Goal: Task Accomplishment & Management: Manage account settings

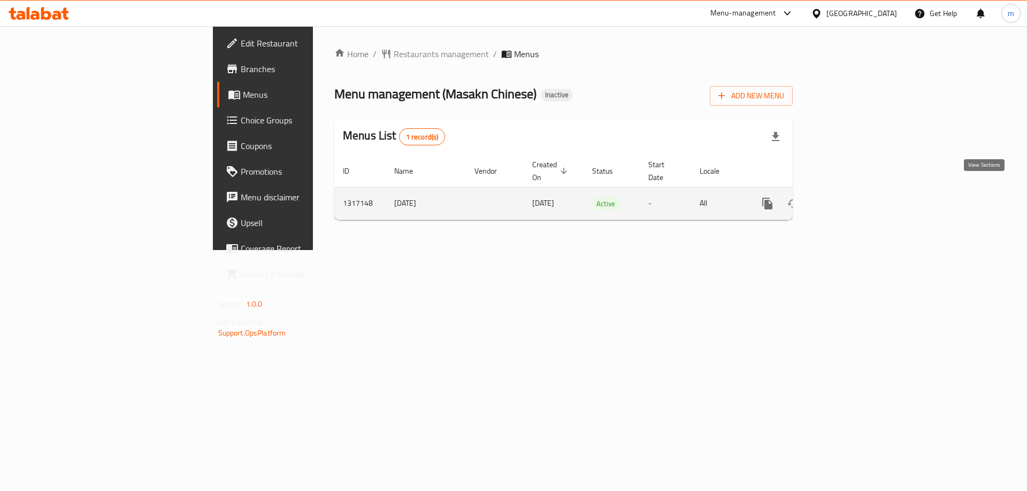
click at [851, 197] on icon "enhanced table" at bounding box center [844, 203] width 13 height 13
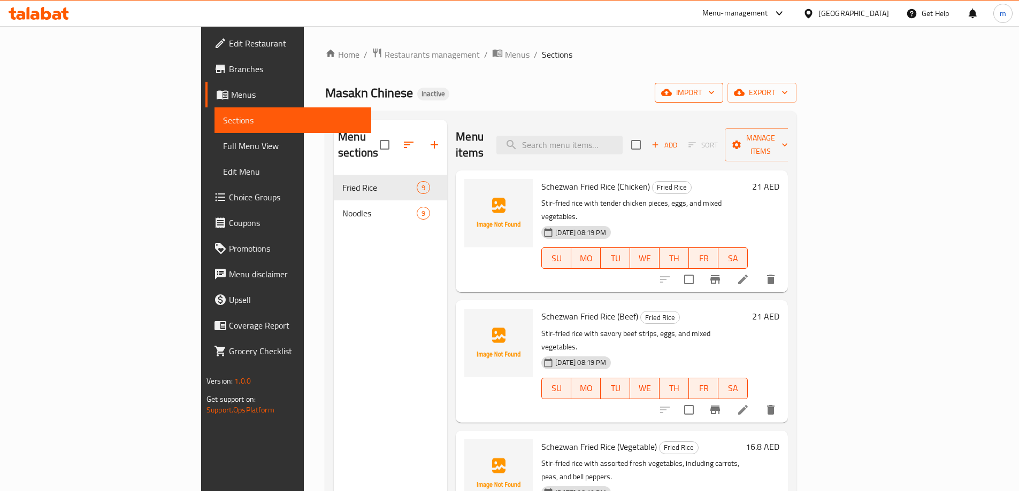
click at [714, 94] on span "import" at bounding box center [688, 92] width 51 height 13
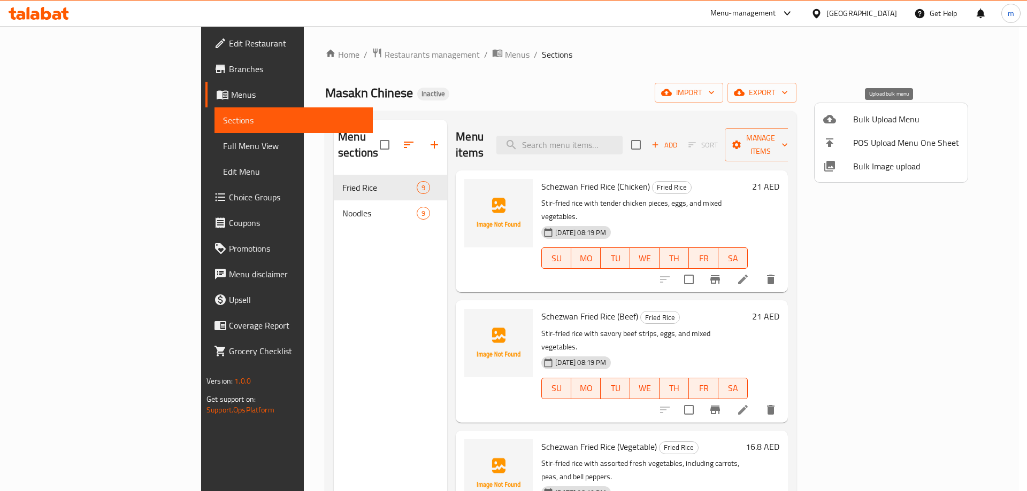
click at [873, 117] on span "Bulk Upload Menu" at bounding box center [906, 119] width 106 height 13
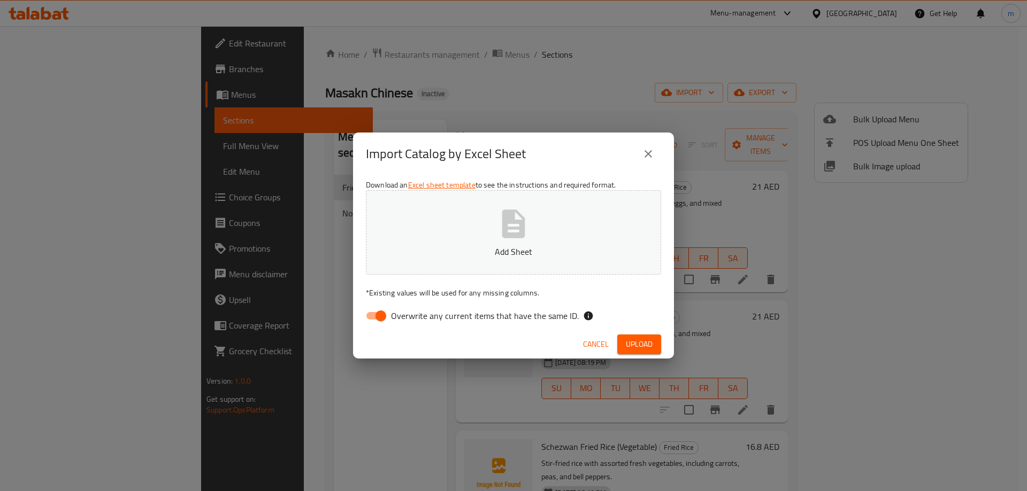
click at [380, 312] on input "Overwrite any current items that have the same ID." at bounding box center [380, 316] width 61 height 20
checkbox input "false"
click at [629, 343] on span "Upload" at bounding box center [639, 344] width 27 height 13
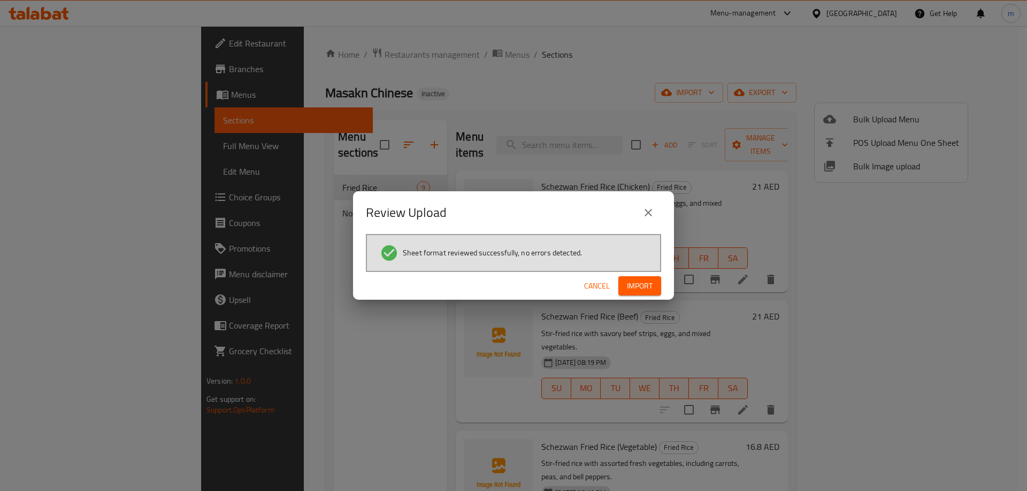
click at [630, 280] on span "Import" at bounding box center [640, 286] width 26 height 13
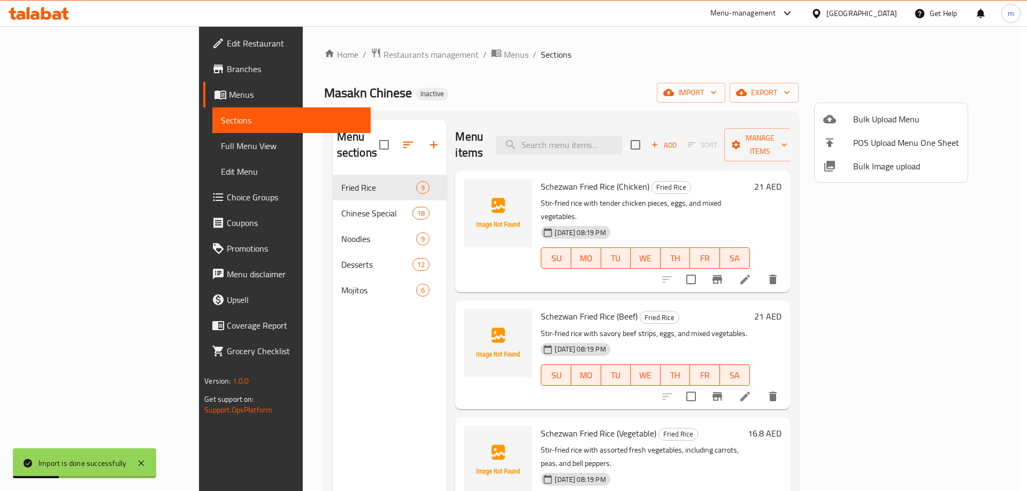
click at [77, 152] on div at bounding box center [513, 245] width 1027 height 491
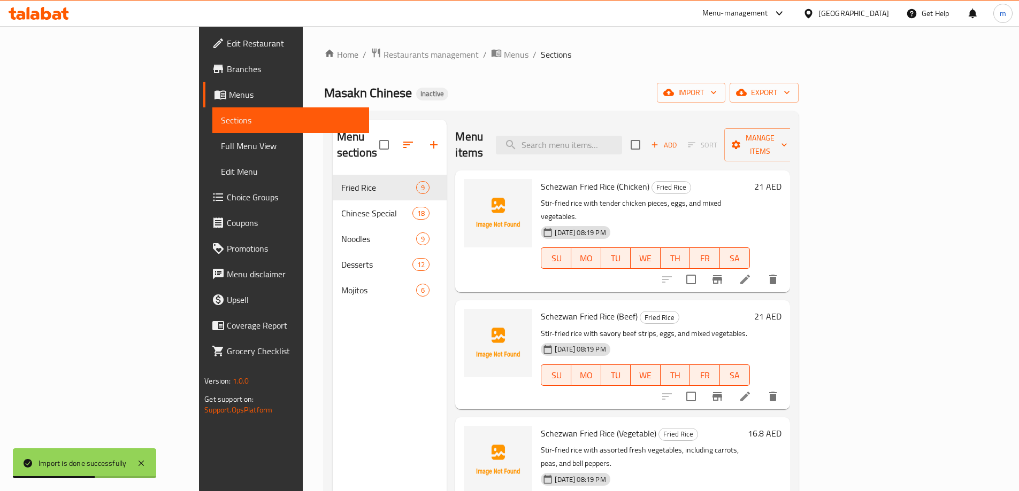
click at [221, 150] on span "Full Menu View" at bounding box center [291, 146] width 140 height 13
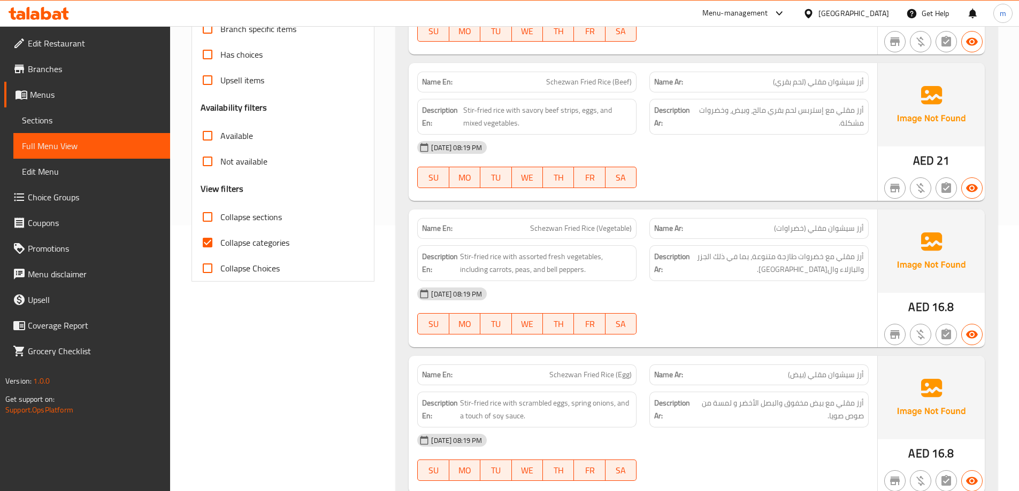
scroll to position [214, 0]
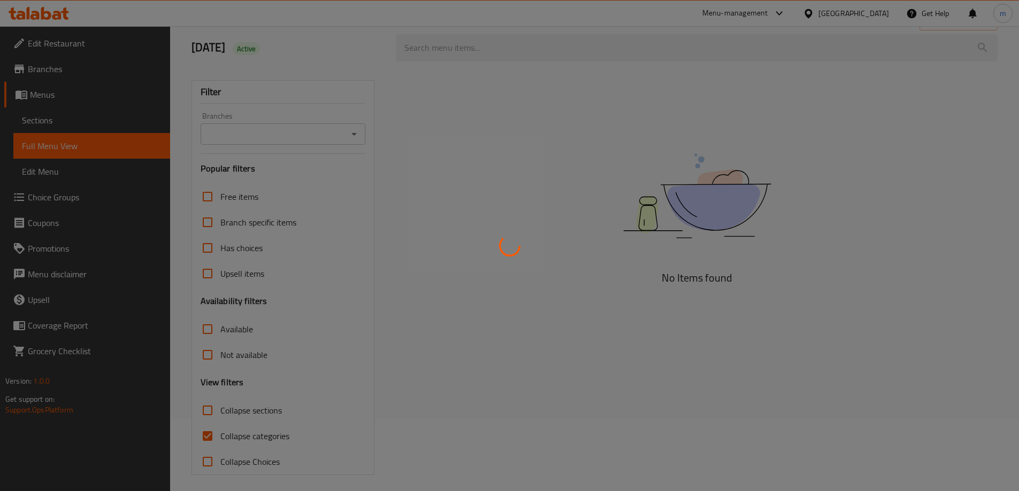
scroll to position [78, 0]
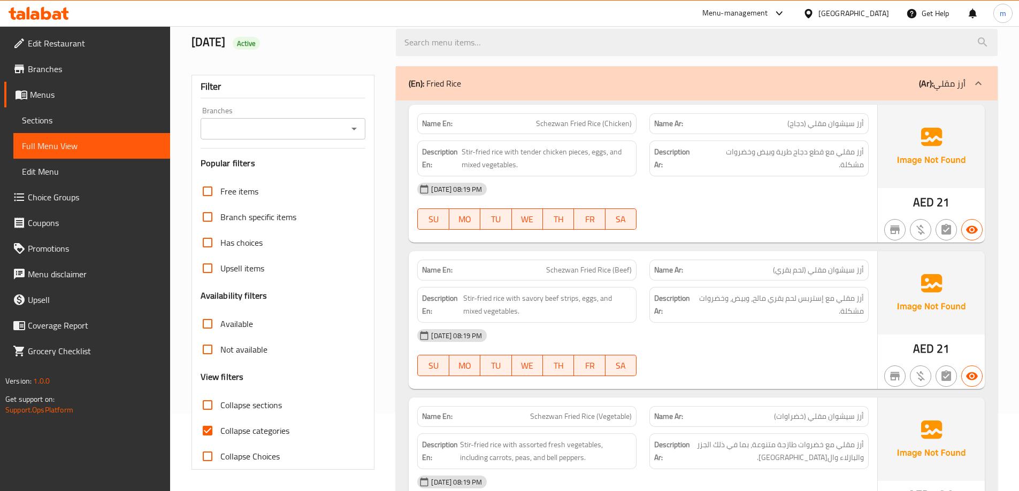
click at [267, 432] on span "Collapse categories" at bounding box center [254, 431] width 69 height 13
click at [220, 432] on input "Collapse categories" at bounding box center [208, 431] width 26 height 26
checkbox input "false"
click at [264, 403] on span "Collapse sections" at bounding box center [250, 405] width 61 height 13
click at [220, 403] on input "Collapse sections" at bounding box center [208, 405] width 26 height 26
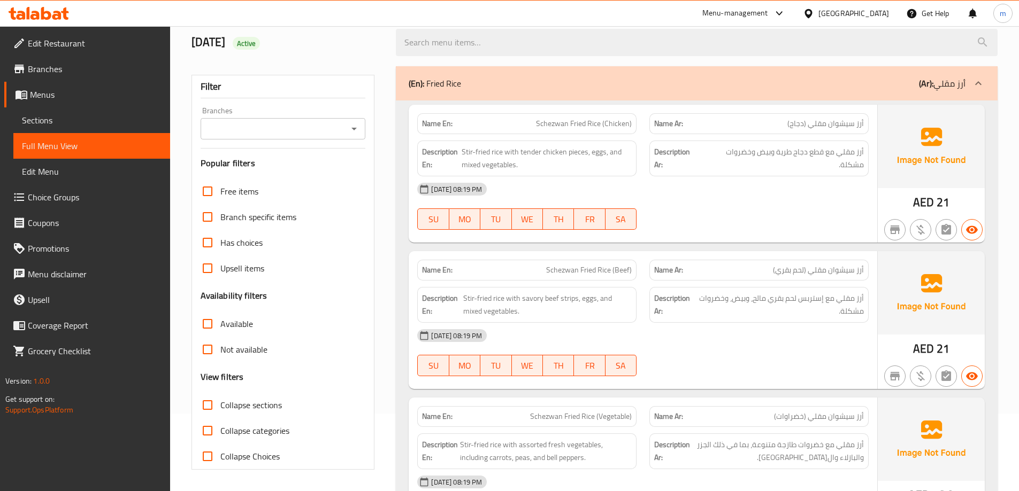
checkbox input "true"
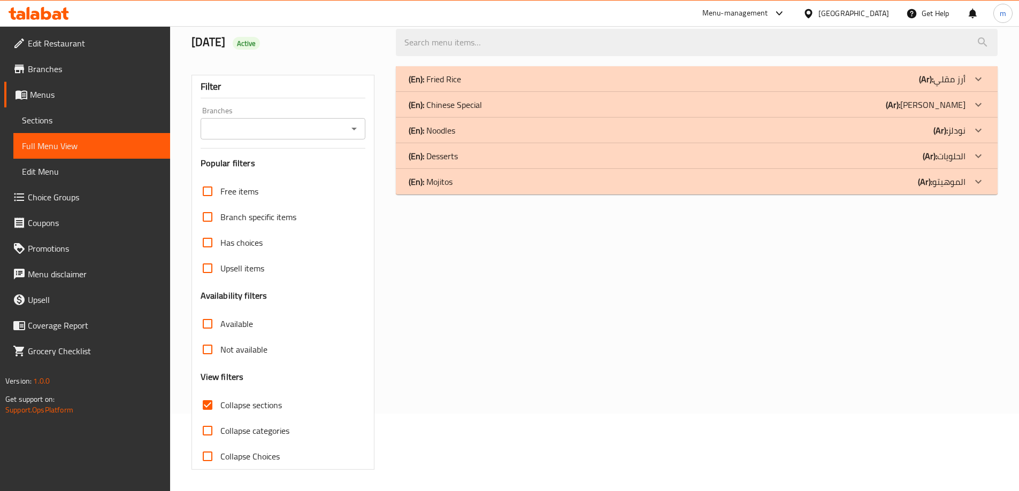
click at [855, 190] on div "(En): Mojitos (Ar): الموهيتو" at bounding box center [697, 182] width 602 height 26
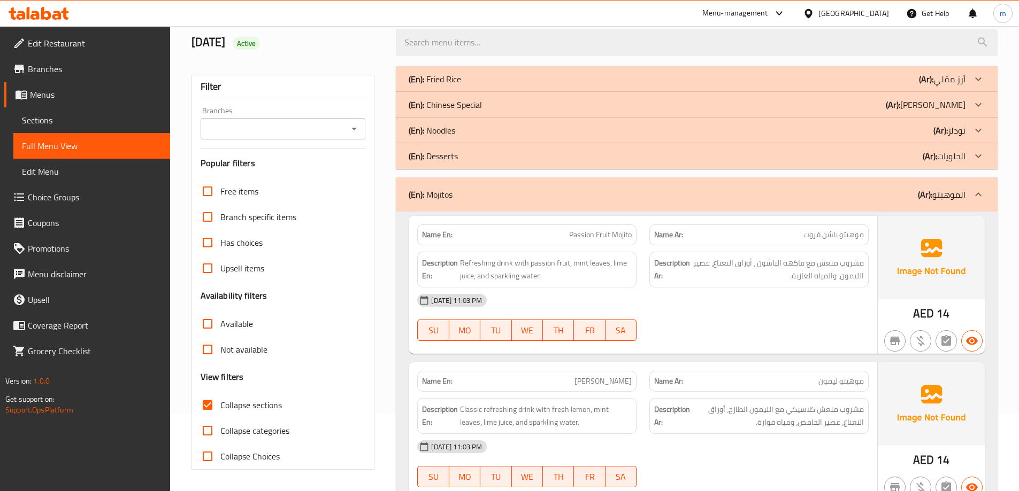
click at [866, 164] on div "(En): Desserts (Ar): الحلويات" at bounding box center [697, 156] width 602 height 26
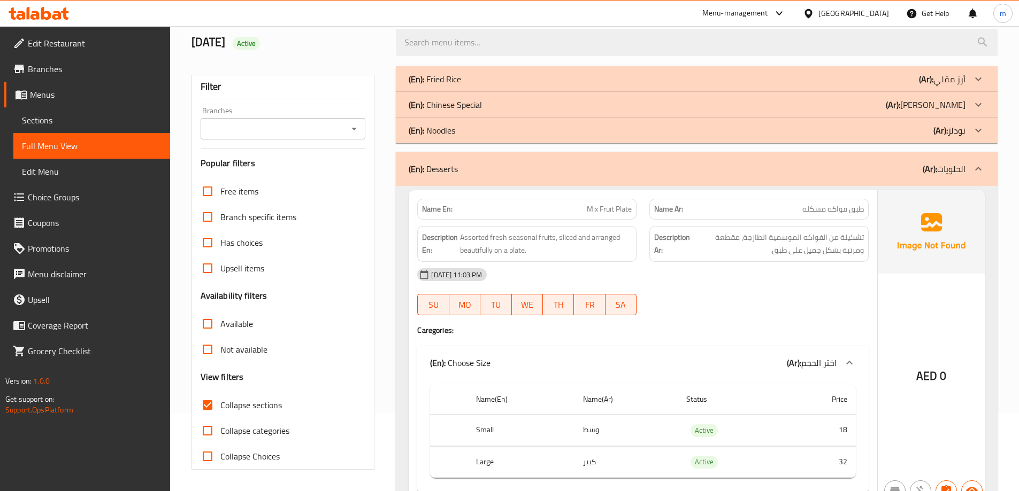
click at [834, 126] on div "(En): Noodles (Ar): نودلز" at bounding box center [687, 130] width 557 height 13
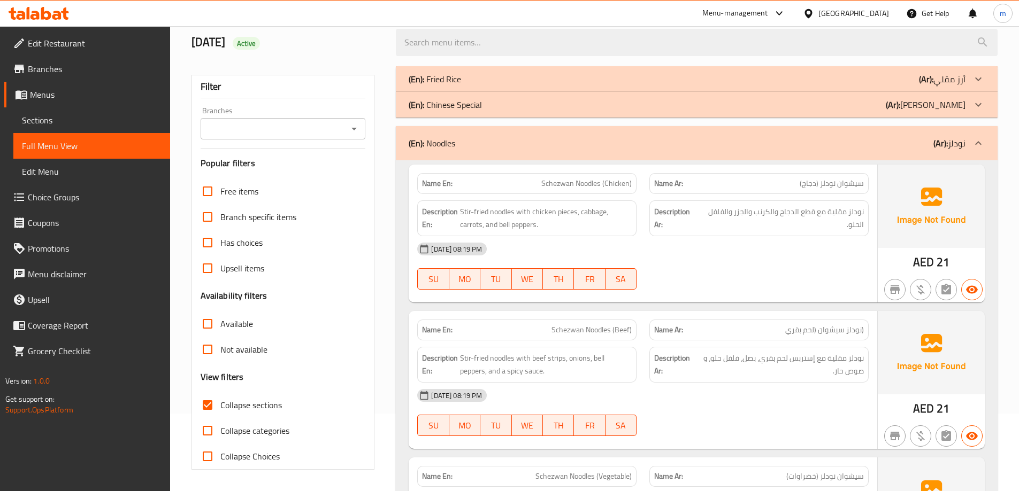
click at [789, 142] on div "(En): Noodles (Ar): نودلز" at bounding box center [687, 143] width 557 height 13
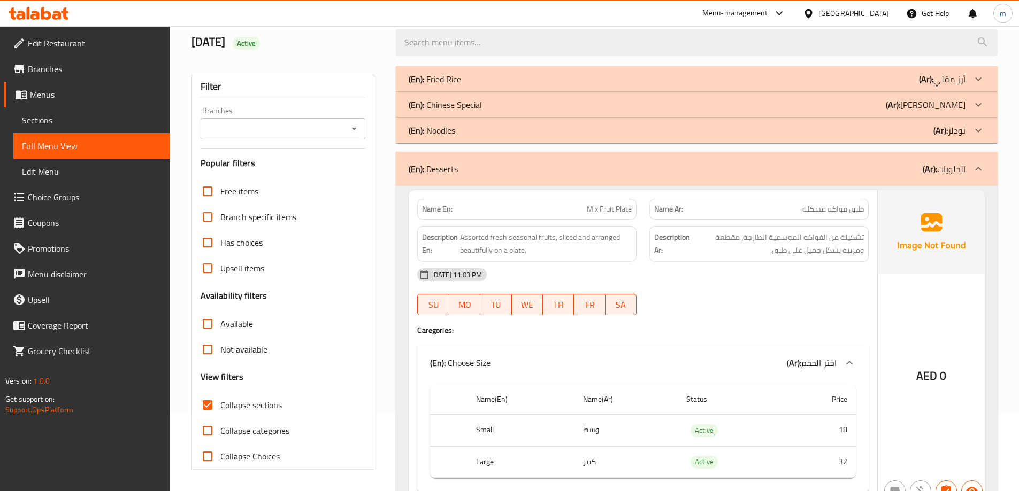
click at [812, 106] on div "(En): Chinese Special (Ar): صيني سبيشيال" at bounding box center [687, 104] width 557 height 13
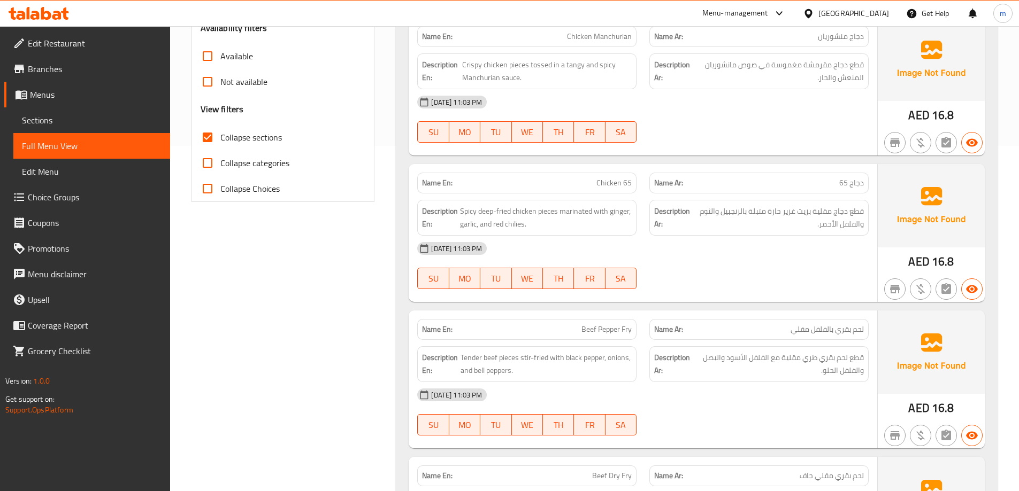
scroll to position [321, 0]
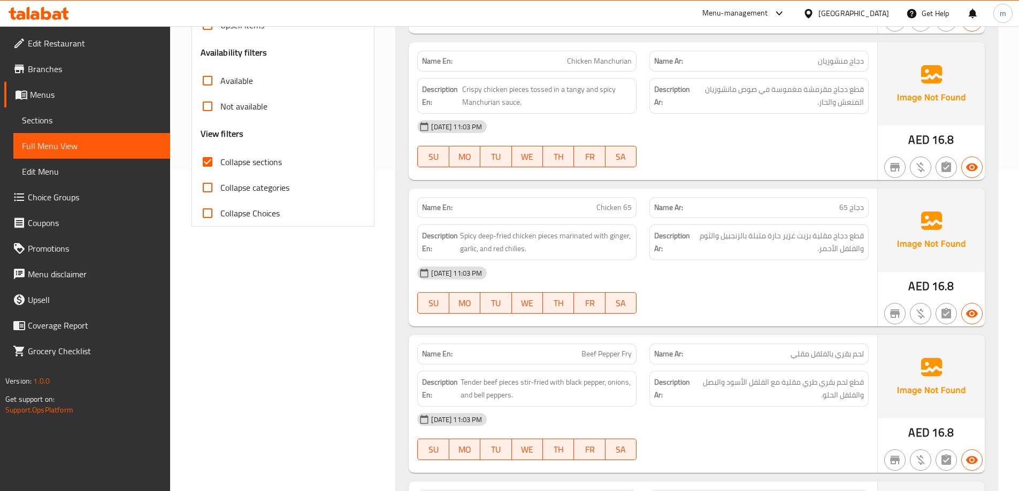
click at [612, 210] on span "Chicken 65" at bounding box center [613, 207] width 35 height 11
copy span "Chicken 65"
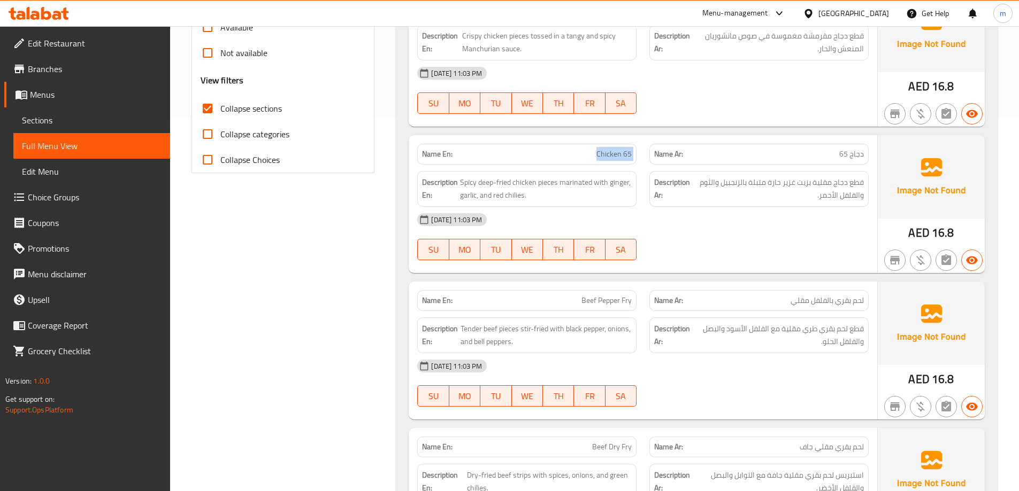
scroll to position [428, 0]
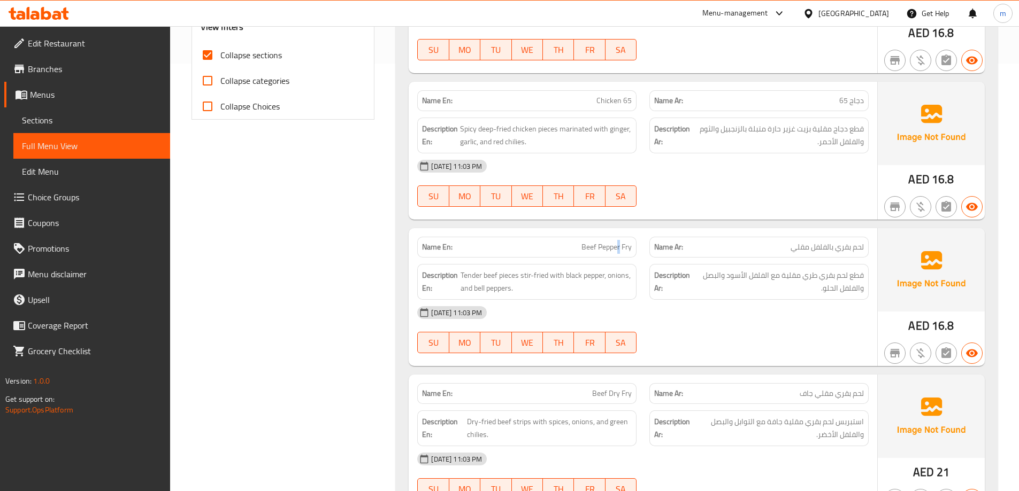
click at [619, 243] on span "Beef Pepper Fry" at bounding box center [606, 247] width 50 height 11
copy span "Beef Pepper Fry"
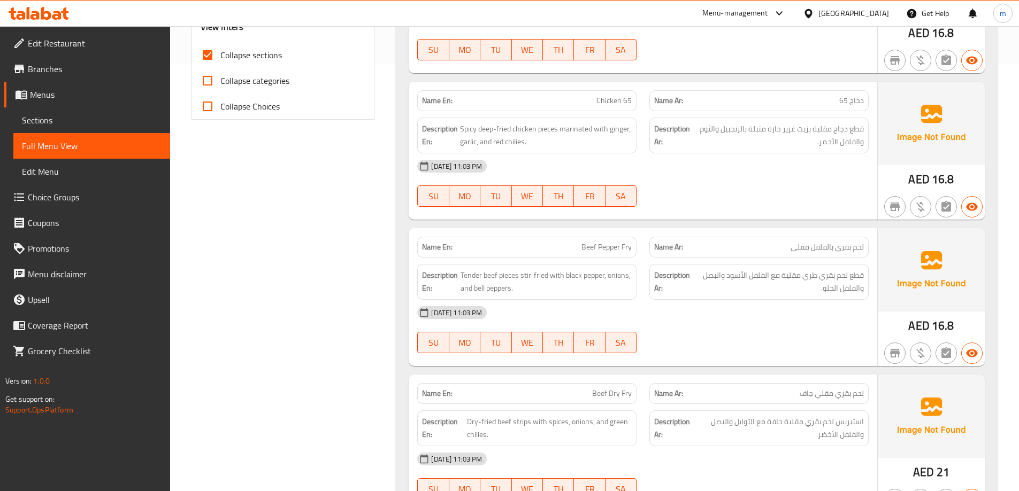
click at [698, 213] on div at bounding box center [759, 207] width 232 height 13
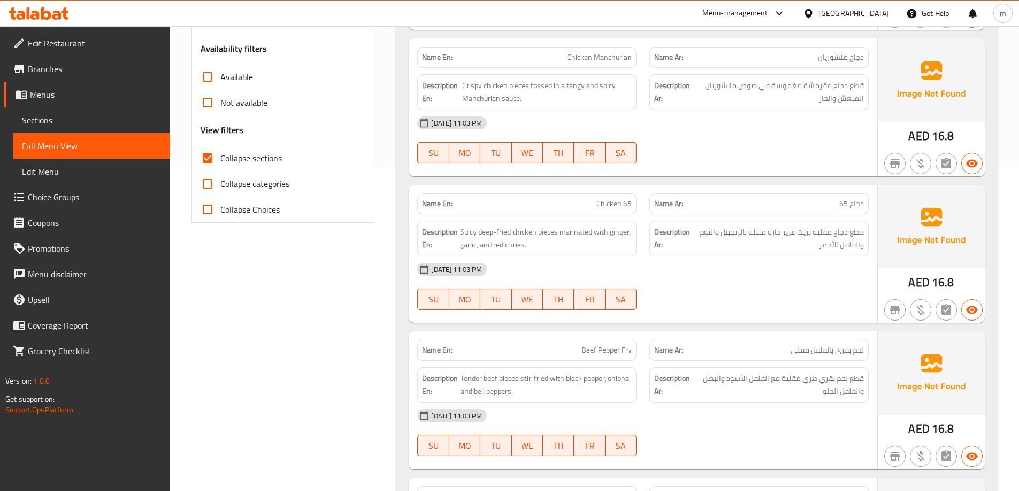
scroll to position [321, 0]
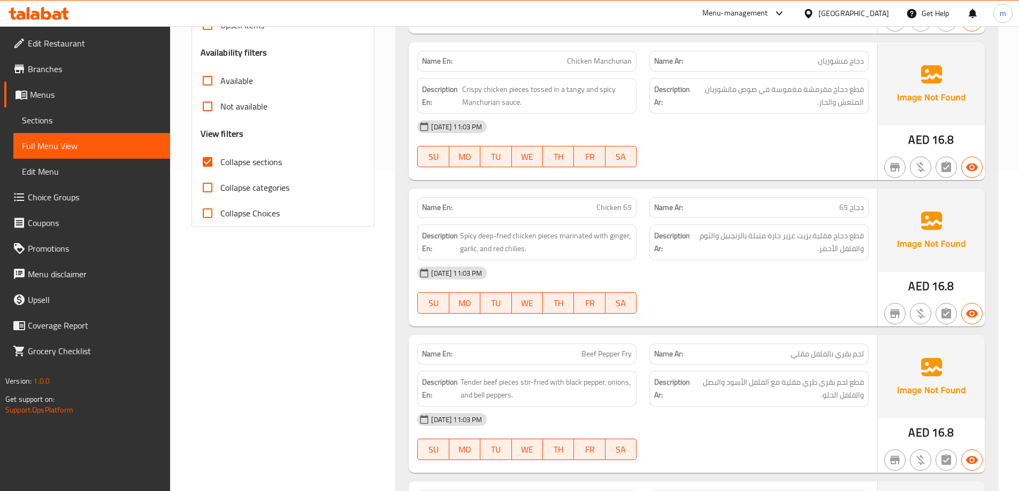
click at [617, 207] on span "Chicken 65" at bounding box center [613, 207] width 35 height 11
copy span "Chicken 65"
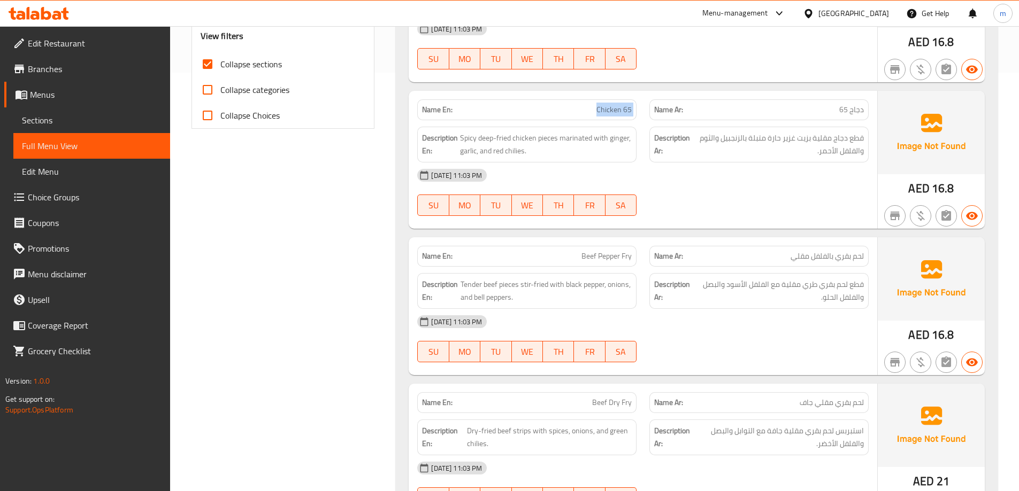
scroll to position [481, 0]
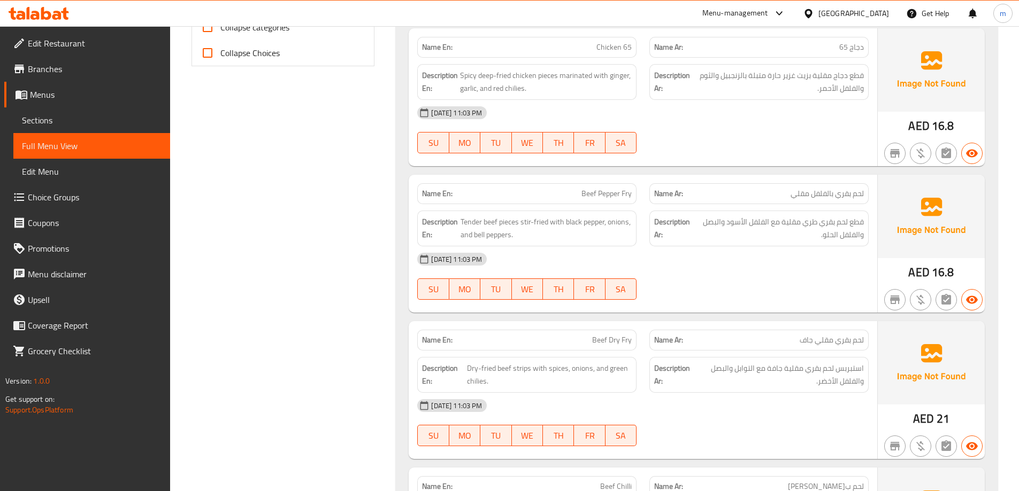
click at [619, 193] on span "Beef Pepper Fry" at bounding box center [606, 193] width 50 height 11
copy span "Beef Pepper Fry"
click at [749, 261] on div "[DATE] 11:03 PM" at bounding box center [643, 260] width 464 height 26
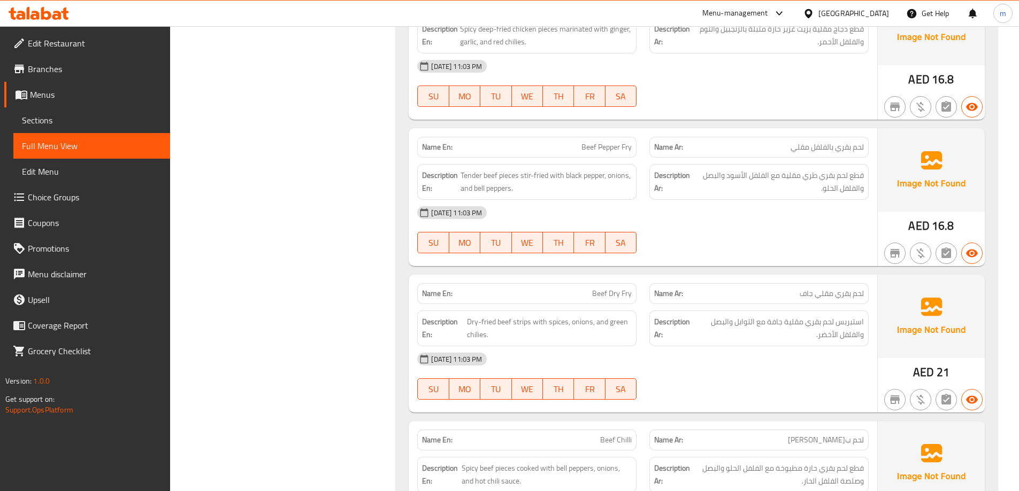
scroll to position [588, 0]
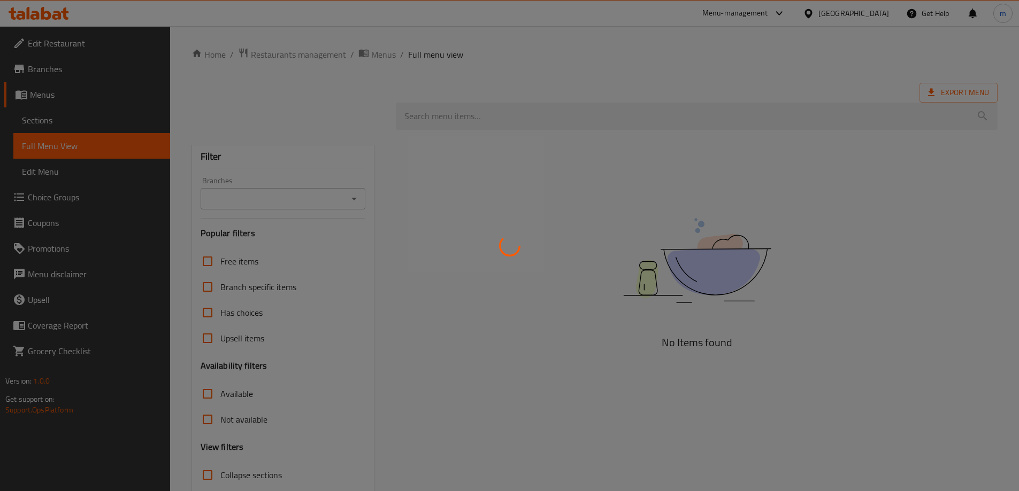
click at [57, 119] on div at bounding box center [509, 245] width 1019 height 491
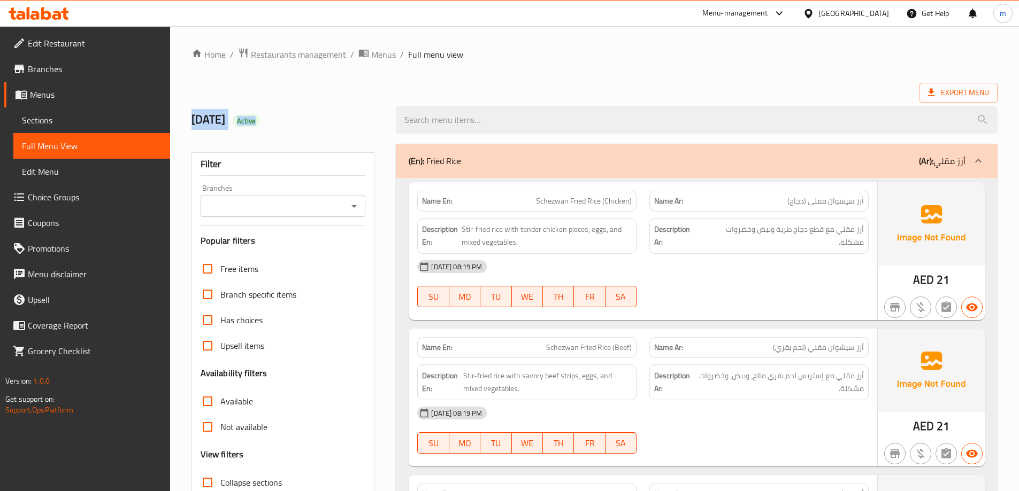
click at [57, 119] on span "Sections" at bounding box center [92, 120] width 140 height 13
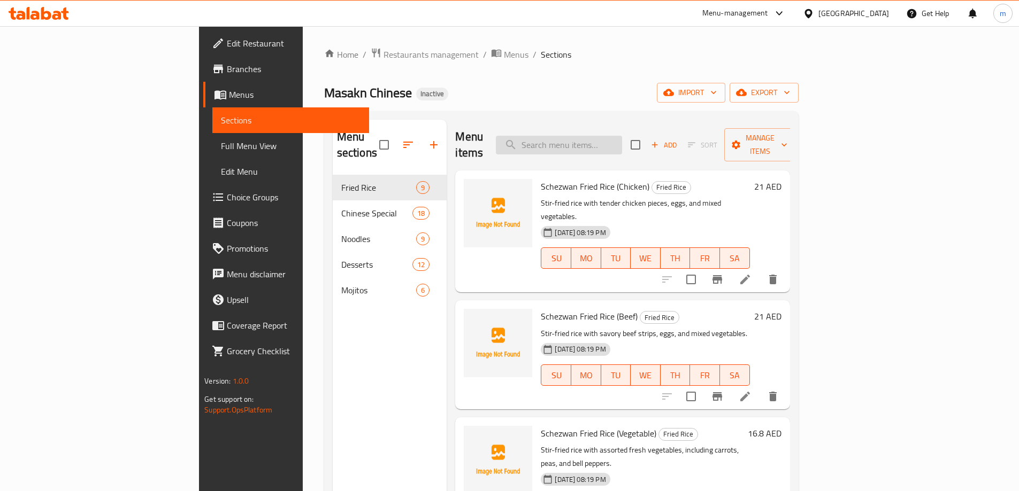
click at [622, 140] on input "search" at bounding box center [559, 145] width 126 height 19
paste input "Chicken 65"
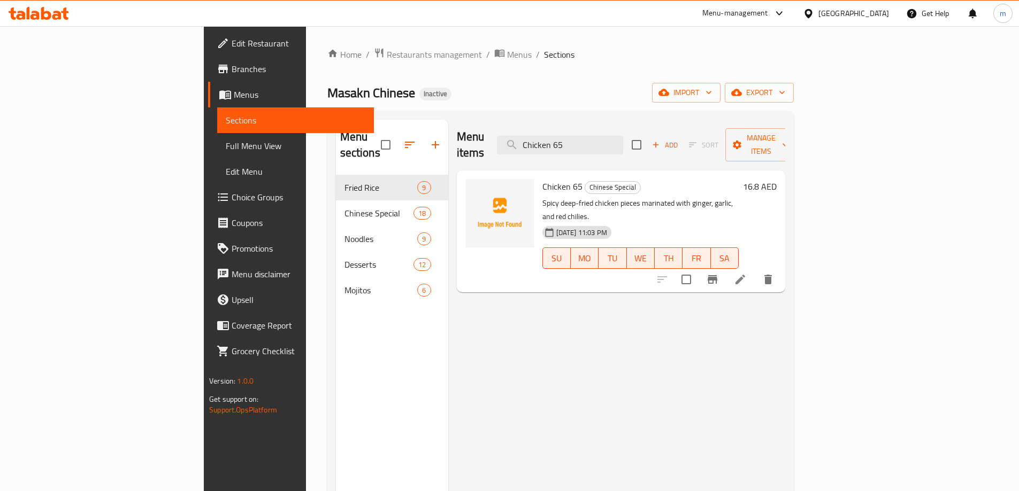
type input "Chicken 65"
click at [746, 273] on icon at bounding box center [740, 279] width 13 height 13
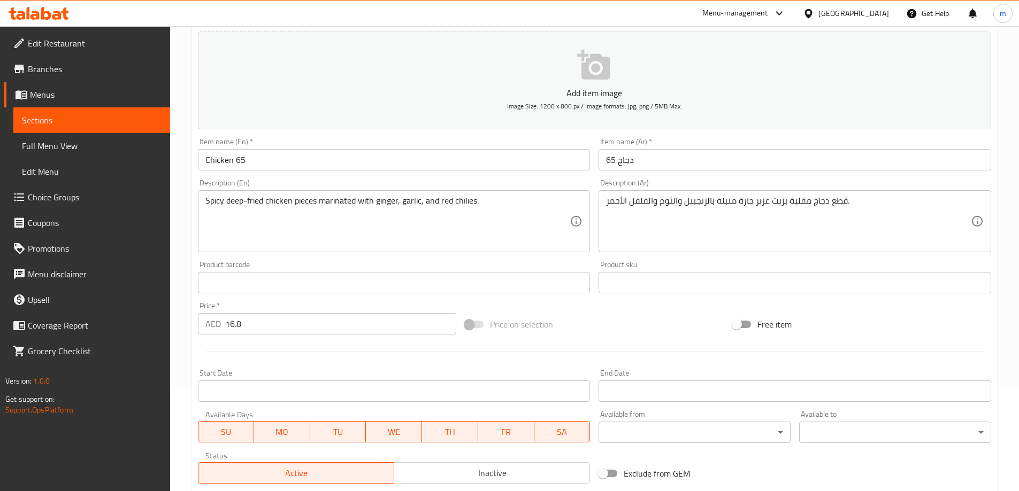
scroll to position [107, 0]
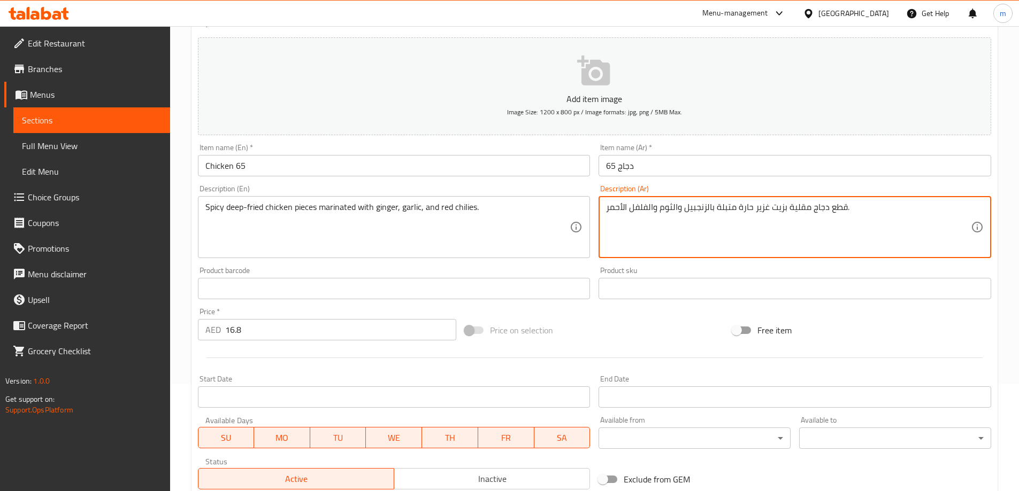
click at [680, 213] on textarea "قطع دجاج مقلية بزيت غزير حارة متبلة بالزنجبيل والثوم والفلفل الأحمر." at bounding box center [788, 227] width 365 height 51
click at [677, 210] on textarea "قطع دجاج مقلية بزيت غزير حارة متبلة بالزنجبيل والثوم والفلفل الأحمر." at bounding box center [788, 227] width 365 height 51
click at [659, 211] on textarea "قطع دجاج مقلية بزيت غزير حارة متبلة بالزنجبيل ,الثوم والفلفل الأحمر." at bounding box center [788, 227] width 365 height 51
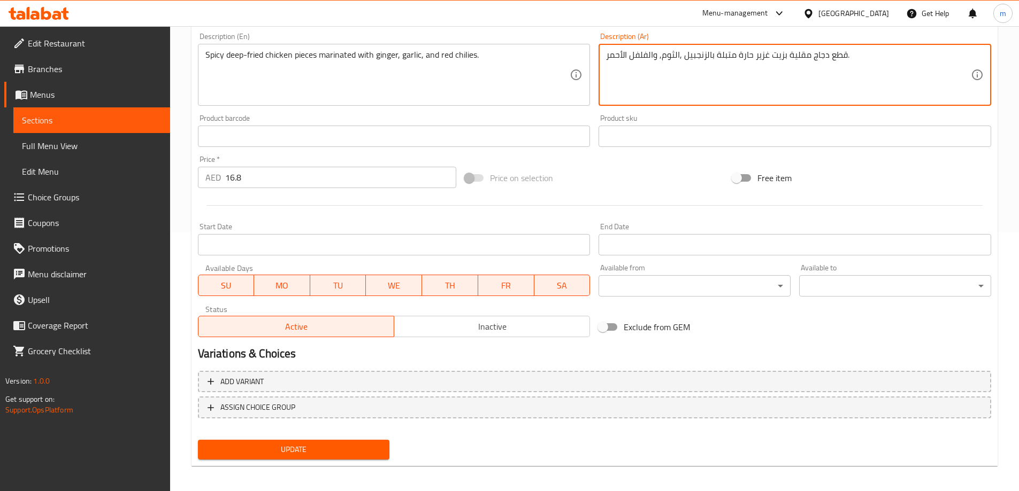
scroll to position [264, 0]
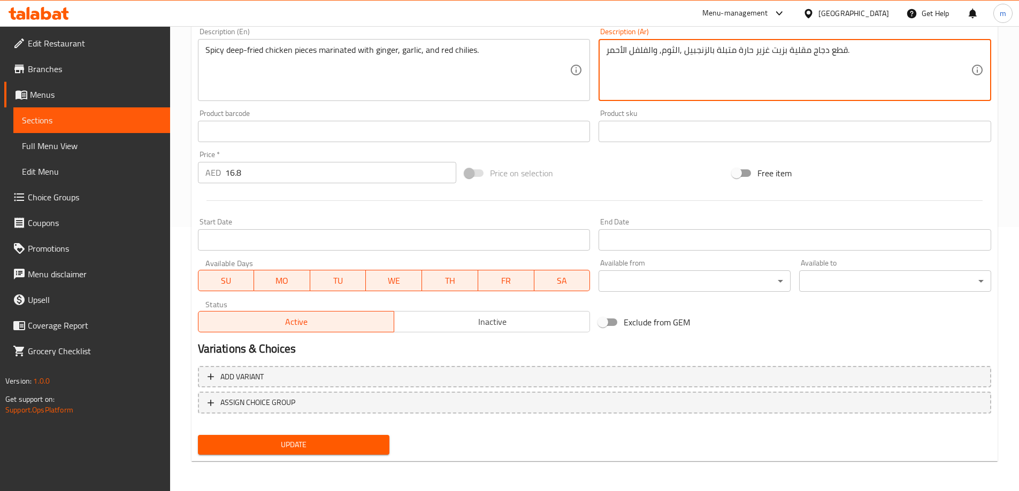
type textarea "قطع دجاج مقلية بزيت غزير حارة متبلة بالزنجبيل ,الثوم, والفلفل الأحمر."
click at [358, 438] on span "Update" at bounding box center [293, 444] width 175 height 13
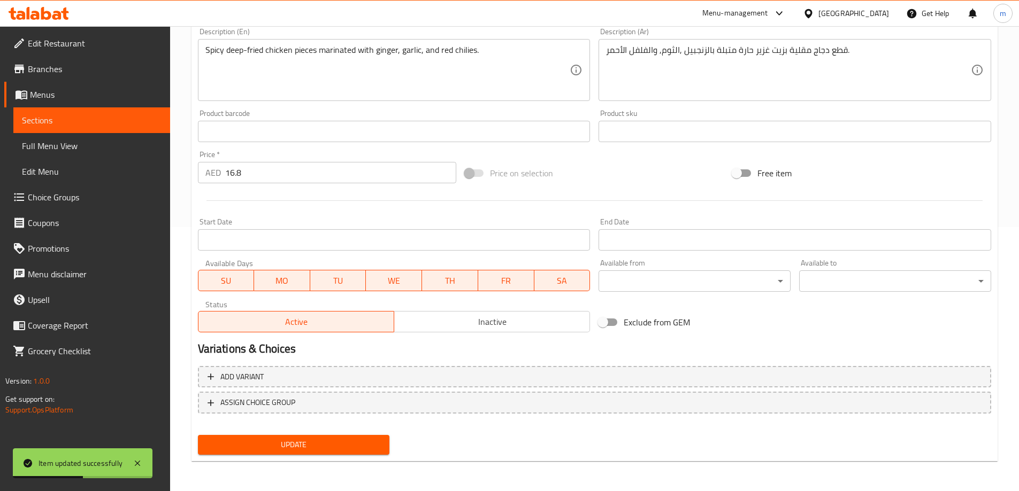
click at [136, 121] on span "Sections" at bounding box center [92, 120] width 140 height 13
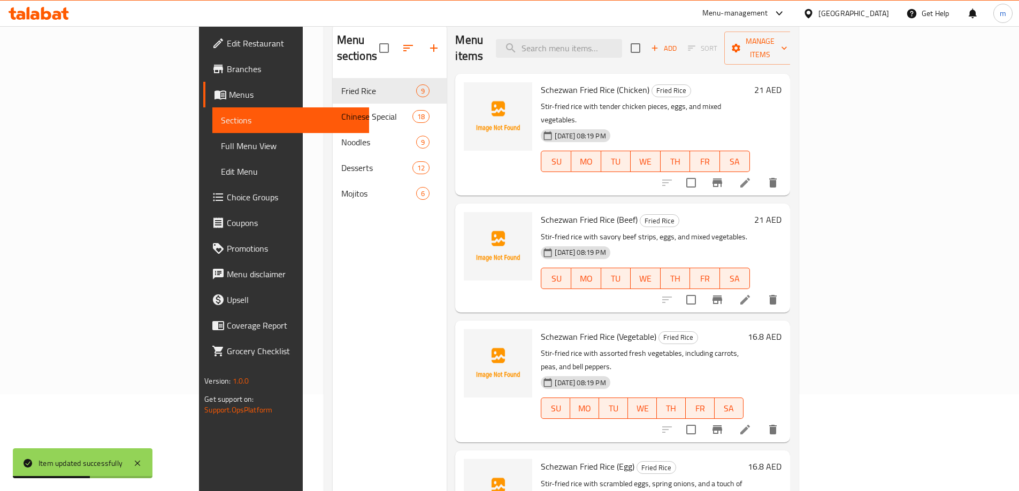
scroll to position [96, 0]
click at [622, 42] on input "search" at bounding box center [559, 49] width 126 height 19
paste input "Beef Pepper Fry"
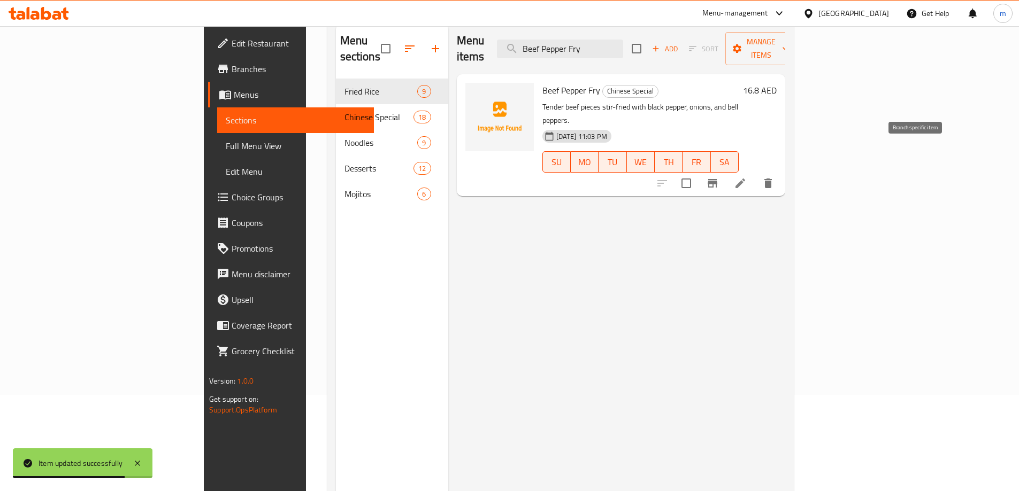
type input "Beef Pepper Fry"
click at [746, 177] on icon at bounding box center [740, 183] width 13 height 13
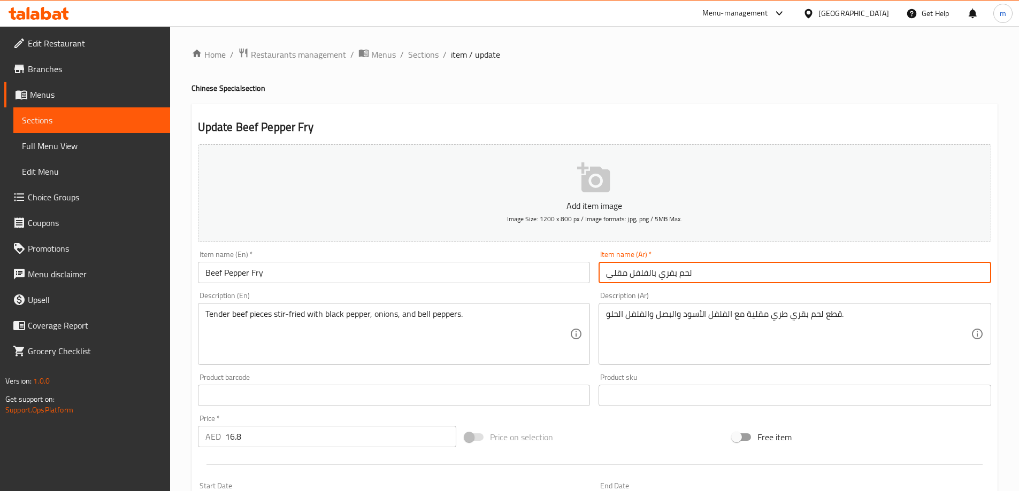
click at [649, 276] on input "لحم بقري بالفلفل مقلي" at bounding box center [794, 272] width 392 height 21
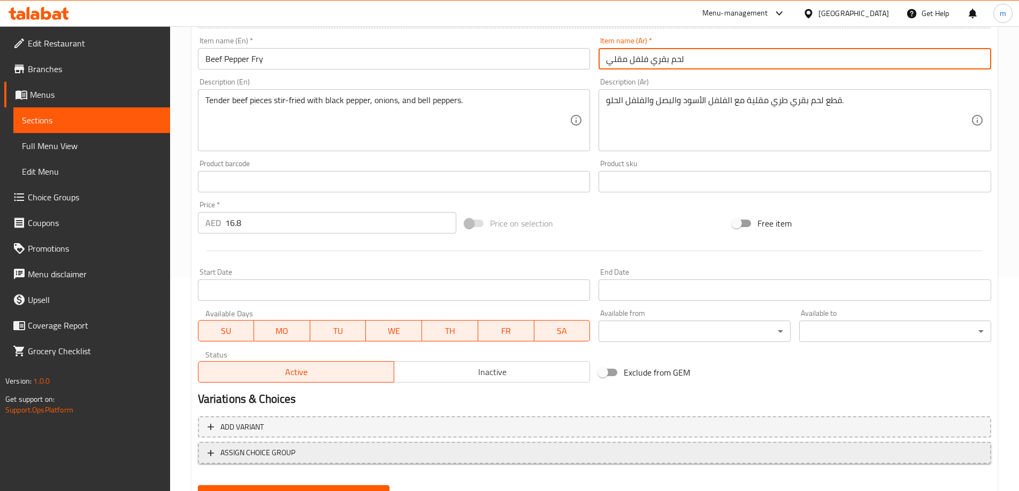
scroll to position [264, 0]
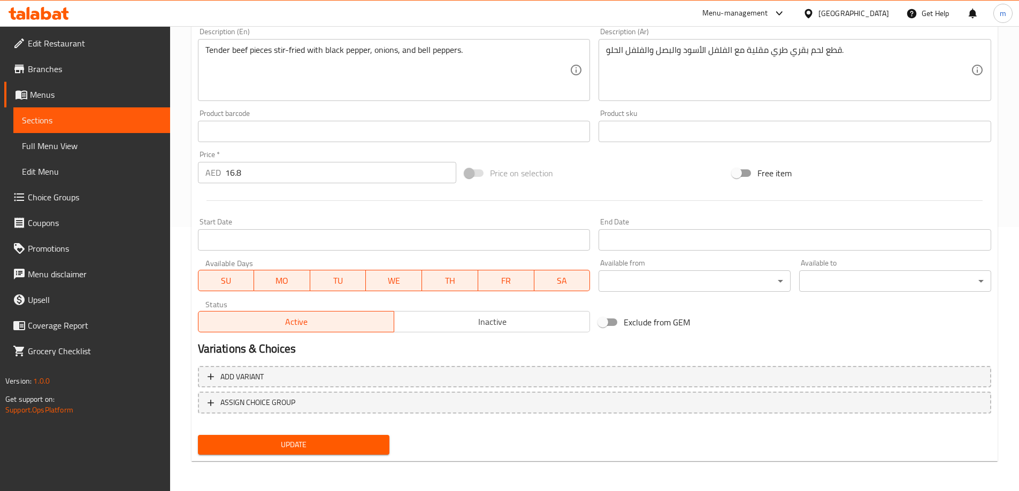
type input "لحم بقري فلفل مقلي"
click at [344, 443] on span "Update" at bounding box center [293, 444] width 175 height 13
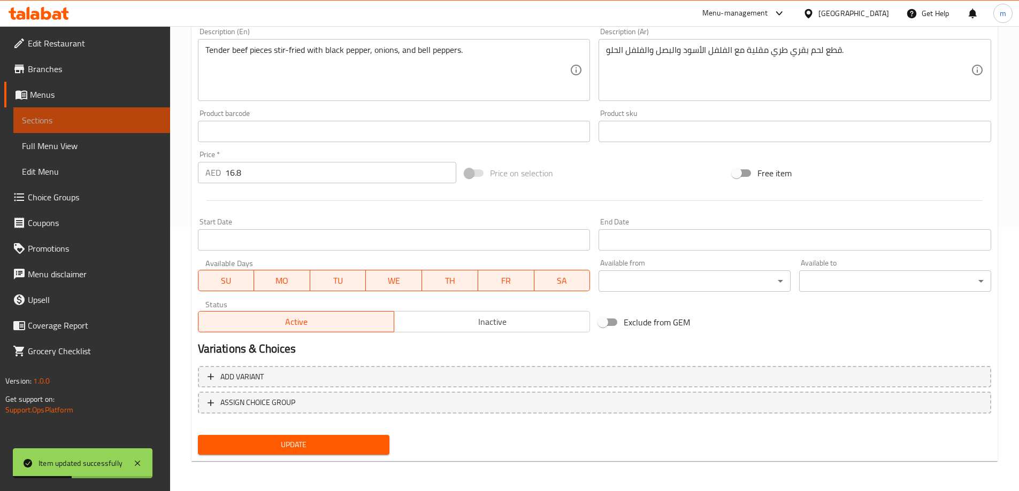
click at [135, 117] on span "Sections" at bounding box center [92, 120] width 140 height 13
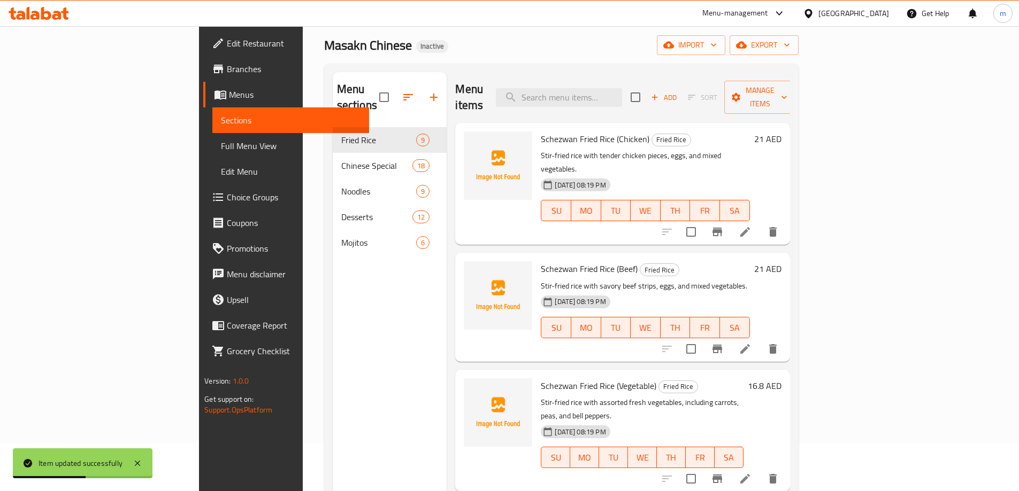
scroll to position [43, 0]
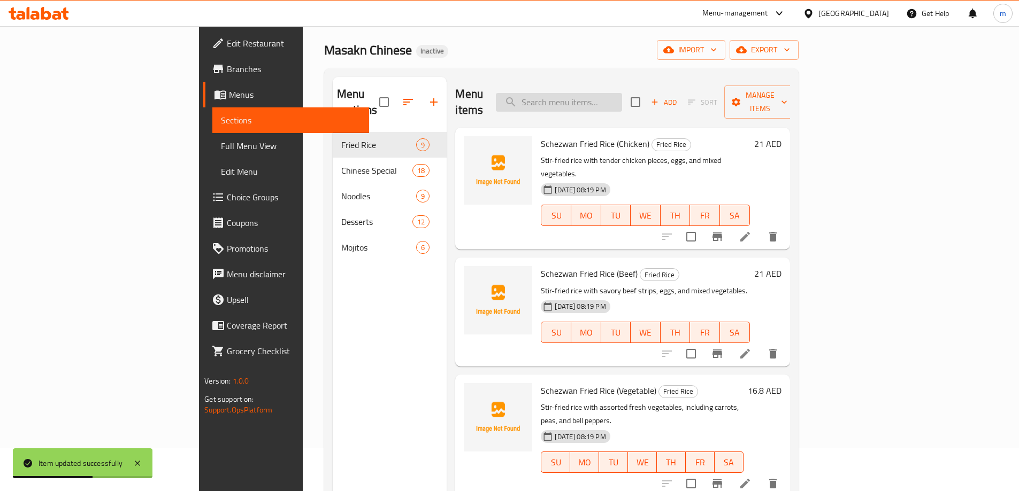
click at [622, 93] on input "search" at bounding box center [559, 102] width 126 height 19
paste input "Chicken 65"
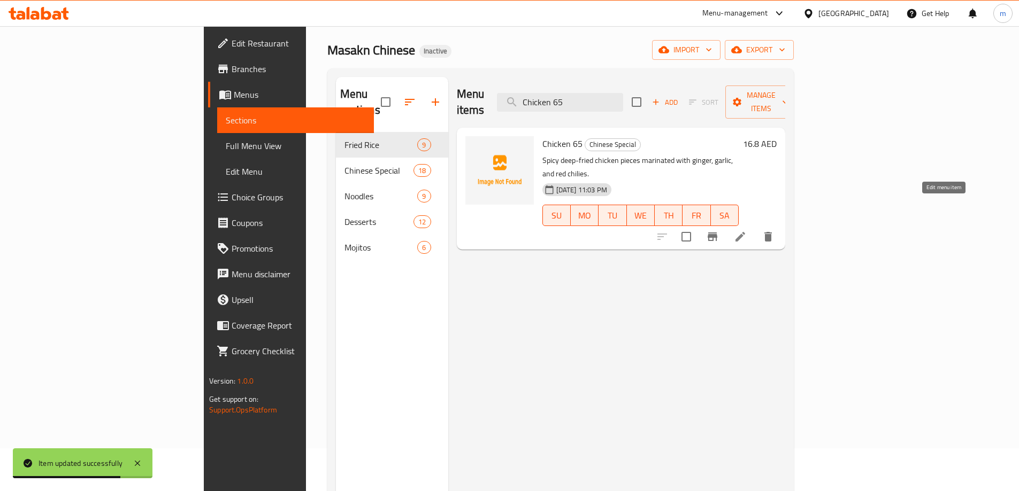
type input "Chicken 65"
click at [746, 230] on icon at bounding box center [740, 236] width 13 height 13
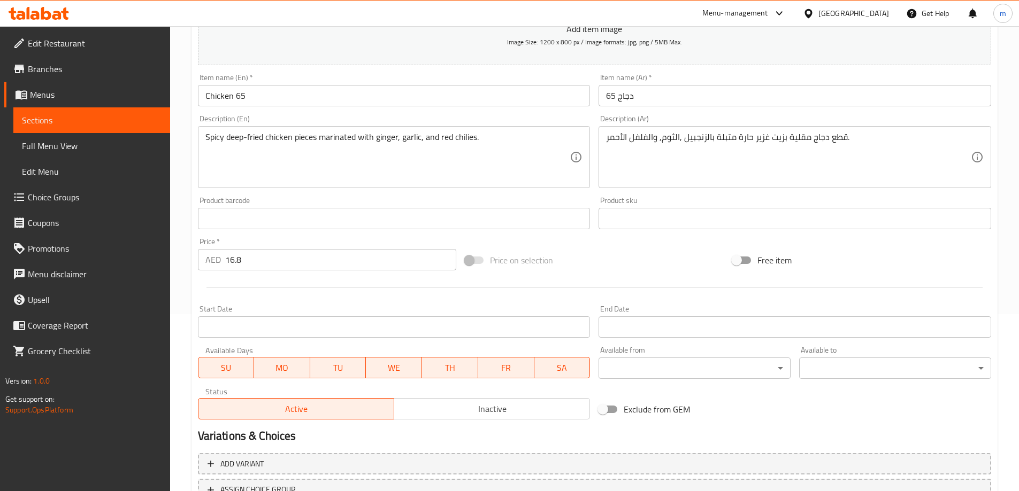
scroll to position [264, 0]
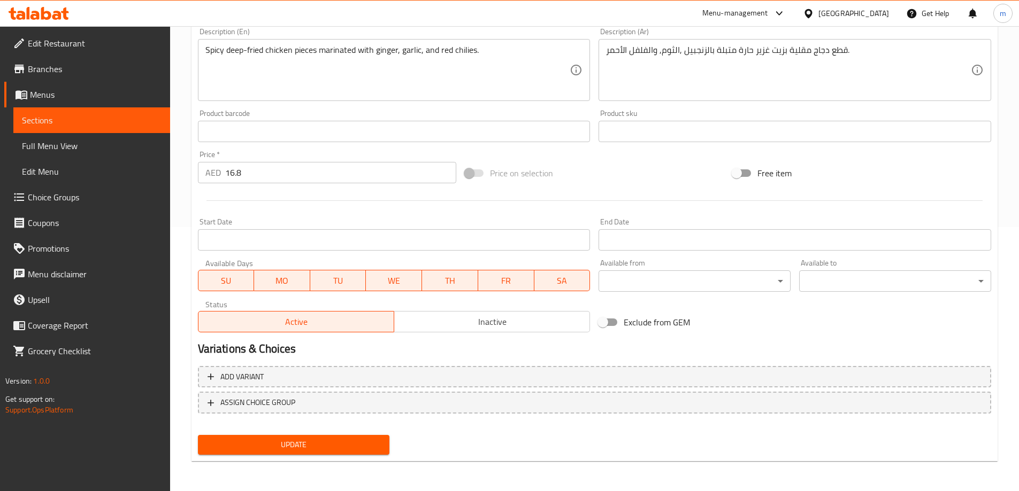
click at [327, 450] on span "Update" at bounding box center [293, 444] width 175 height 13
click at [124, 117] on span "Sections" at bounding box center [92, 120] width 140 height 13
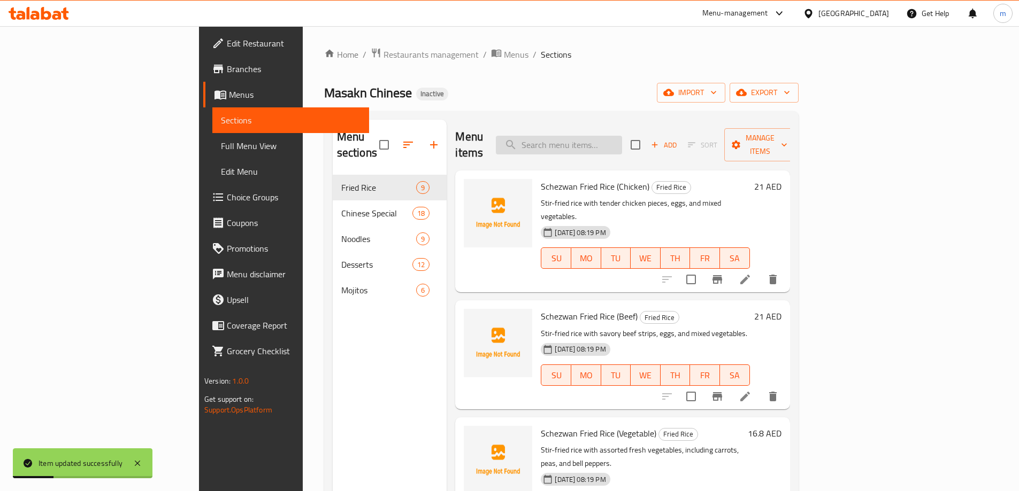
click at [598, 136] on input "search" at bounding box center [559, 145] width 126 height 19
paste input "Beef Pepper Fry"
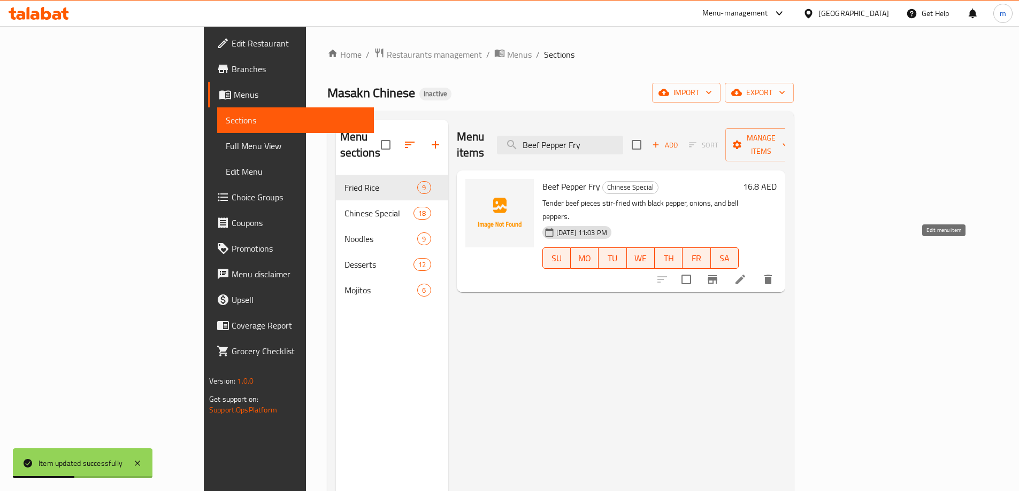
type input "Beef Pepper Fry"
click at [746, 273] on icon at bounding box center [740, 279] width 13 height 13
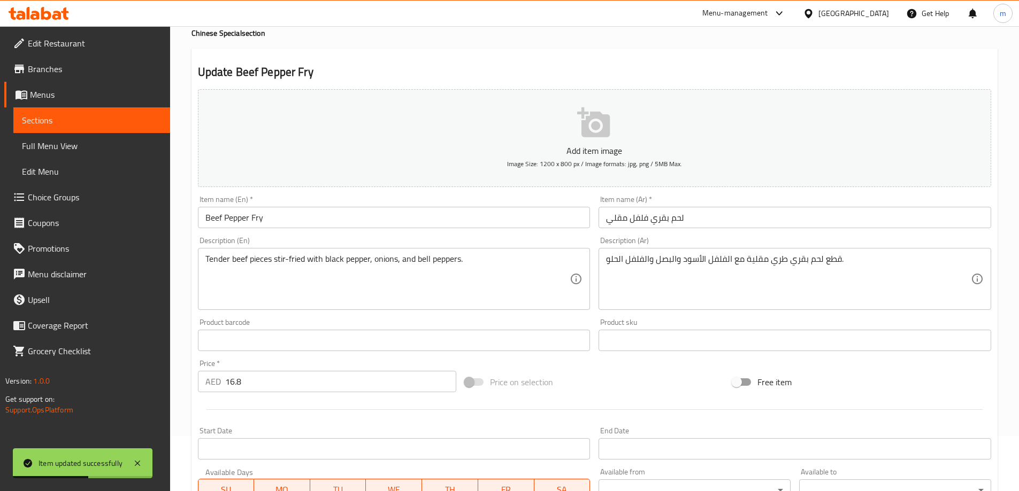
scroll to position [107, 0]
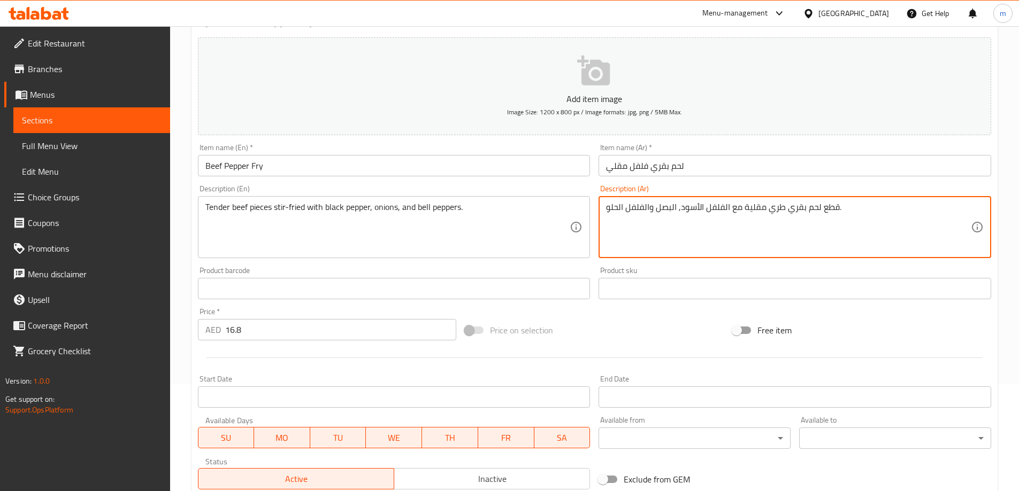
click at [654, 211] on textarea "قطع لحم بقري طري مقلية مع الفلفل الأسود, البصل والفلفل الحلو." at bounding box center [788, 227] width 365 height 51
drag, startPoint x: 653, startPoint y: 210, endPoint x: 662, endPoint y: 219, distance: 12.5
click at [654, 210] on textarea "قطع لحم بقري طري مقلية مع الفلفل الأسود, البصل والفلفل الحلو." at bounding box center [788, 227] width 365 height 51
click at [656, 214] on textarea "قطع لحم بقري طري مقلية مع الفلفل الأسود, البصل والفلفل الحلو." at bounding box center [788, 227] width 365 height 51
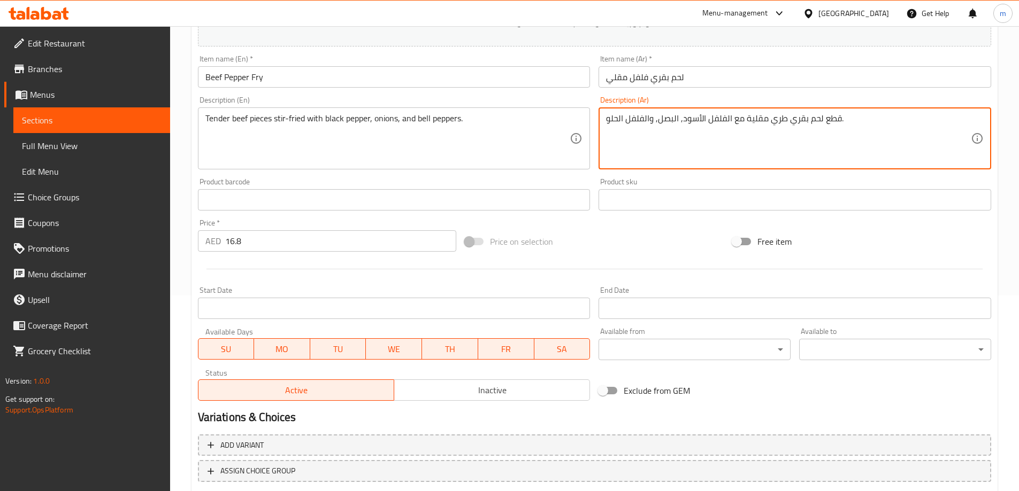
scroll to position [264, 0]
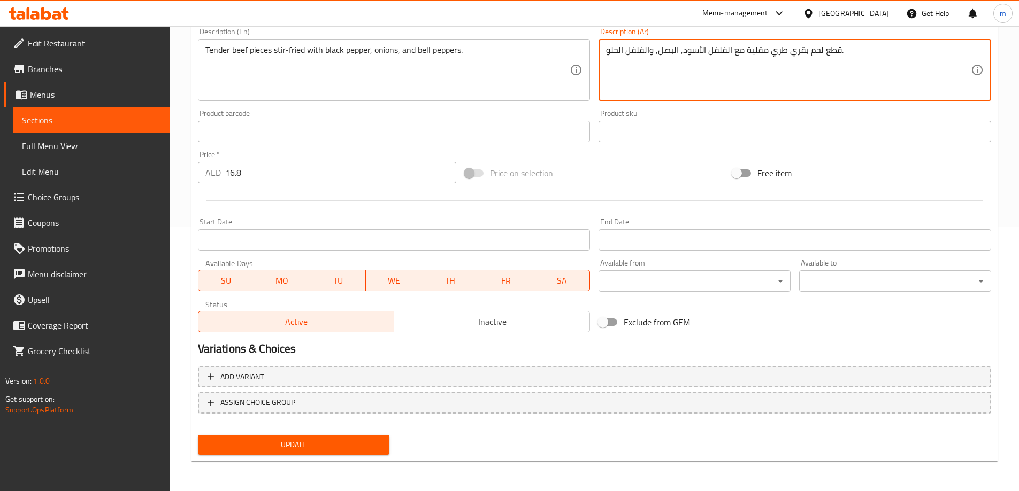
type textarea "قطع لحم بقري طري مقلية مع الفلفل الأسود, البصل, والفلفل الحلو."
click at [305, 444] on span "Update" at bounding box center [293, 444] width 175 height 13
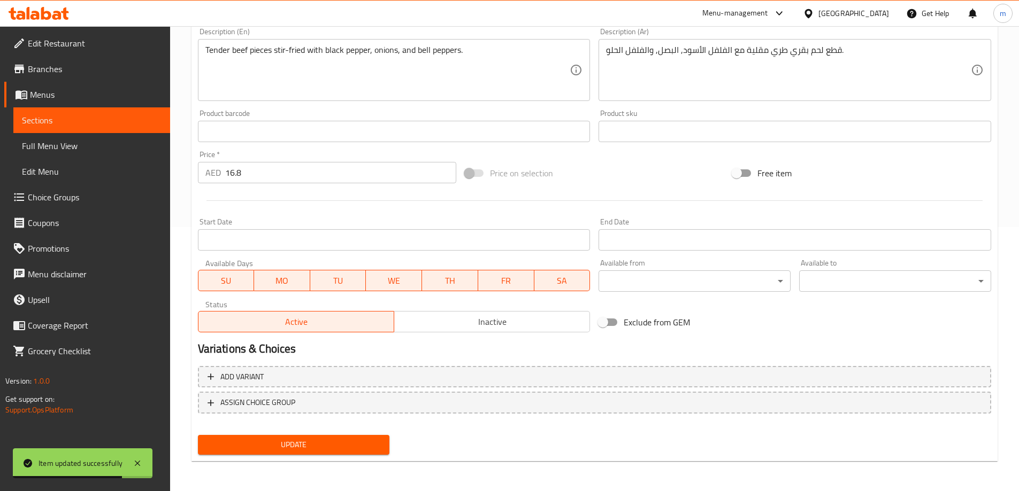
click at [82, 122] on span "Sections" at bounding box center [92, 120] width 140 height 13
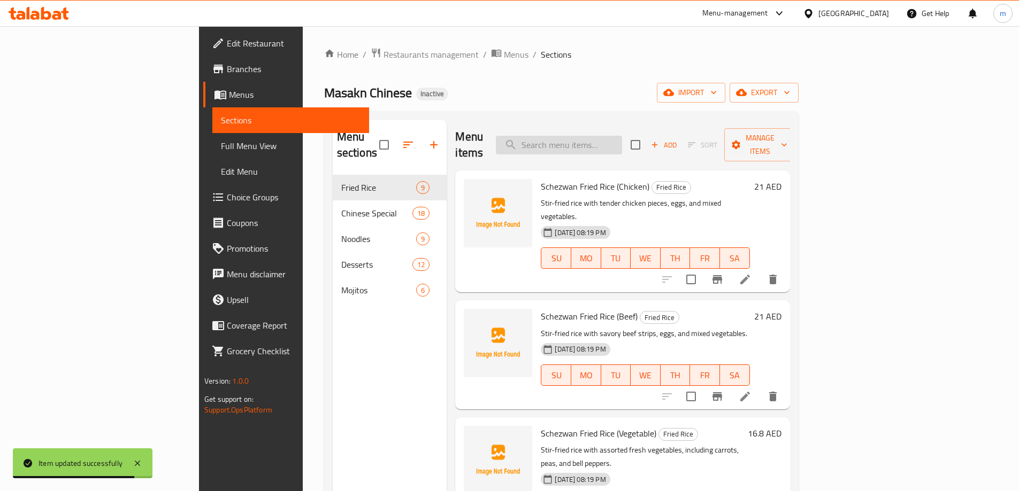
click at [622, 139] on input "search" at bounding box center [559, 145] width 126 height 19
paste input "Beef Dry Fry"
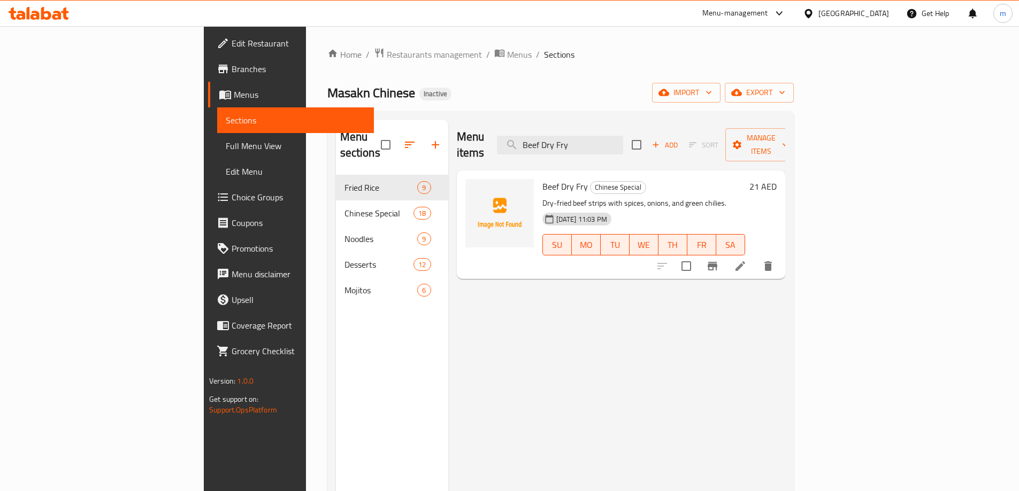
type input "Beef Dry Fry"
click at [746, 260] on icon at bounding box center [740, 266] width 13 height 13
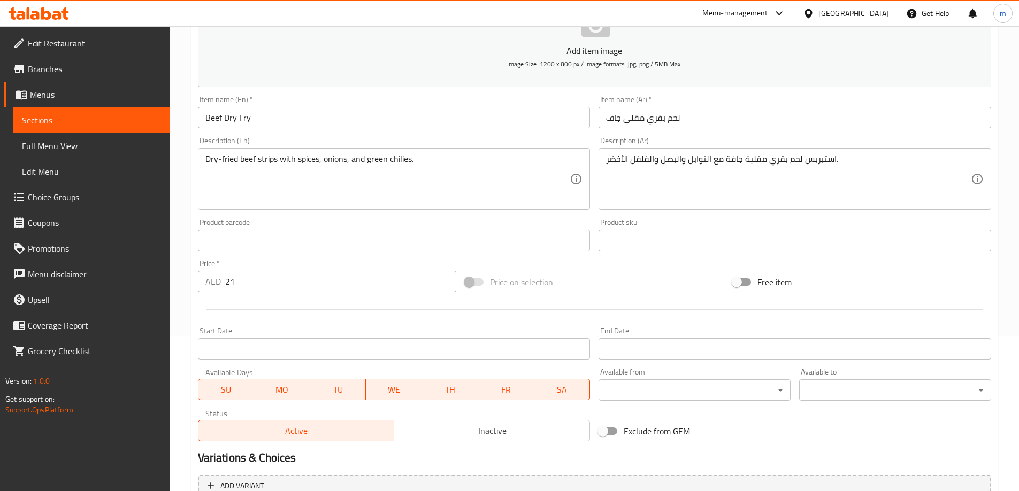
scroll to position [160, 0]
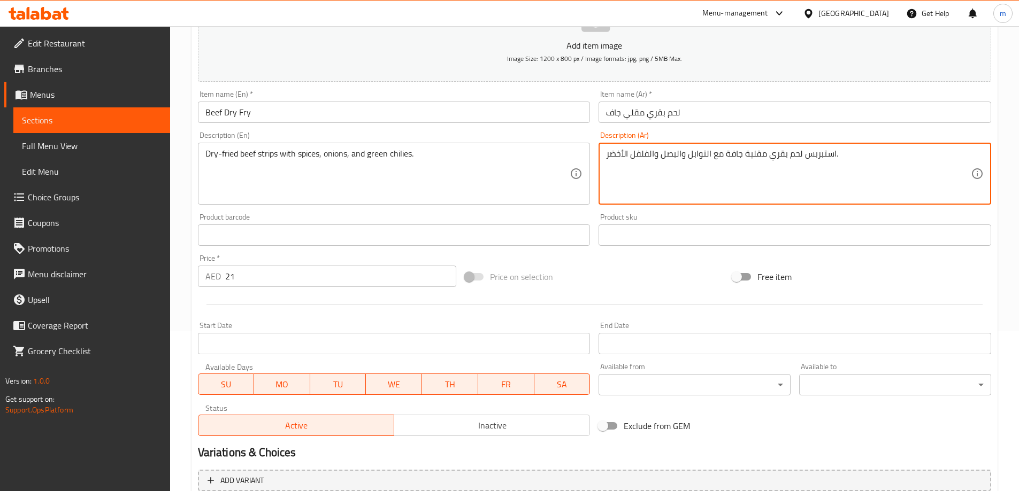
click at [686, 159] on textarea "استبربس لحم بقري مقلية جافة مع التوابل والبصل والفلفل الأخضر." at bounding box center [788, 174] width 365 height 51
click at [687, 160] on textarea "استبربس لحم بقري مقلية جافة مع التوابل والبصل والفلفل الأخضر." at bounding box center [788, 174] width 365 height 51
click at [681, 157] on textarea "استبربس لحم بقري مقلية جافة مع التوابل, والبصل والفلفل الأخضر." at bounding box center [788, 174] width 365 height 51
click at [659, 160] on textarea "استبربس لحم بقري مقلية جافة مع التوابل, البصل والفلفل الأخضر." at bounding box center [788, 174] width 365 height 51
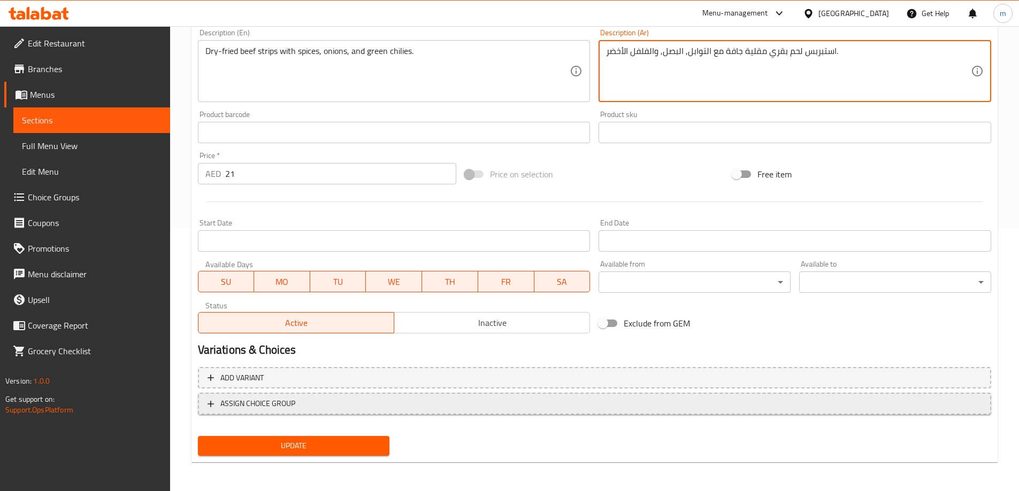
scroll to position [264, 0]
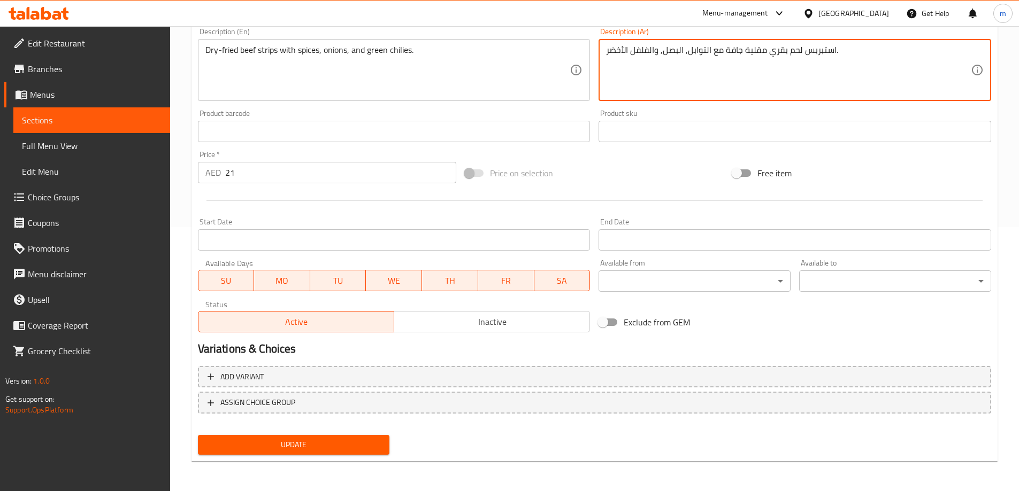
type textarea "استبربس لحم بقري مقلية جافة مع التوابل, البصل, والفلفل الأخضر."
click at [342, 451] on span "Update" at bounding box center [293, 444] width 175 height 13
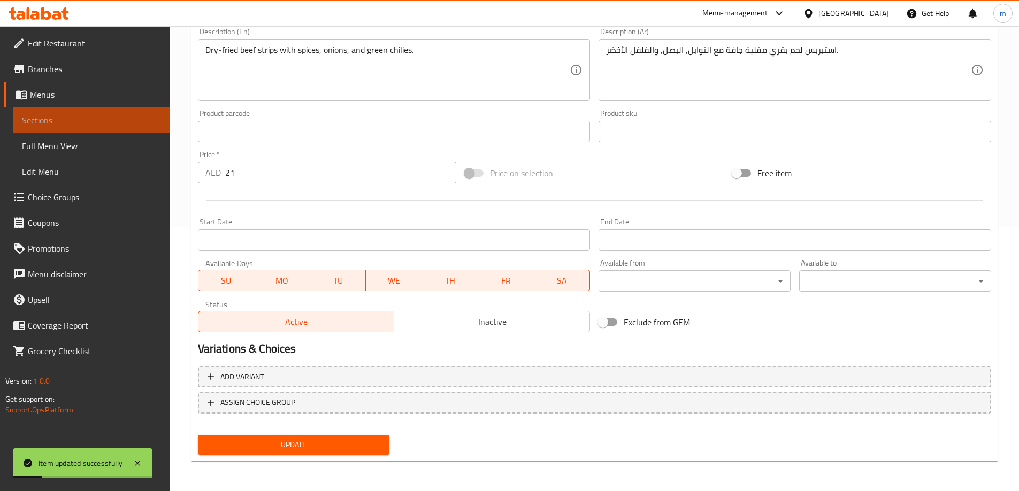
click at [122, 110] on link "Sections" at bounding box center [91, 120] width 157 height 26
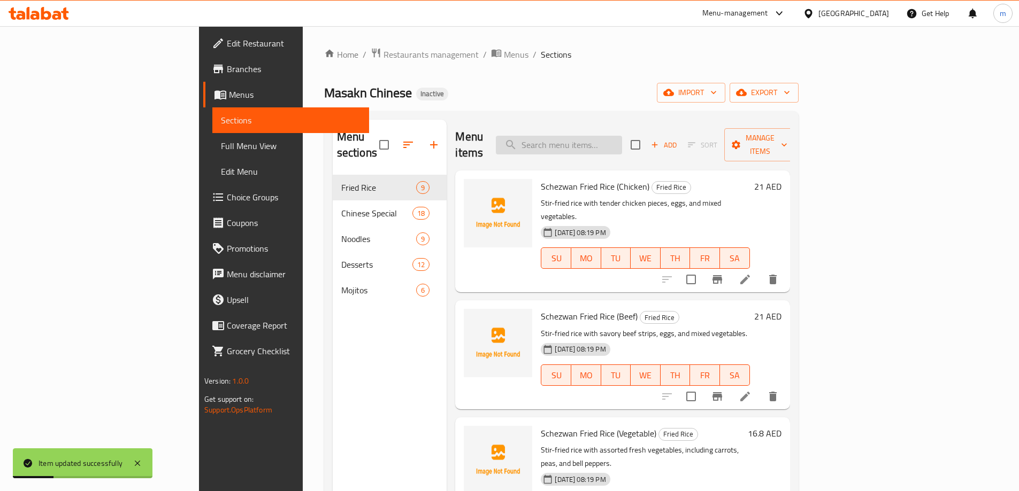
click at [613, 136] on input "search" at bounding box center [559, 145] width 126 height 19
paste input "Beef Chilli"
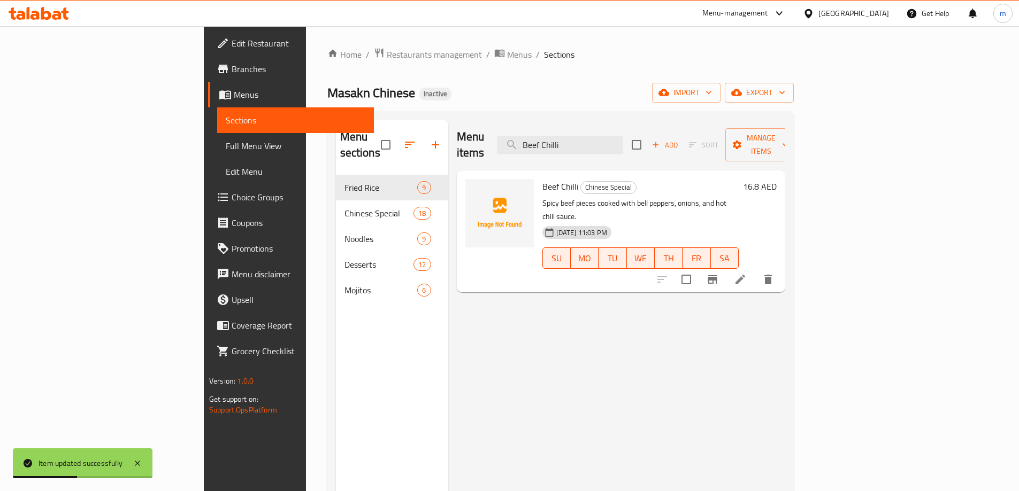
type input "Beef Chilli"
click at [746, 273] on icon at bounding box center [740, 279] width 13 height 13
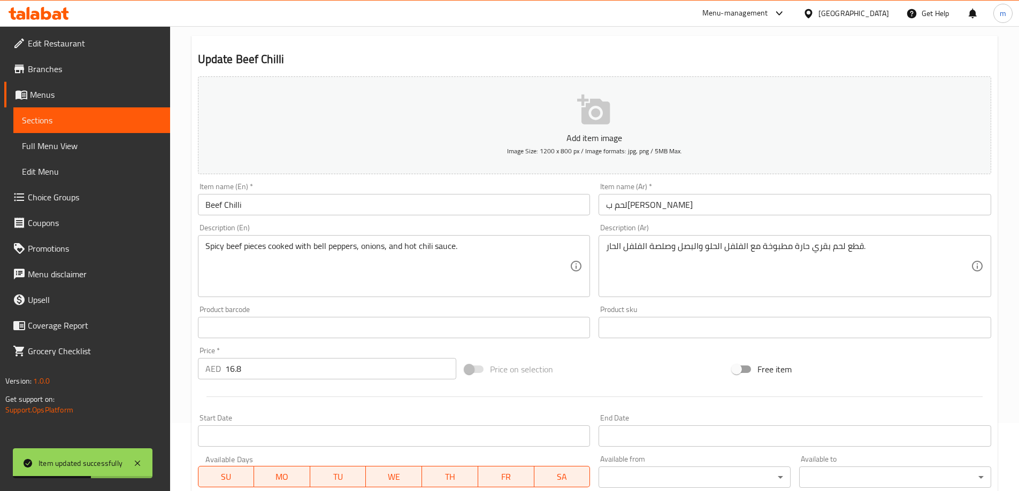
scroll to position [107, 0]
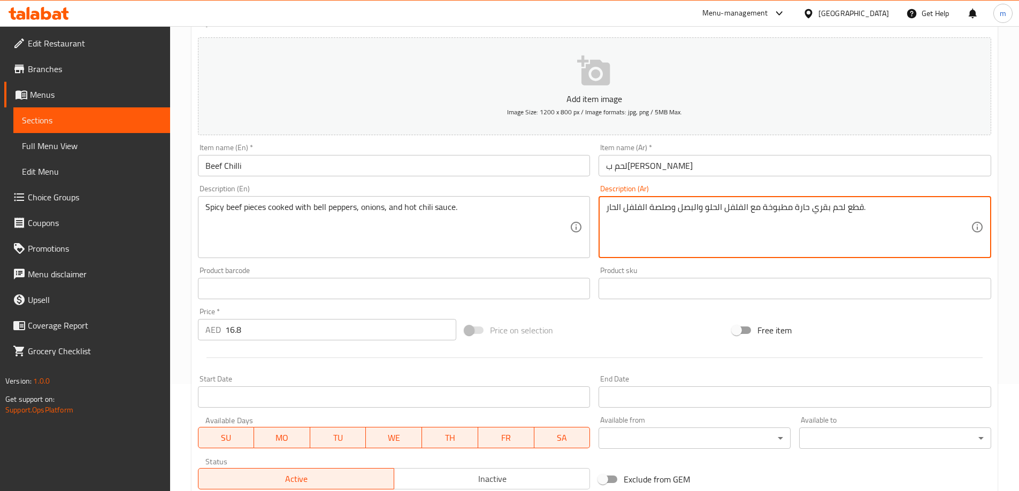
drag, startPoint x: 703, startPoint y: 213, endPoint x: 710, endPoint y: 215, distance: 7.1
click at [704, 213] on textarea "قطع لحم بقري حارة مطبوخة مع الفلفل الحلو والبصل وصلصة الفلفل الحار." at bounding box center [788, 227] width 365 height 51
click at [701, 213] on textarea "قطع لحم بقري حارة مطبوخة مع الفلفل الحلو, والبصل وصلصة الفلفل الحار." at bounding box center [788, 227] width 365 height 51
click at [696, 213] on textarea "قطع لحم بقري حارة مطبوخة مع الفلفل الحلو, والبصل وصلصة الفلفل الحار." at bounding box center [788, 227] width 365 height 51
click at [677, 214] on textarea "قطع لحم بقري حارة مطبوخة مع الفلفل الحلو, البصل وصلصة الفلفل الحار." at bounding box center [788, 227] width 365 height 51
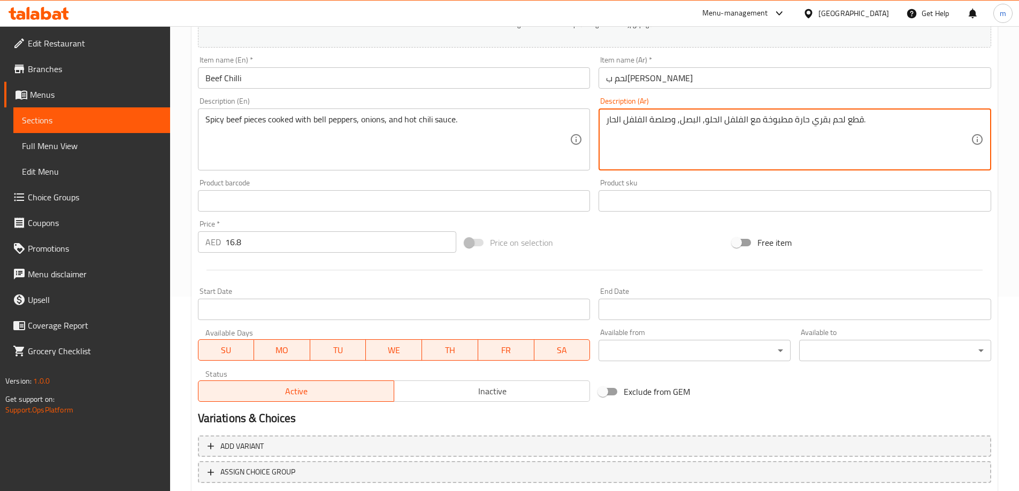
scroll to position [264, 0]
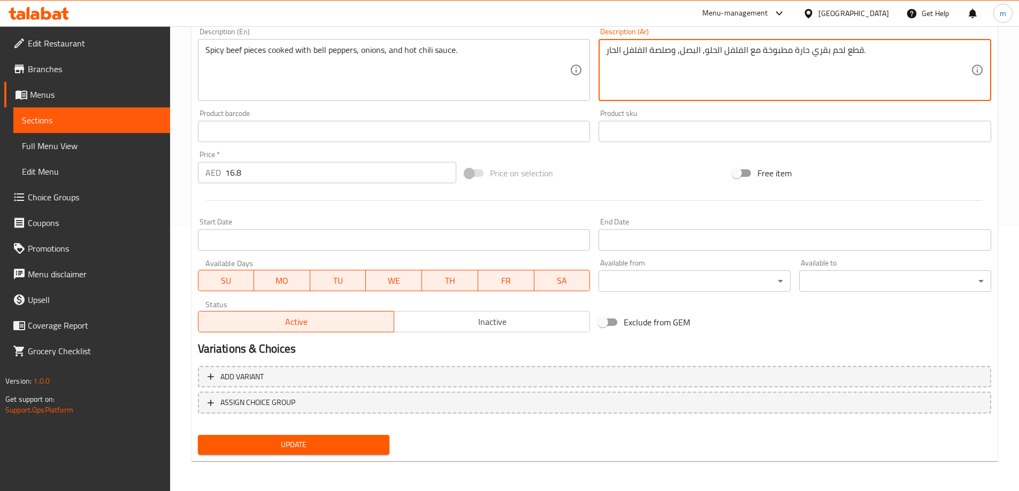
type textarea "قطع لحم بقري حارة مطبوخة مع الفلفل الحلو, البصل, وصلصة الفلفل الحار."
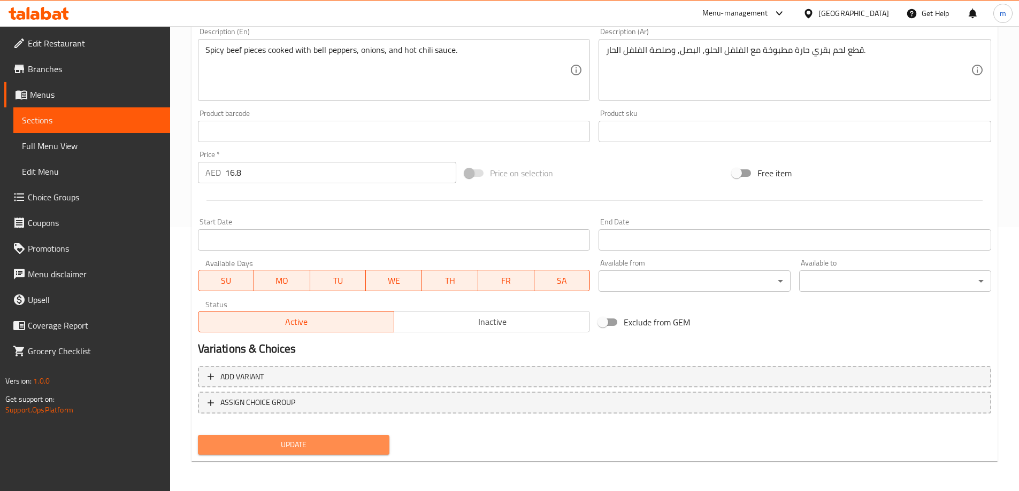
click at [332, 442] on span "Update" at bounding box center [293, 444] width 175 height 13
click at [117, 121] on span "Sections" at bounding box center [92, 120] width 140 height 13
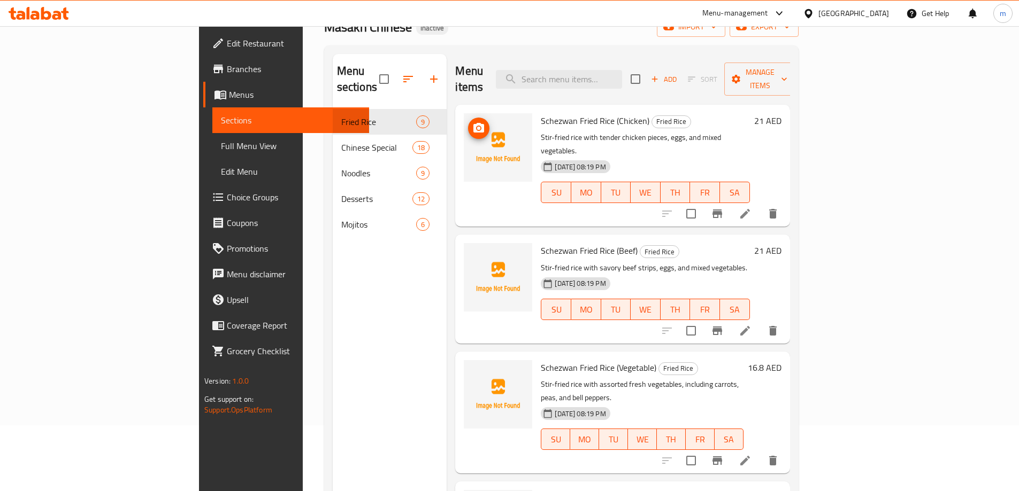
scroll to position [43, 0]
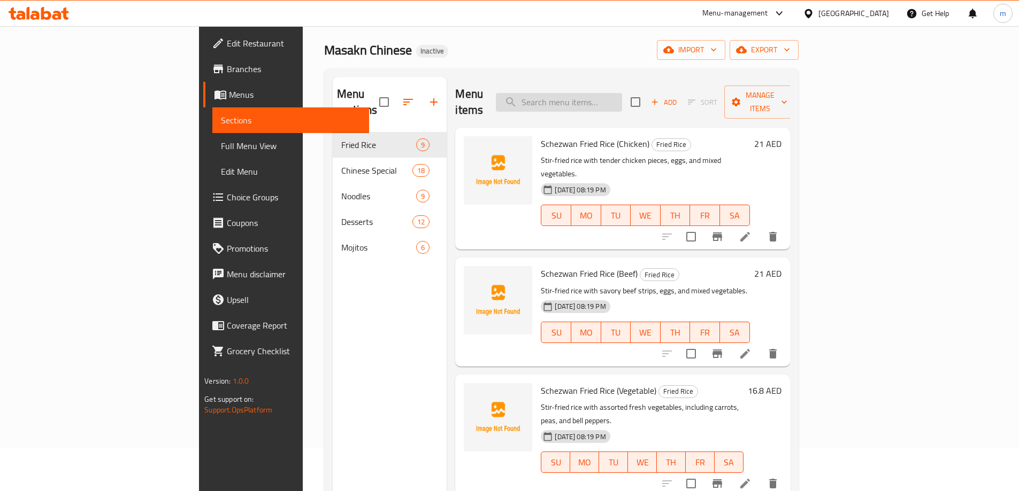
click at [622, 93] on input "search" at bounding box center [559, 102] width 126 height 19
paste input "Chicken Pepper"
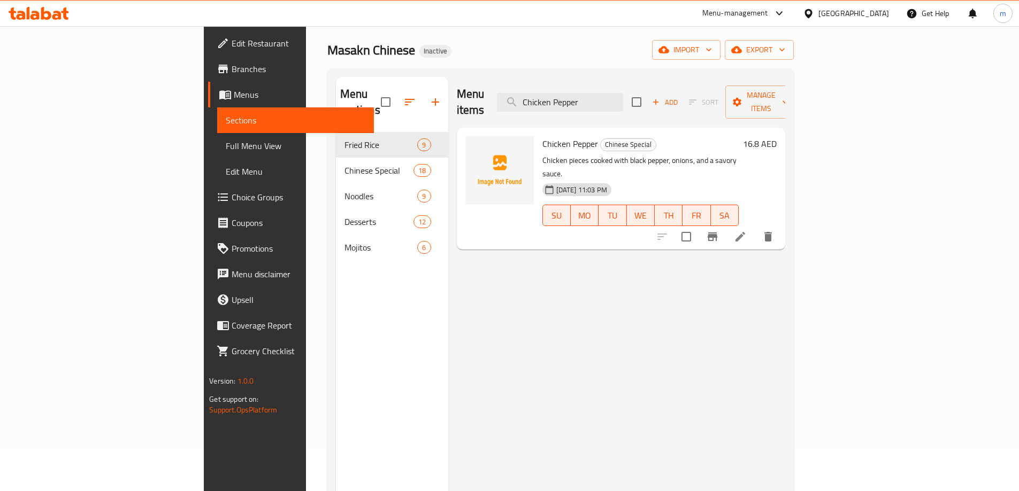
type input "Chicken Pepper"
click at [755, 227] on li at bounding box center [740, 236] width 30 height 19
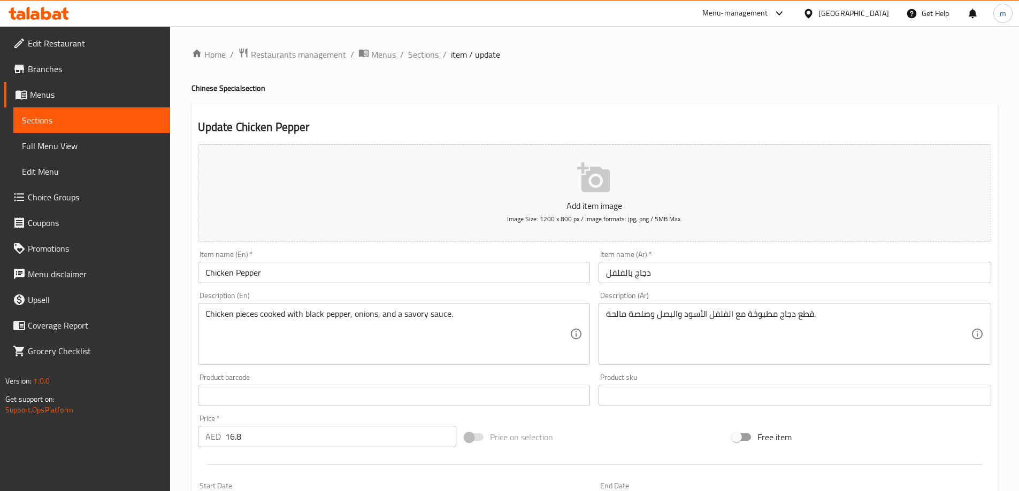
click at [627, 276] on input "دجاج بالفلفل" at bounding box center [794, 272] width 392 height 21
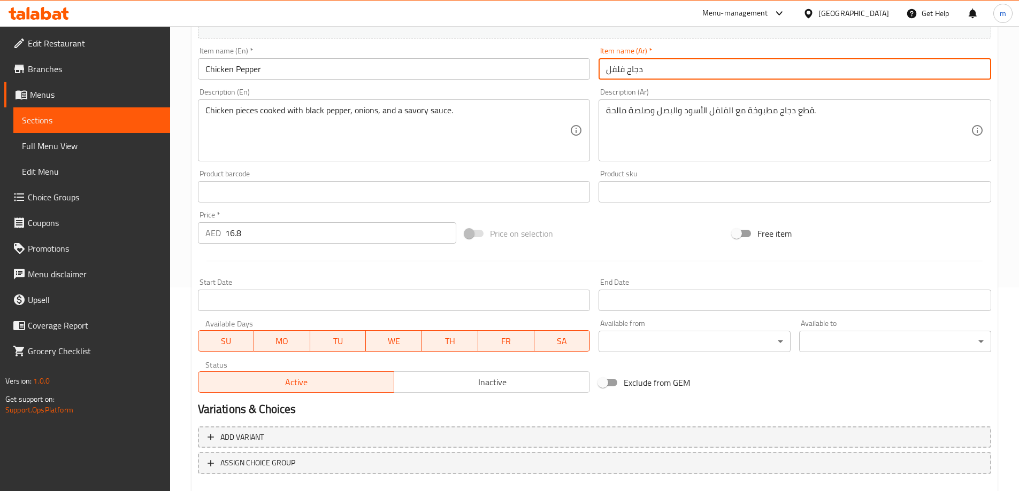
scroll to position [264, 0]
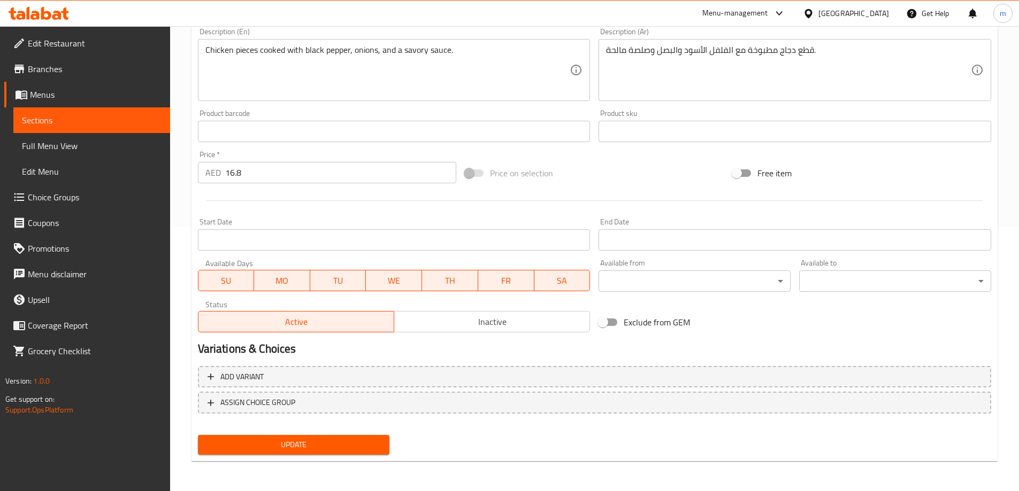
type input "دجاج فلفل"
click at [316, 444] on span "Update" at bounding box center [293, 444] width 175 height 13
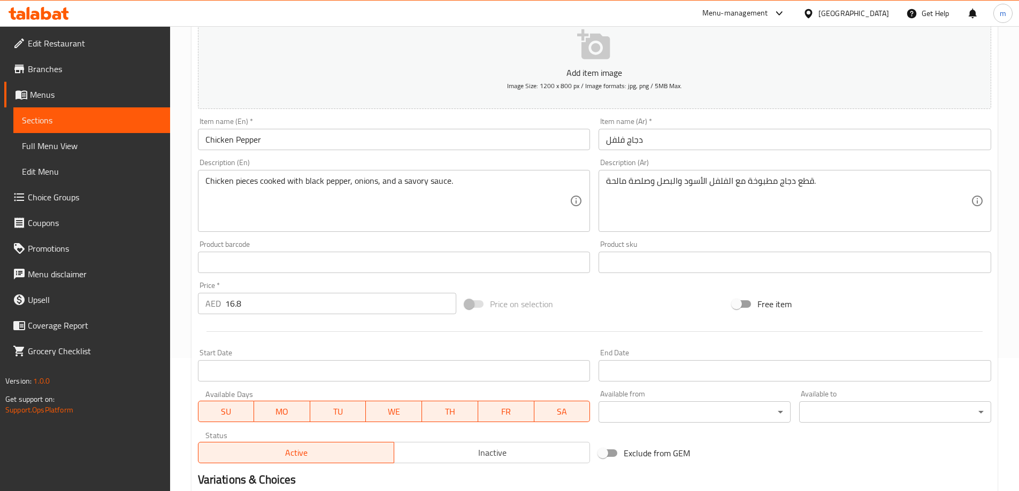
scroll to position [211, 0]
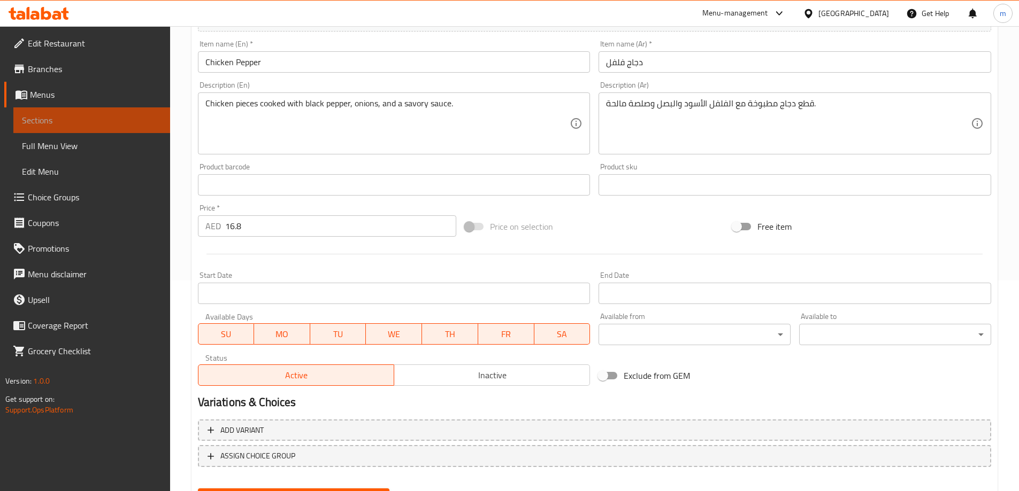
click at [84, 132] on link "Sections" at bounding box center [91, 120] width 157 height 26
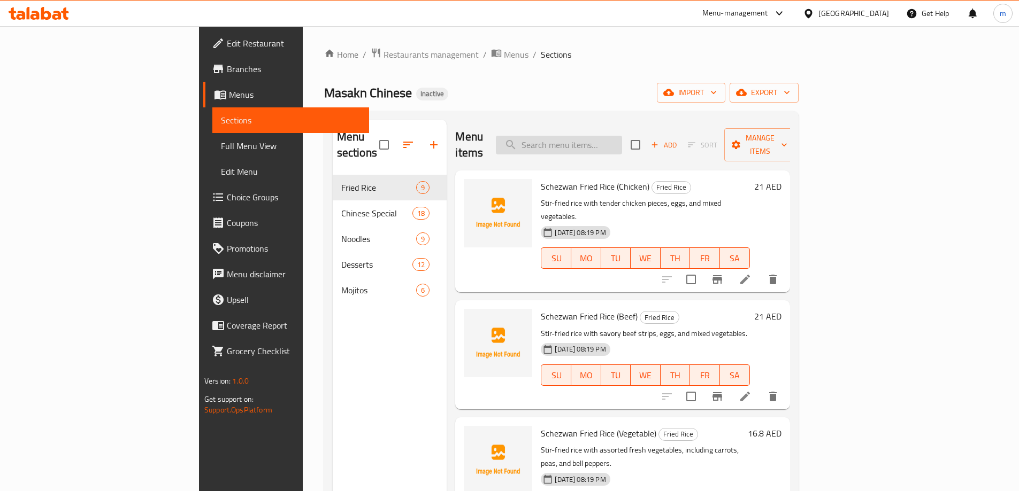
click at [622, 143] on input "search" at bounding box center [559, 145] width 126 height 19
paste input "Mix Fruit Plate"
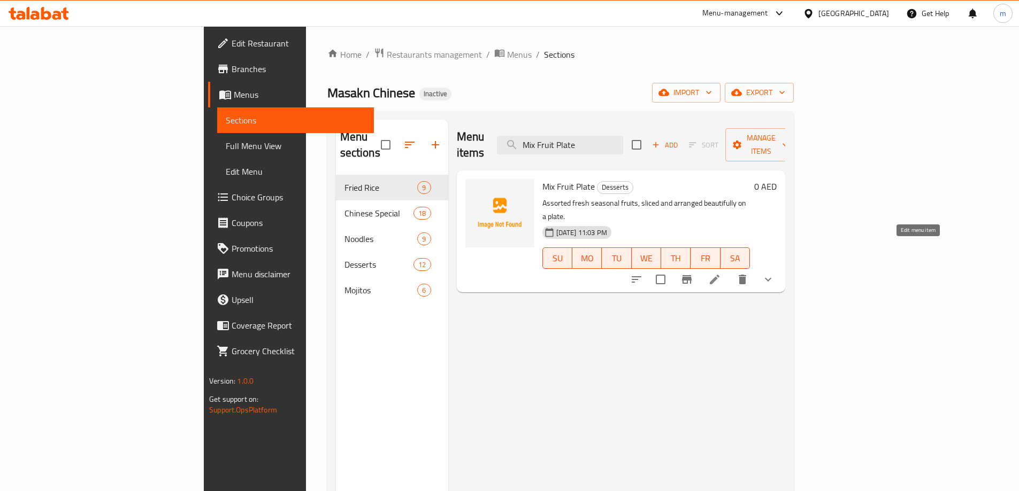
type input "Mix Fruit Plate"
click at [719, 275] on icon at bounding box center [715, 280] width 10 height 10
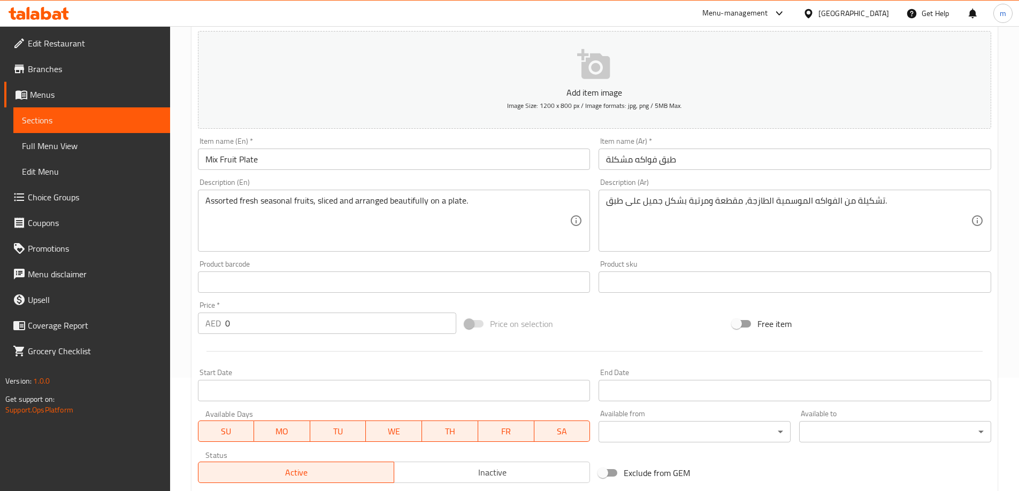
scroll to position [267, 0]
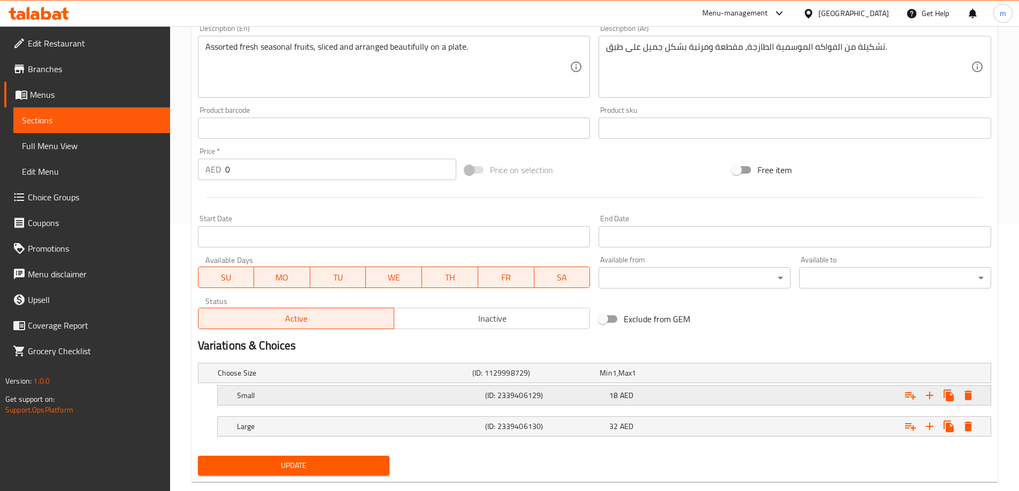
click at [345, 398] on h5 "Small" at bounding box center [359, 395] width 244 height 11
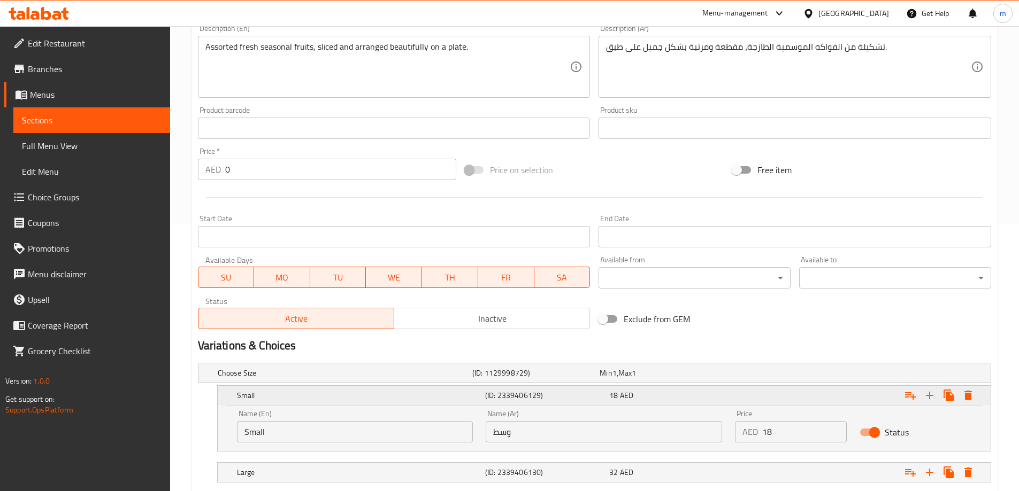
scroll to position [334, 0]
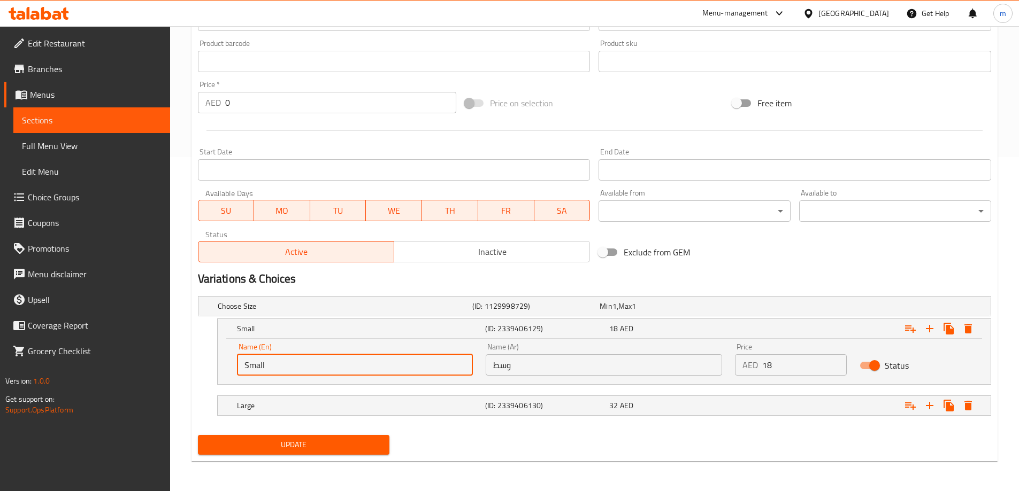
drag, startPoint x: 286, startPoint y: 370, endPoint x: 248, endPoint y: 365, distance: 38.3
click at [248, 365] on input "Small" at bounding box center [355, 365] width 236 height 21
type input "S"
type input "ة"
type input "Medium"
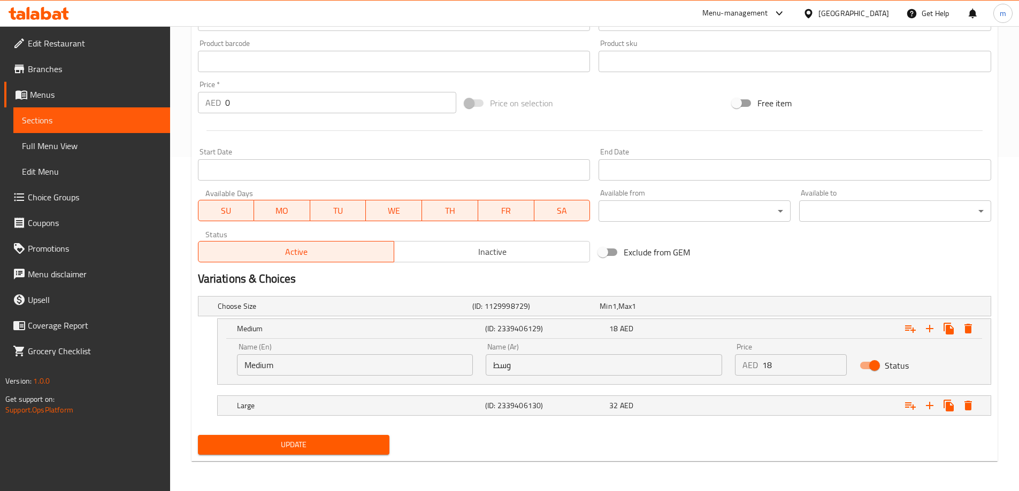
click at [304, 368] on input "Medium" at bounding box center [355, 365] width 236 height 21
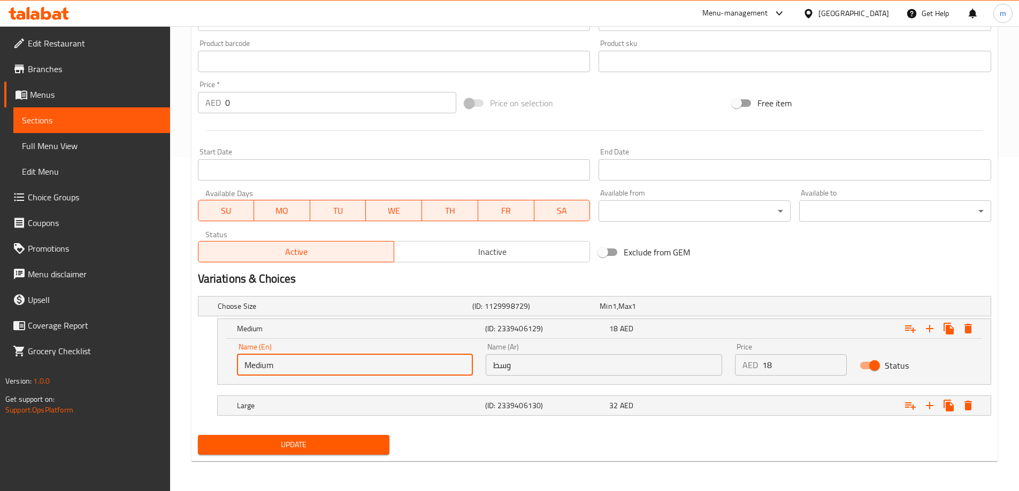
drag, startPoint x: 294, startPoint y: 369, endPoint x: 235, endPoint y: 365, distance: 59.5
click at [235, 365] on div "Name (En) Medium Name (En)" at bounding box center [354, 359] width 249 height 45
click at [291, 443] on span "Update" at bounding box center [293, 444] width 175 height 13
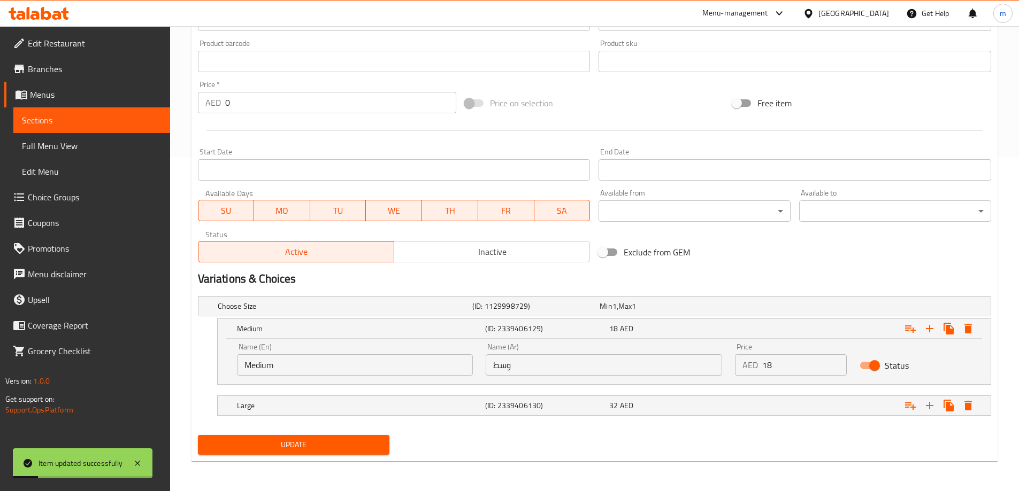
click at [144, 110] on link "Sections" at bounding box center [91, 120] width 157 height 26
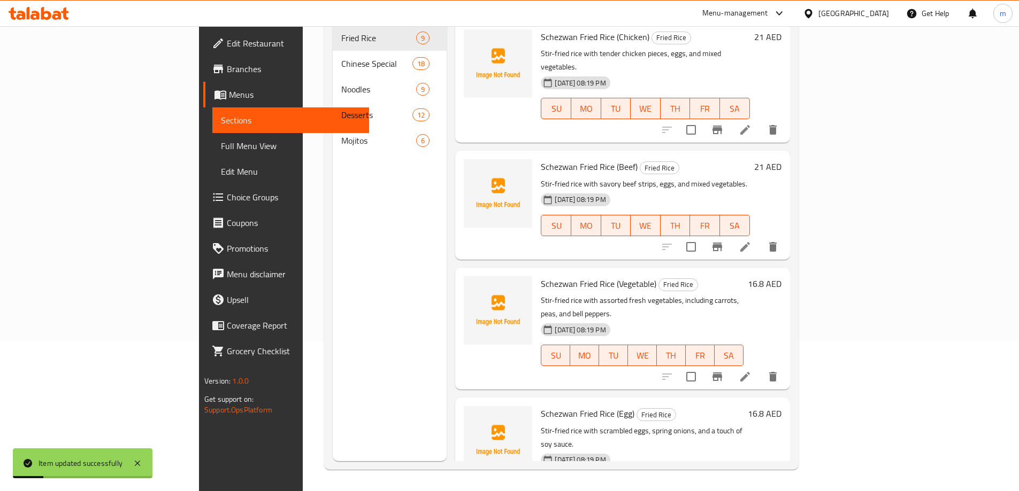
scroll to position [96, 0]
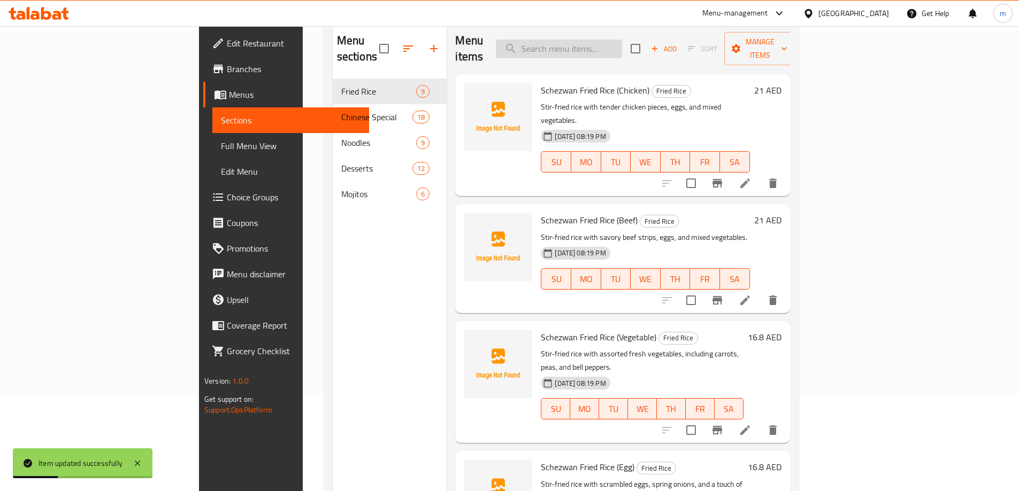
click at [615, 40] on input "search" at bounding box center [559, 49] width 126 height 19
paste input "Falooda"
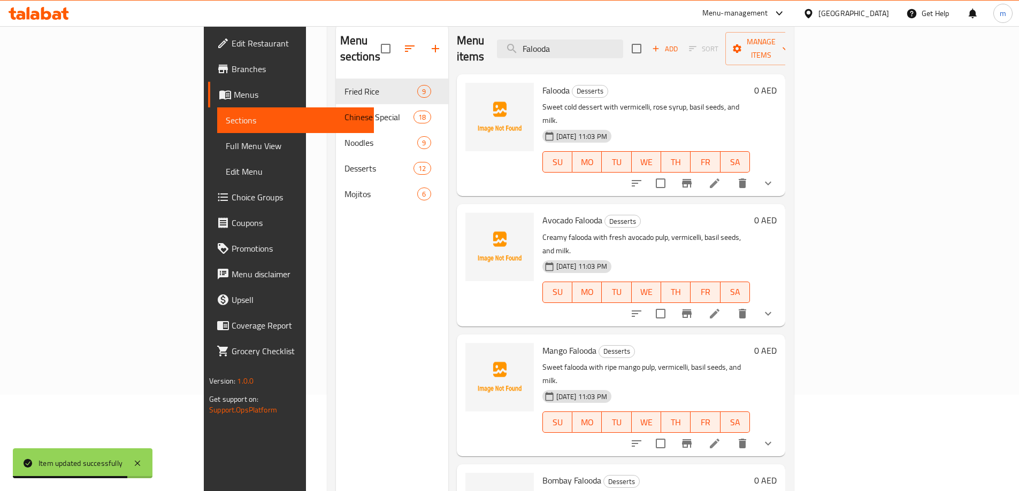
type input "Falooda"
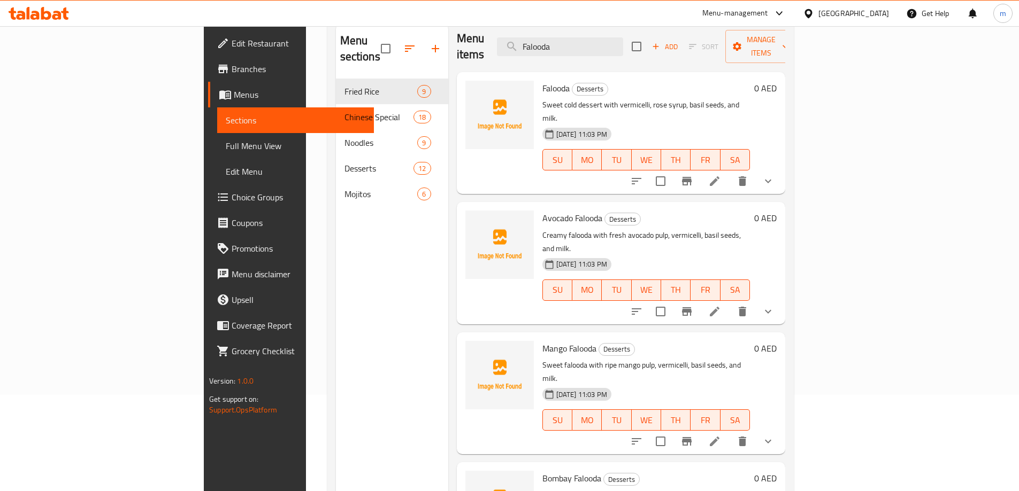
scroll to position [3, 0]
click at [721, 174] on icon at bounding box center [714, 180] width 13 height 13
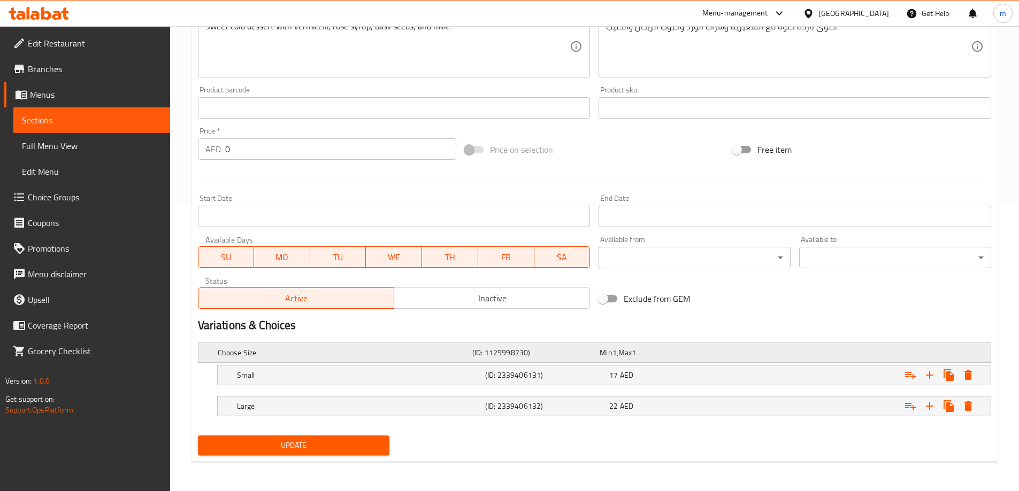
scroll to position [288, 0]
click at [330, 372] on h5 "Small" at bounding box center [359, 374] width 244 height 11
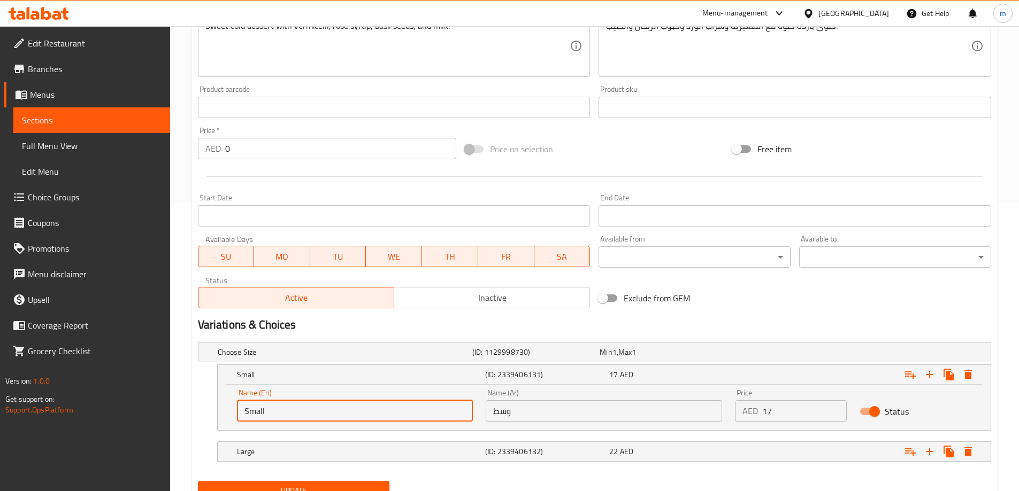
drag, startPoint x: 287, startPoint y: 412, endPoint x: 233, endPoint y: 409, distance: 53.6
click at [233, 409] on div "Name (En) Small Name (En)" at bounding box center [354, 405] width 249 height 45
type input "Medium"
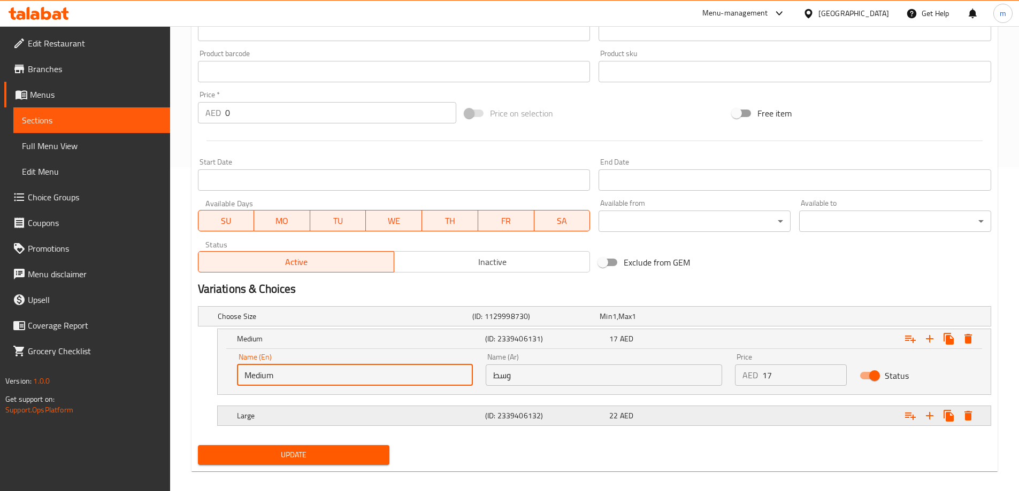
scroll to position [334, 0]
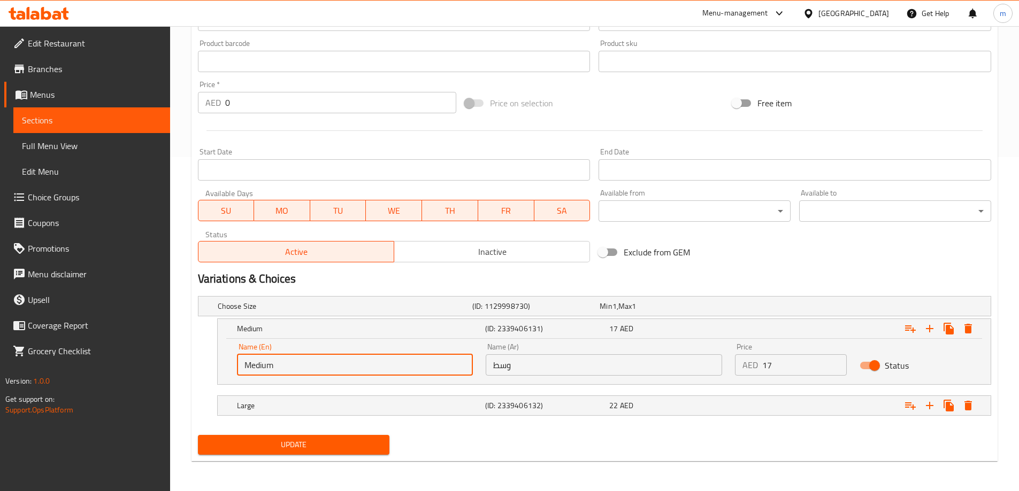
click at [363, 450] on span "Update" at bounding box center [293, 444] width 175 height 13
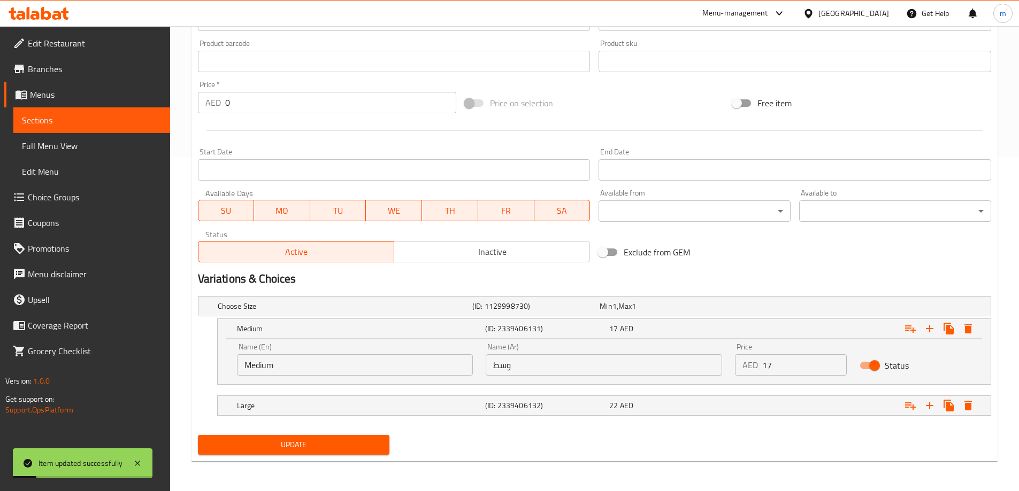
click at [138, 114] on span "Sections" at bounding box center [92, 120] width 140 height 13
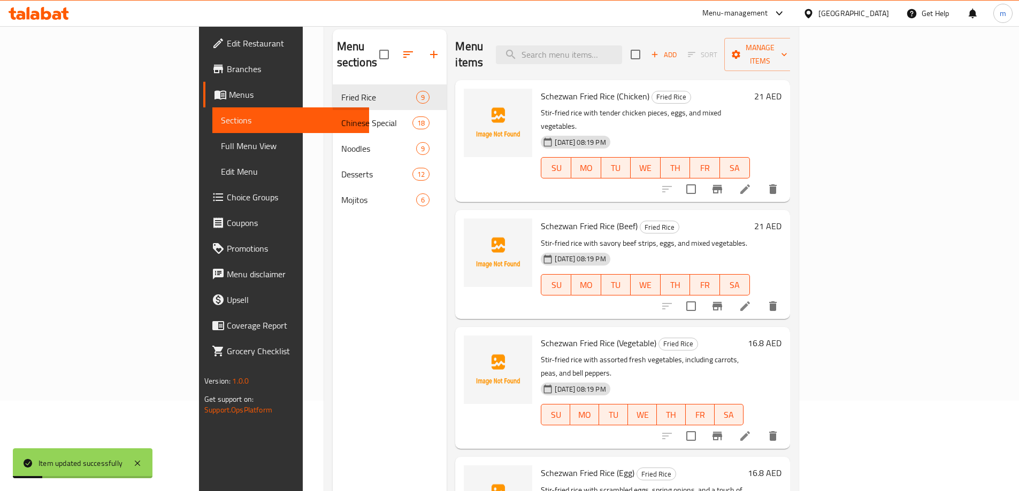
scroll to position [43, 0]
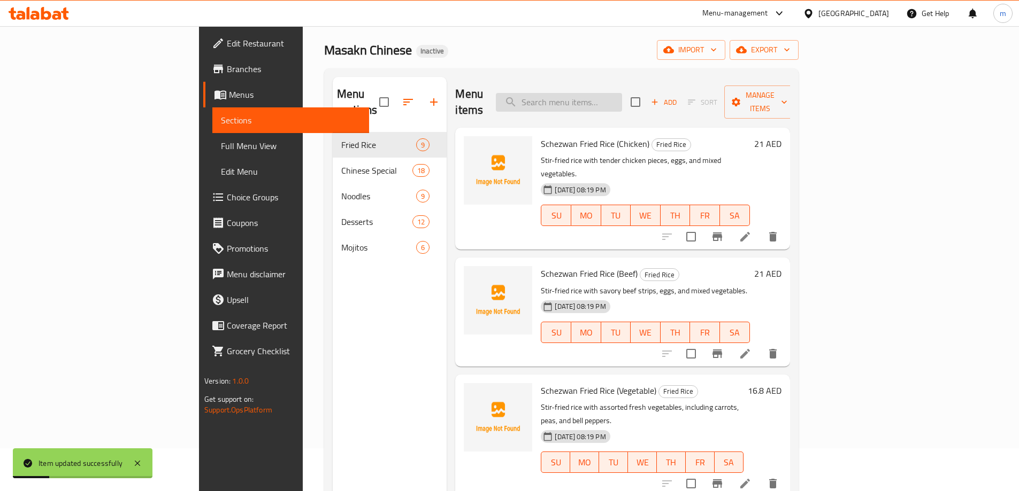
click at [622, 93] on input "search" at bounding box center [559, 102] width 126 height 19
paste input "Fruit Salad"
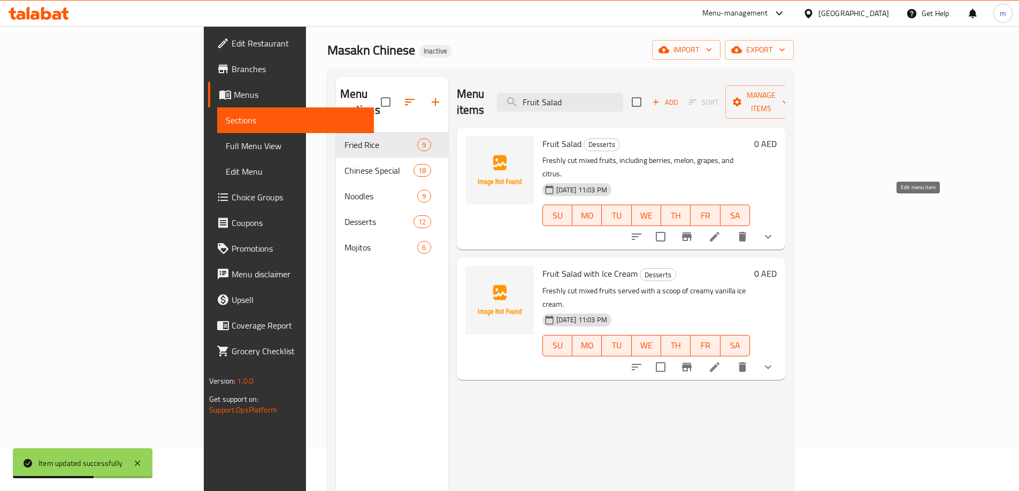
type input "Fruit Salad"
click at [721, 230] on icon at bounding box center [714, 236] width 13 height 13
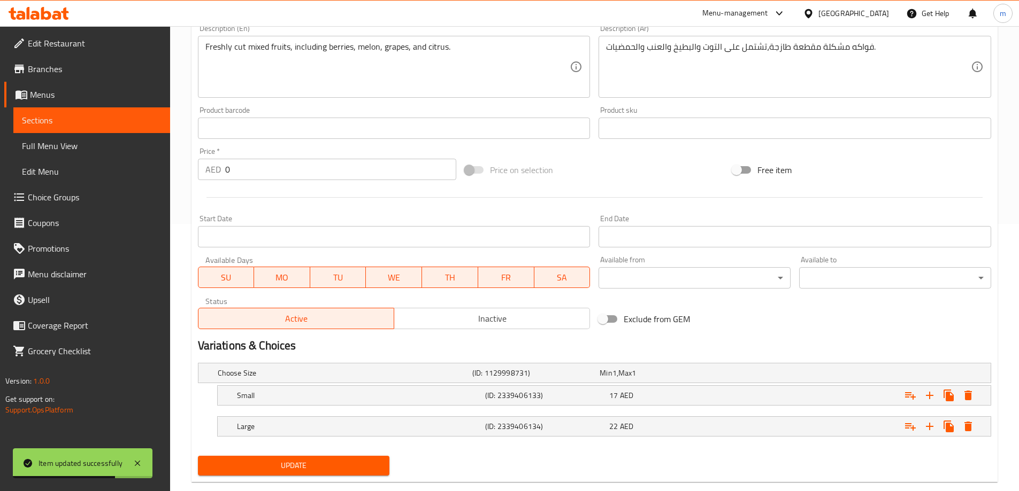
scroll to position [288, 0]
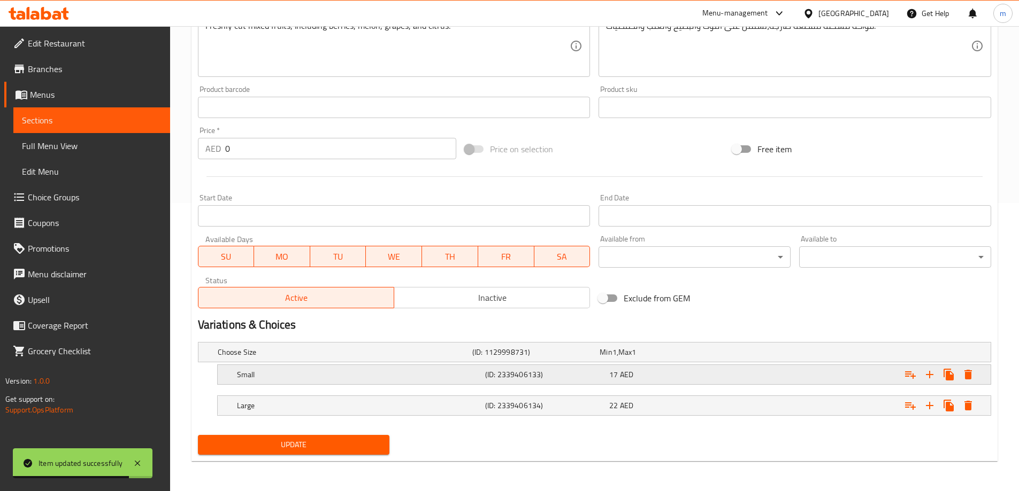
click at [307, 377] on h5 "Small" at bounding box center [359, 374] width 244 height 11
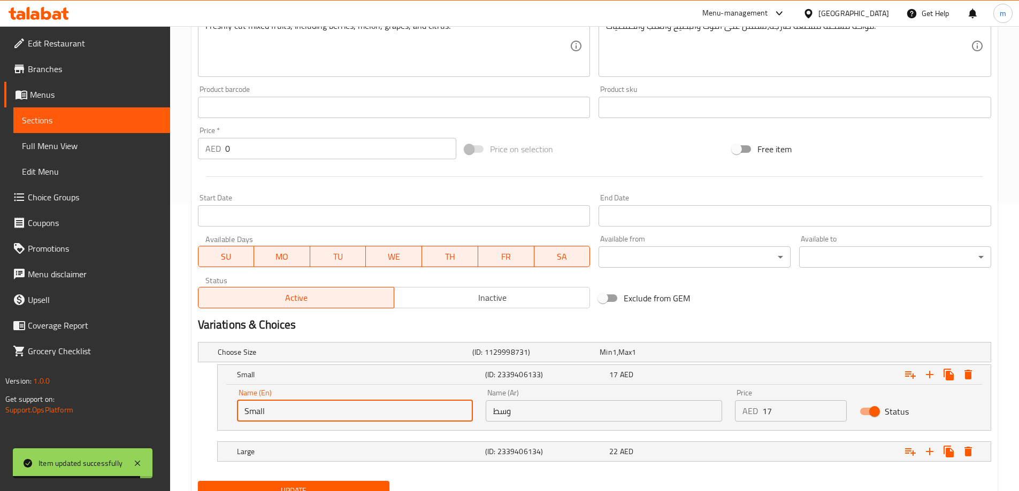
drag, startPoint x: 267, startPoint y: 407, endPoint x: 233, endPoint y: 406, distance: 34.8
click at [233, 406] on div "Name (En) Small Name (En)" at bounding box center [354, 405] width 249 height 45
type input "Medium"
click at [288, 483] on button "Update" at bounding box center [294, 491] width 192 height 20
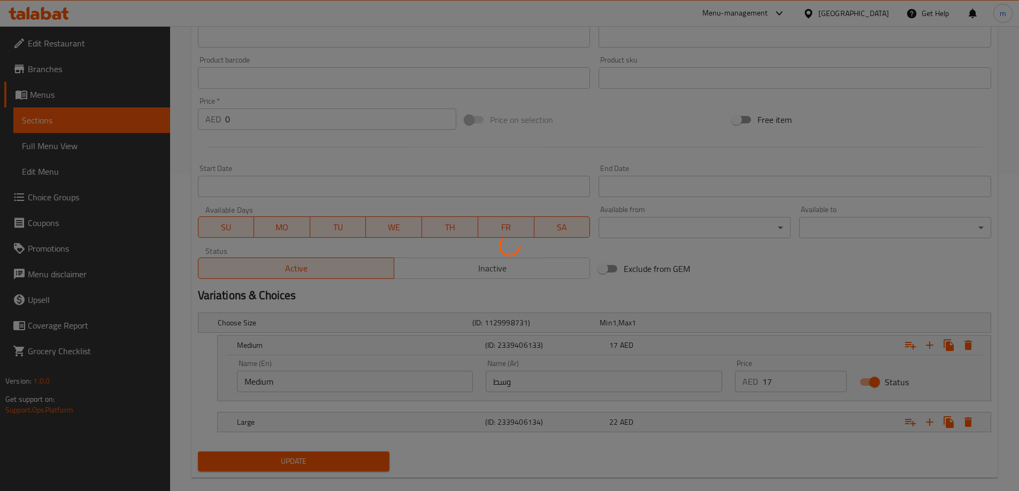
scroll to position [334, 0]
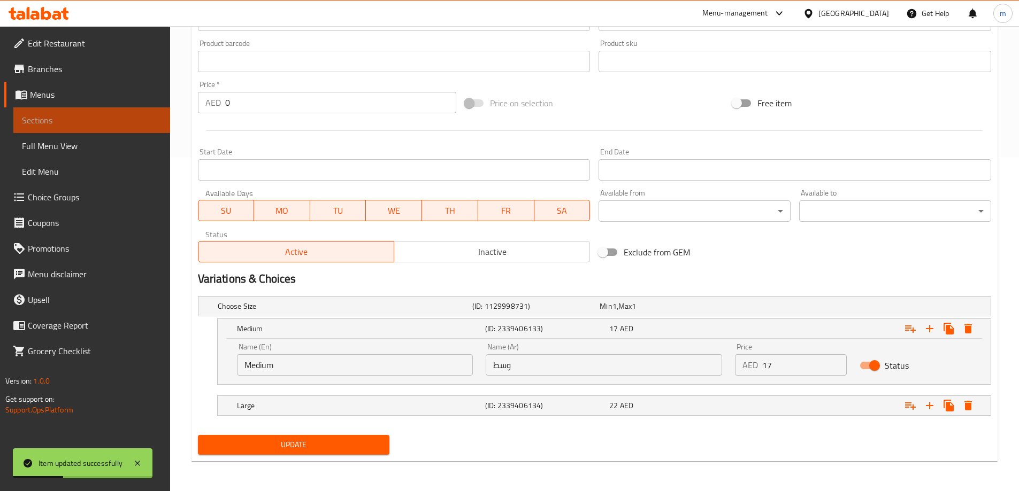
click at [157, 114] on span "Sections" at bounding box center [92, 120] width 140 height 13
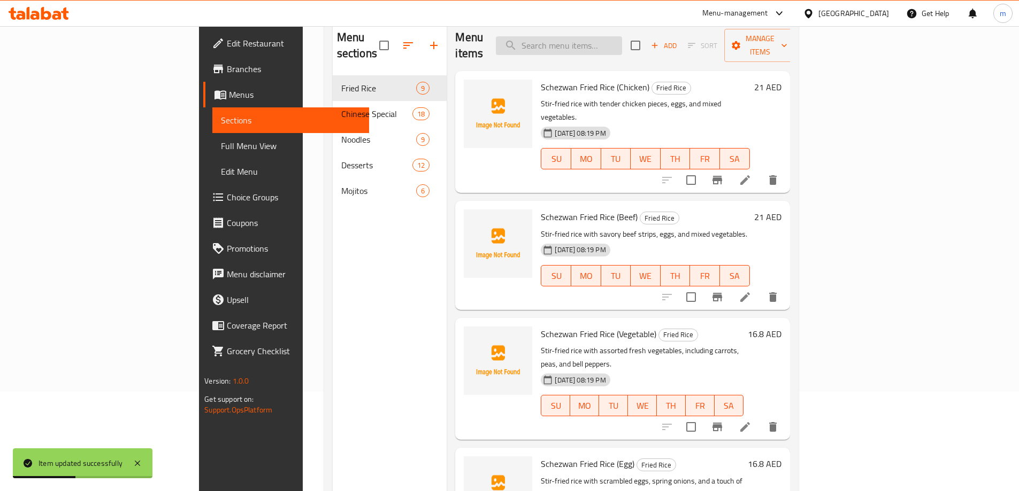
scroll to position [43, 0]
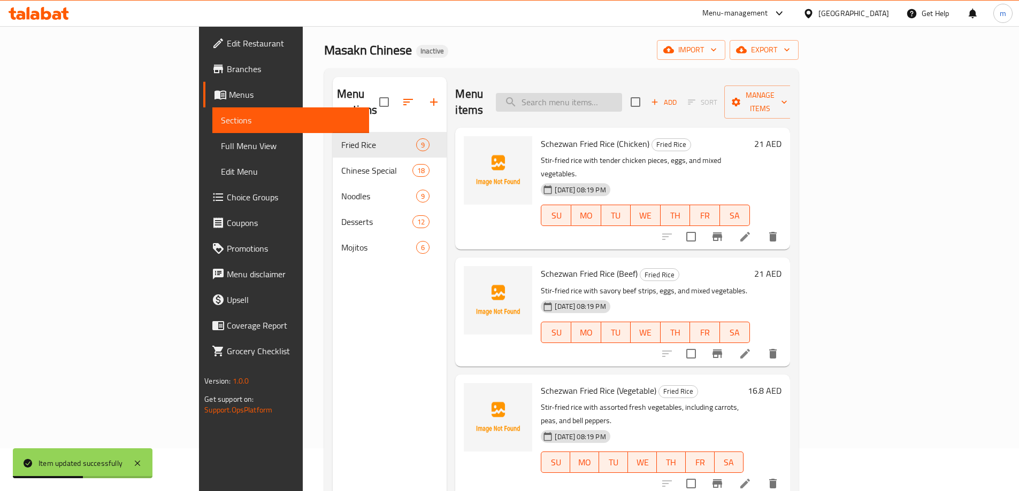
click at [622, 93] on input "search" at bounding box center [559, 102] width 126 height 19
paste input "Mixed Ice Cream"
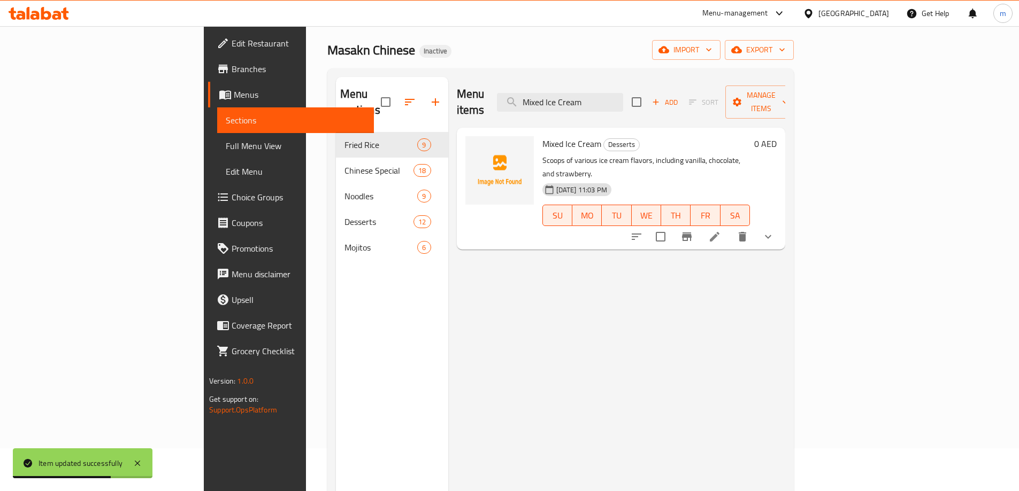
type input "Mixed Ice Cream"
click at [721, 230] on icon at bounding box center [714, 236] width 13 height 13
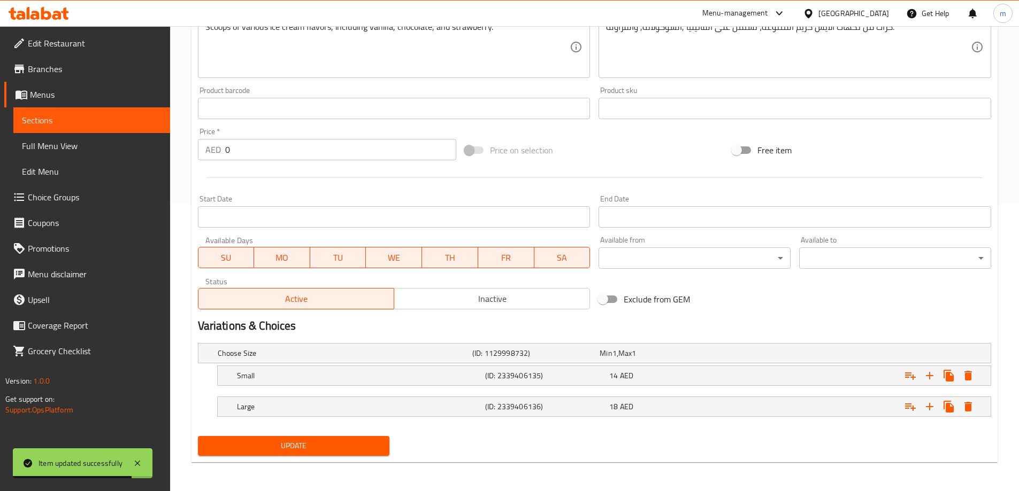
scroll to position [288, 0]
click at [290, 381] on div "Small" at bounding box center [359, 374] width 248 height 15
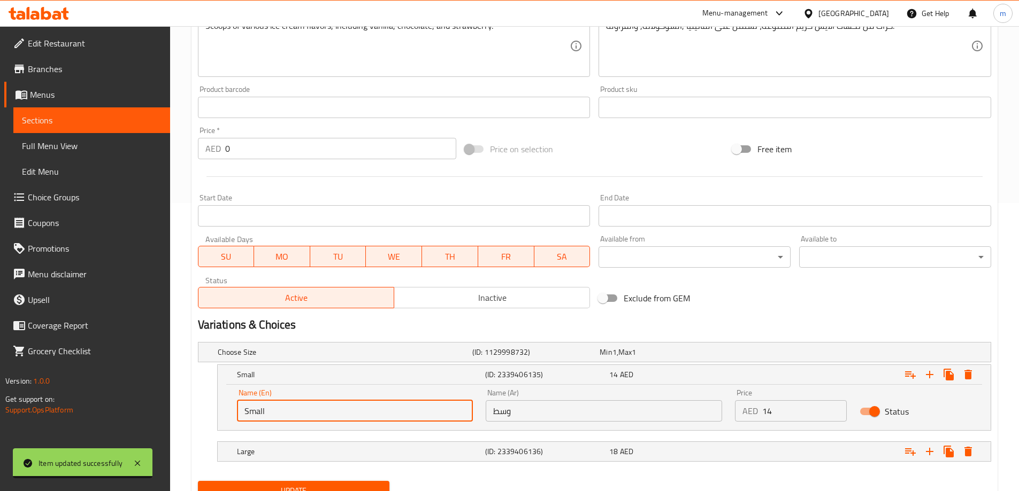
drag, startPoint x: 264, startPoint y: 412, endPoint x: 201, endPoint y: 409, distance: 63.2
click at [201, 409] on div "Small (ID: 2339406135) 14 AED Name (En) Small Name (En) Name (Ar) وسط Name (Ar)…" at bounding box center [594, 398] width 793 height 66
click at [279, 414] on input "text" at bounding box center [355, 411] width 236 height 21
type input "Medium"
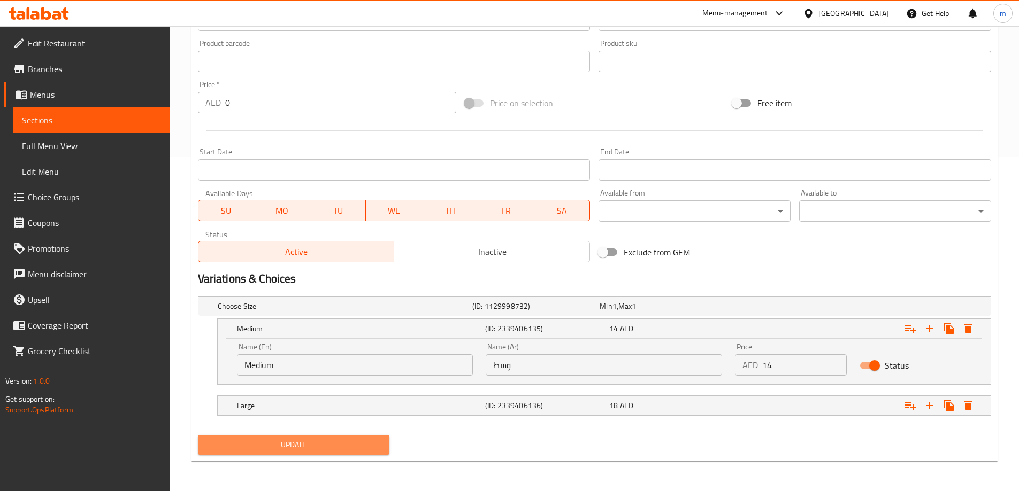
click at [304, 442] on span "Update" at bounding box center [293, 444] width 175 height 13
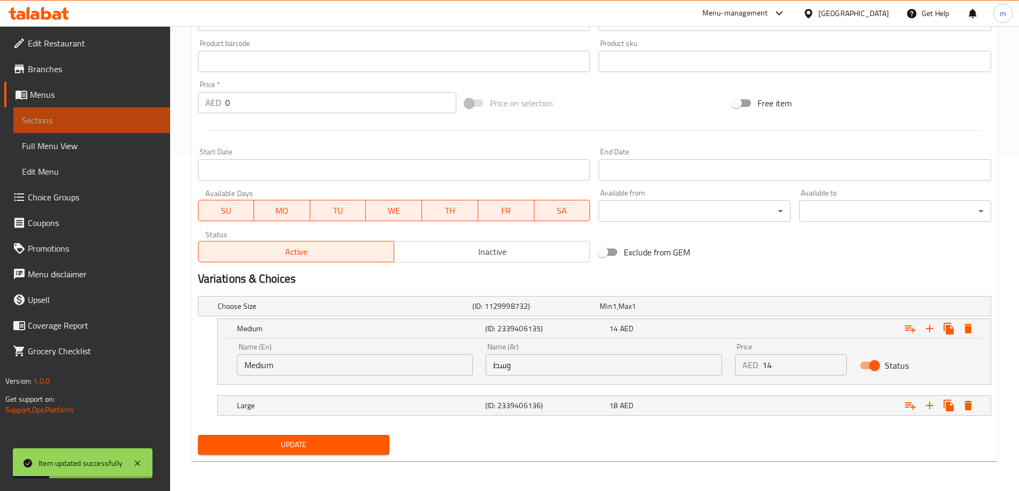
click at [56, 117] on span "Sections" at bounding box center [92, 120] width 140 height 13
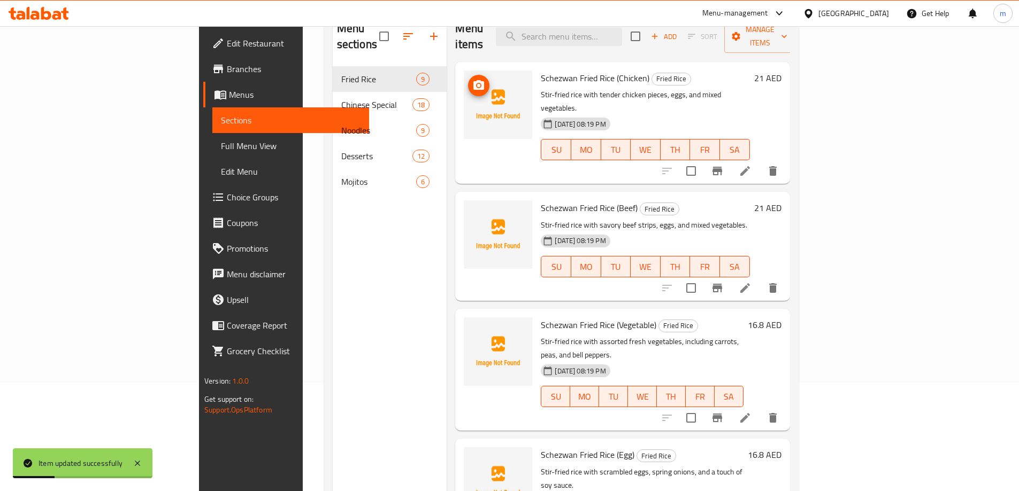
scroll to position [96, 0]
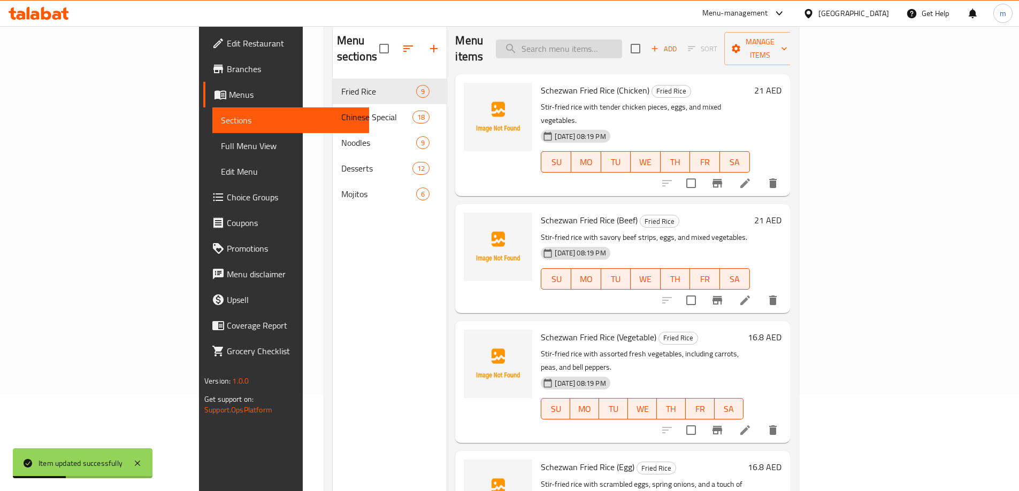
click at [606, 40] on input "search" at bounding box center [559, 49] width 126 height 19
paste input "Fruit Salad with Ice Cream"
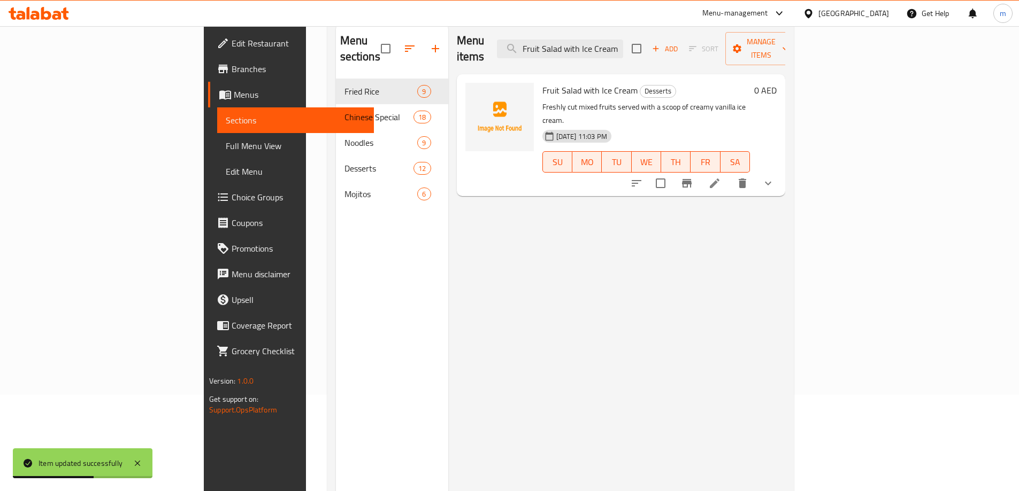
type input "Fruit Salad with Ice Cream"
click at [729, 174] on li at bounding box center [714, 183] width 30 height 19
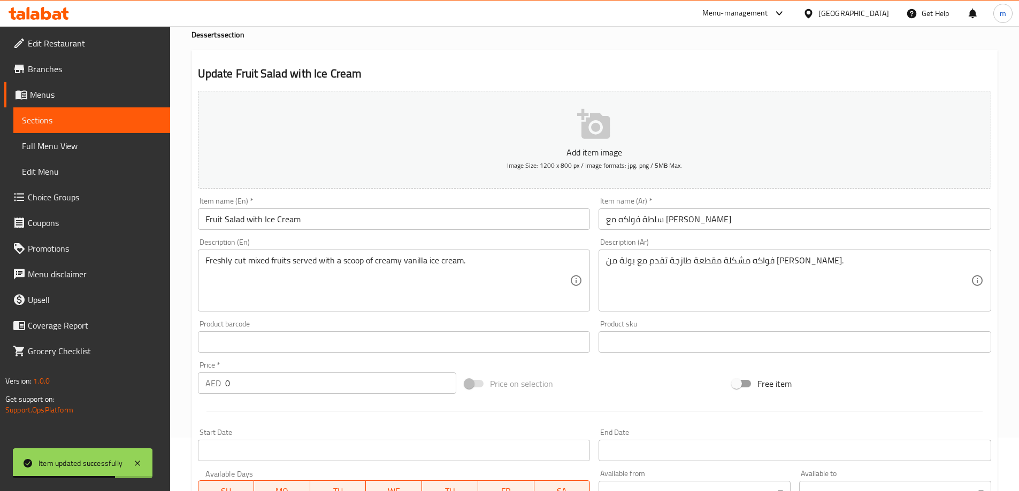
scroll to position [214, 0]
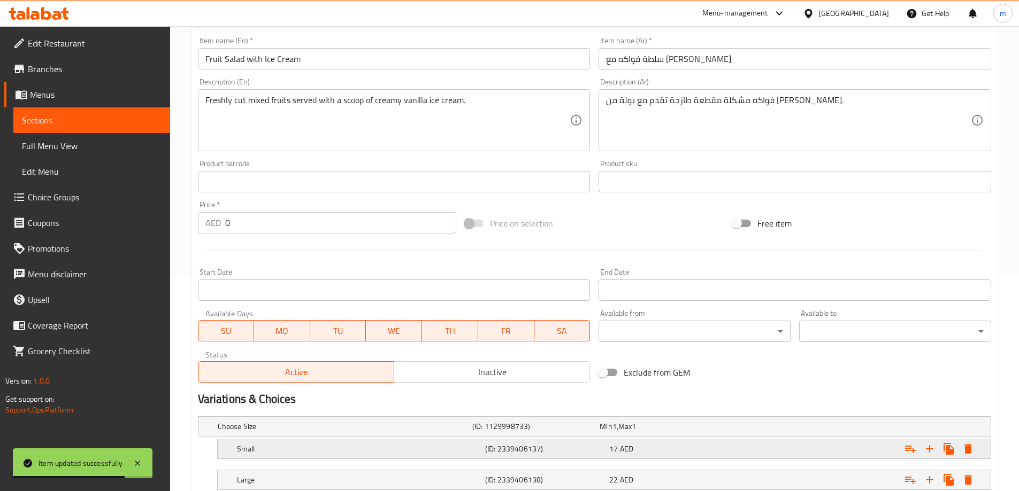
click at [283, 444] on h5 "Small" at bounding box center [359, 449] width 244 height 11
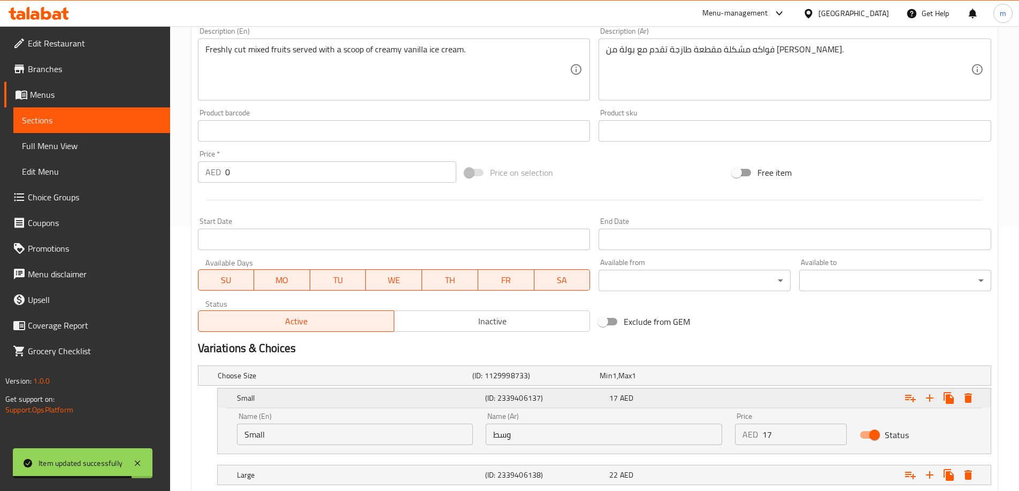
scroll to position [334, 0]
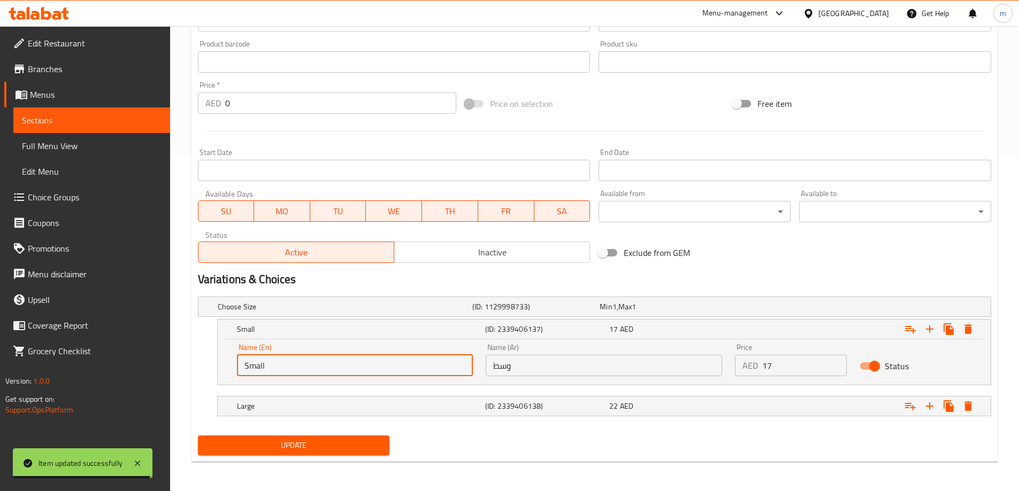
drag, startPoint x: 265, startPoint y: 367, endPoint x: 219, endPoint y: 371, distance: 46.1
click at [221, 370] on div "Name (En) Small Name (En) Name (Ar) وسط Name (Ar) Price AED 17 Price Status" at bounding box center [604, 362] width 773 height 45
click at [266, 368] on input "text" at bounding box center [355, 365] width 236 height 21
type input "Medium"
click at [303, 441] on span "Update" at bounding box center [293, 445] width 175 height 13
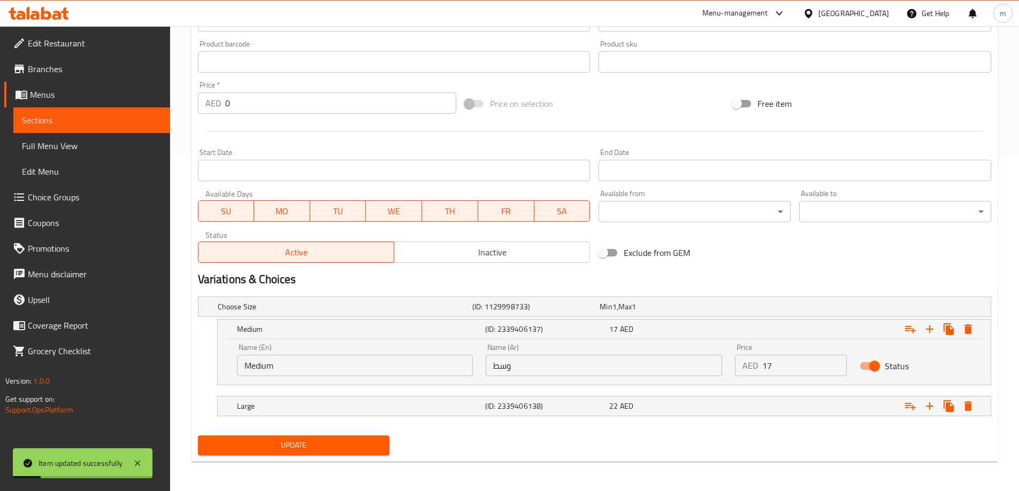
click at [151, 106] on link "Menus" at bounding box center [87, 95] width 166 height 26
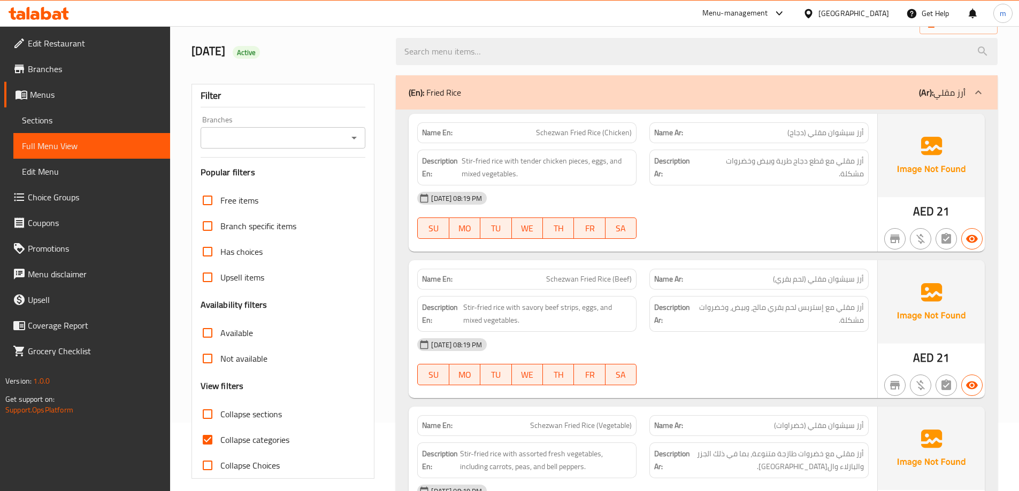
scroll to position [70, 0]
click at [264, 441] on span "Collapse categories" at bounding box center [254, 438] width 69 height 13
click at [220, 441] on input "Collapse categories" at bounding box center [208, 439] width 26 height 26
checkbox input "false"
click at [263, 414] on span "Collapse sections" at bounding box center [250, 412] width 61 height 13
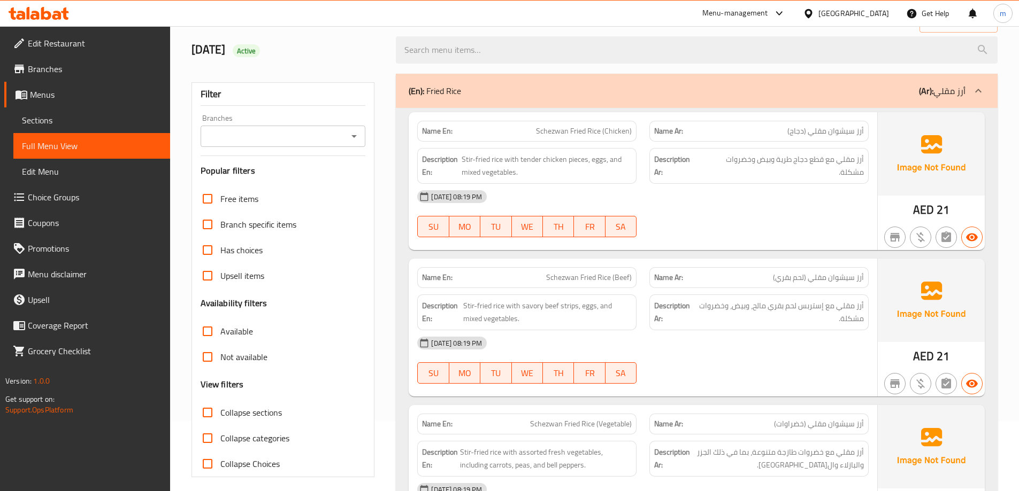
click at [220, 414] on input "Collapse sections" at bounding box center [208, 413] width 26 height 26
checkbox input "true"
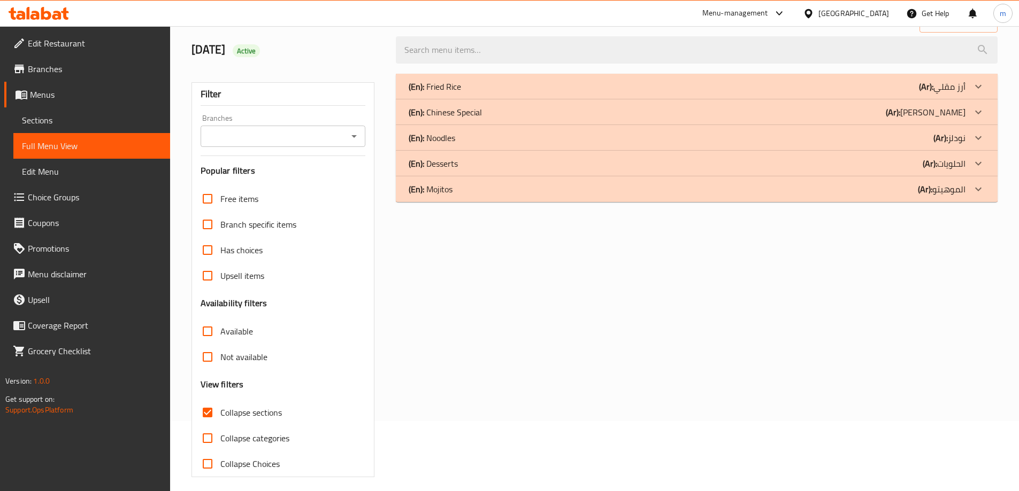
click at [769, 199] on div "(En): Mojitos (Ar): الموهيتو" at bounding box center [697, 189] width 602 height 26
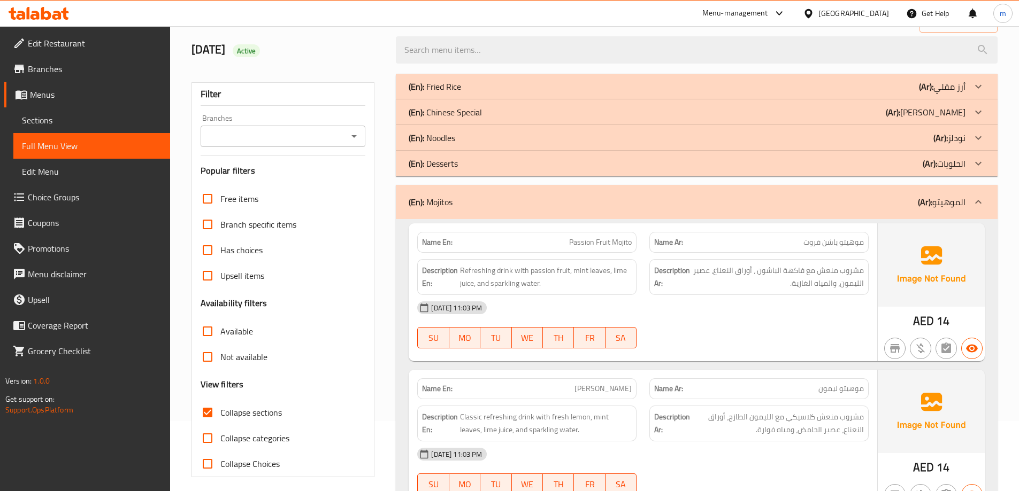
click at [772, 172] on div "(En): Desserts (Ar): الحلويات" at bounding box center [697, 164] width 602 height 26
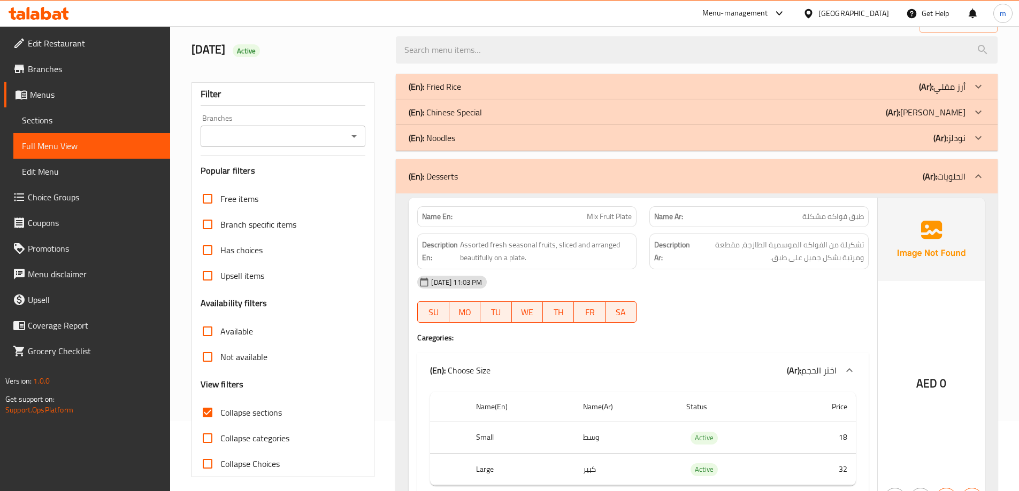
click at [771, 121] on div "(En): Chinese Special (Ar): صيني سبيشيال" at bounding box center [697, 112] width 602 height 26
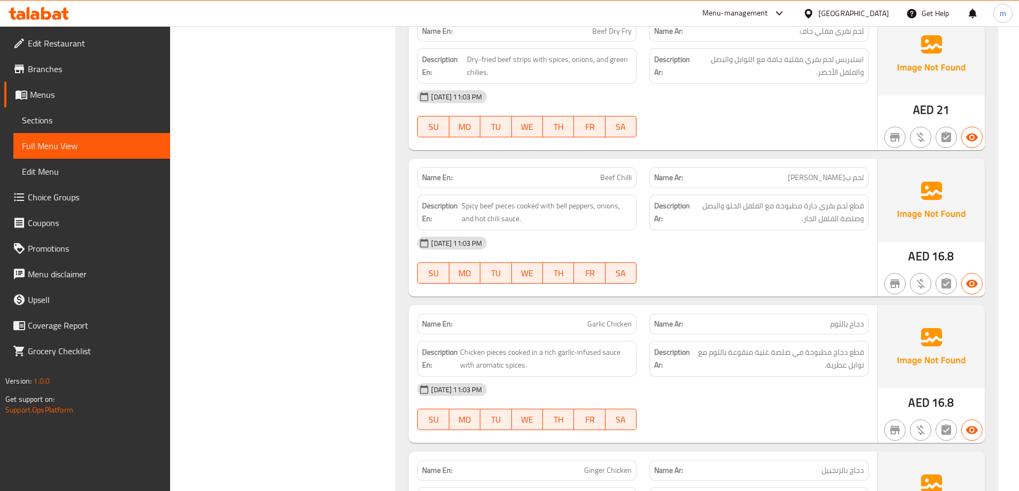
scroll to position [765, 0]
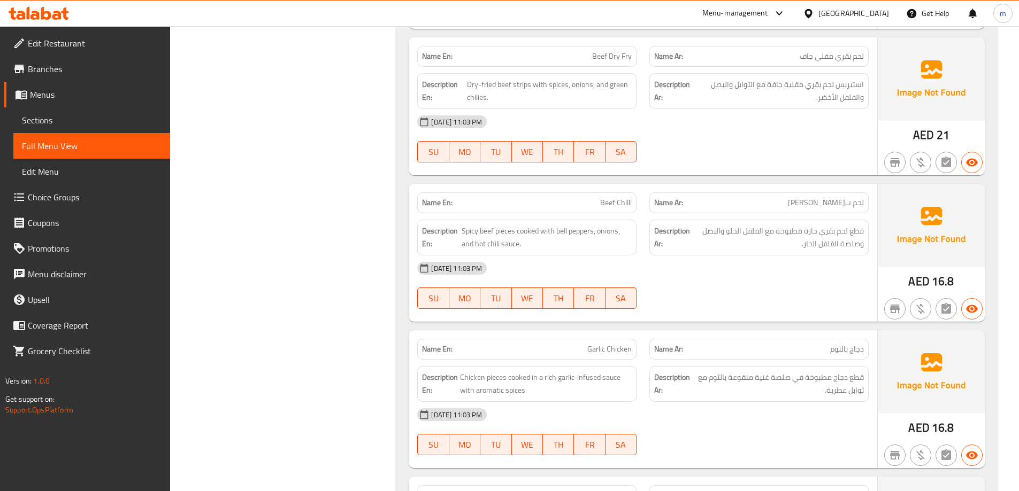
click at [620, 60] on span "Beef Dry Fry" at bounding box center [612, 56] width 40 height 11
copy span "Beef Dry Fry"
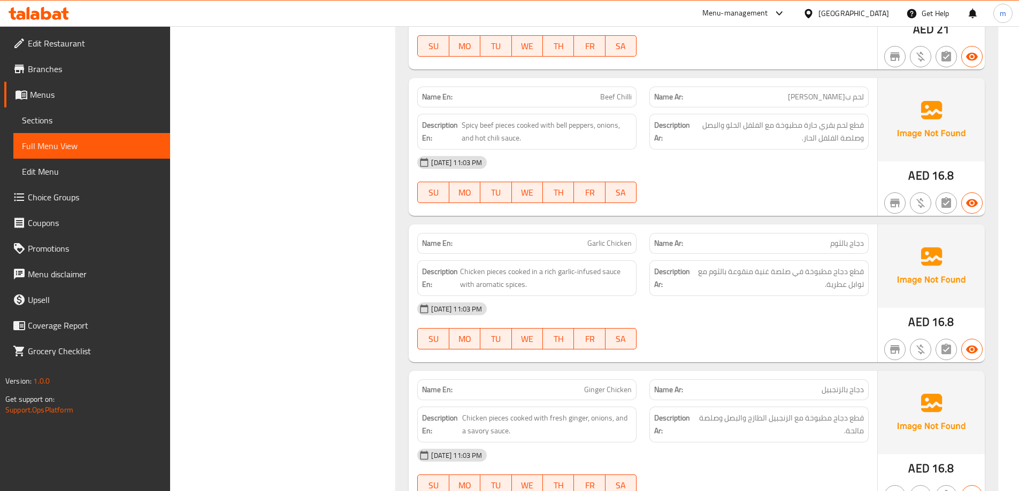
scroll to position [872, 0]
click at [619, 94] on span "Beef Chilli" at bounding box center [616, 95] width 32 height 11
copy span "Beef Chilli"
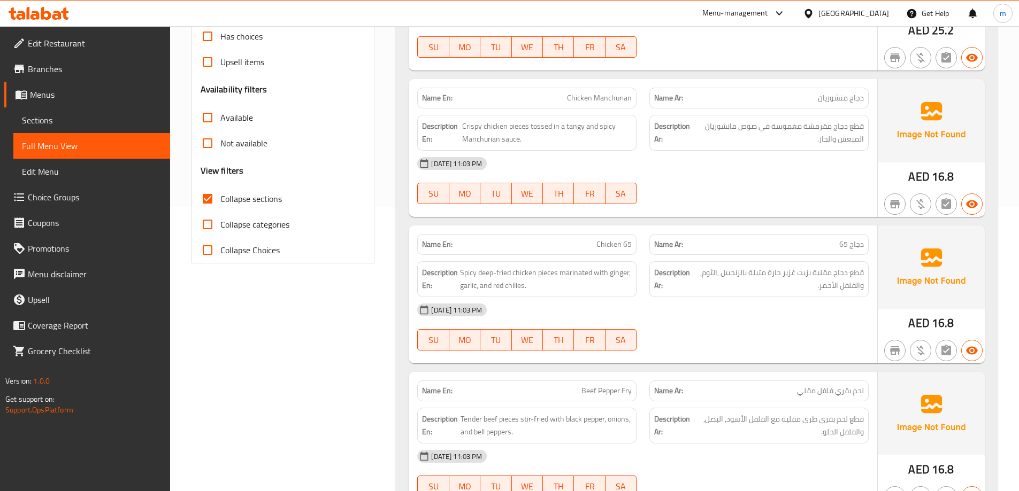
scroll to position [605, 0]
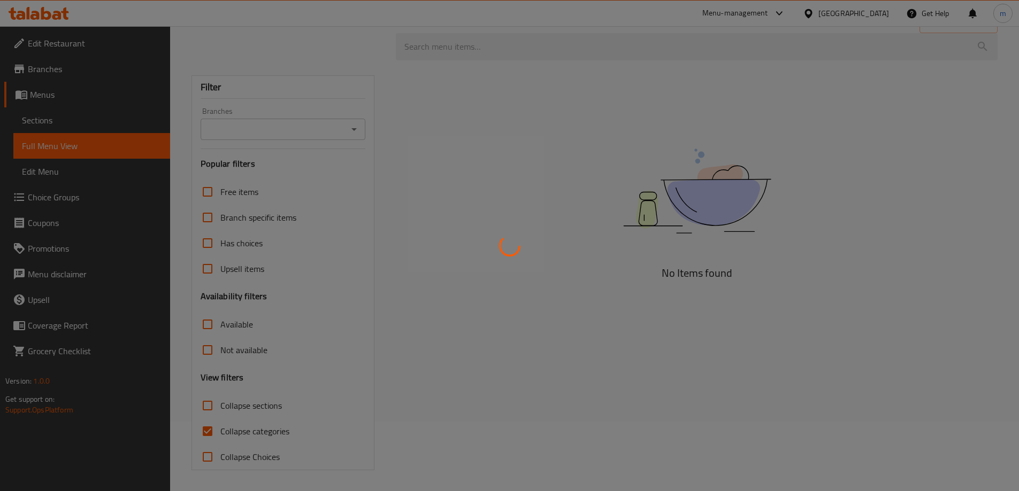
scroll to position [70, 0]
click at [238, 435] on div at bounding box center [509, 245] width 1019 height 491
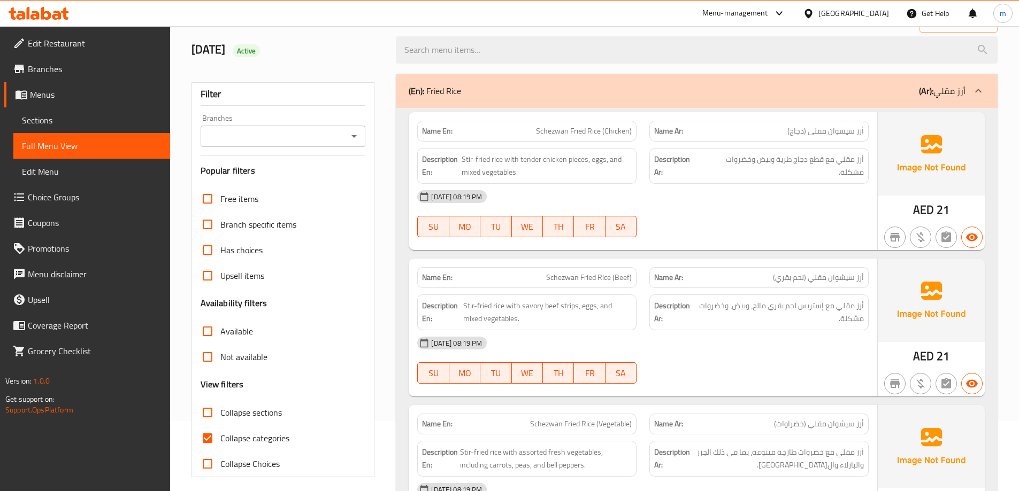
click at [274, 433] on span "Collapse categories" at bounding box center [254, 438] width 69 height 13
click at [220, 433] on input "Collapse categories" at bounding box center [208, 439] width 26 height 26
checkbox input "false"
click at [271, 416] on span "Collapse sections" at bounding box center [250, 412] width 61 height 13
click at [220, 416] on input "Collapse sections" at bounding box center [208, 413] width 26 height 26
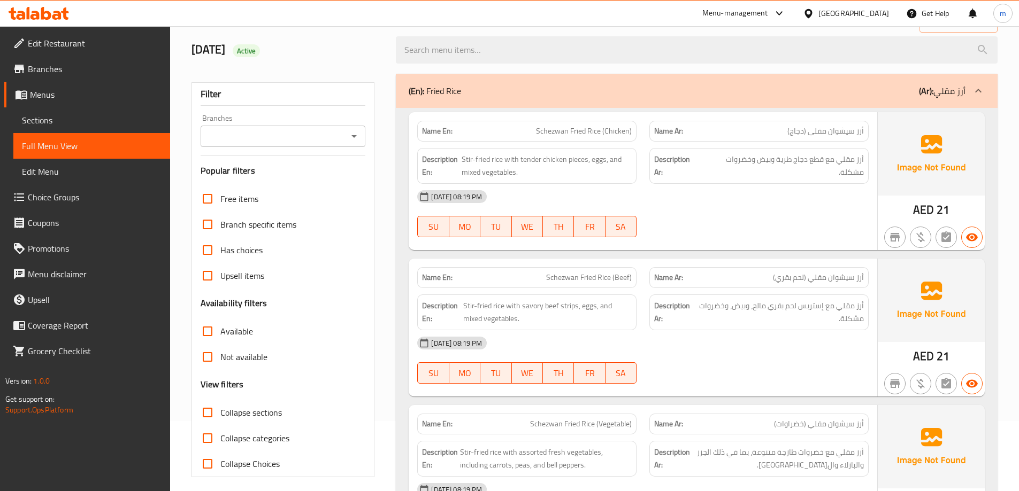
checkbox input "true"
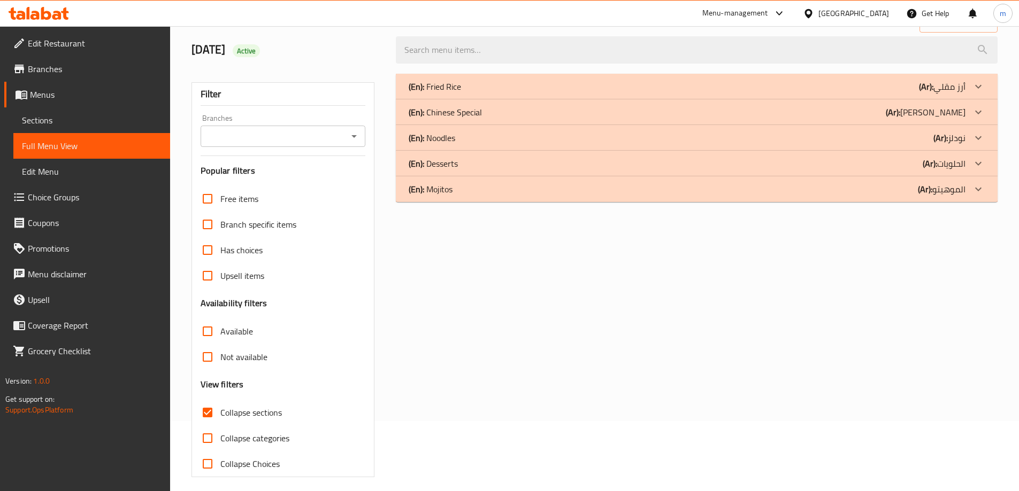
drag, startPoint x: 787, startPoint y: 201, endPoint x: 782, endPoint y: 180, distance: 20.9
click at [787, 197] on div "(En): Mojitos (Ar): الموهيتو" at bounding box center [697, 189] width 602 height 26
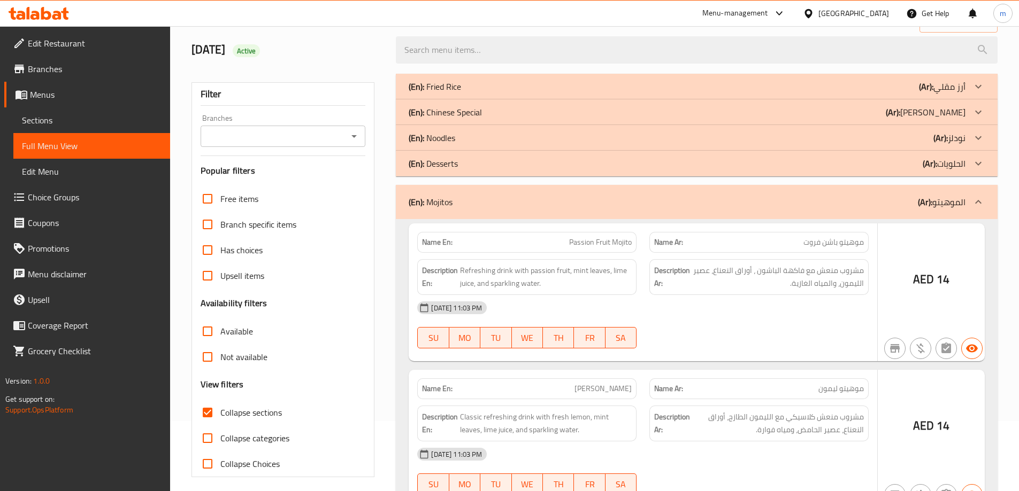
click at [780, 163] on div "(En): Desserts (Ar): الحلويات" at bounding box center [687, 163] width 557 height 13
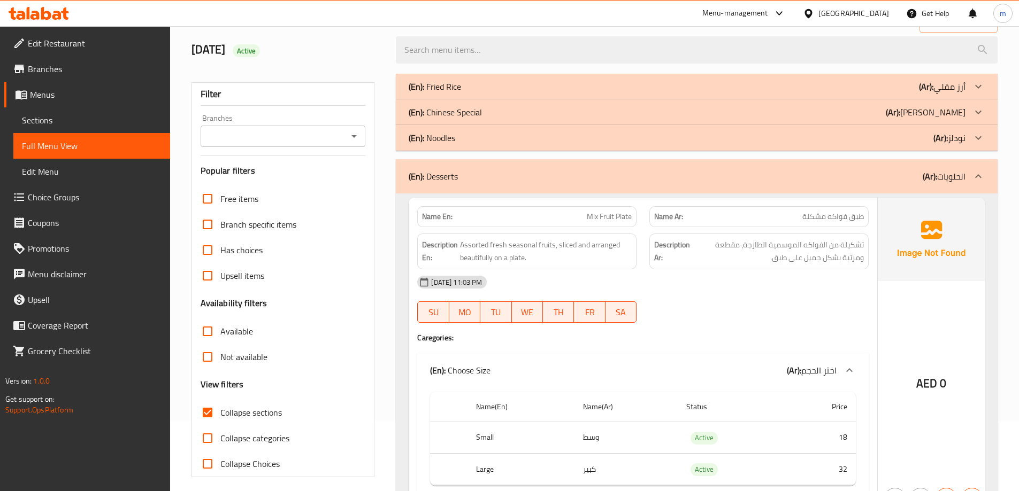
click at [806, 110] on div "(En): Chinese Special (Ar): [PERSON_NAME]" at bounding box center [687, 112] width 557 height 13
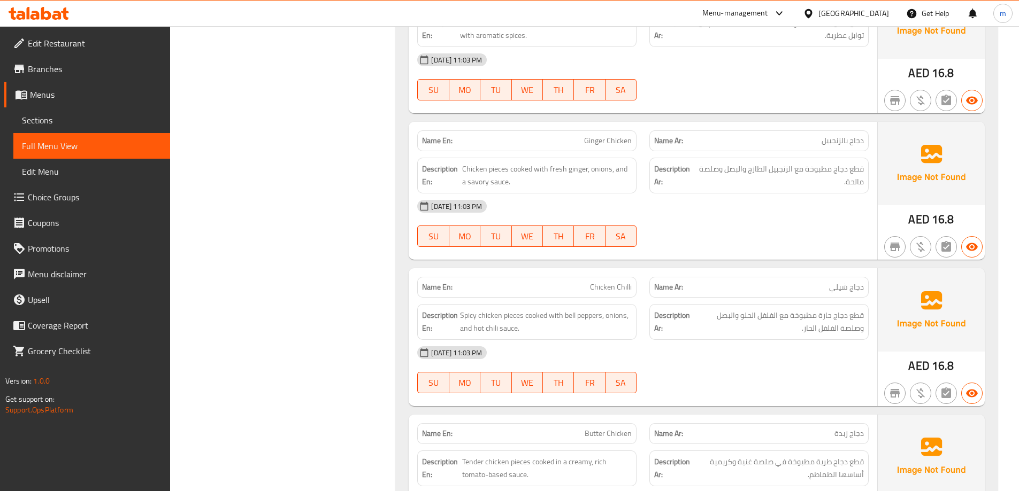
scroll to position [1139, 0]
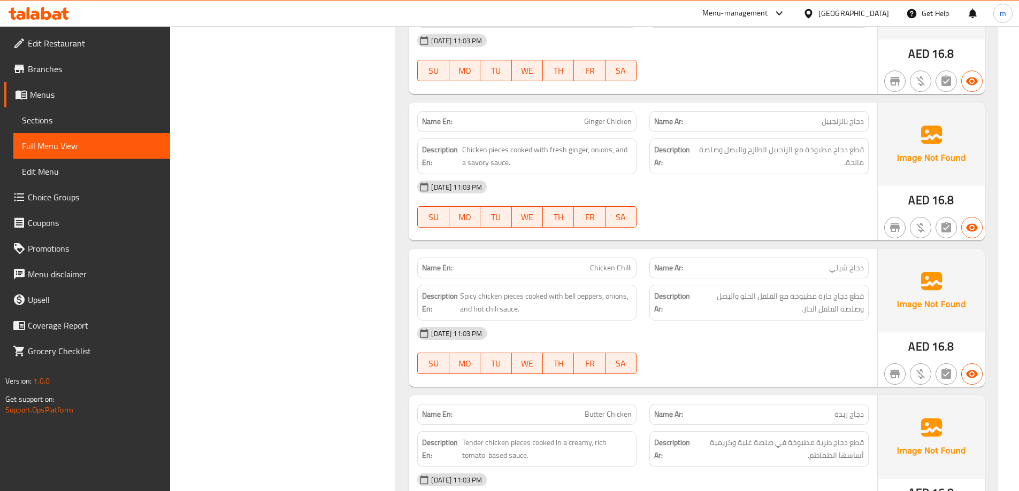
click at [600, 118] on span "Ginger Chicken" at bounding box center [608, 121] width 48 height 11
click at [601, 118] on span "Ginger Chicken" at bounding box center [608, 121] width 48 height 11
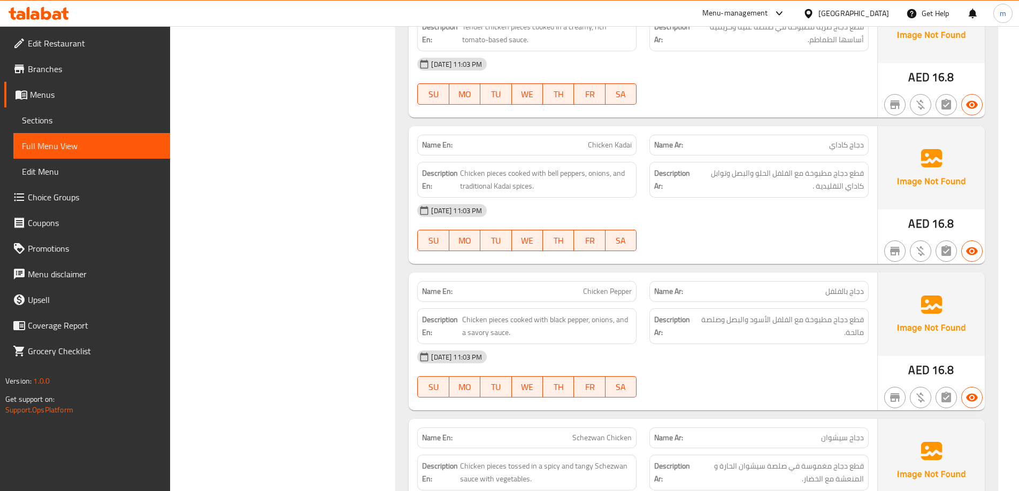
scroll to position [1567, 0]
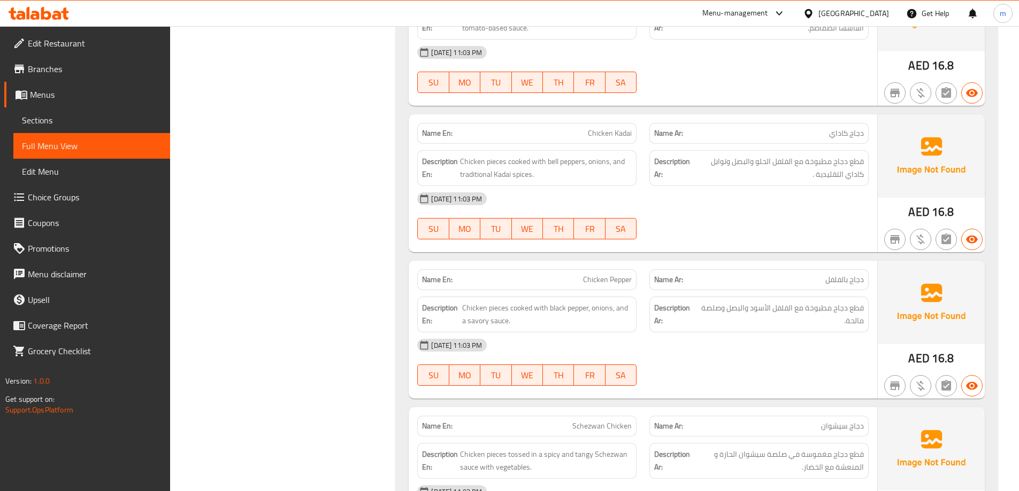
click at [612, 281] on span "Chicken Pepper" at bounding box center [607, 279] width 49 height 11
copy span "Chicken Pepper"
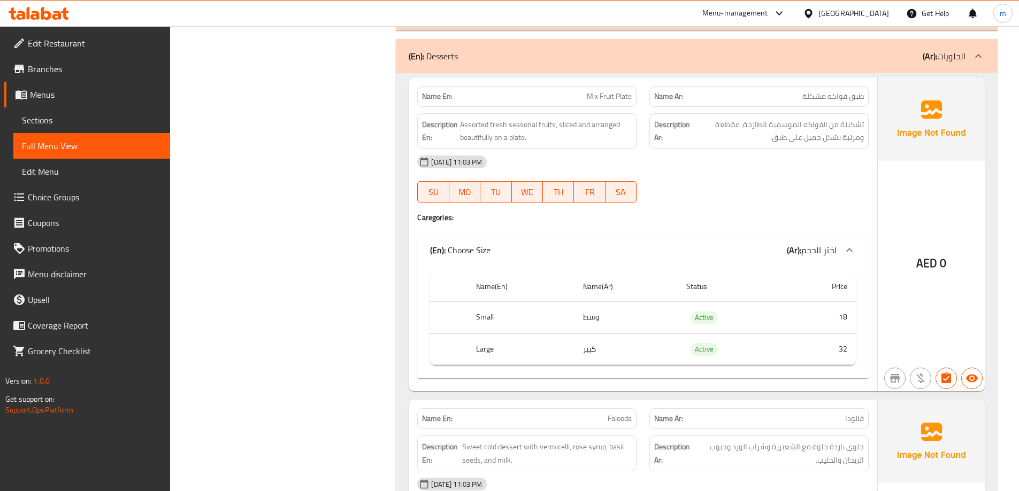
scroll to position [2851, 0]
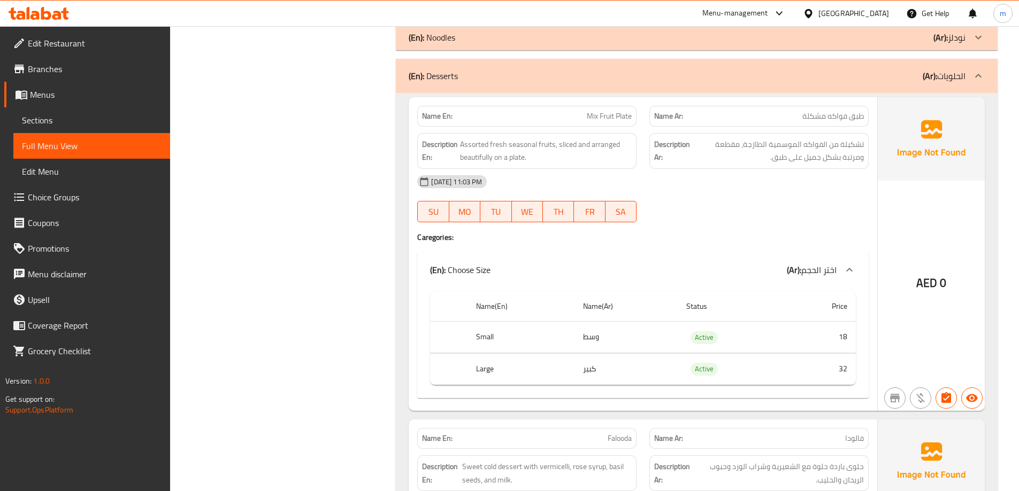
click at [612, 111] on span "Mix Fruit Plate" at bounding box center [609, 116] width 45 height 11
copy span "Mix Fruit Plate"
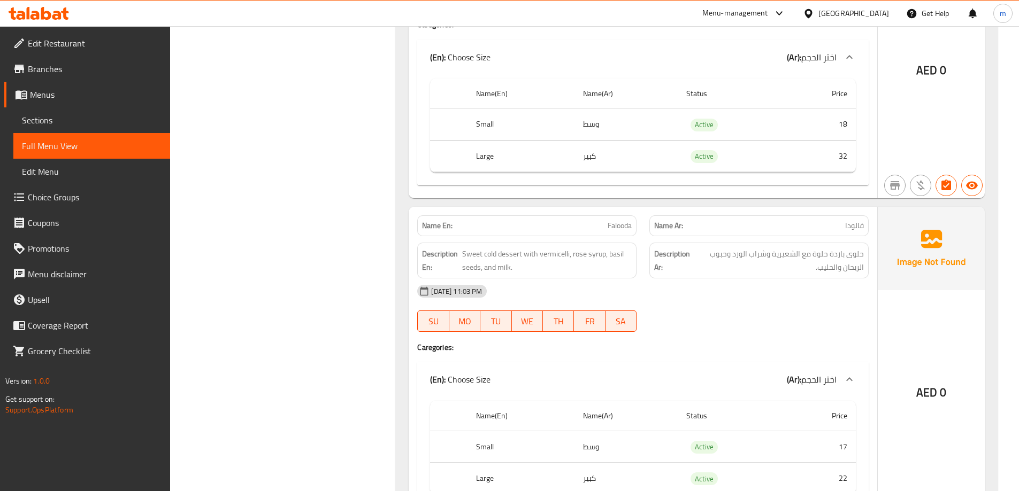
scroll to position [3065, 0]
click at [626, 225] on span "Falooda" at bounding box center [619, 224] width 24 height 11
copy span "Falooda"
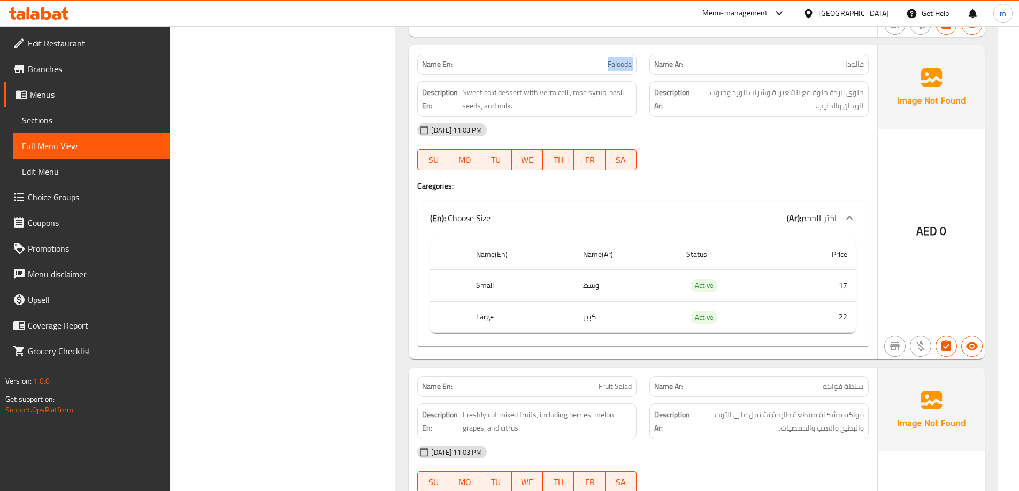
scroll to position [3492, 0]
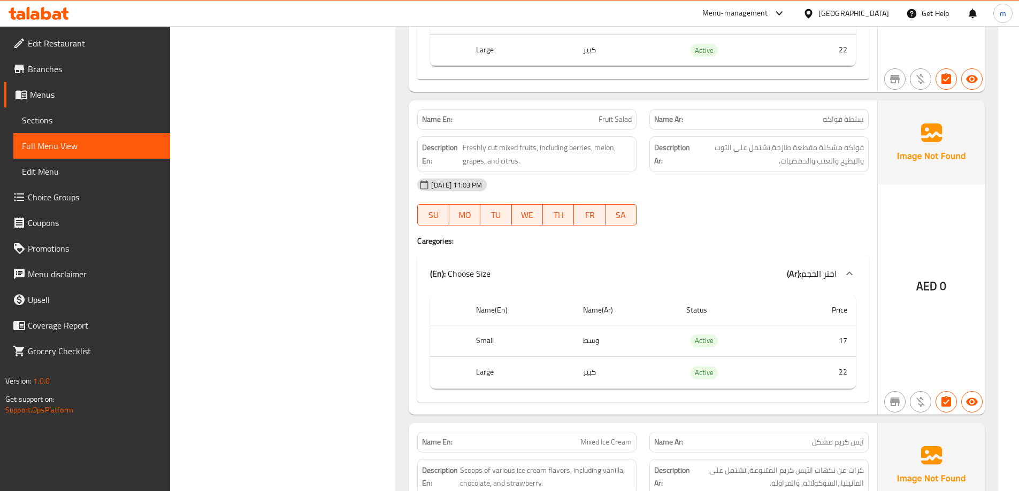
click at [620, 120] on span "Fruit Salad" at bounding box center [614, 119] width 33 height 11
copy span "Fruit Salad"
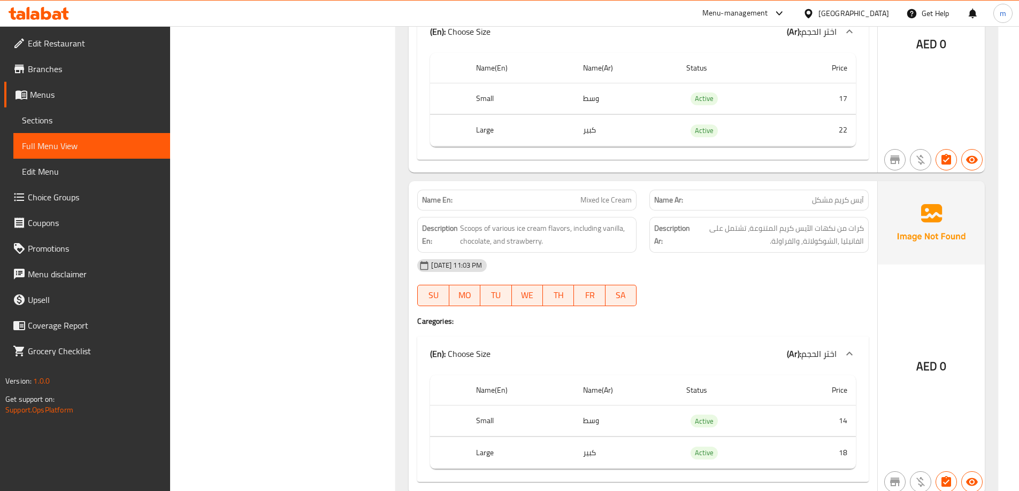
scroll to position [3760, 0]
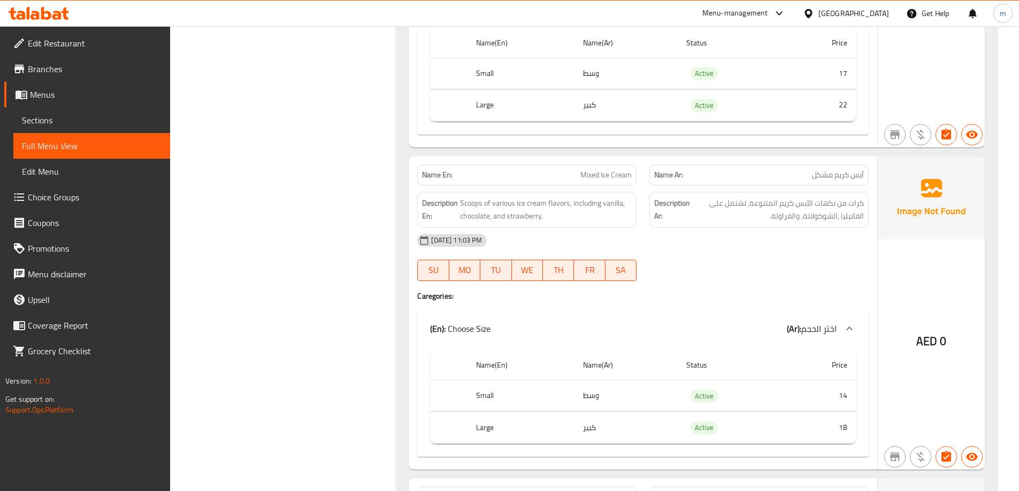
click at [606, 176] on span "Mixed Ice Cream" at bounding box center [605, 175] width 51 height 11
copy span "Mixed Ice Cream"
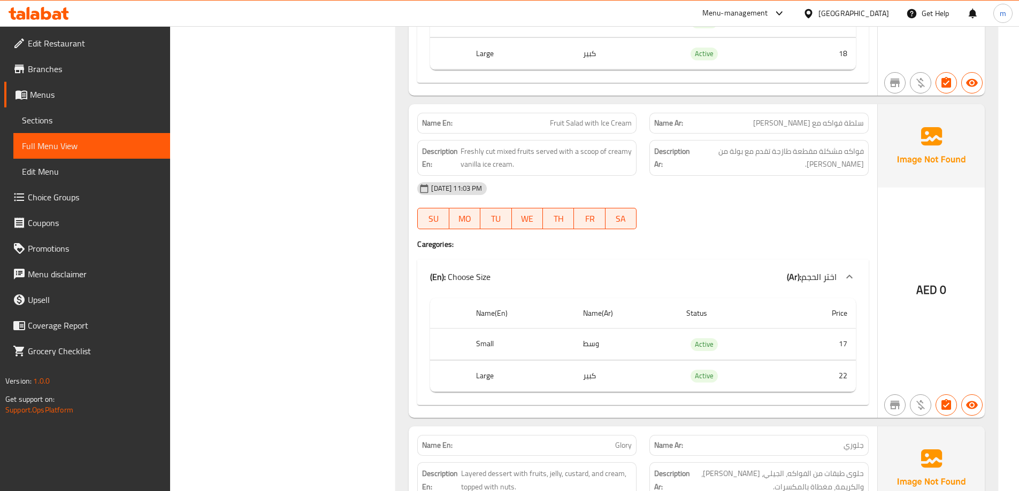
scroll to position [4187, 0]
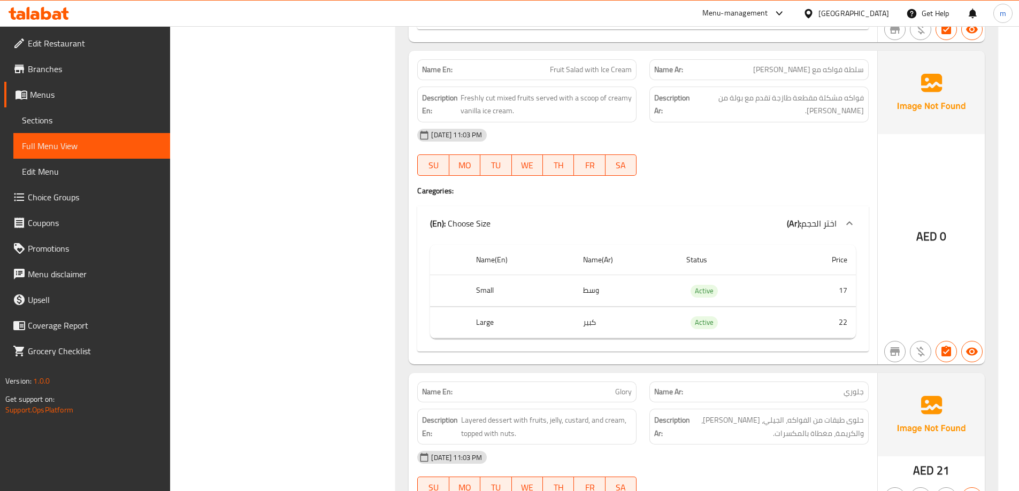
click at [590, 69] on span "Fruit Salad with Ice Cream" at bounding box center [591, 69] width 82 height 11
copy span "Fruit Salad with Ice Cream"
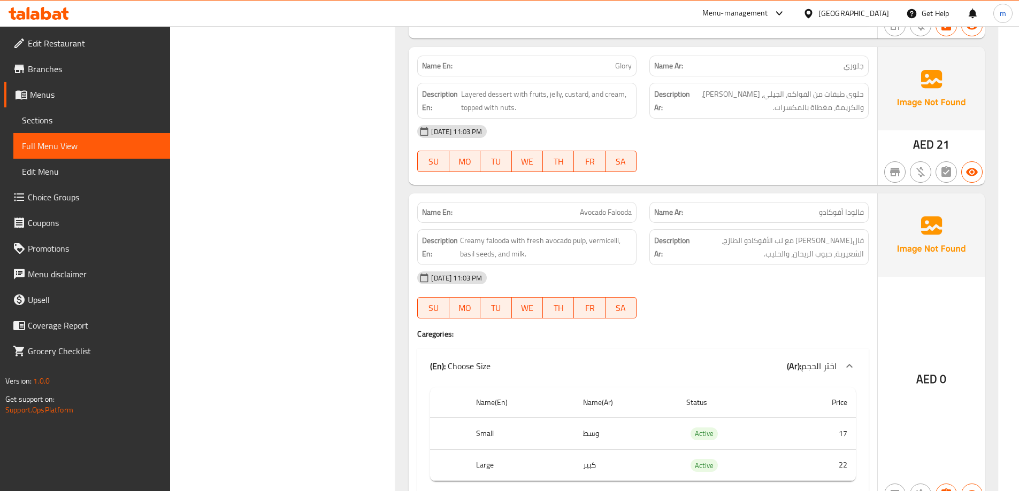
scroll to position [4455, 0]
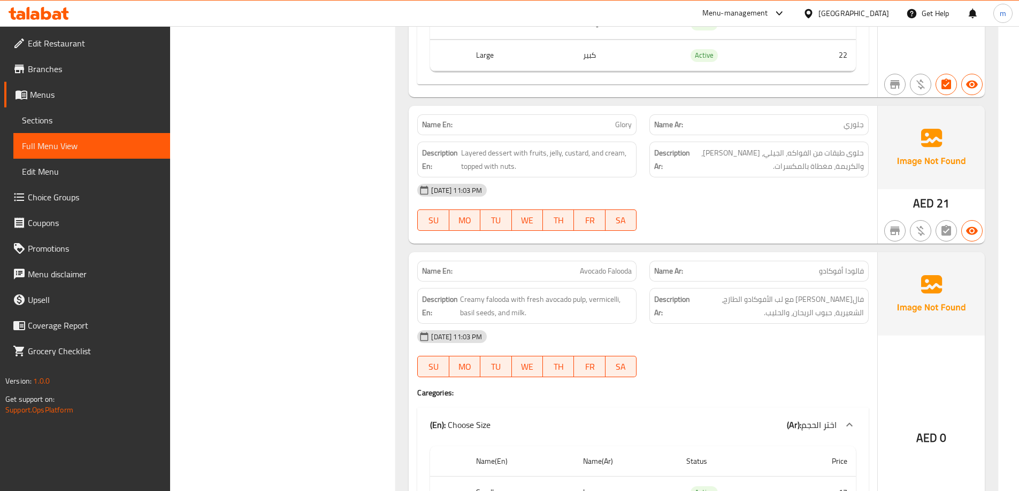
click at [607, 267] on span "Avocado Falooda" at bounding box center [606, 271] width 52 height 11
copy span "Avocado Falooda"
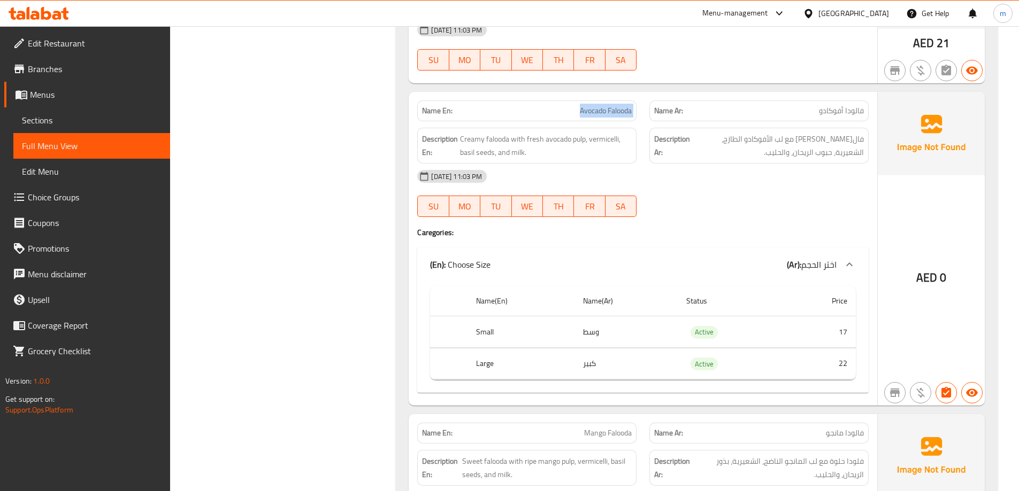
scroll to position [4936, 0]
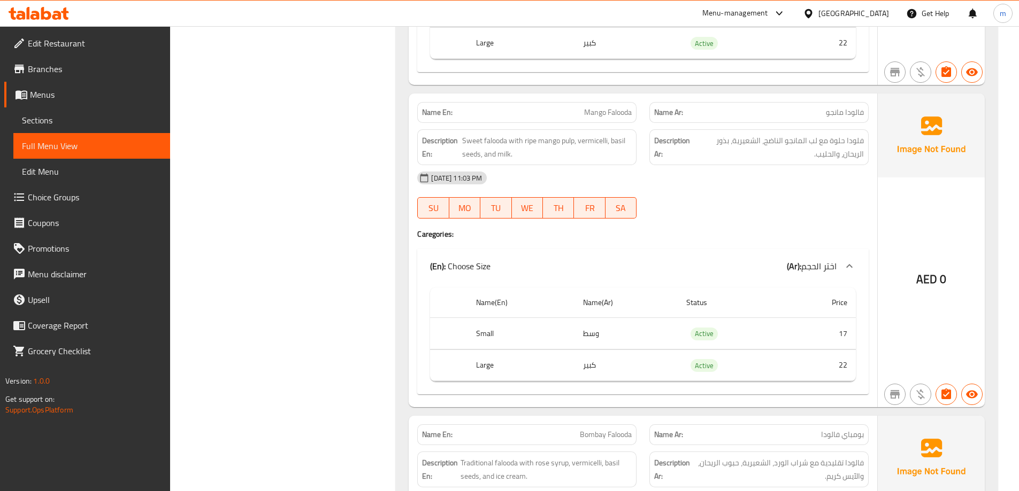
click at [609, 114] on span "Mango Falooda" at bounding box center [608, 112] width 48 height 11
copy span "Mango Falooda"
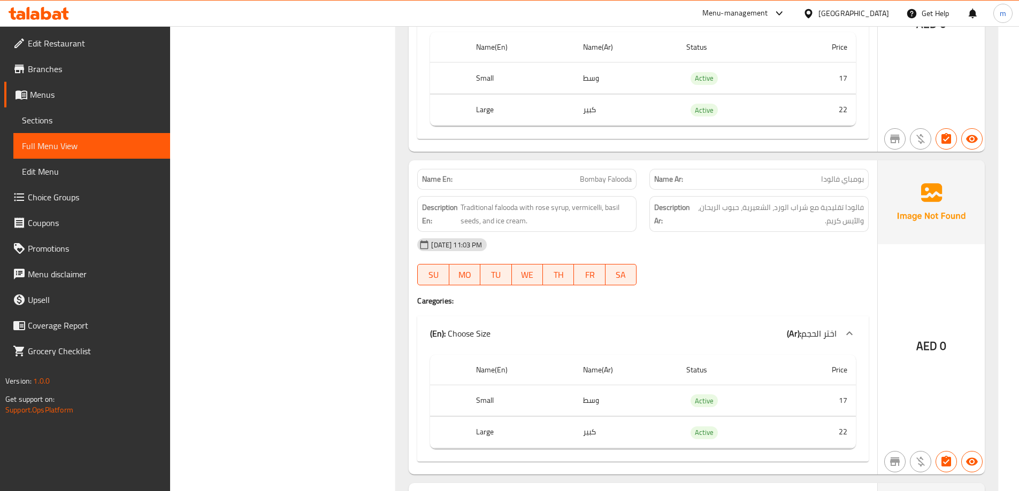
scroll to position [5310, 0]
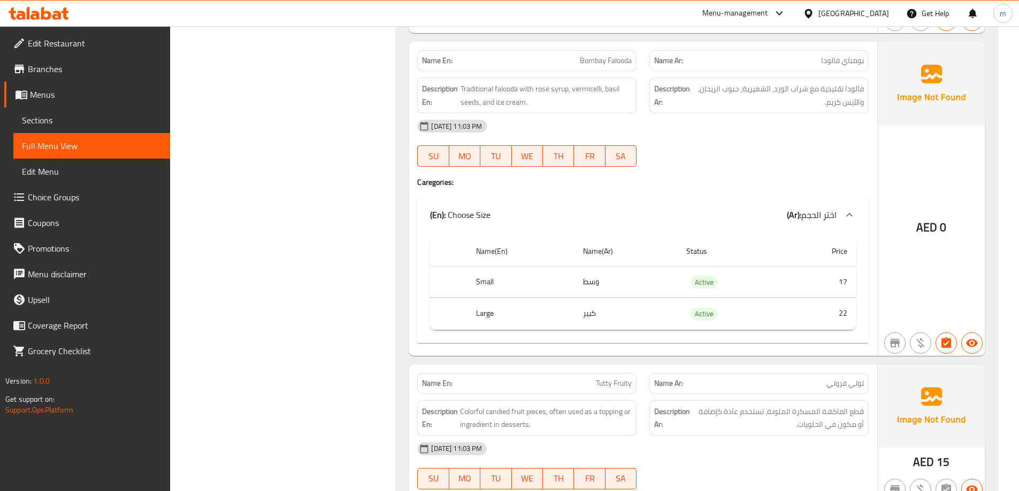
drag, startPoint x: 608, startPoint y: 56, endPoint x: 602, endPoint y: 59, distance: 6.7
click at [608, 53] on div "Name En: Bombay Falooda" at bounding box center [526, 60] width 219 height 21
click at [602, 59] on span "Bombay Falooda" at bounding box center [606, 60] width 52 height 11
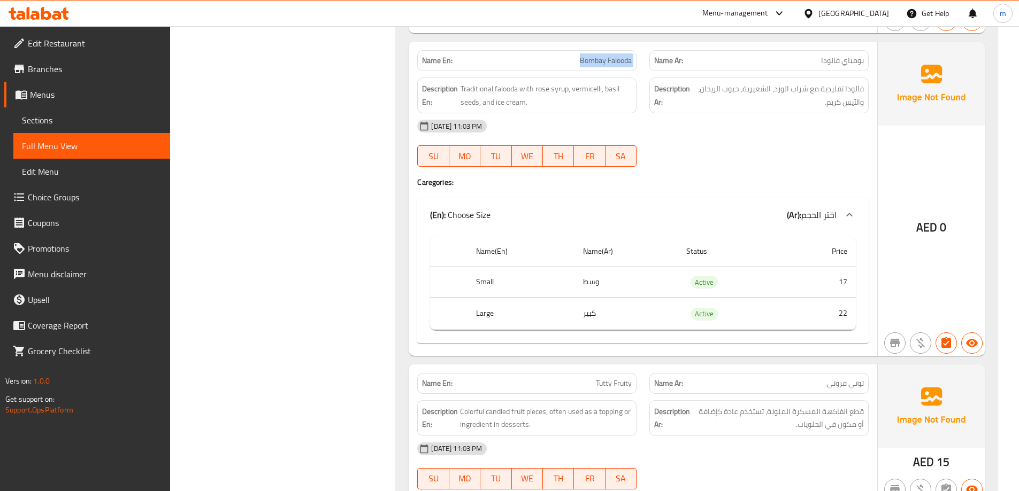
click at [602, 59] on span "Bombay Falooda" at bounding box center [606, 60] width 52 height 11
copy span "Bombay Falooda"
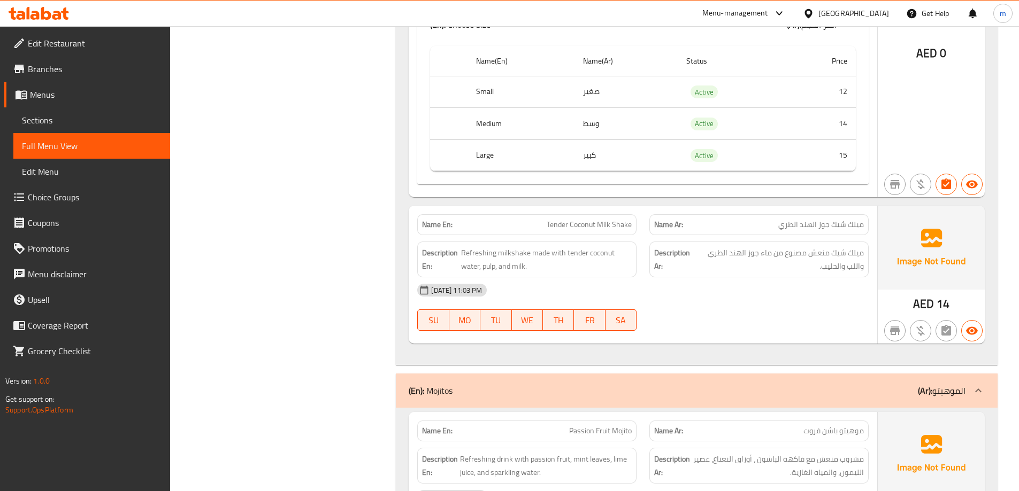
scroll to position [5899, 0]
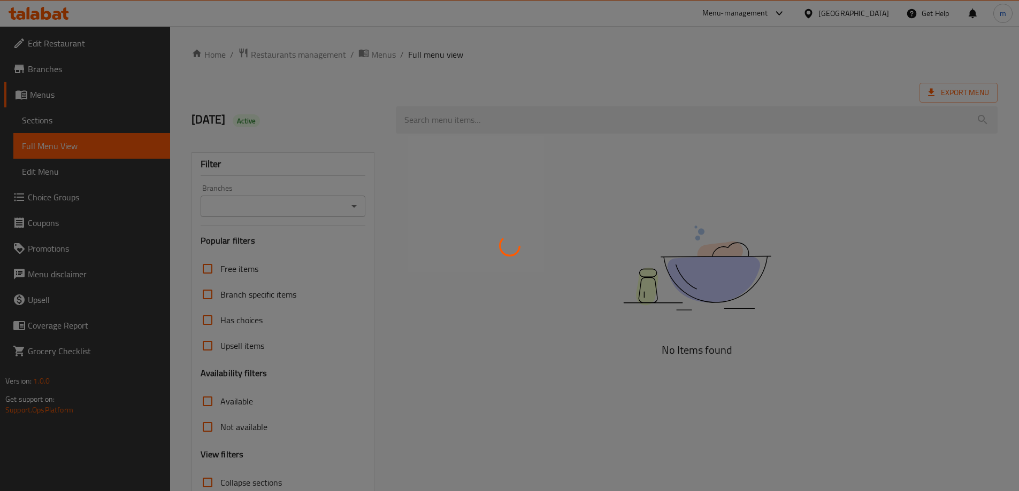
click at [86, 123] on div at bounding box center [509, 245] width 1019 height 491
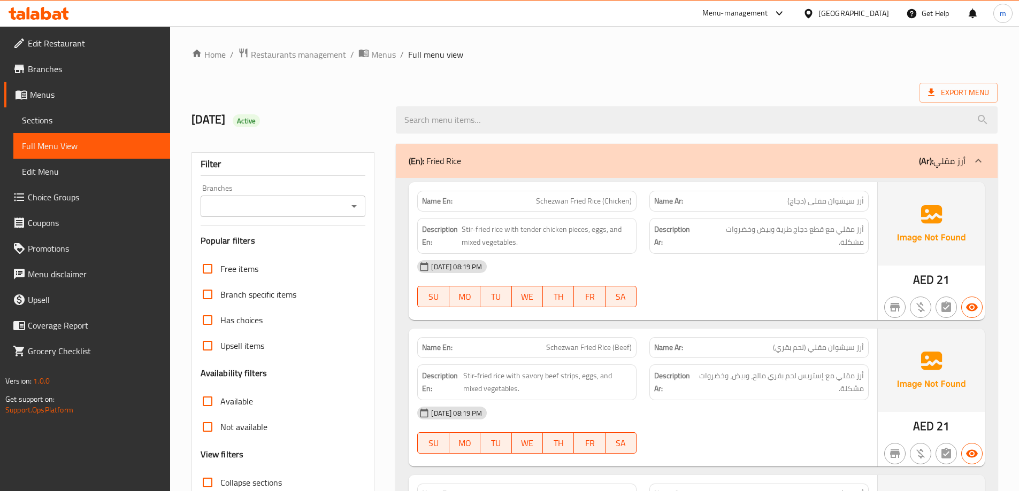
click at [86, 123] on span "Sections" at bounding box center [92, 120] width 140 height 13
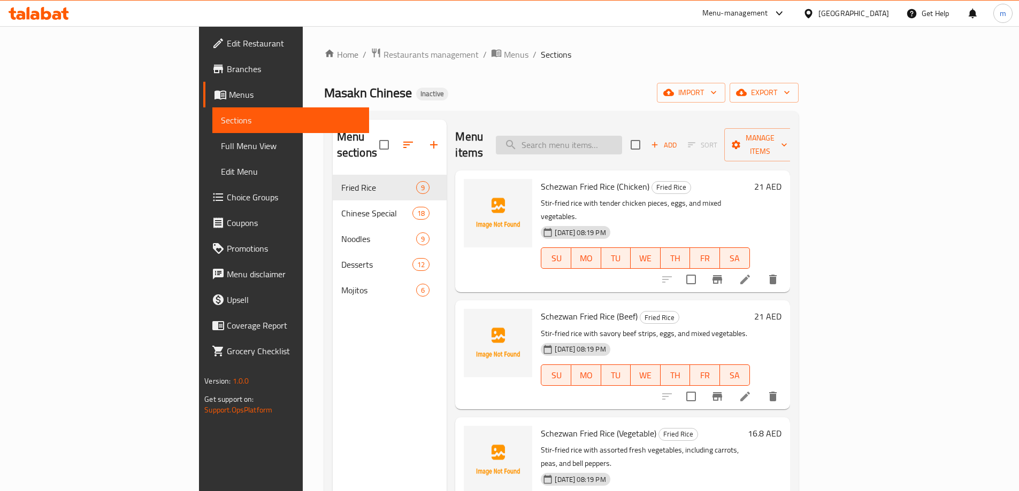
click at [622, 138] on input "search" at bounding box center [559, 145] width 126 height 19
paste input "Avocado Falooda"
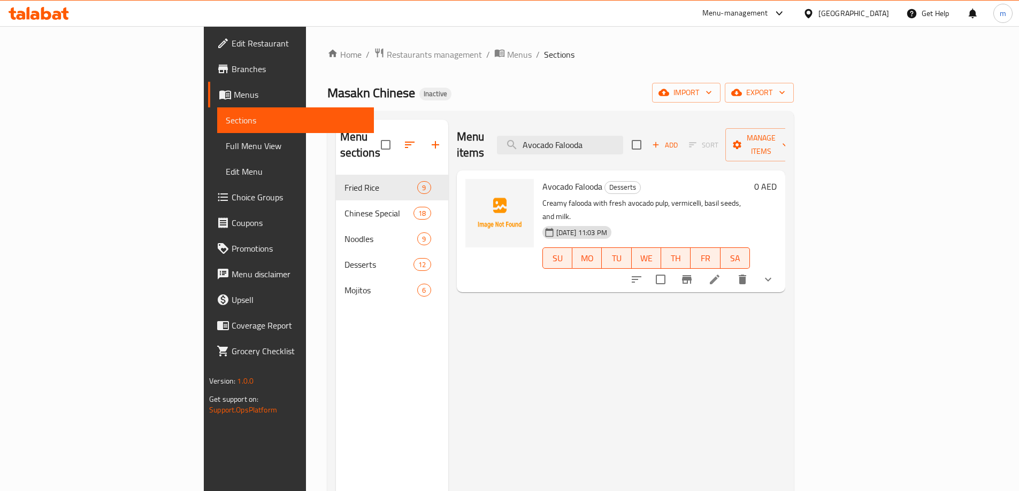
type input "Avocado Falooda"
click at [729, 270] on li at bounding box center [714, 279] width 30 height 19
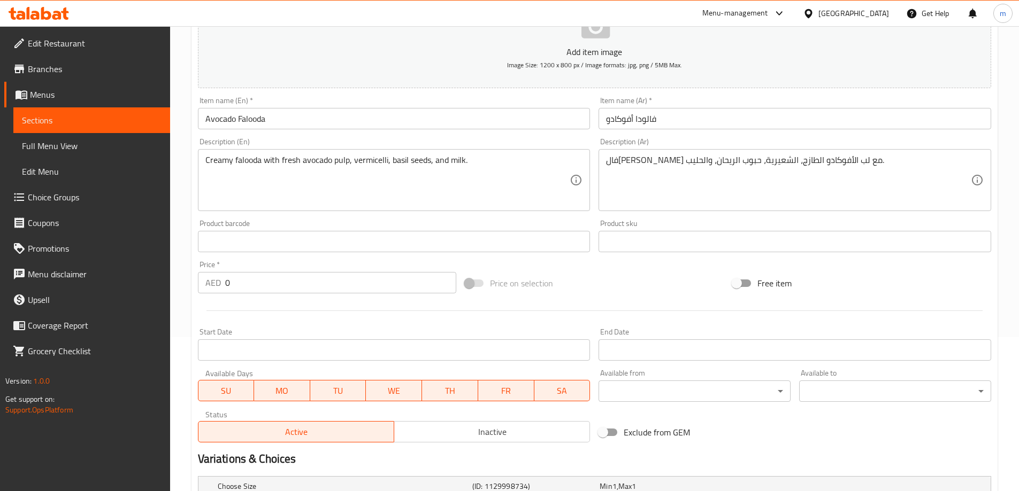
scroll to position [214, 0]
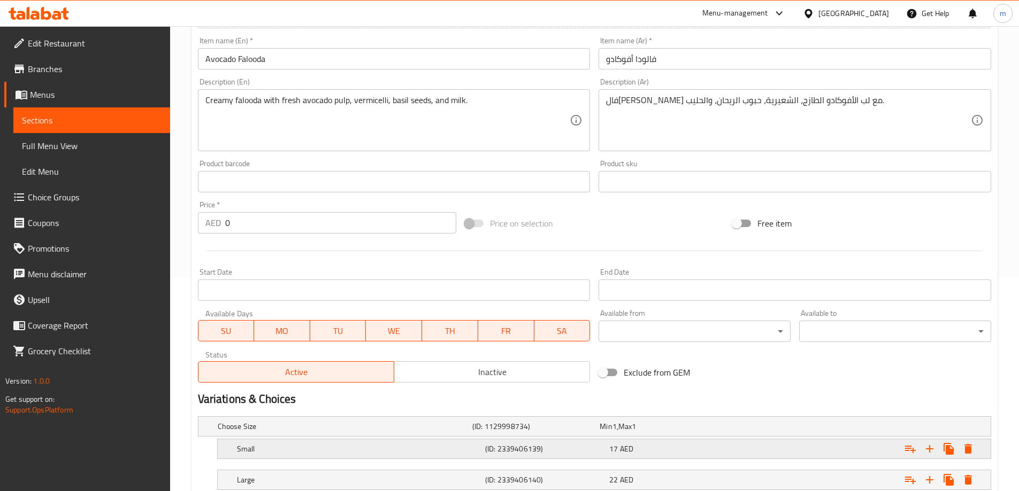
click at [297, 446] on h5 "Small" at bounding box center [359, 449] width 244 height 11
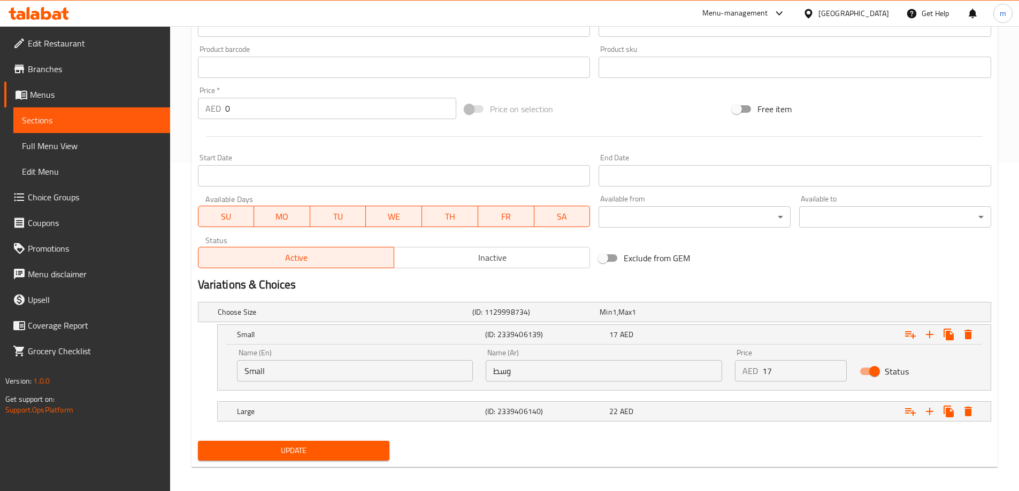
scroll to position [332, 0]
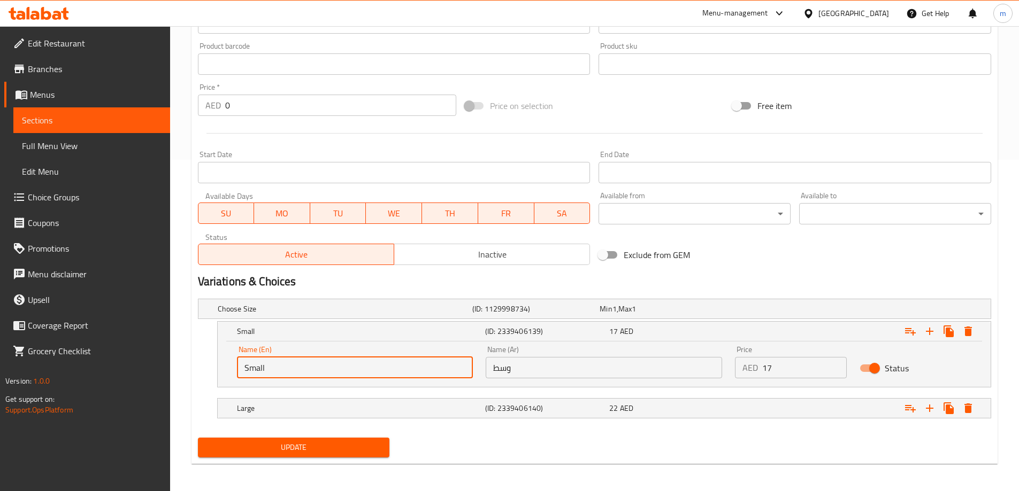
drag, startPoint x: 271, startPoint y: 365, endPoint x: 214, endPoint y: 373, distance: 57.2
click at [215, 373] on div "Small (ID: 2339406139) 17 AED Name (En) Small Name (En) Name (Ar) وسط Name (Ar)…" at bounding box center [594, 354] width 793 height 66
click at [257, 374] on input "text" at bounding box center [355, 367] width 236 height 21
type input "Medium"
click at [294, 454] on span "Update" at bounding box center [293, 447] width 175 height 13
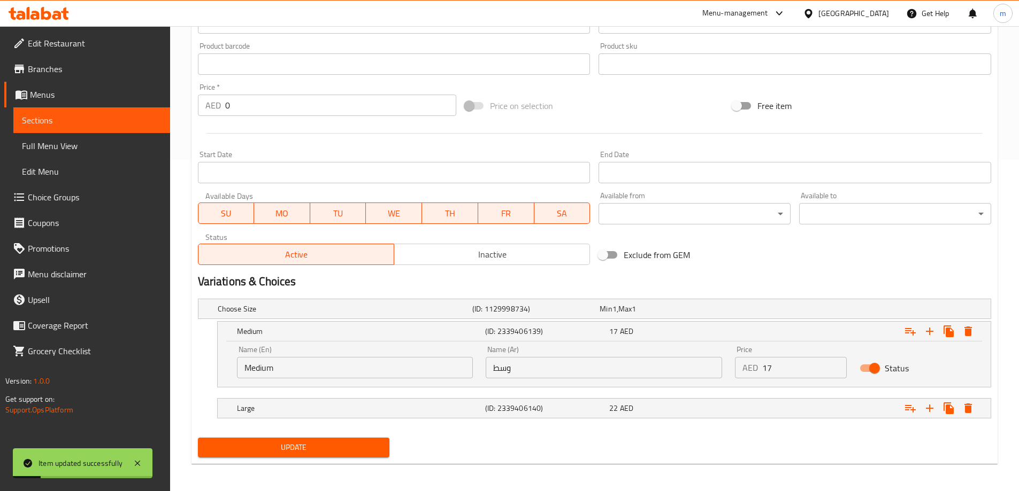
click at [84, 121] on span "Sections" at bounding box center [92, 120] width 140 height 13
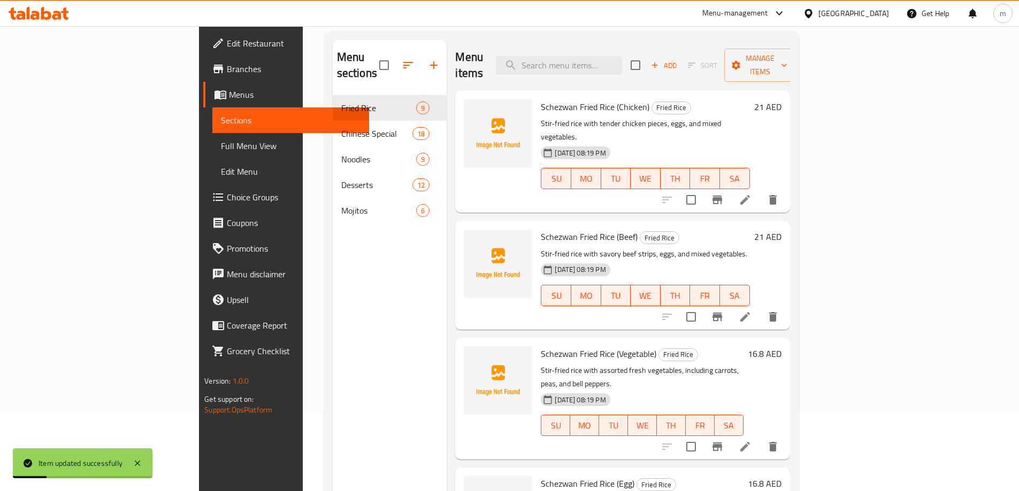
scroll to position [43, 0]
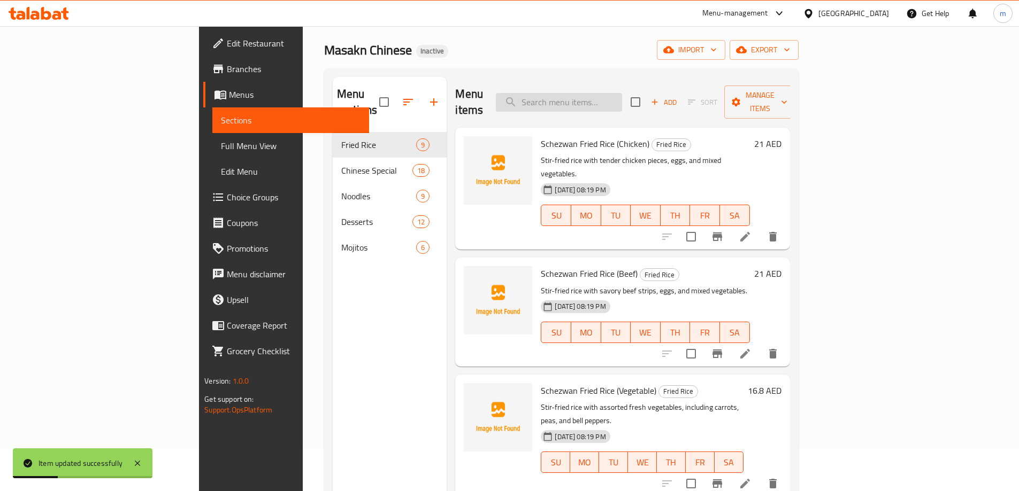
click at [622, 93] on input "search" at bounding box center [559, 102] width 126 height 19
paste input "Mango Falooda"
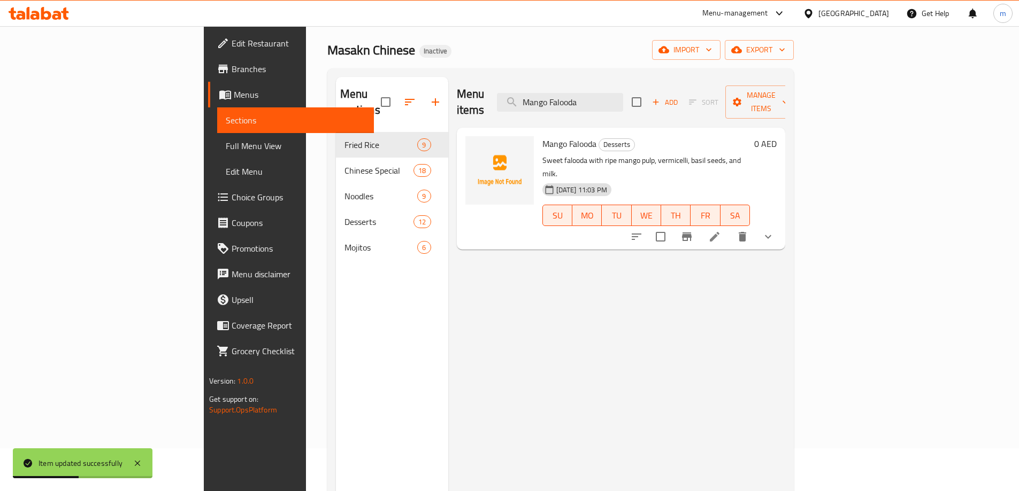
type input "Mango Falooda"
click at [729, 227] on li at bounding box center [714, 236] width 30 height 19
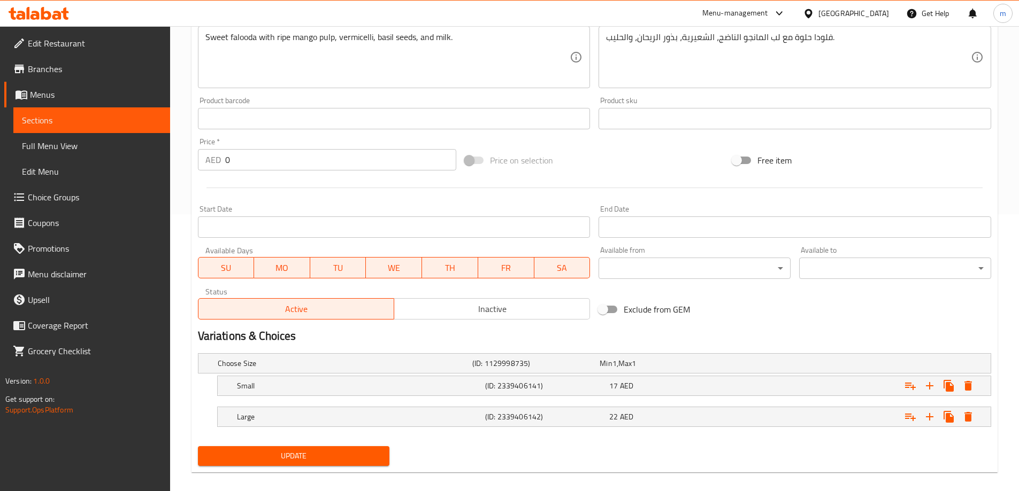
scroll to position [288, 0]
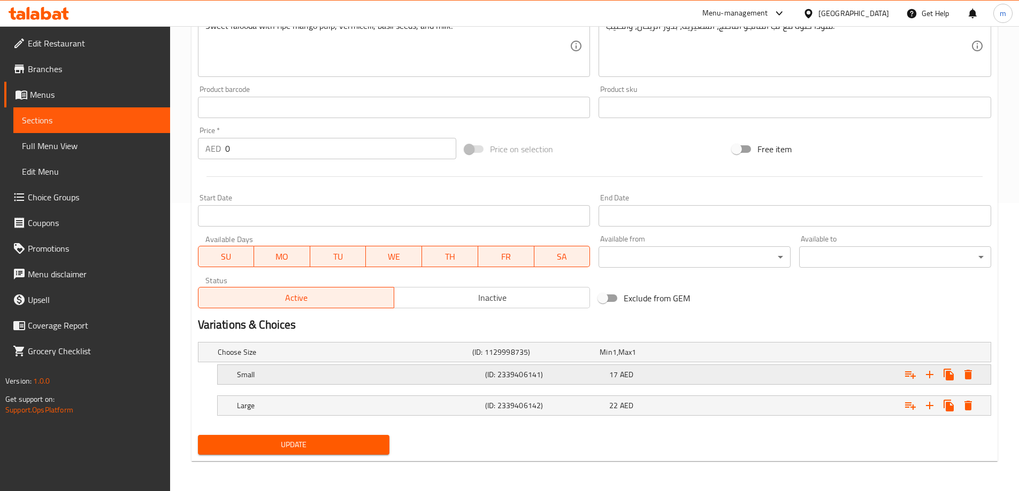
click at [322, 371] on h5 "Small" at bounding box center [359, 374] width 244 height 11
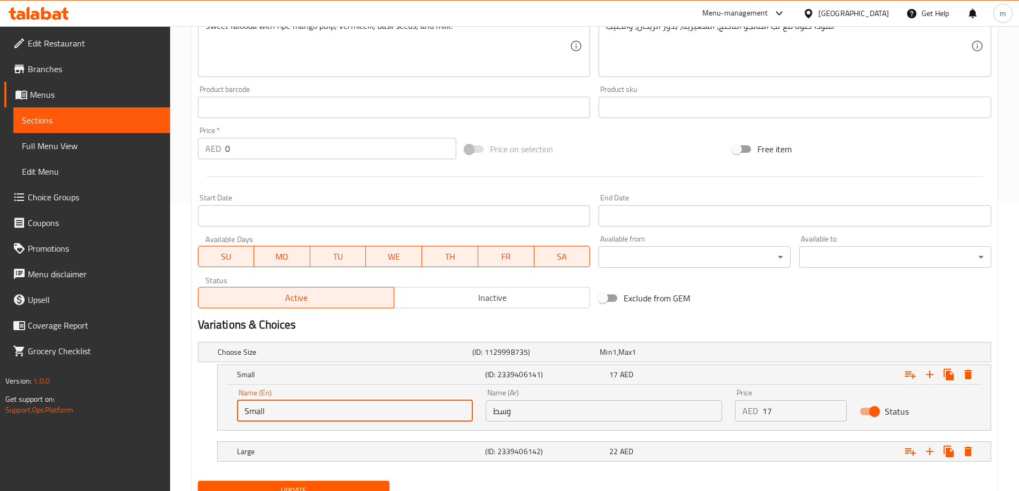
drag, startPoint x: 284, startPoint y: 407, endPoint x: 211, endPoint y: 409, distance: 73.3
click at [211, 409] on div "Small (ID: 2339406141) 17 AED Name (En) Small Name (En) Name (Ar) وسط Name (Ar)…" at bounding box center [594, 398] width 793 height 66
paste input "Mango Falooda"
type input "Mango Falooda"
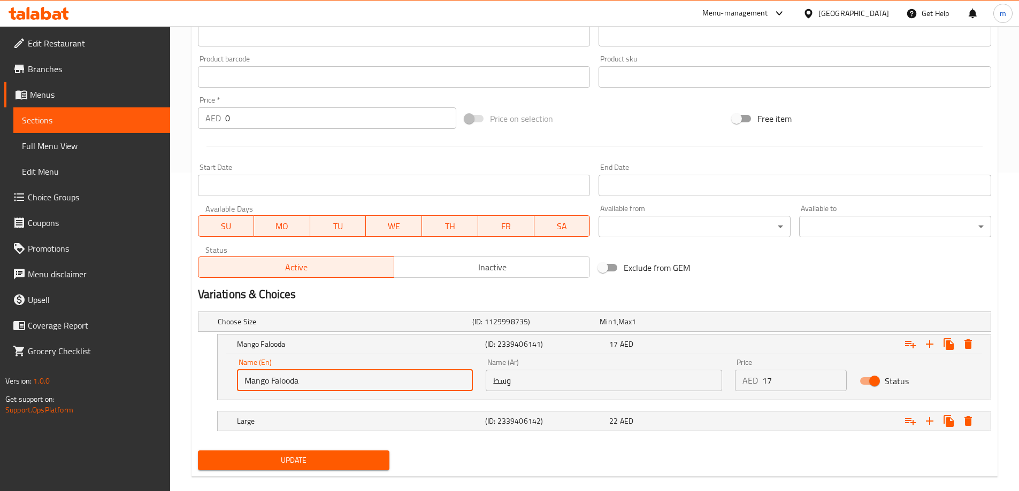
scroll to position [334, 0]
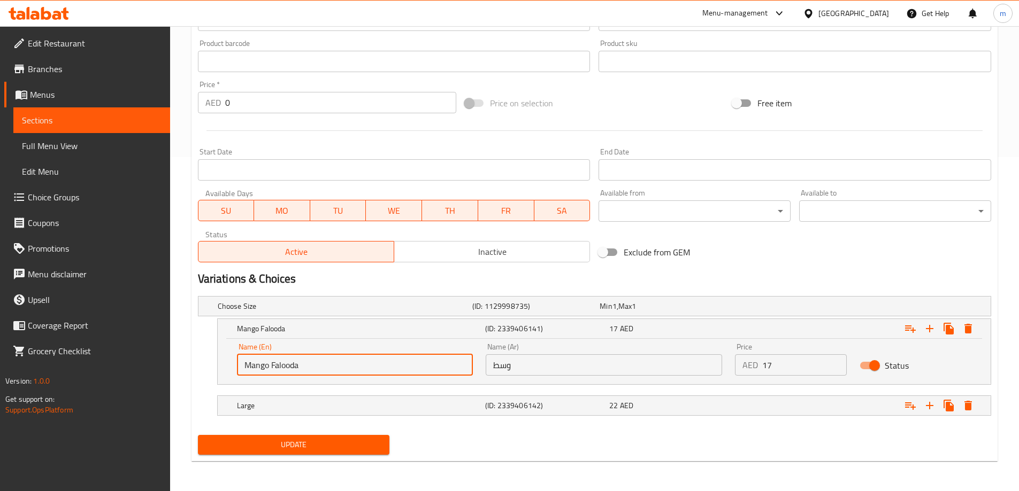
drag, startPoint x: 255, startPoint y: 366, endPoint x: 221, endPoint y: 366, distance: 34.2
click at [221, 366] on div "Name (En) Mango Falooda Name (En) Name (Ar) وسط Name (Ar) Price AED 17 Price St…" at bounding box center [604, 361] width 773 height 45
type input "Medium"
click at [282, 435] on button "Update" at bounding box center [294, 445] width 192 height 20
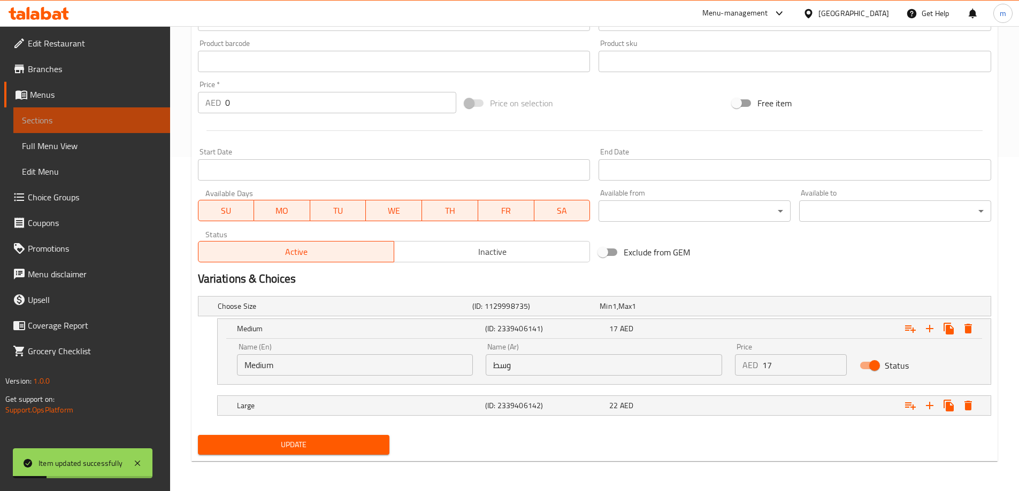
click at [134, 113] on link "Sections" at bounding box center [91, 120] width 157 height 26
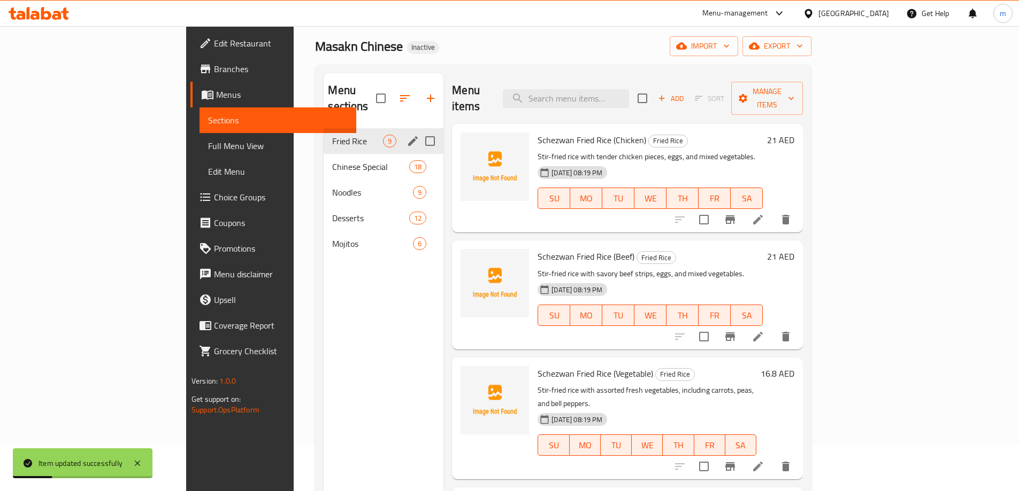
scroll to position [43, 0]
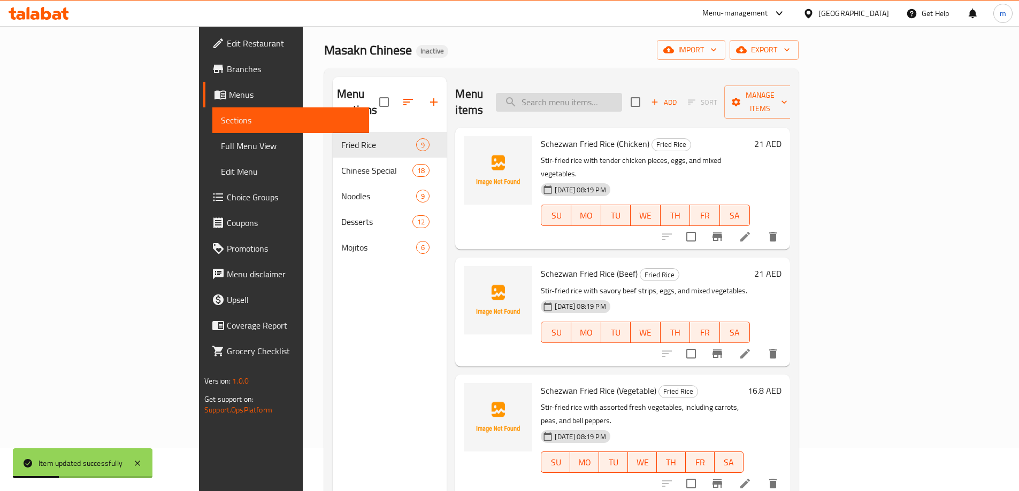
click at [614, 93] on input "search" at bounding box center [559, 102] width 126 height 19
paste input "Bombay Falooda"
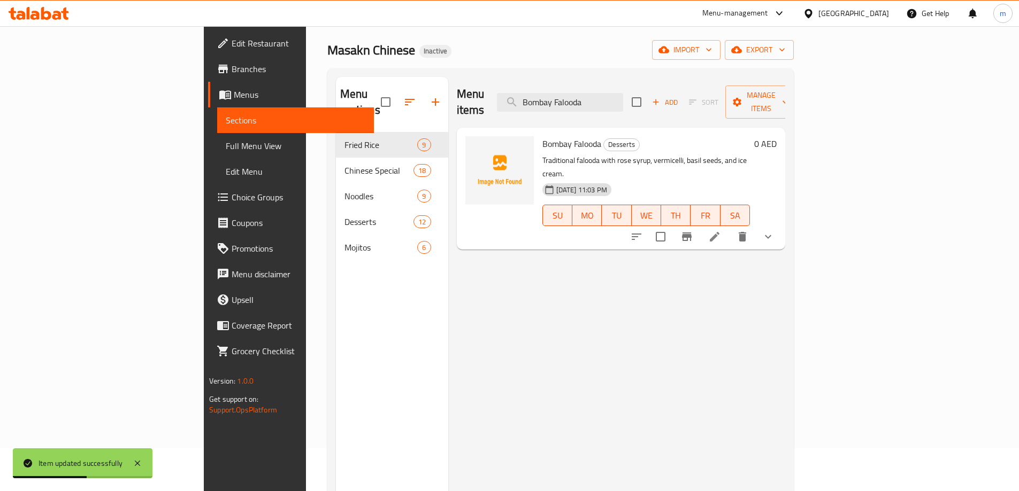
type input "Bombay Falooda"
click at [729, 227] on li at bounding box center [714, 236] width 30 height 19
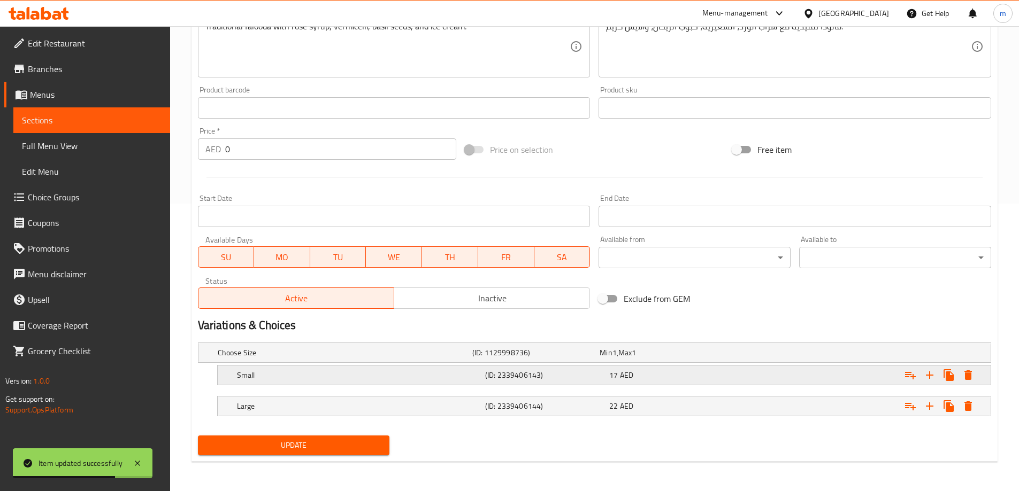
scroll to position [288, 0]
click at [324, 367] on div "Small" at bounding box center [359, 374] width 248 height 15
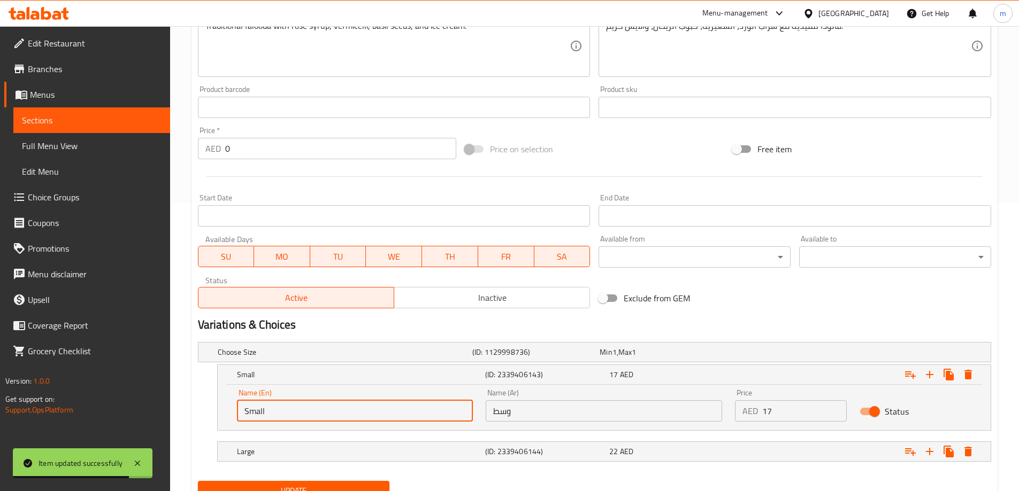
drag, startPoint x: 261, startPoint y: 409, endPoint x: 228, endPoint y: 409, distance: 33.7
click at [228, 409] on div "Name (En) Small Name (En) Name (Ar) وسط Name (Ar) Price AED 17 Price Status" at bounding box center [604, 407] width 773 height 45
click at [293, 416] on input "text" at bounding box center [355, 411] width 236 height 21
type input "Medium"
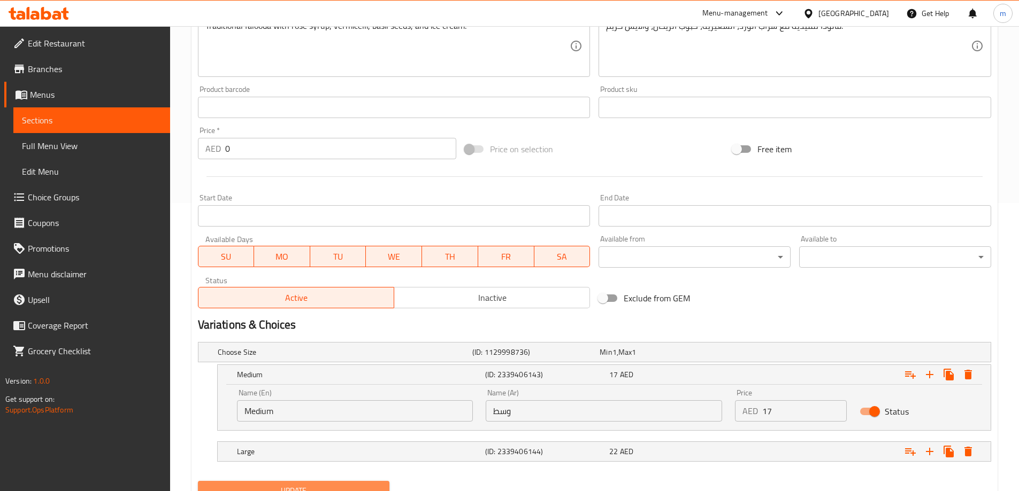
click at [300, 485] on span "Update" at bounding box center [293, 490] width 175 height 13
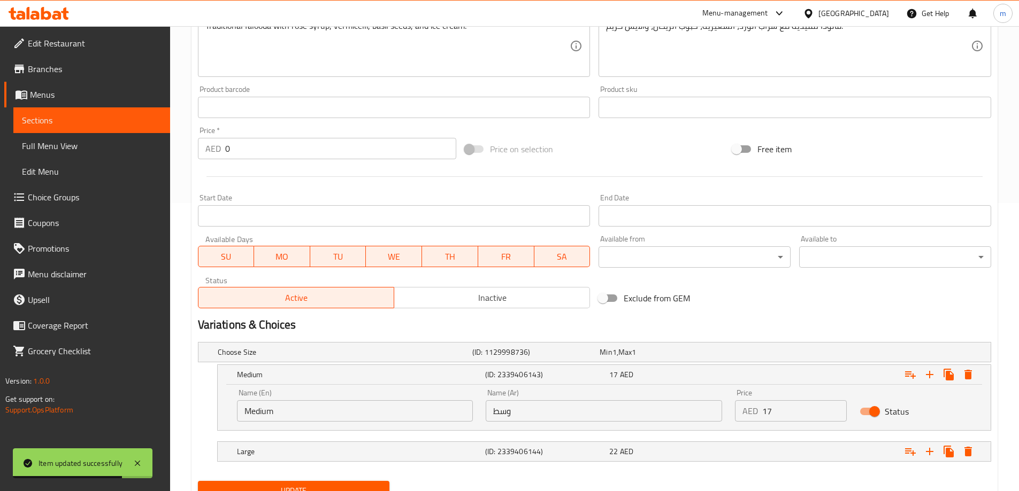
click at [106, 114] on span "Sections" at bounding box center [92, 120] width 140 height 13
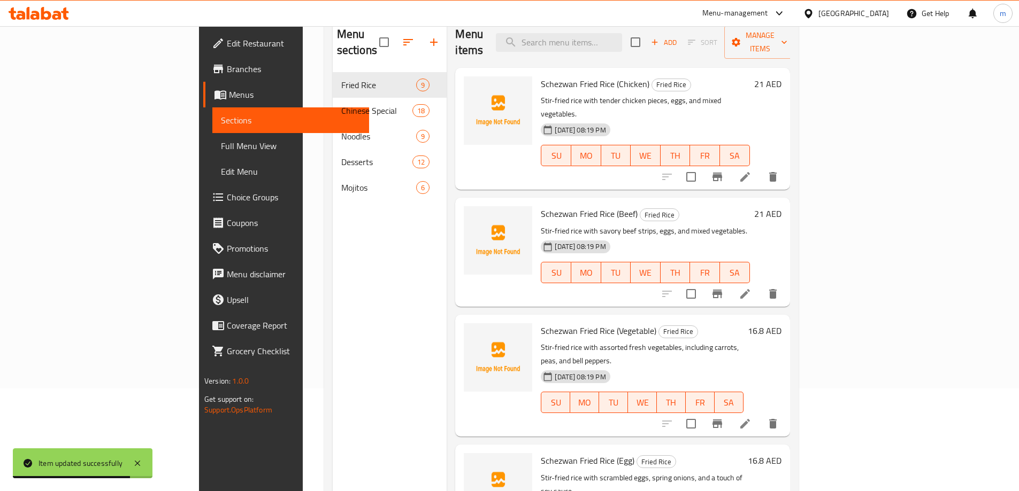
scroll to position [96, 0]
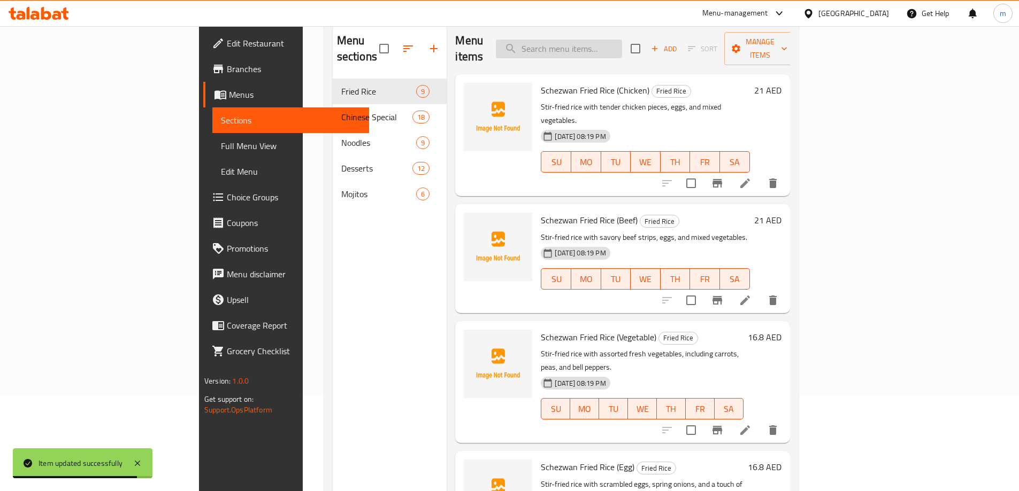
click at [622, 40] on input "search" at bounding box center [559, 49] width 126 height 19
paste input "Mixed Ice Cream"
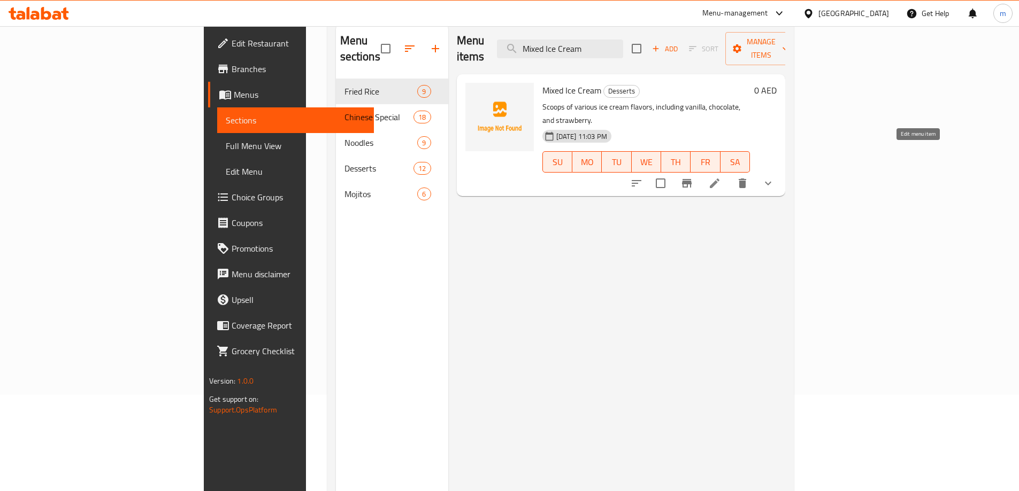
type input "Mixed Ice Cream"
click at [719, 179] on icon at bounding box center [715, 184] width 10 height 10
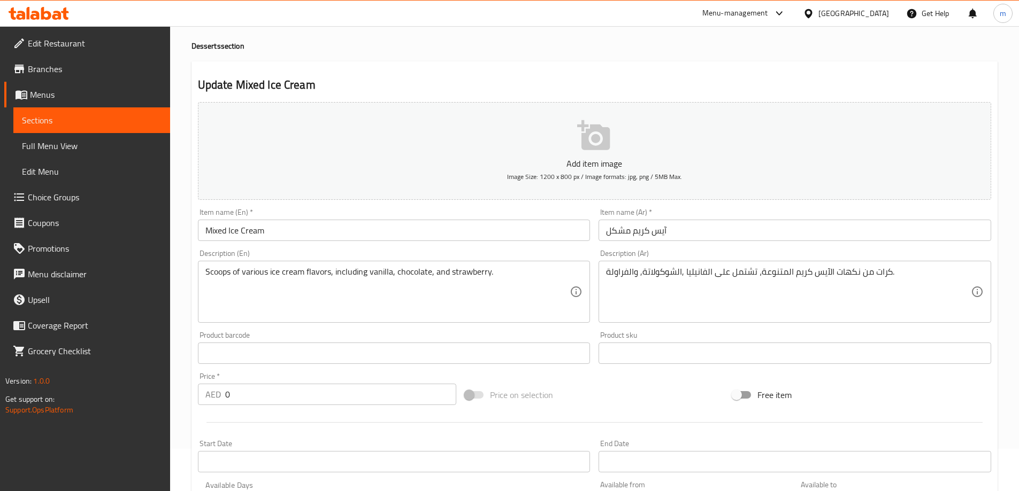
scroll to position [107, 0]
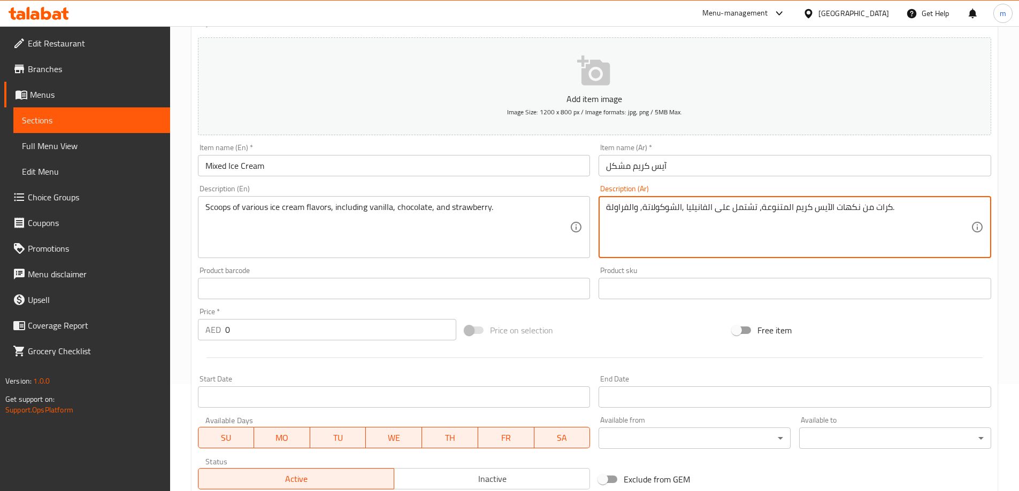
click at [876, 210] on textarea "كرات من نكهات الآيس كريم المتنوعة، تشتمل على الفانيليا ,الشوكولاتة, والفراولة." at bounding box center [788, 227] width 365 height 51
paste textarea "بولة"
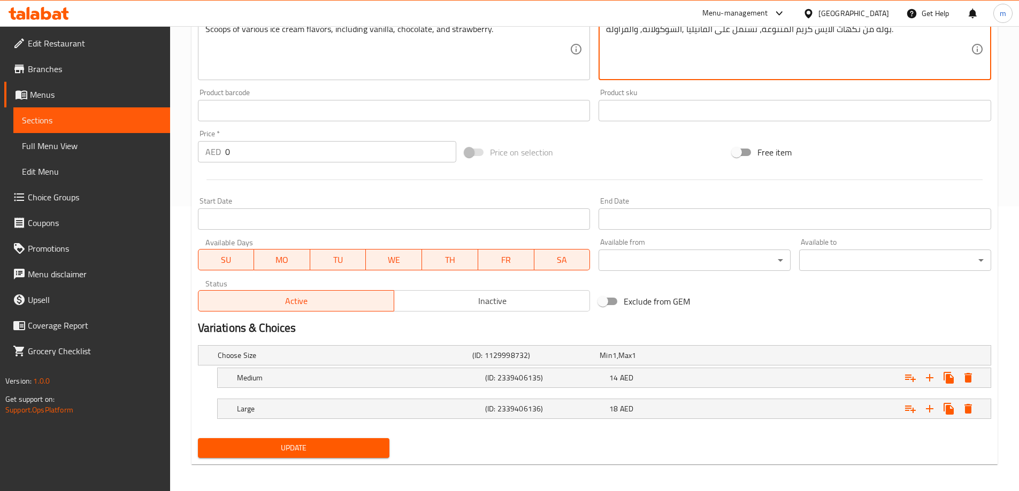
scroll to position [288, 0]
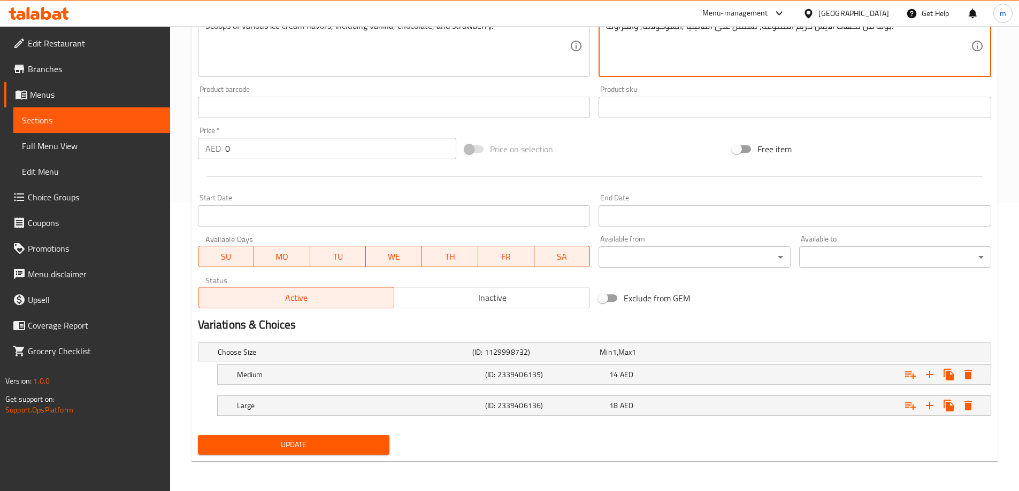
click at [313, 449] on span "Update" at bounding box center [293, 444] width 175 height 13
type textarea "بولات من نكهات الآيس كريم المتنوعة، تشتمل على الفانيليا ,الشوكولاتة, والفراولة."
click at [332, 437] on button "Update" at bounding box center [294, 445] width 192 height 20
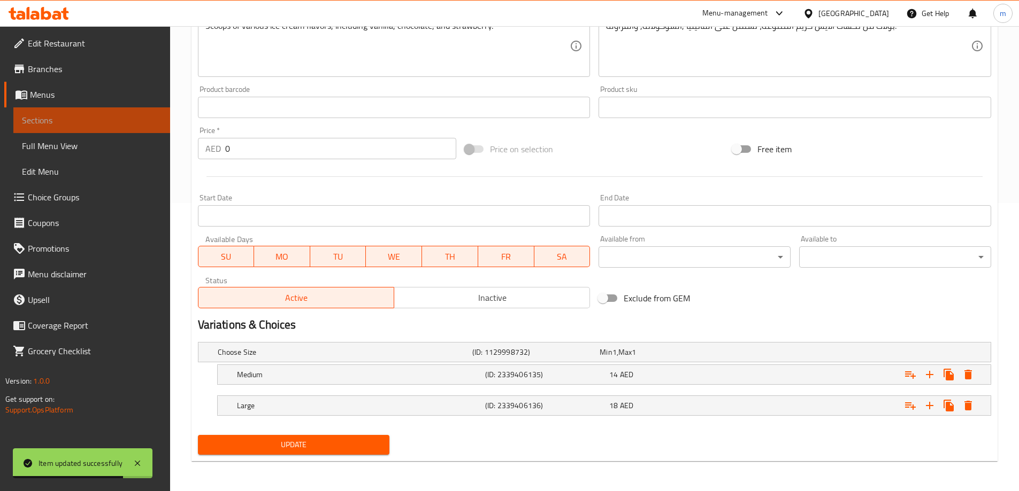
click at [126, 119] on span "Sections" at bounding box center [92, 120] width 140 height 13
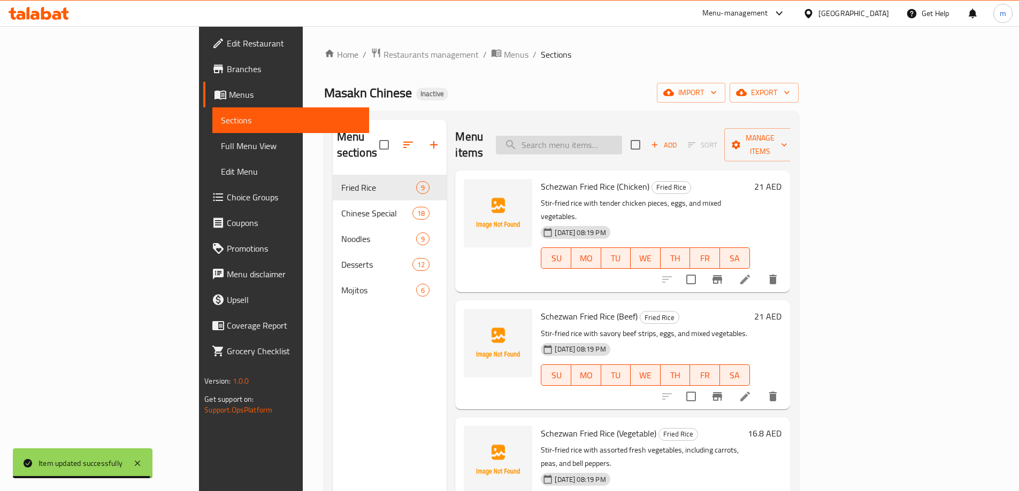
click at [622, 136] on input "search" at bounding box center [559, 145] width 126 height 19
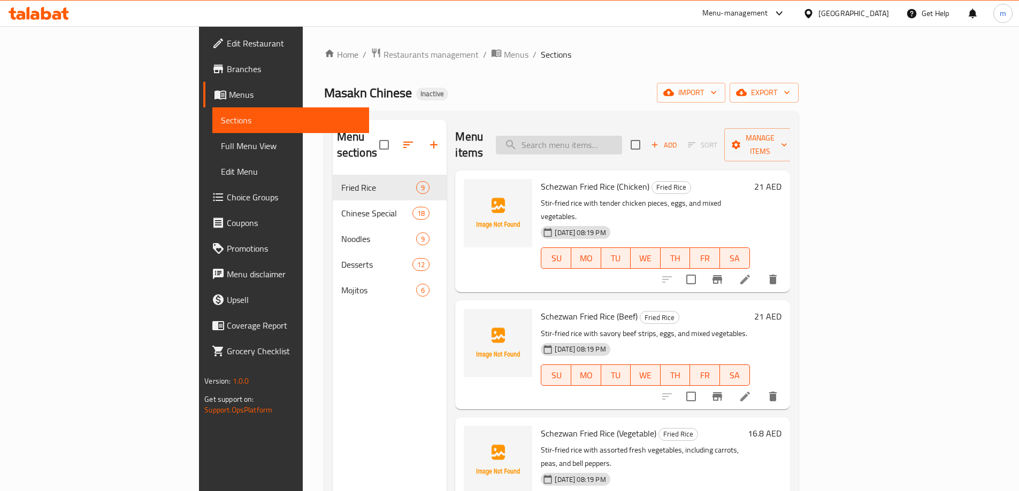
paste input "Fruit Salad with Ice Cream"
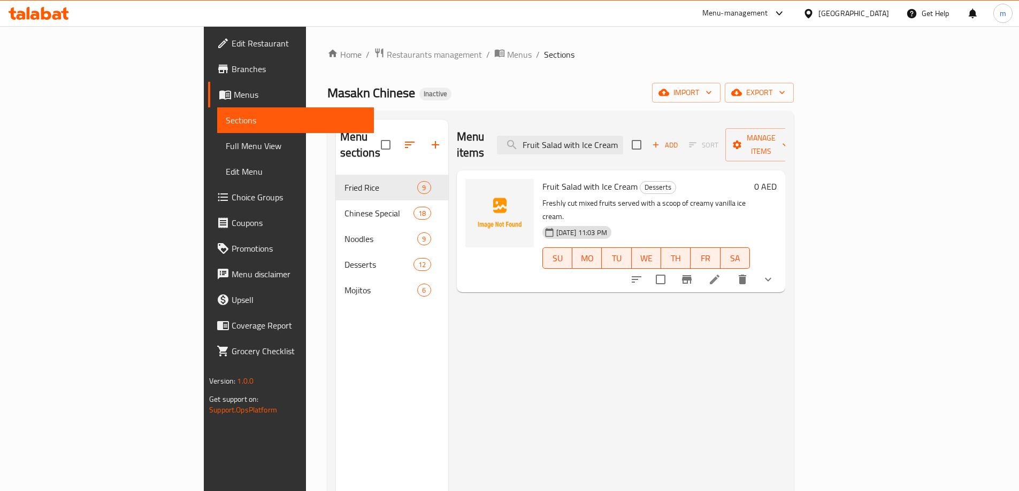
click at [226, 119] on span "Sections" at bounding box center [296, 120] width 140 height 13
click at [623, 136] on input "Fruit Salad with Ice Cream" at bounding box center [560, 145] width 126 height 19
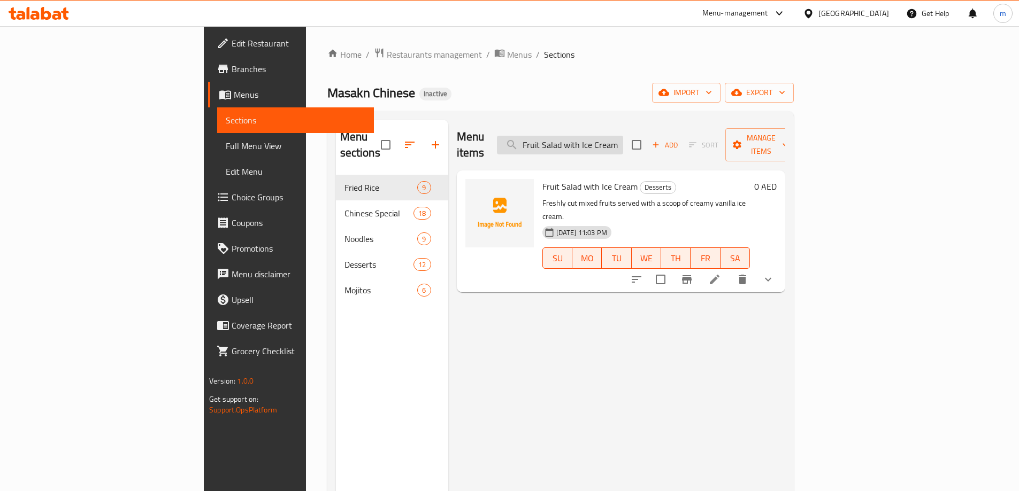
paste input "Glory"
type input "Glory"
click at [746, 273] on icon at bounding box center [740, 279] width 13 height 13
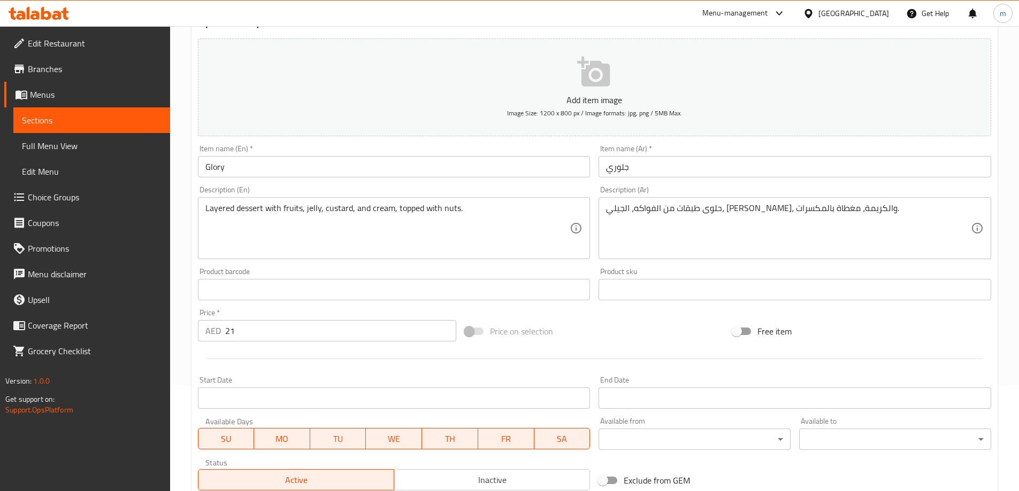
scroll to position [107, 0]
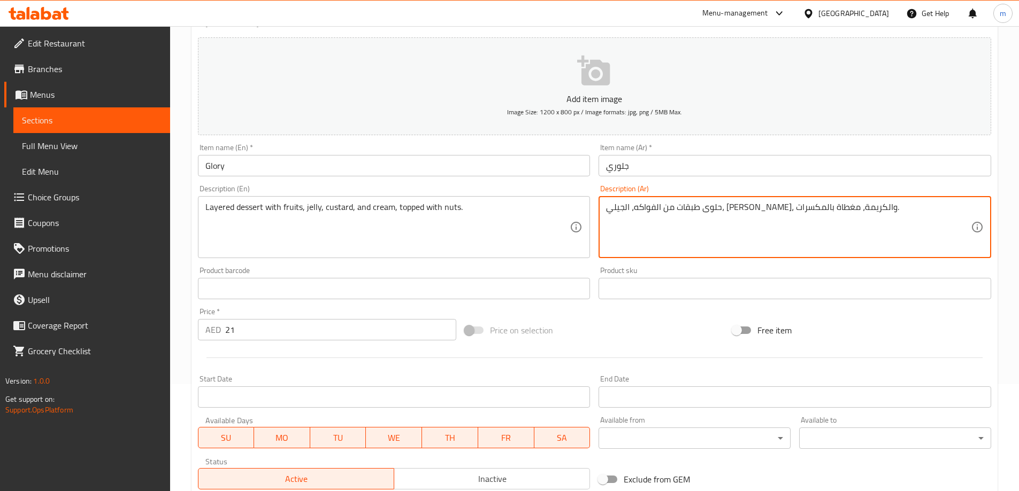
click at [802, 212] on textarea "حلوى طبقات من الفواكه، الجيلي، [PERSON_NAME]، والكريمة، مغطاة بالمكسرات." at bounding box center [788, 227] width 365 height 51
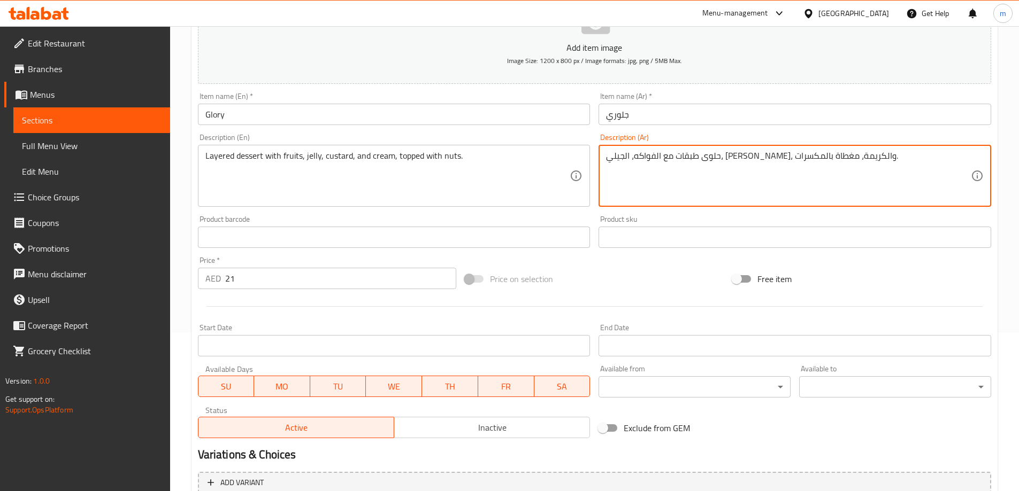
scroll to position [264, 0]
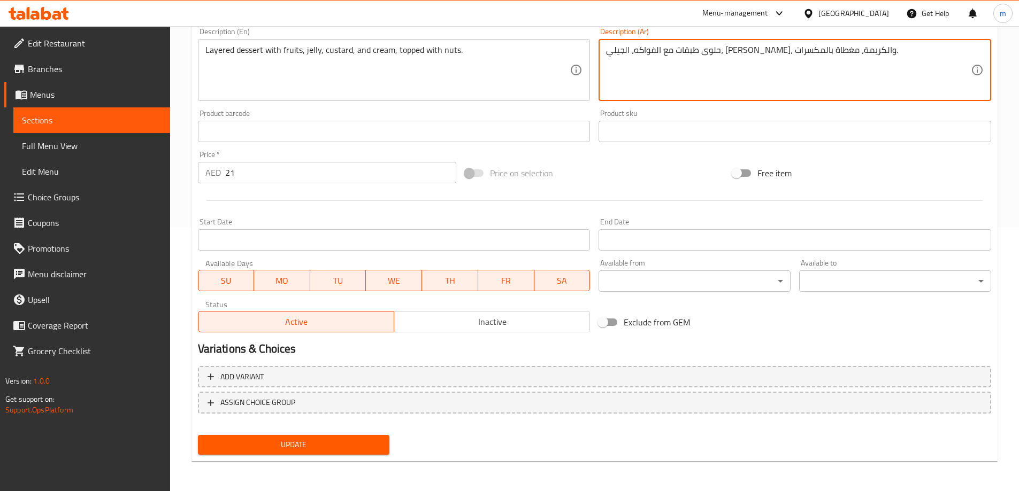
type textarea "حلوى طبقات مع الفواكه، الجيلي، كاسترد، والكريمة، مغطاة بالمكسرات."
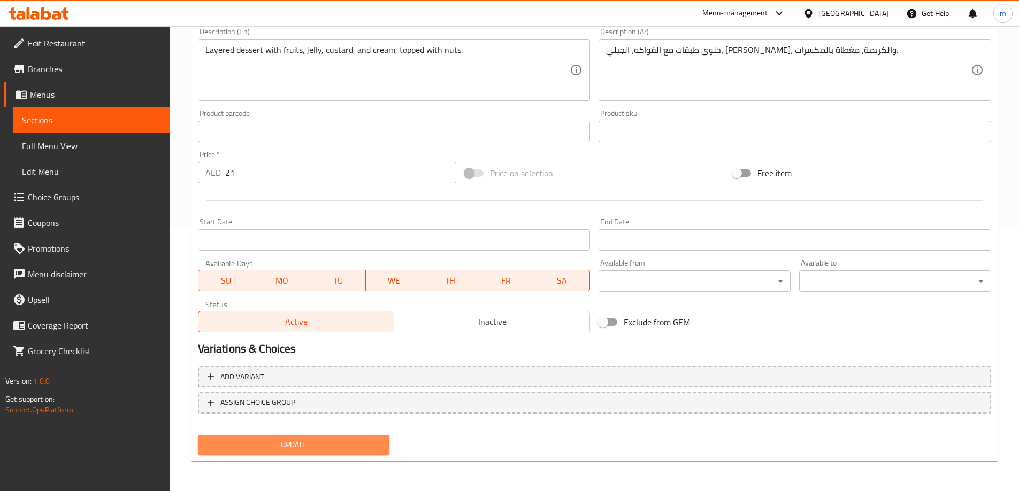
click at [344, 445] on span "Update" at bounding box center [293, 444] width 175 height 13
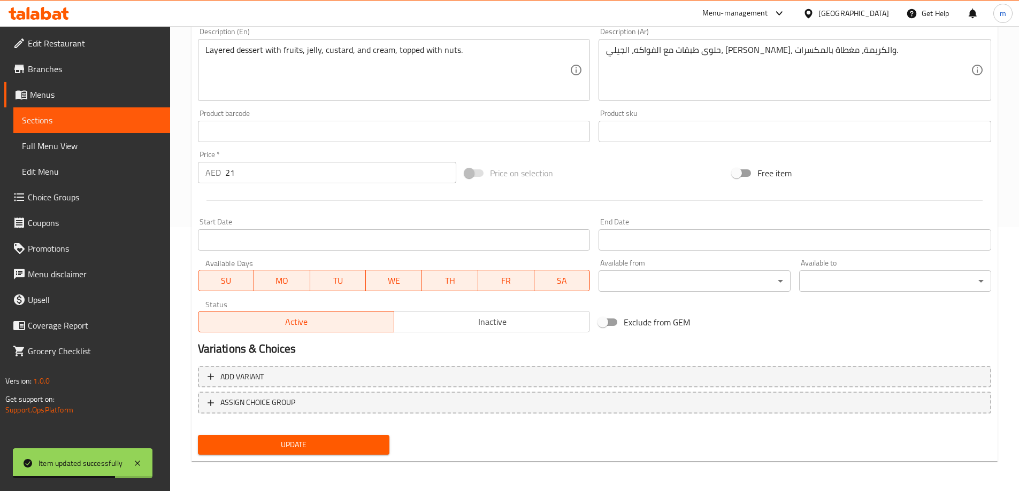
click at [158, 111] on link "Sections" at bounding box center [91, 120] width 157 height 26
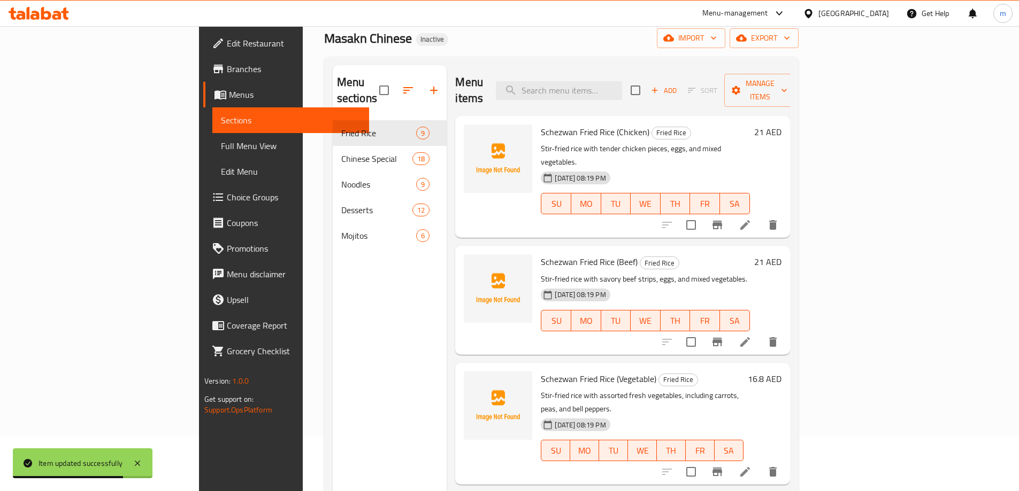
scroll to position [43, 0]
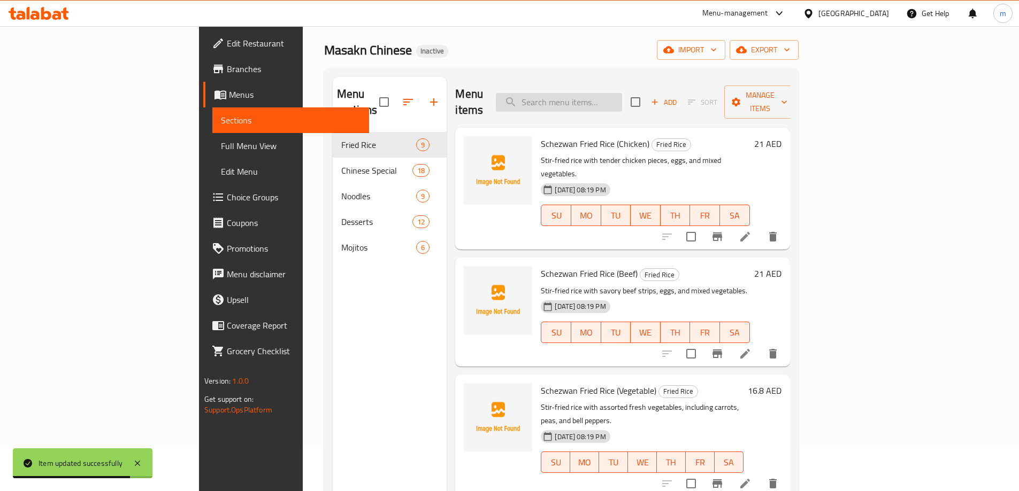
click at [622, 98] on input "search" at bounding box center [559, 102] width 126 height 19
paste input "Mango Falooda"
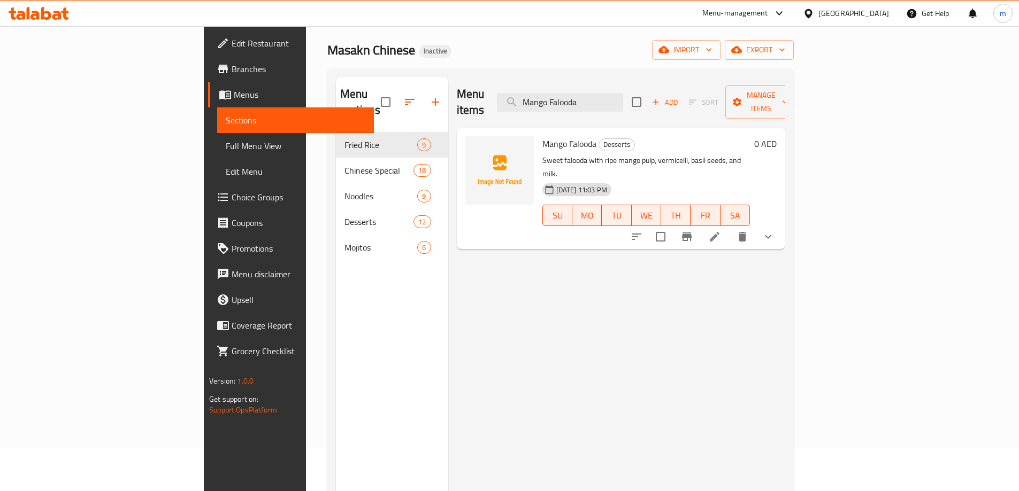
type input "Mango Falooda"
click at [721, 230] on icon at bounding box center [714, 236] width 13 height 13
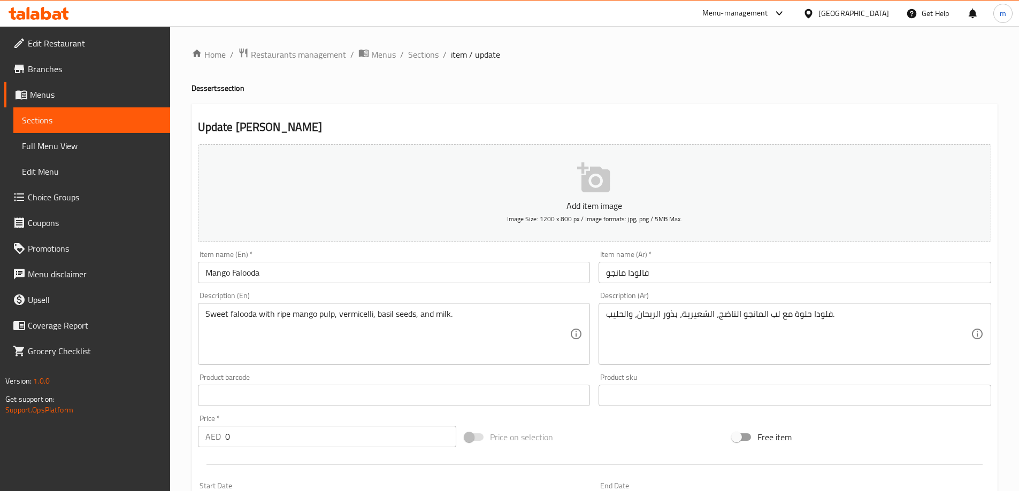
scroll to position [53, 0]
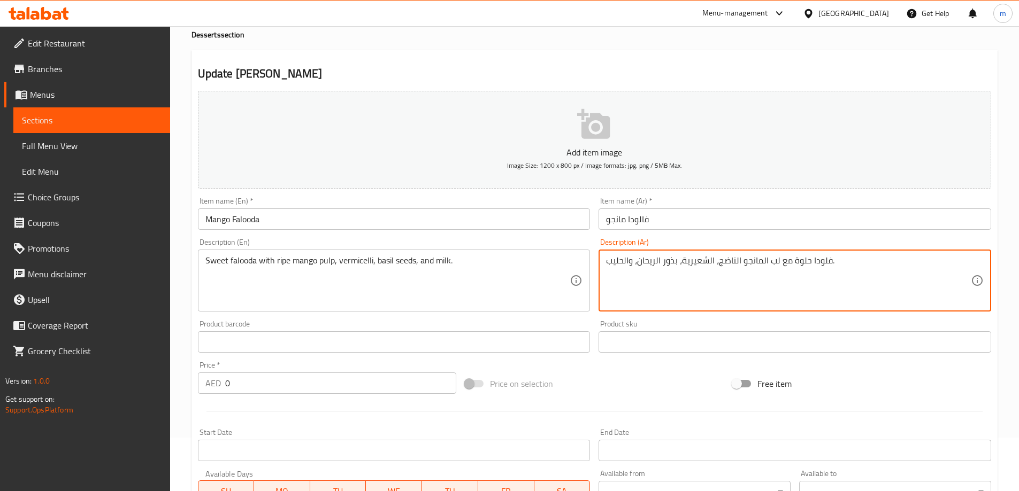
click at [671, 265] on textarea "فلودا حلوة مع لب المانجو الناضج، الشعيرية، بذور الريحان، والحليب." at bounding box center [788, 281] width 365 height 51
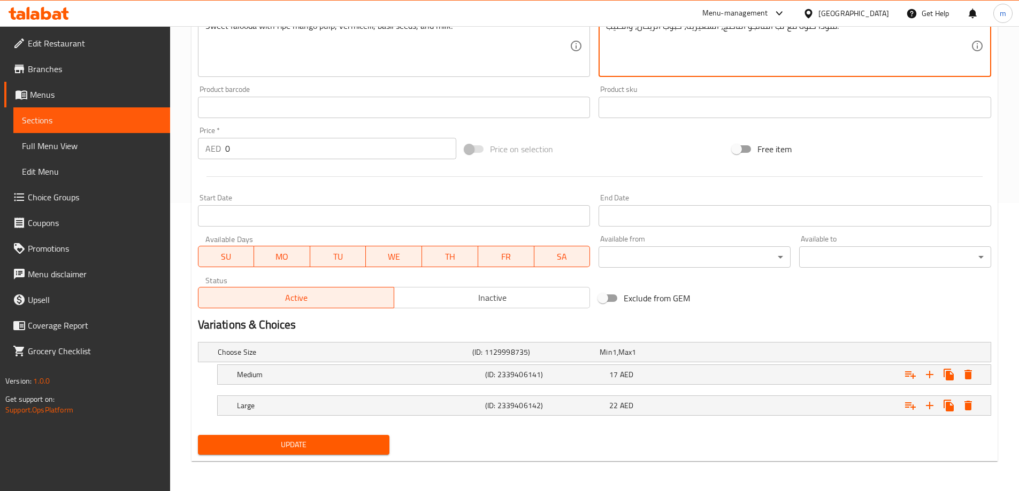
type textarea "فلودا حلوة مع لب المانجو الناضج، الشعيرية، حبوب الريحان، والحليب."
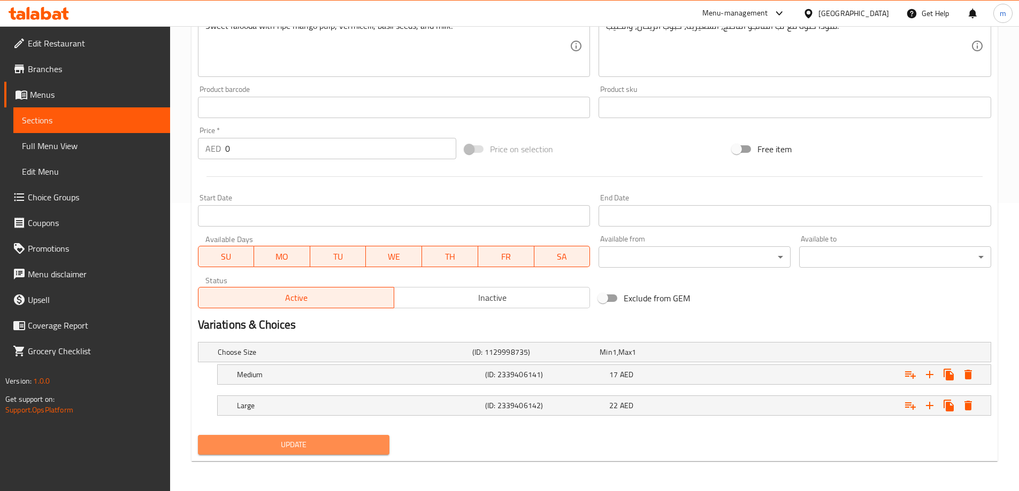
click at [319, 446] on span "Update" at bounding box center [293, 444] width 175 height 13
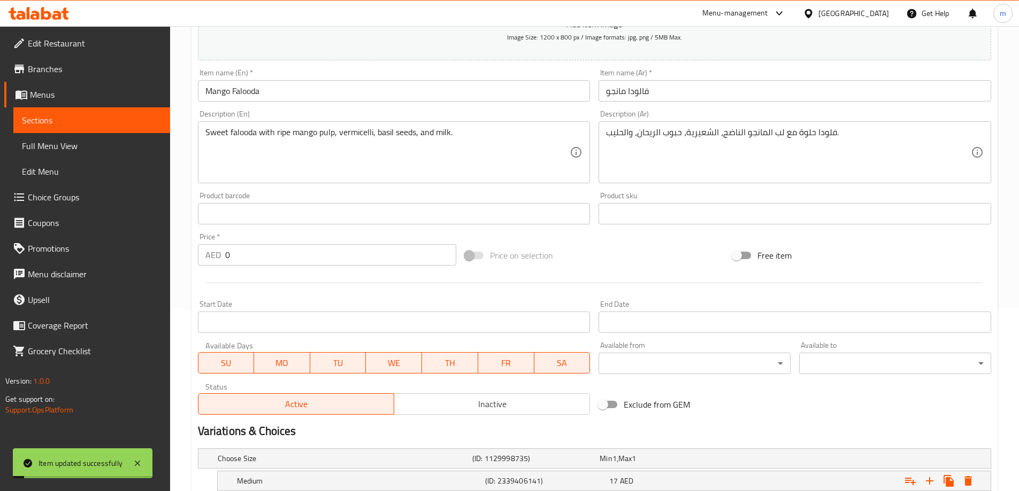
scroll to position [181, 0]
click at [132, 114] on span "Sections" at bounding box center [92, 120] width 140 height 13
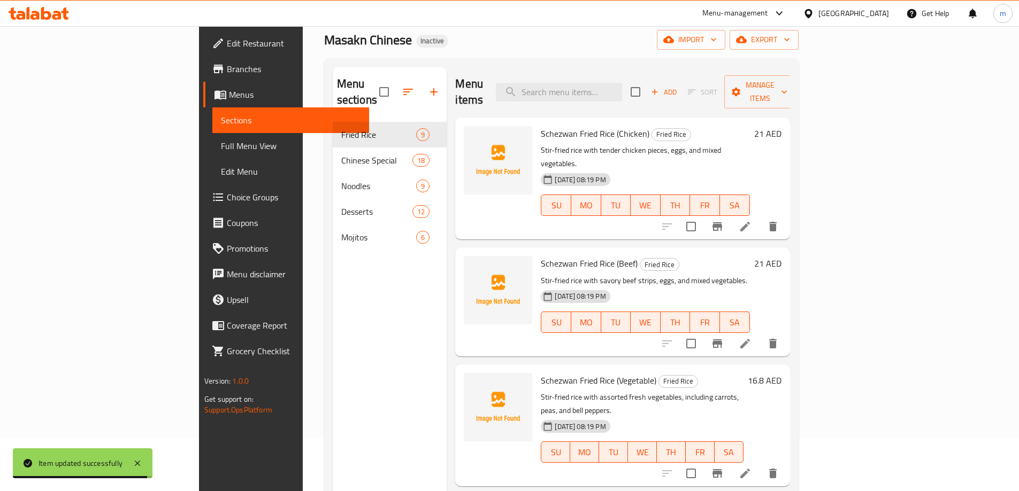
scroll to position [43, 0]
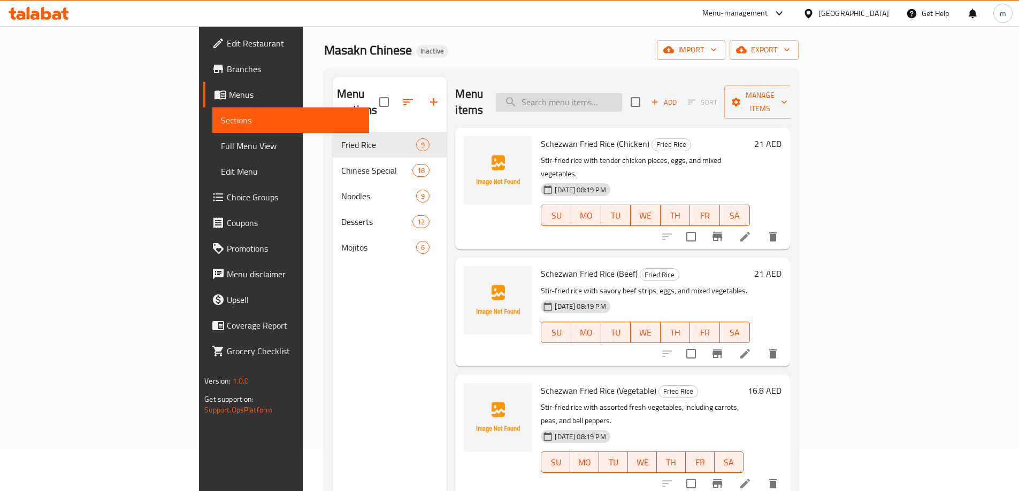
click at [622, 93] on input "search" at bounding box center [559, 102] width 126 height 19
paste input "Passion Fruit Mojito"
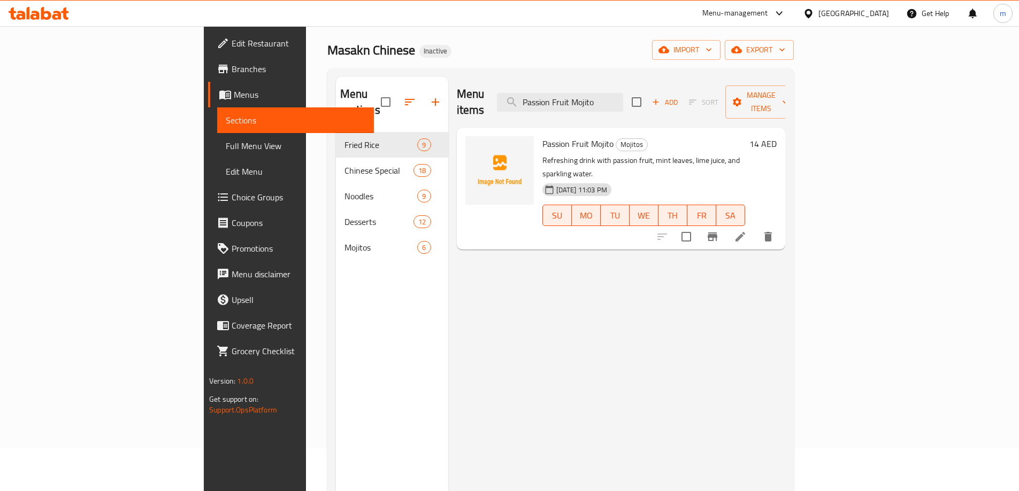
type input "Passion Fruit Mojito"
click at [755, 227] on li at bounding box center [740, 236] width 30 height 19
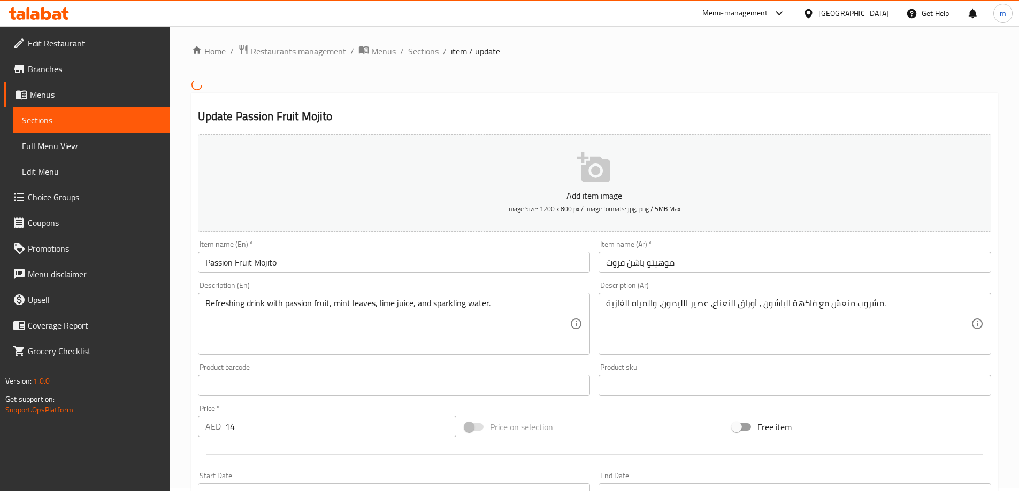
scroll to position [107, 0]
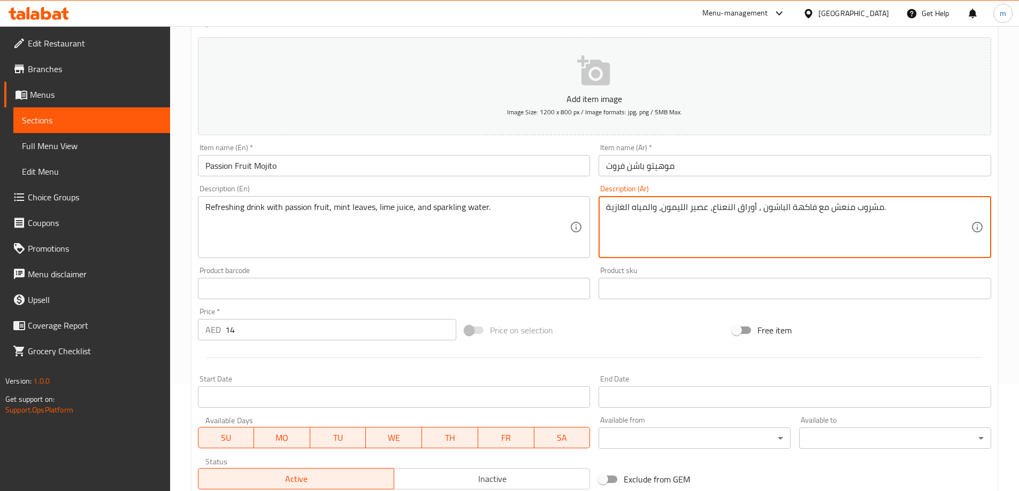
click at [671, 210] on textarea "مشروب منعش مع فاكهة الباشون ، أوراق النعناع، عصير الليمون، والمياه الغازية." at bounding box center [788, 227] width 365 height 51
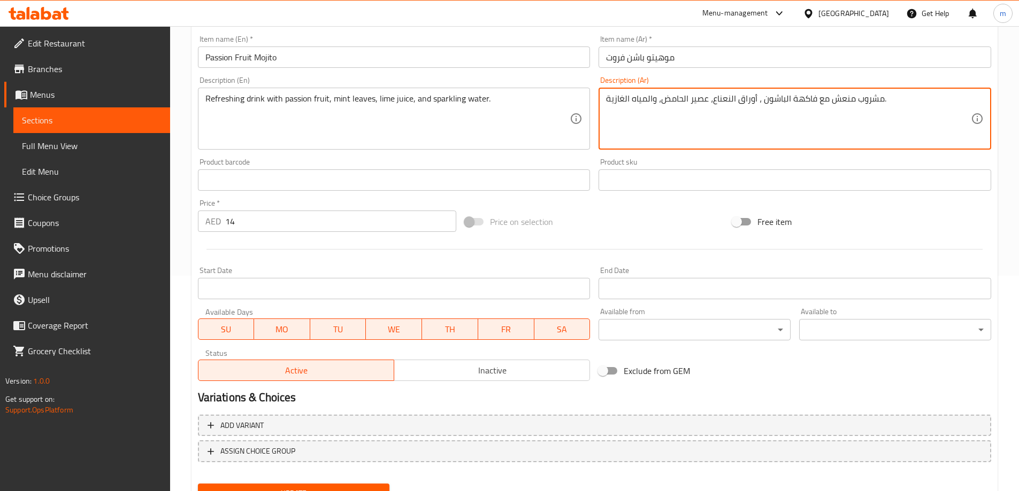
scroll to position [264, 0]
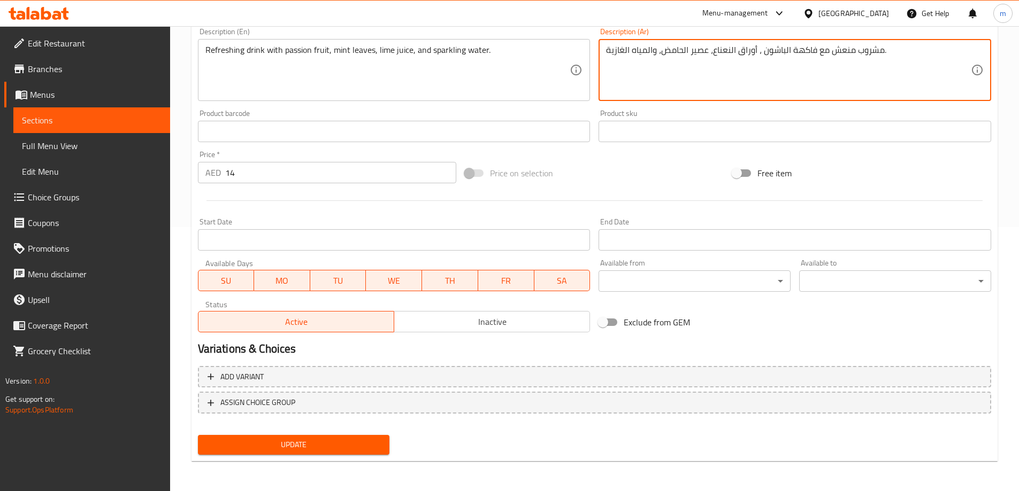
type textarea "مشروب منعش مع فاكهة الباشون ، أوراق النعناع، عصير الحامض، والمياه الغازية."
click at [326, 453] on button "Update" at bounding box center [294, 445] width 192 height 20
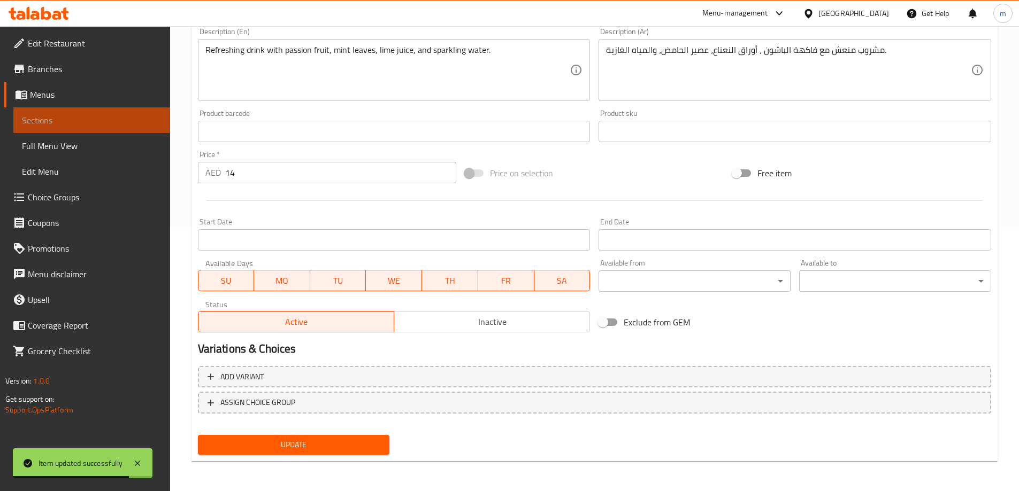
click at [106, 122] on span "Sections" at bounding box center [92, 120] width 140 height 13
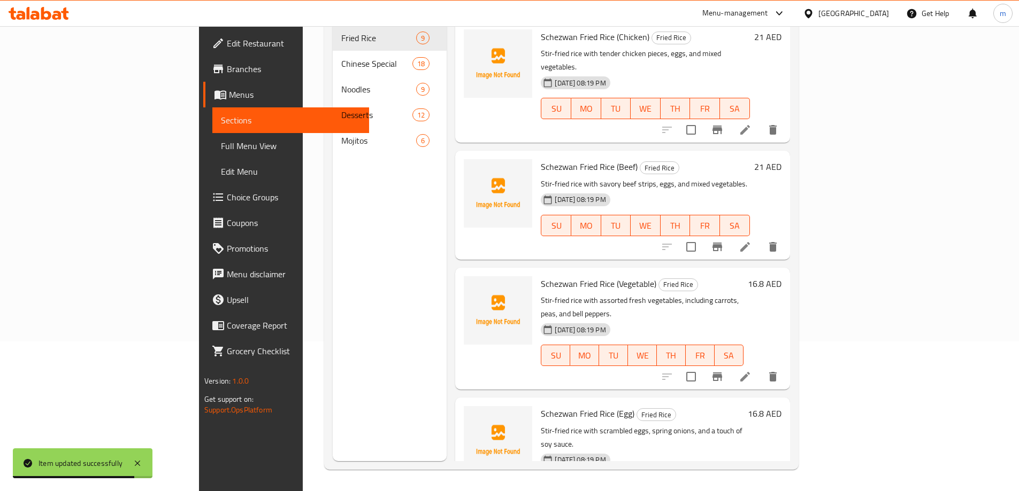
scroll to position [43, 0]
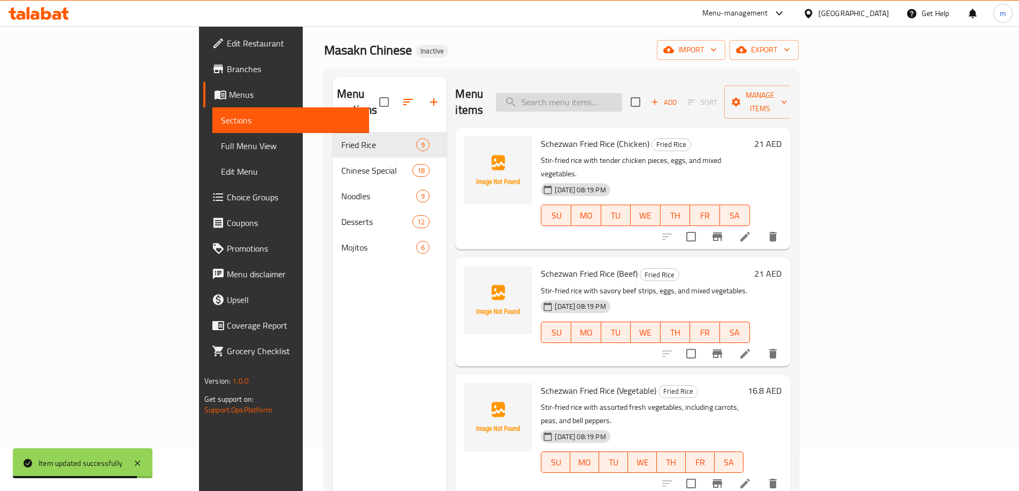
click at [603, 96] on input "search" at bounding box center [559, 102] width 126 height 19
paste input "Passion Fruit Mojito"
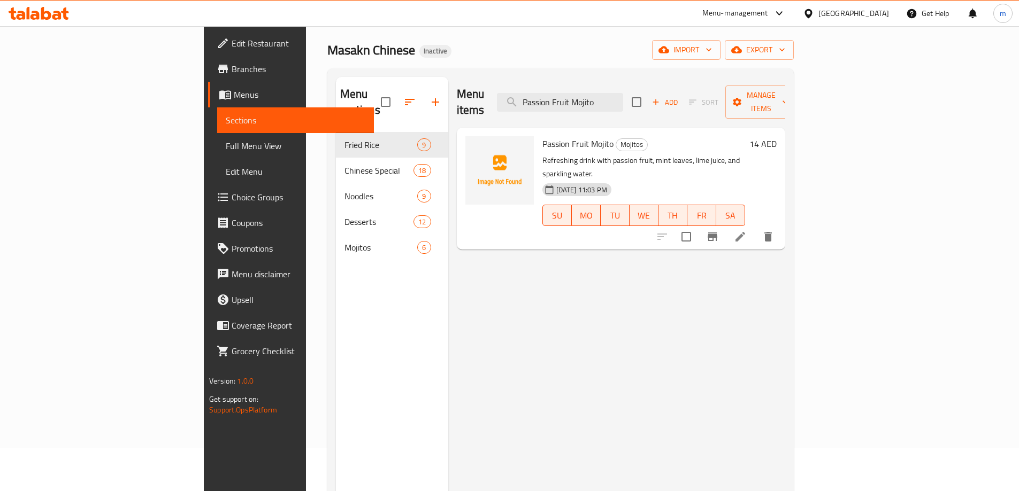
type input "Passion Fruit Mojito"
click at [755, 227] on li at bounding box center [740, 236] width 30 height 19
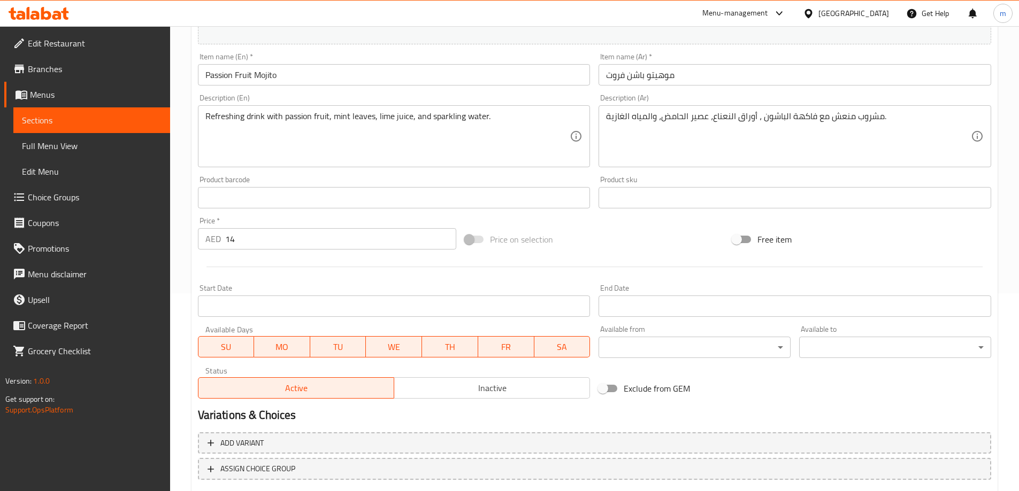
scroll to position [214, 0]
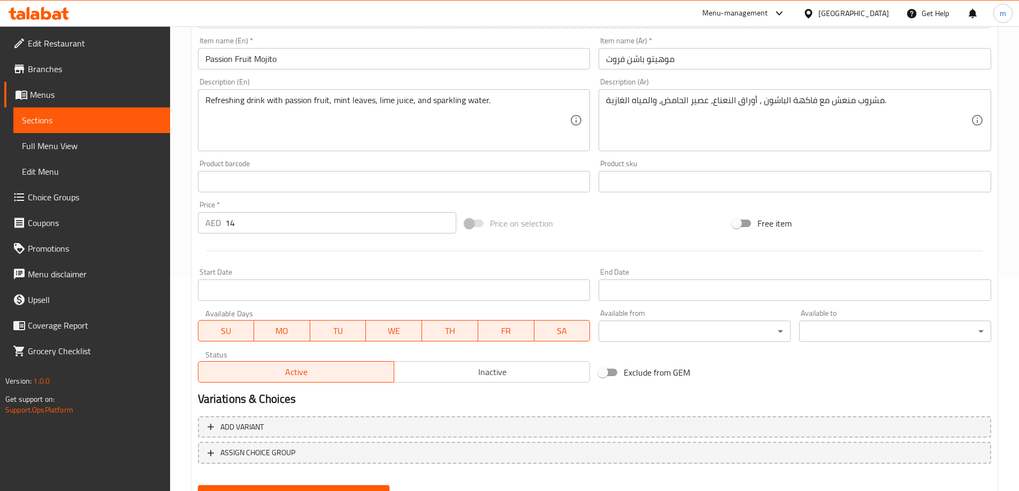
drag, startPoint x: 603, startPoint y: 101, endPoint x: 623, endPoint y: 107, distance: 21.8
click at [626, 107] on div "مشروب منعش مع فاكهة الباشون ، أوراق النعناع، عصير الحامض، والمياه الغازية. Desc…" at bounding box center [794, 120] width 392 height 62
drag, startPoint x: 605, startPoint y: 104, endPoint x: 650, endPoint y: 107, distance: 45.6
click at [650, 107] on div "مشروب منعش مع فاكهة الباشون ، أوراق النعناع، عصير الحامض، والمياه الغازية. Desc…" at bounding box center [794, 120] width 392 height 62
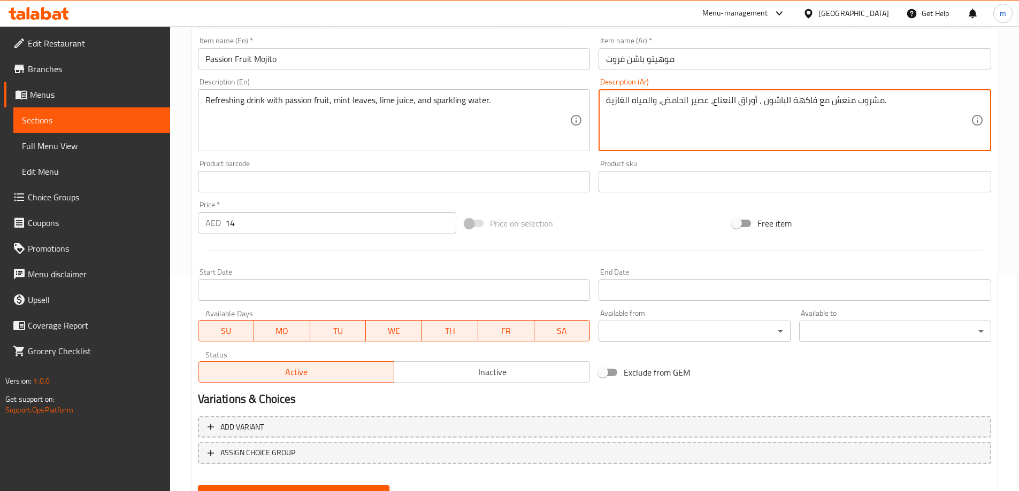
drag, startPoint x: 656, startPoint y: 104, endPoint x: 603, endPoint y: 103, distance: 52.9
click at [603, 103] on div "مشروب منعش مع فاكهة الباشون ، أوراق النعناع، عصير الحامض، والمياه الغازية. Desc…" at bounding box center [794, 120] width 392 height 62
paste textarea "مياه فوار"
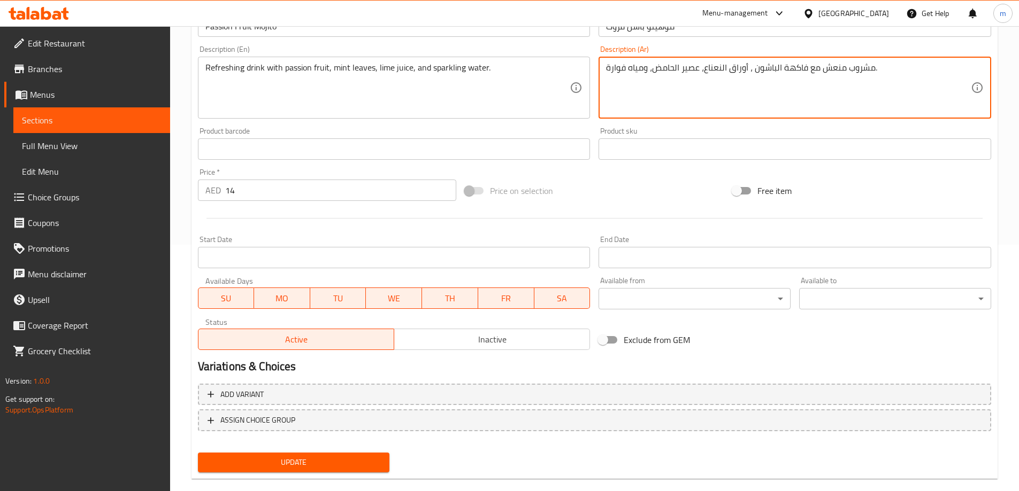
scroll to position [264, 0]
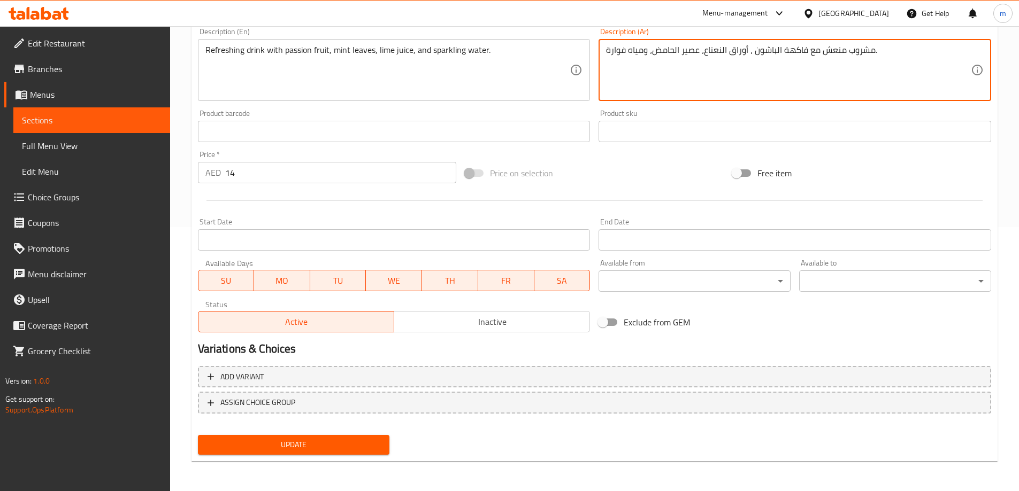
type textarea "مشروب منعش مع فاكهة الباشون ، أوراق النعناع، عصير الحامض، ومياه فوارة."
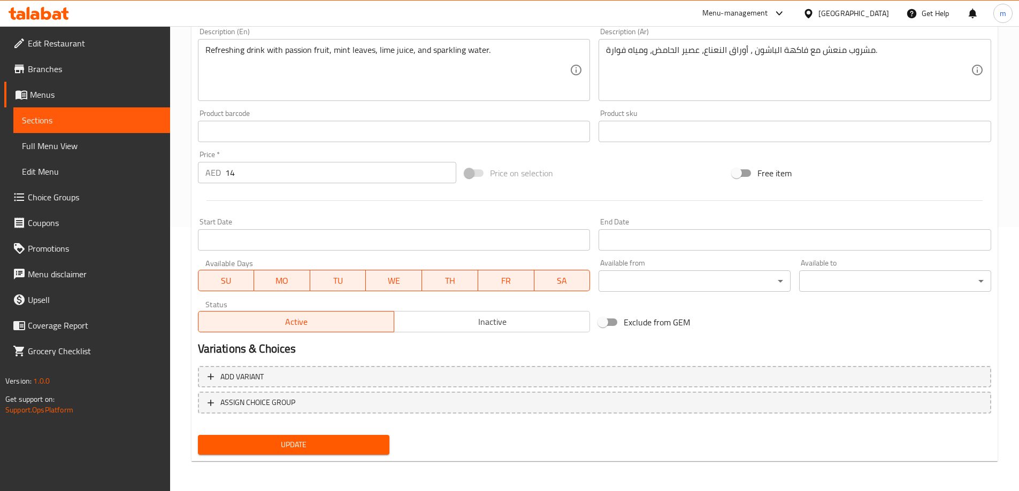
click at [336, 434] on div "Update" at bounding box center [294, 445] width 201 height 28
click at [338, 443] on span "Update" at bounding box center [293, 444] width 175 height 13
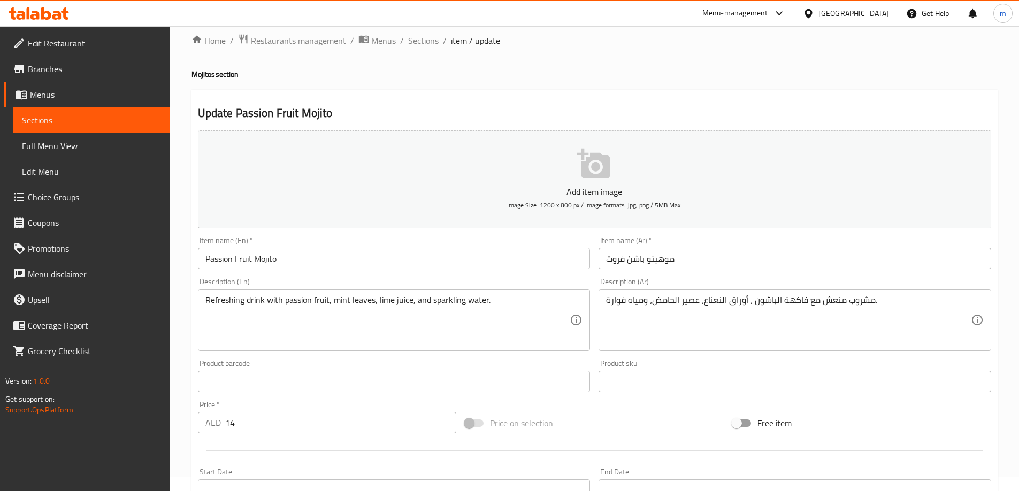
scroll to position [0, 0]
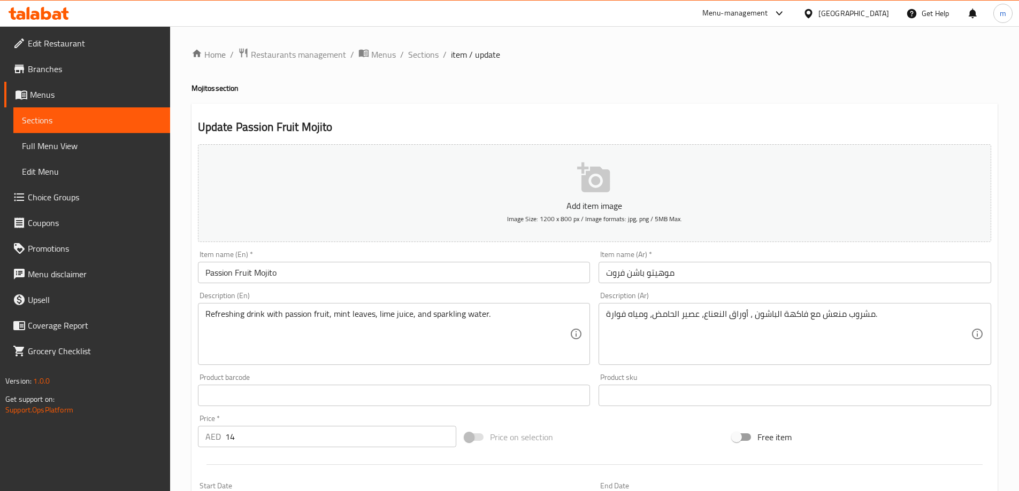
click at [411, 64] on div "Home / Restaurants management / Menus / Sections / item / update Mojitos sectio…" at bounding box center [594, 391] width 806 height 687
click at [411, 61] on span "Sections" at bounding box center [423, 54] width 30 height 13
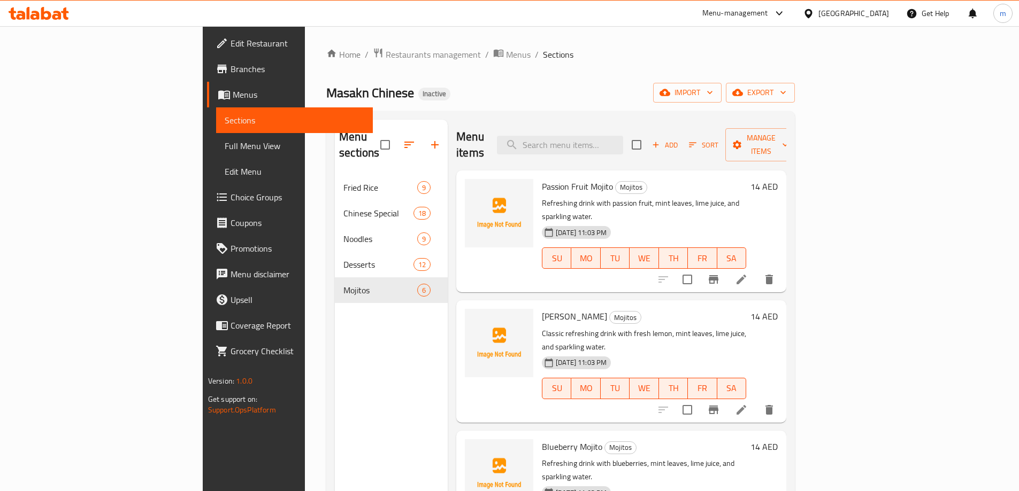
click at [605, 147] on div "Menu items Add Sort Manage items" at bounding box center [621, 145] width 330 height 51
click at [606, 143] on input "search" at bounding box center [560, 145] width 126 height 19
paste input "Beef Manchurian"
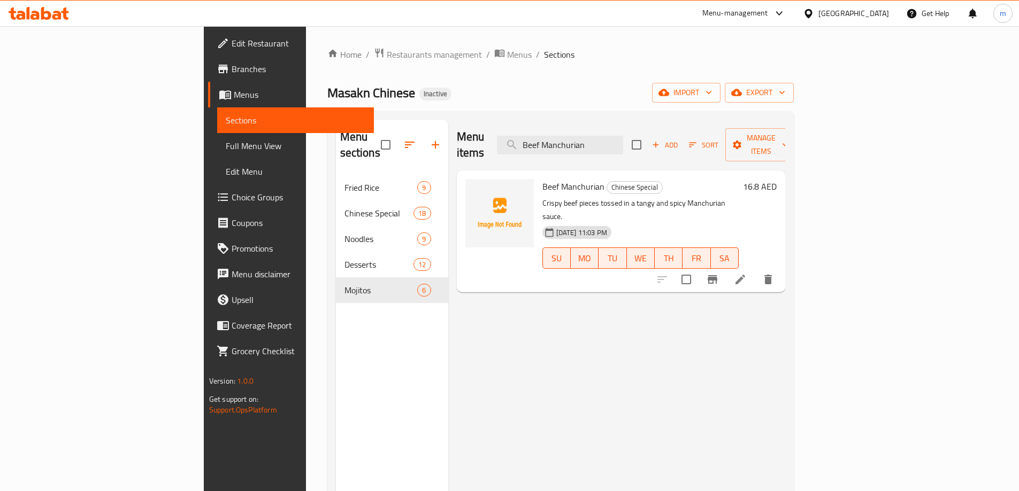
type input "Beef Manchurian"
click at [755, 270] on li at bounding box center [740, 279] width 30 height 19
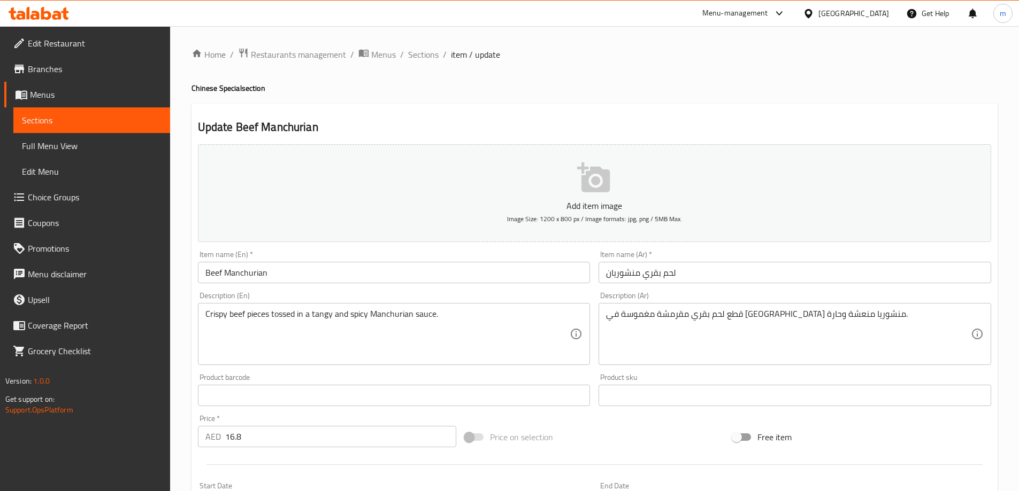
click at [736, 305] on div "قطع لحم بقري مقرمشة مغموسة في صلصة منشوريا منعشة وحارة. Description (Ar)" at bounding box center [794, 334] width 392 height 62
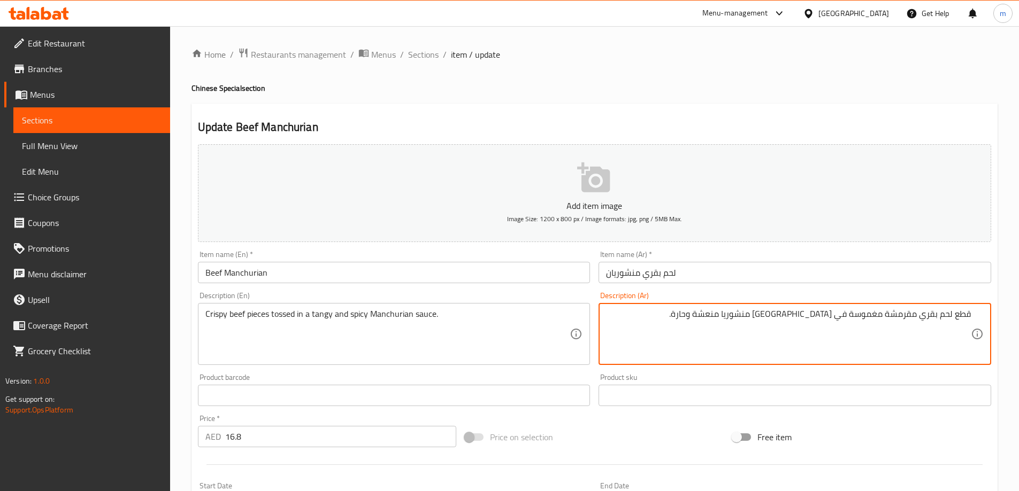
click at [780, 318] on textarea "قطع لحم بقري مقرمشة مغموسة في [GEOGRAPHIC_DATA] منشوريا منعشة وحارة." at bounding box center [788, 334] width 365 height 51
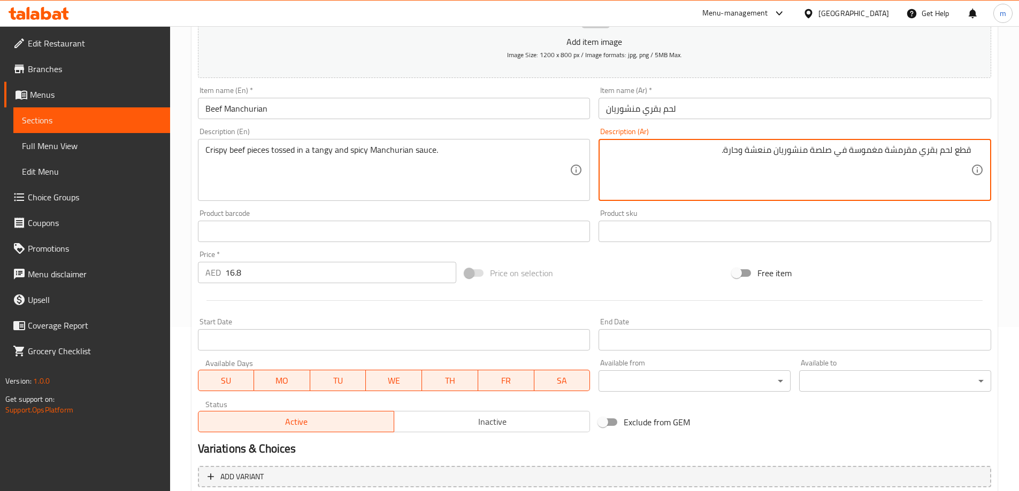
scroll to position [264, 0]
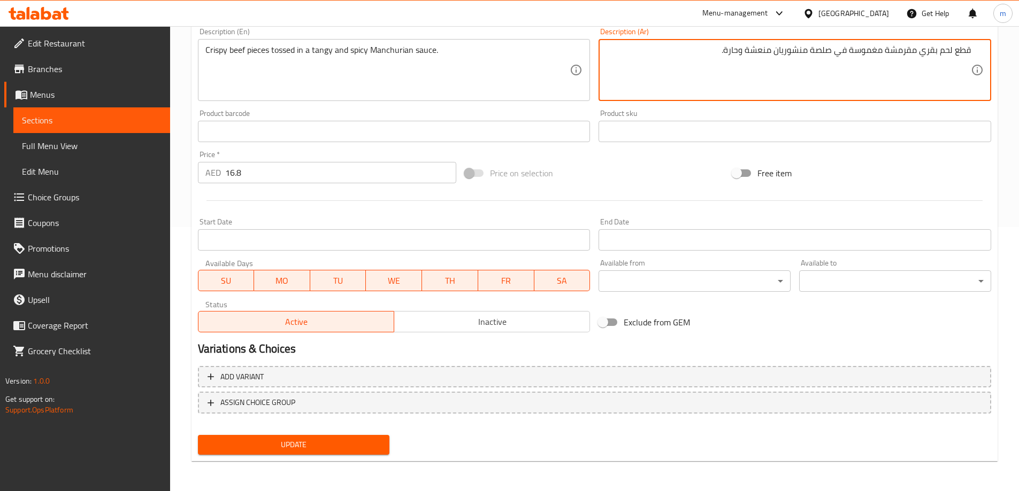
type textarea "قطع لحم بقري مقرمشة مغموسة في صلصة منشوريان منعشة وحارة."
click at [332, 446] on span "Update" at bounding box center [293, 444] width 175 height 13
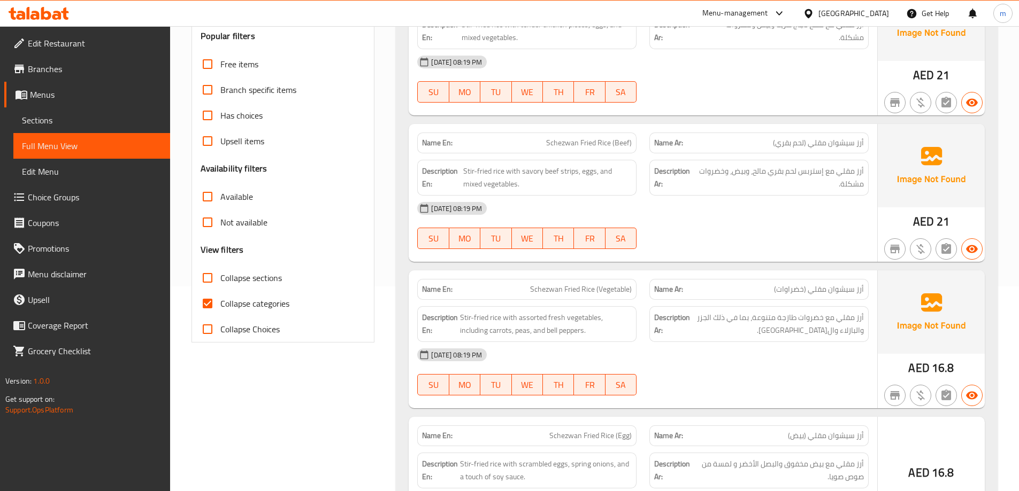
scroll to position [214, 0]
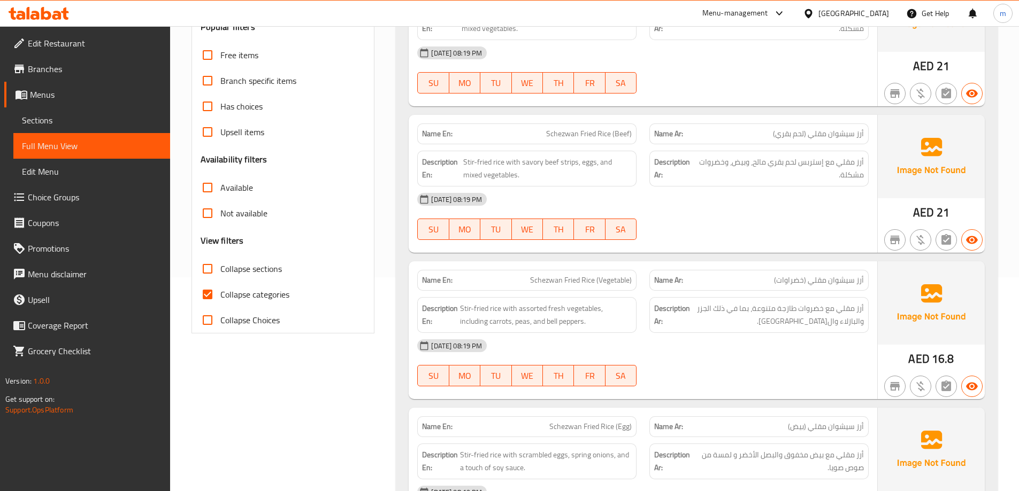
click at [266, 288] on span "Collapse categories" at bounding box center [254, 294] width 69 height 13
click at [220, 287] on input "Collapse categories" at bounding box center [208, 295] width 26 height 26
checkbox input "false"
click at [264, 319] on span "Collapse Choices" at bounding box center [249, 320] width 59 height 13
click at [220, 319] on input "Collapse Choices" at bounding box center [208, 320] width 26 height 26
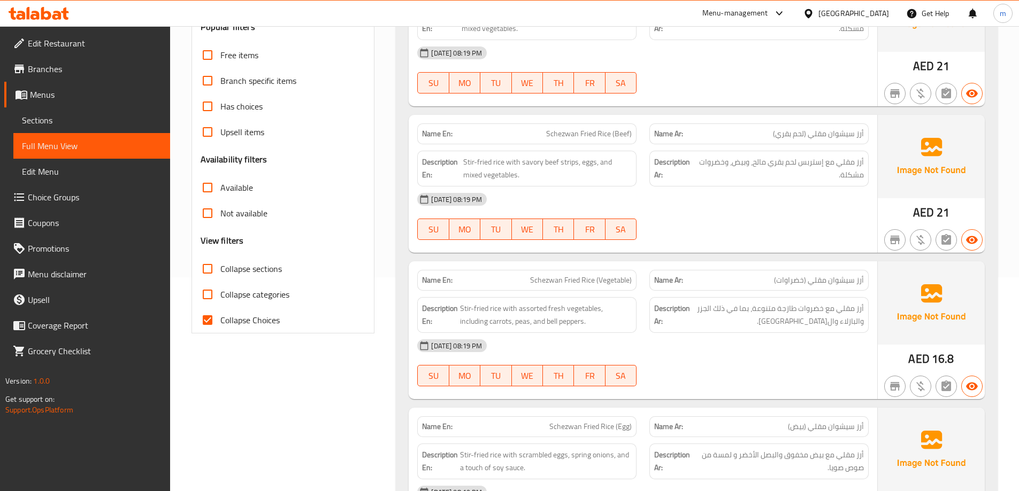
click at [266, 317] on span "Collapse Choices" at bounding box center [249, 320] width 59 height 13
click at [220, 317] on input "Collapse Choices" at bounding box center [208, 320] width 26 height 26
checkbox input "false"
click at [271, 269] on span "Collapse sections" at bounding box center [250, 269] width 61 height 13
click at [220, 269] on input "Collapse sections" at bounding box center [208, 269] width 26 height 26
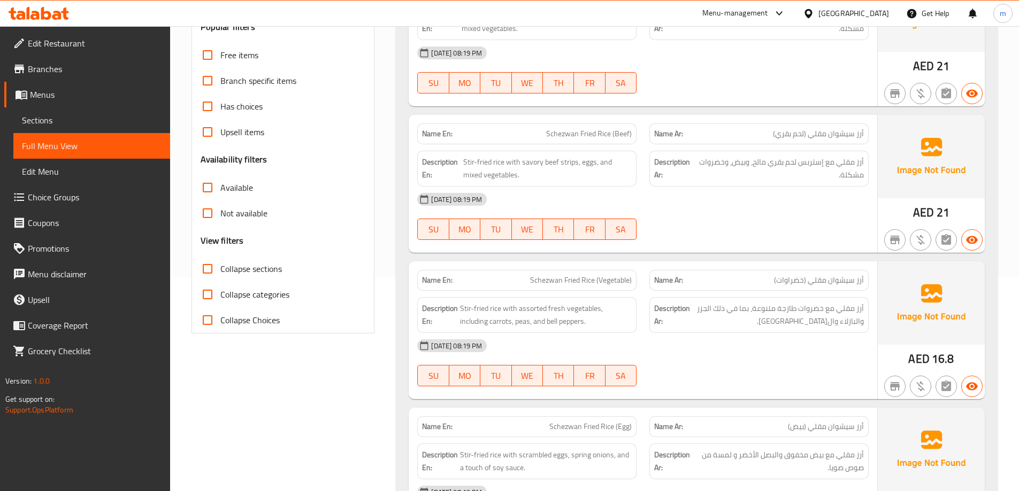
checkbox input "true"
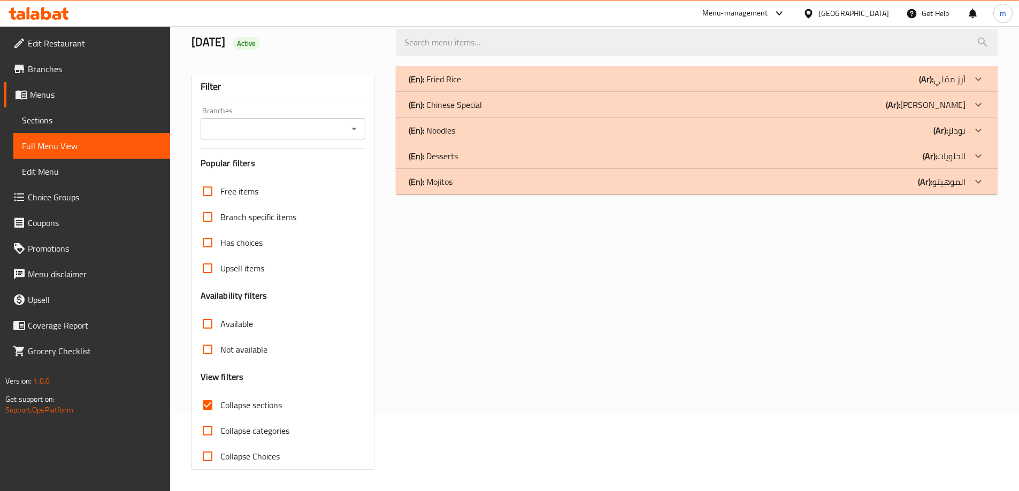
scroll to position [78, 0]
click at [703, 181] on div "(En): Mojitos (Ar): الموهيتو" at bounding box center [687, 181] width 557 height 13
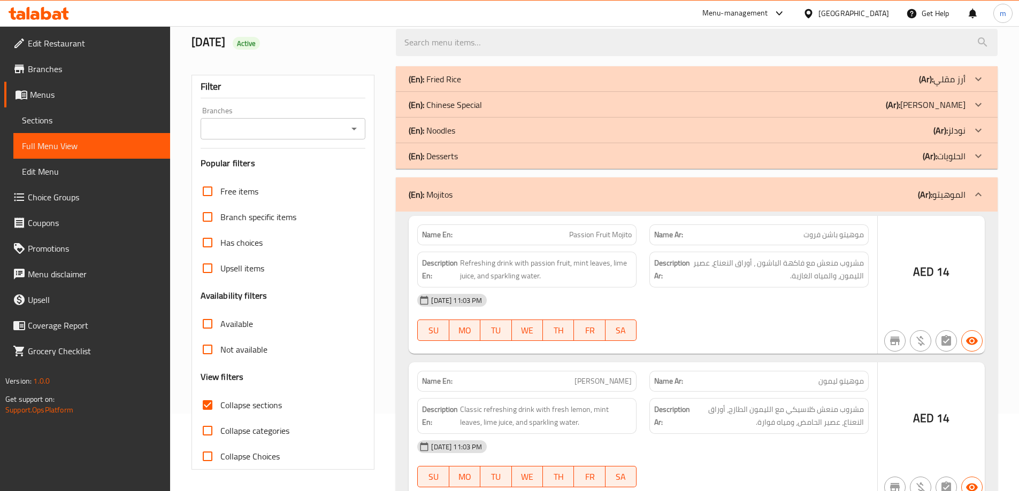
click at [731, 152] on div "(En): Desserts (Ar): الحلويات" at bounding box center [687, 156] width 557 height 13
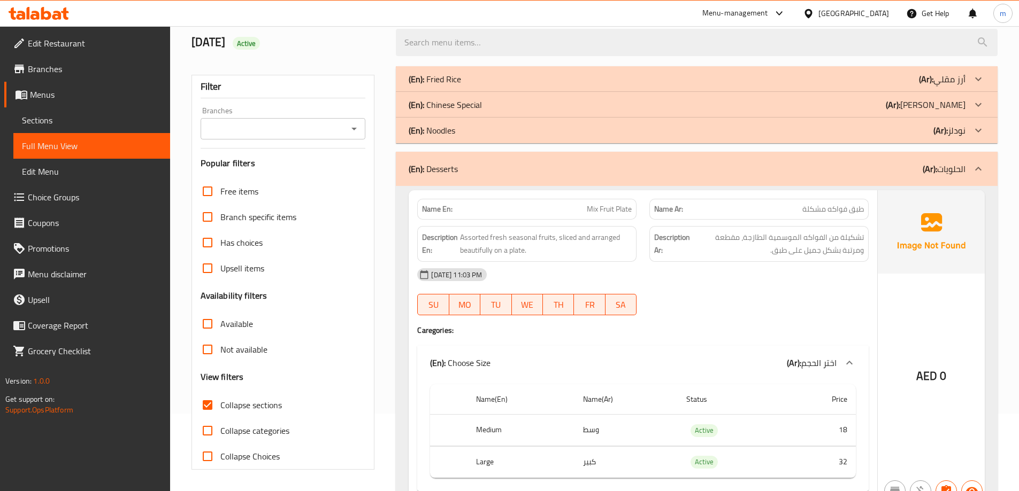
click at [782, 97] on div "(En): Chinese Special (Ar): [PERSON_NAME]" at bounding box center [697, 105] width 602 height 26
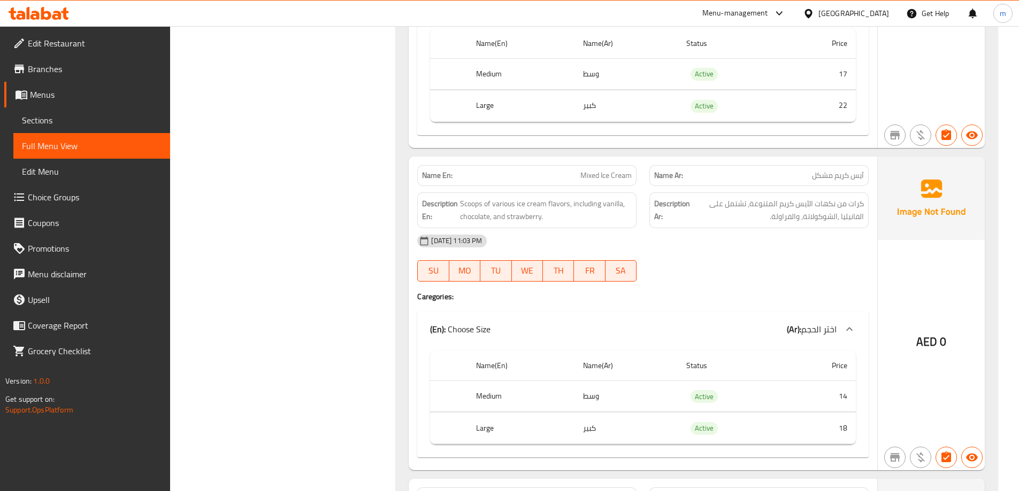
scroll to position [3821, 0]
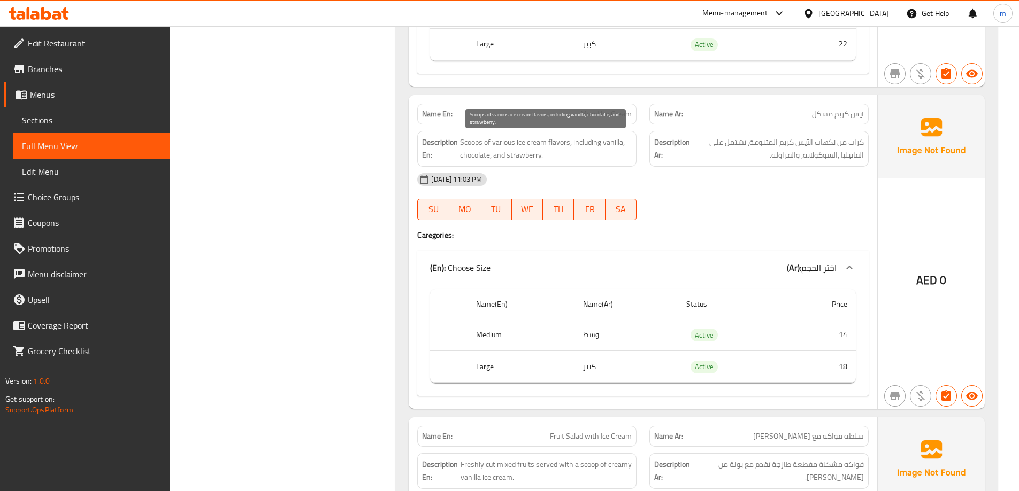
click at [469, 145] on span "Scoops of various ice cream flavors, including vanilla, chocolate, and strawber…" at bounding box center [546, 149] width 172 height 26
copy span "Scoops"
click at [609, 111] on span "Mixed Ice Cream" at bounding box center [605, 114] width 51 height 11
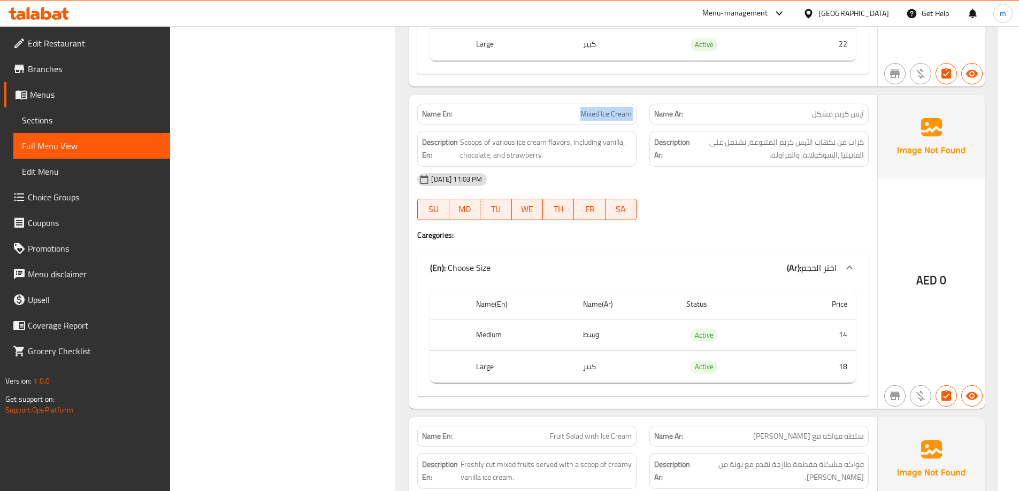
click at [609, 111] on span "Mixed Ice Cream" at bounding box center [605, 114] width 51 height 11
copy span "Mixed Ice Cream"
click at [722, 202] on div "[DATE] 11:03 PM SU MO TU WE TH FR SA" at bounding box center [643, 197] width 464 height 60
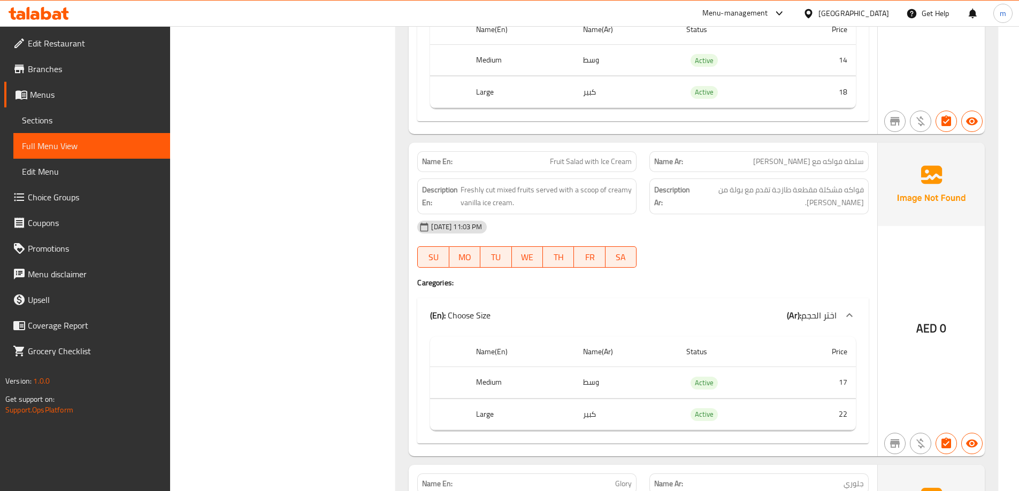
scroll to position [4141, 0]
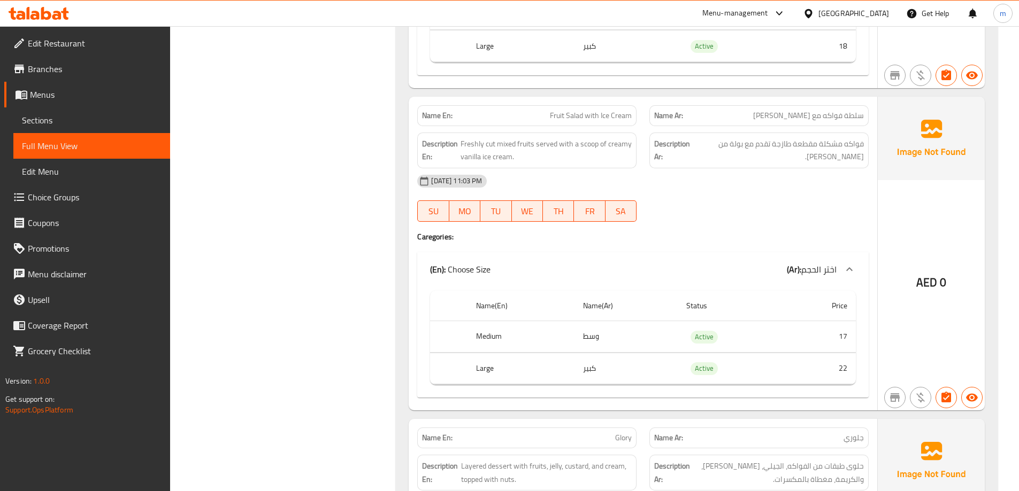
click at [610, 118] on span "Fruit Salad with Ice Cream" at bounding box center [591, 115] width 82 height 11
copy span "Fruit Salad with Ice Cream"
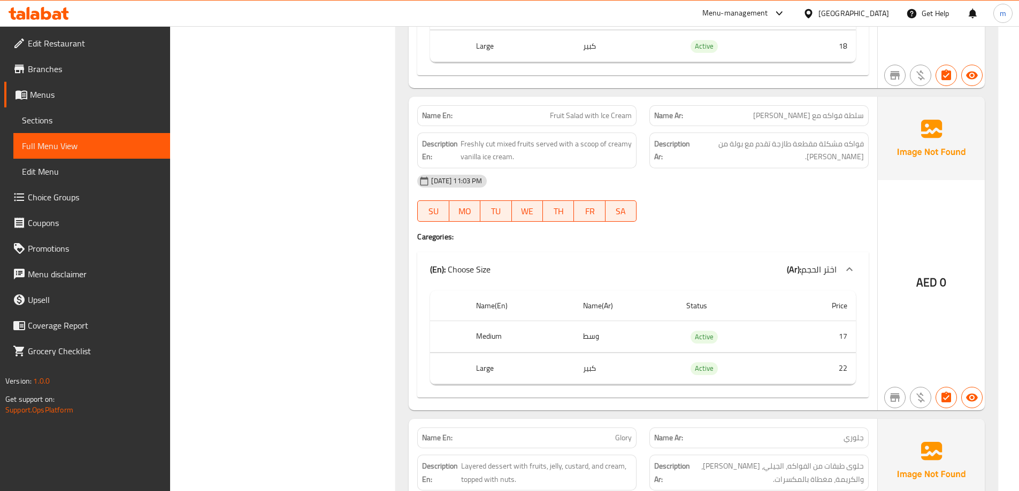
click at [625, 184] on div "[DATE] 11:03 PM" at bounding box center [643, 181] width 464 height 26
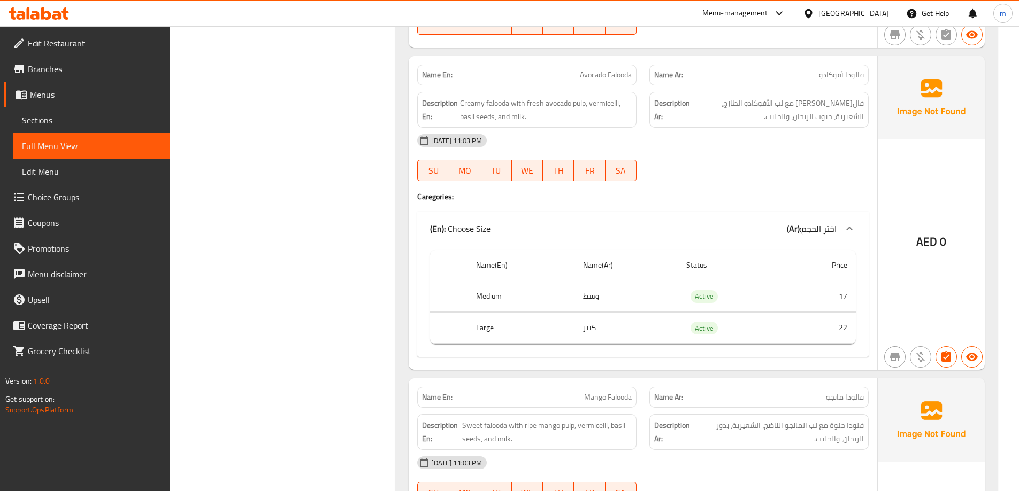
scroll to position [4837, 0]
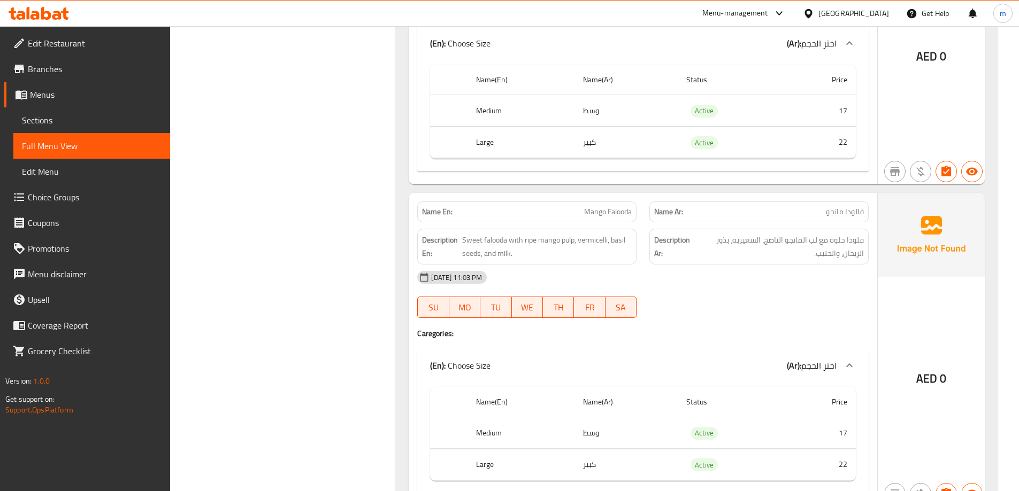
click at [611, 219] on div "Name En: [PERSON_NAME]" at bounding box center [526, 212] width 219 height 21
click at [612, 214] on span "Mango Falooda" at bounding box center [608, 211] width 48 height 11
copy span "Mango Falooda"
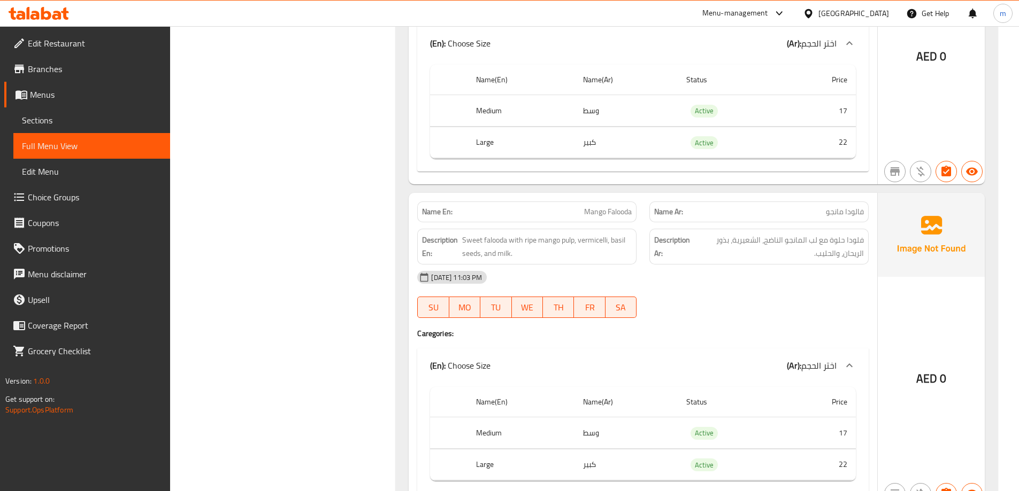
click at [692, 241] on strong "Description Ar:" at bounding box center [673, 247] width 39 height 26
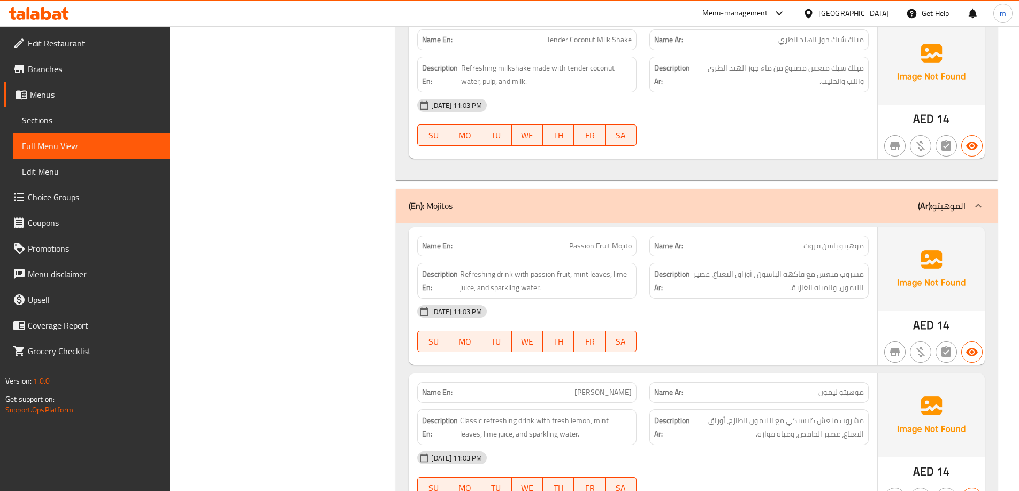
scroll to position [6173, 0]
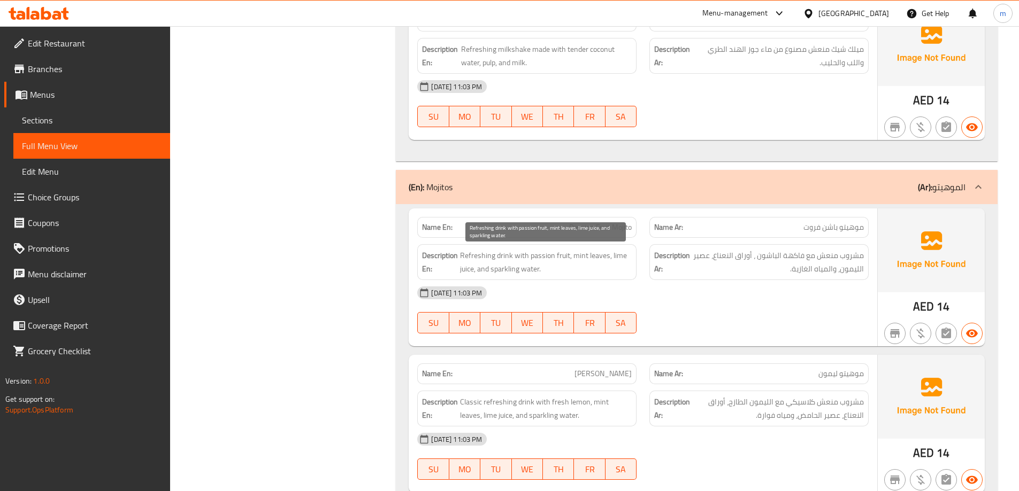
click at [615, 257] on span "Refreshing drink with passion fruit, mint leaves, lime juice, and sparkling wat…" at bounding box center [546, 262] width 172 height 26
click at [622, 258] on span "Refreshing drink with passion fruit, mint leaves, lime juice, and sparkling wat…" at bounding box center [546, 262] width 172 height 26
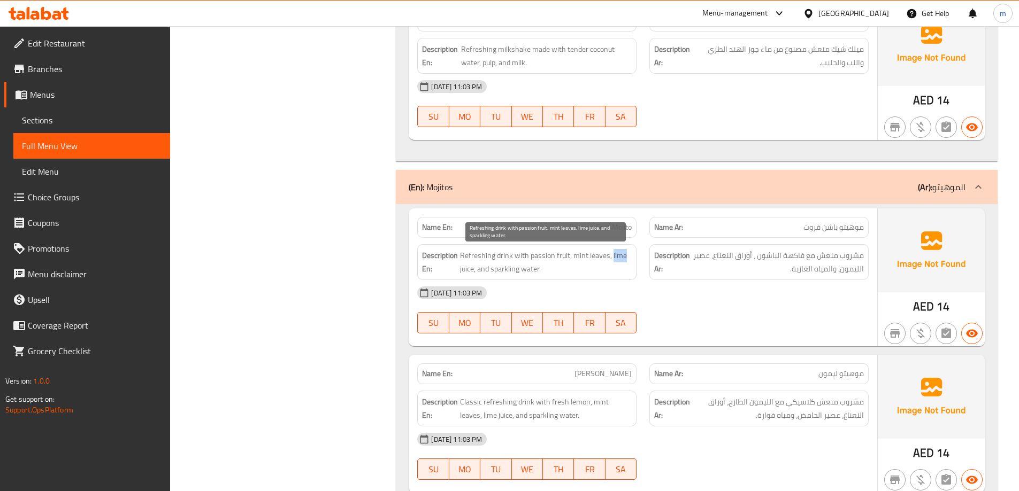
click at [622, 258] on span "Refreshing drink with passion fruit, mint leaves, lime juice, and sparkling wat…" at bounding box center [546, 262] width 172 height 26
copy span "lime"
click at [621, 228] on span "Passion Fruit Mojito" at bounding box center [600, 227] width 63 height 11
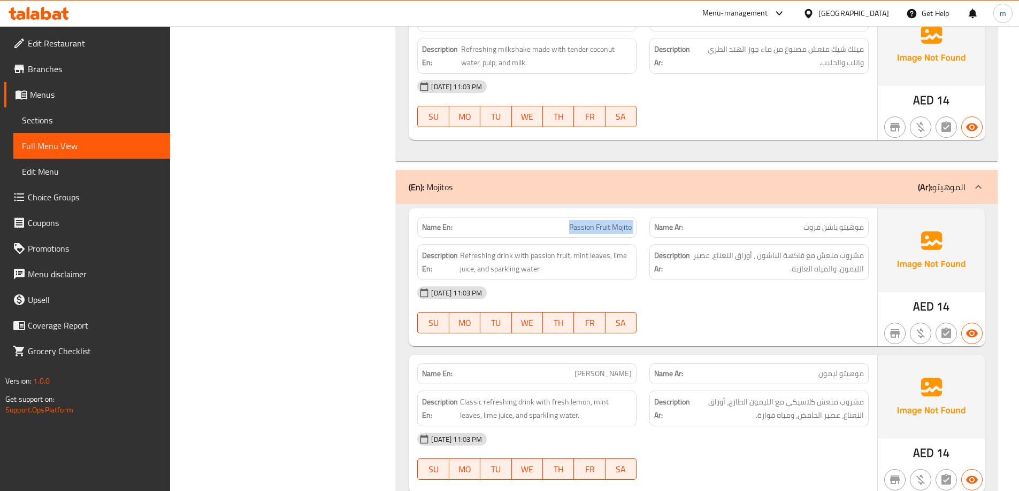
click at [621, 228] on span "Passion Fruit Mojito" at bounding box center [600, 227] width 63 height 11
copy span "Passion Fruit Mojito"
click at [848, 282] on div "[DATE] 11:03 PM" at bounding box center [643, 293] width 464 height 26
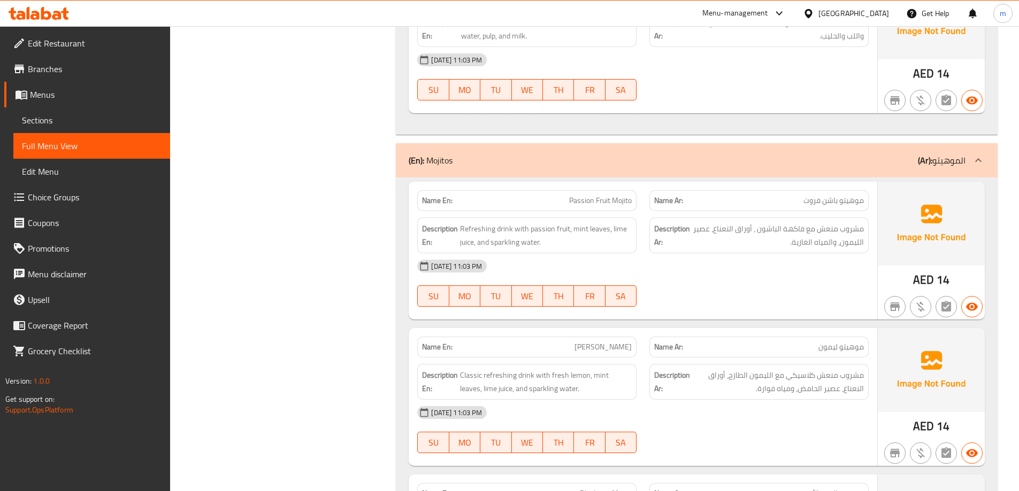
scroll to position [6227, 0]
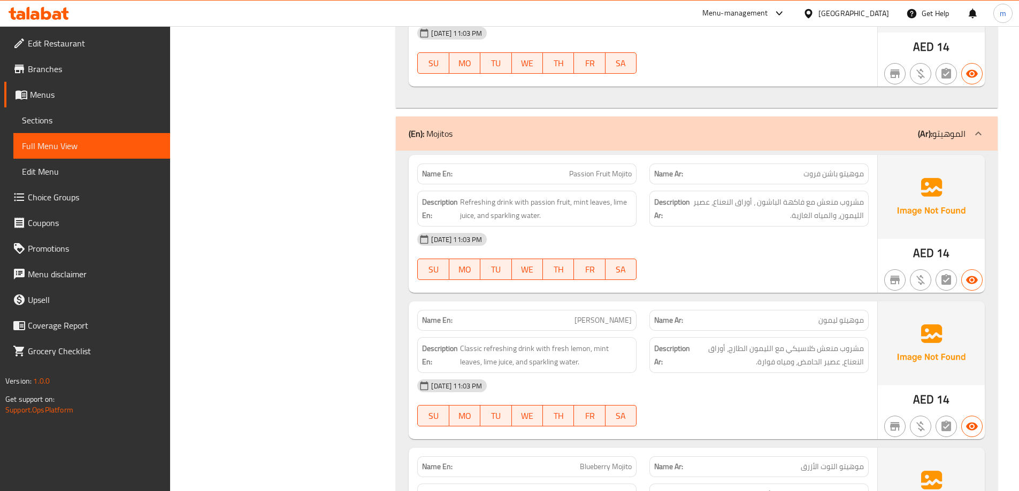
click at [603, 179] on span "Passion Fruit Mojito" at bounding box center [600, 173] width 63 height 11
copy span "Passion Fruit Mojito"
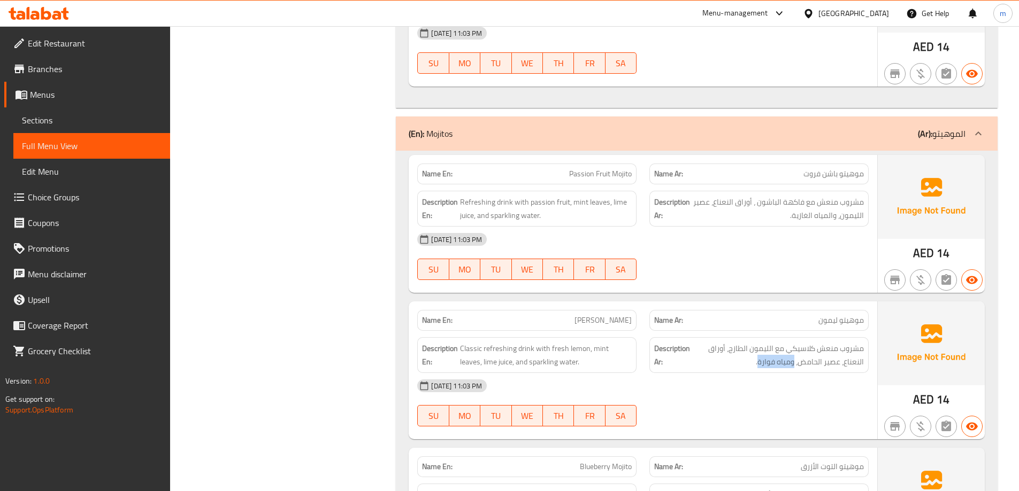
drag, startPoint x: 758, startPoint y: 365, endPoint x: 795, endPoint y: 372, distance: 38.1
click at [795, 372] on div "Description Ar: مشروب منعش كلاسيكي مع الليمون الطازج، أوراق النعناع، عصير الحام…" at bounding box center [758, 355] width 219 height 36
copy span "ومياه فوارة"
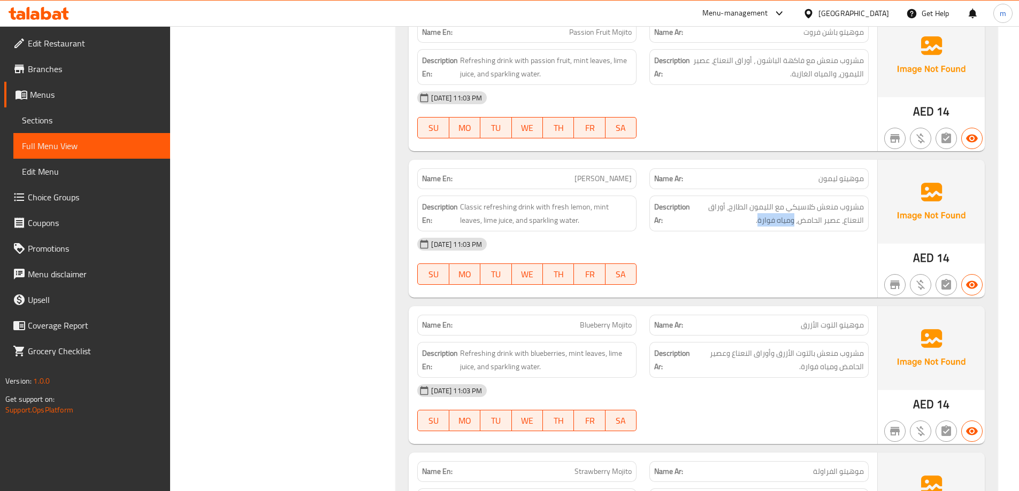
scroll to position [6387, 0]
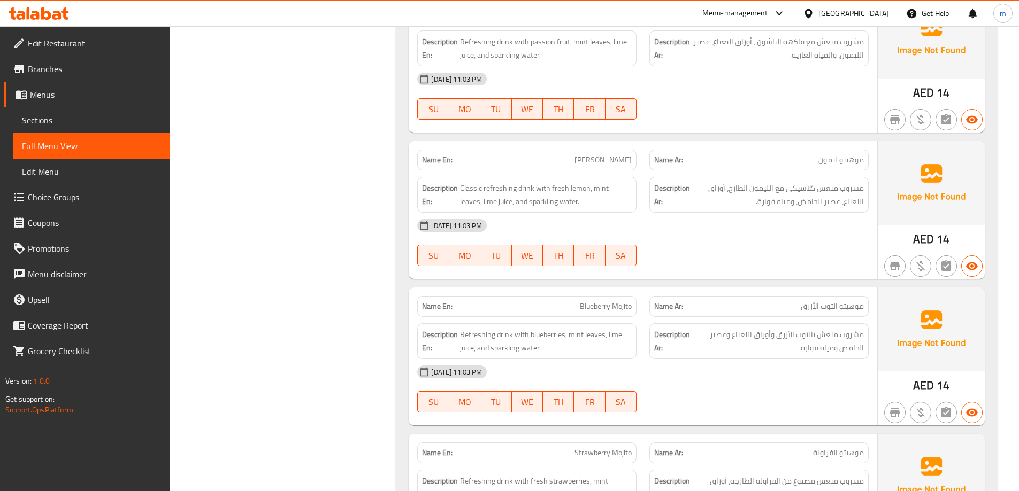
click at [722, 213] on div "[DATE] 11:03 PM" at bounding box center [643, 226] width 464 height 26
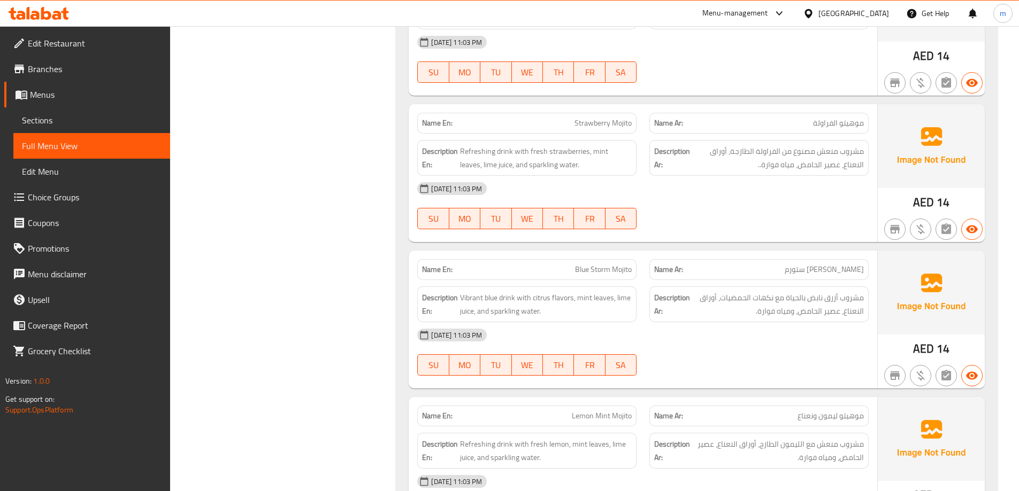
scroll to position [6804, 0]
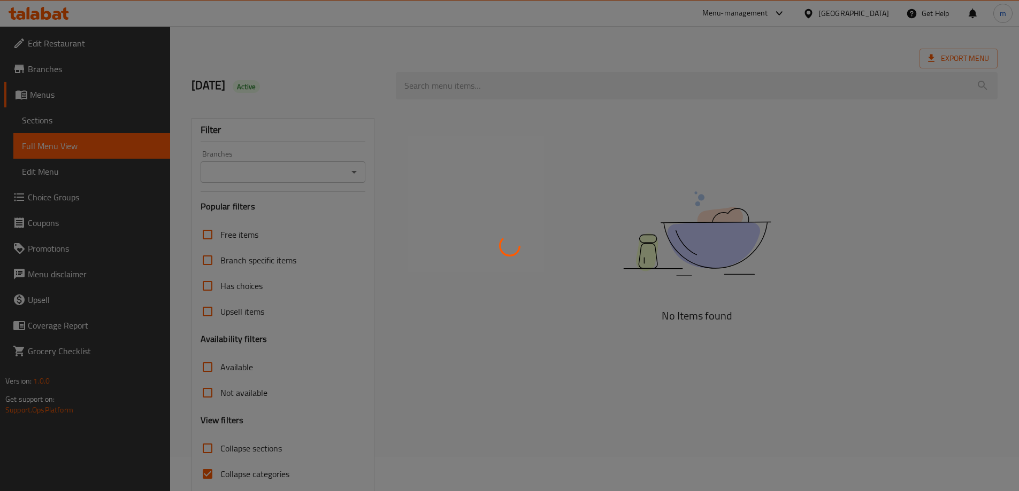
scroll to position [78, 0]
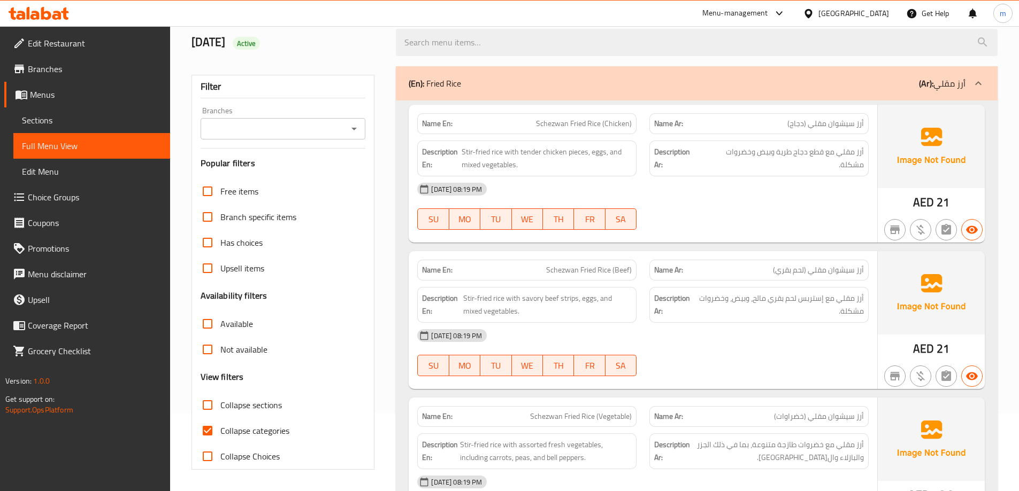
click at [257, 431] on span "Collapse categories" at bounding box center [254, 431] width 69 height 13
click at [220, 431] on input "Collapse categories" at bounding box center [208, 431] width 26 height 26
checkbox input "false"
click at [266, 405] on span "Collapse sections" at bounding box center [250, 405] width 61 height 13
click at [220, 405] on input "Collapse sections" at bounding box center [208, 405] width 26 height 26
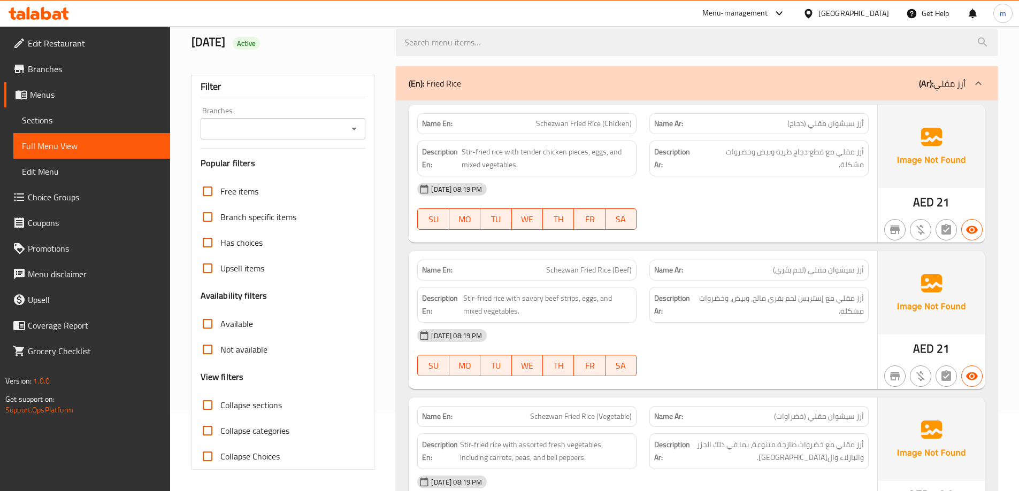
checkbox input "true"
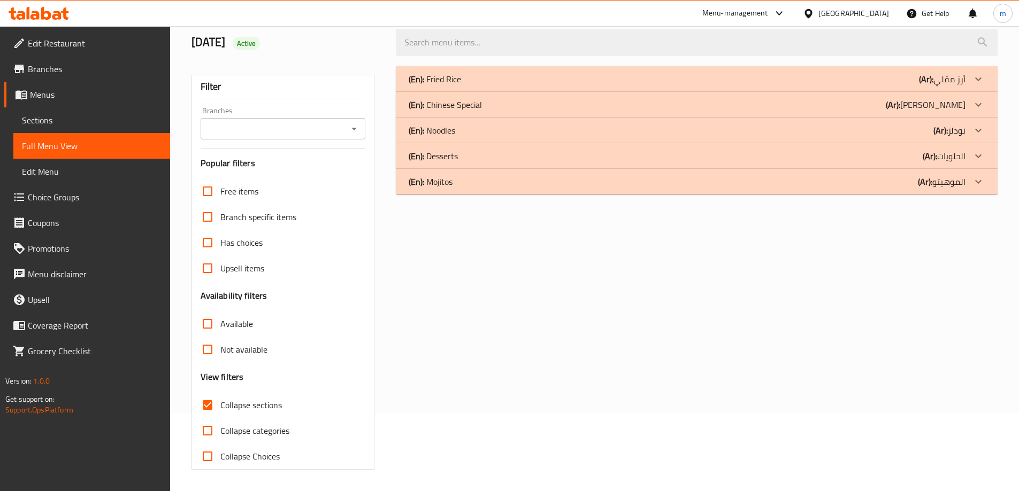
click at [559, 181] on div "(En): Mojitos (Ar): الموهيتو" at bounding box center [687, 181] width 557 height 13
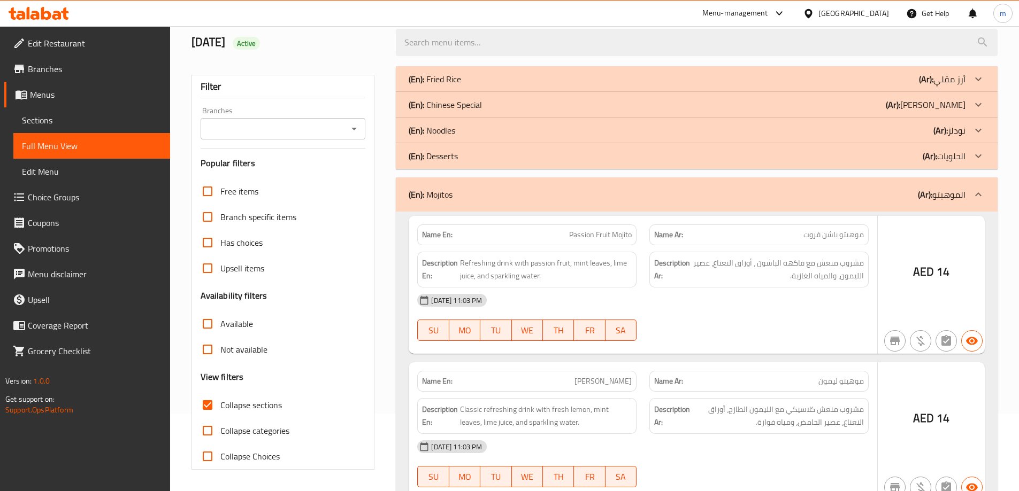
click at [574, 155] on div "(En): Desserts (Ar): الحلويات" at bounding box center [687, 156] width 557 height 13
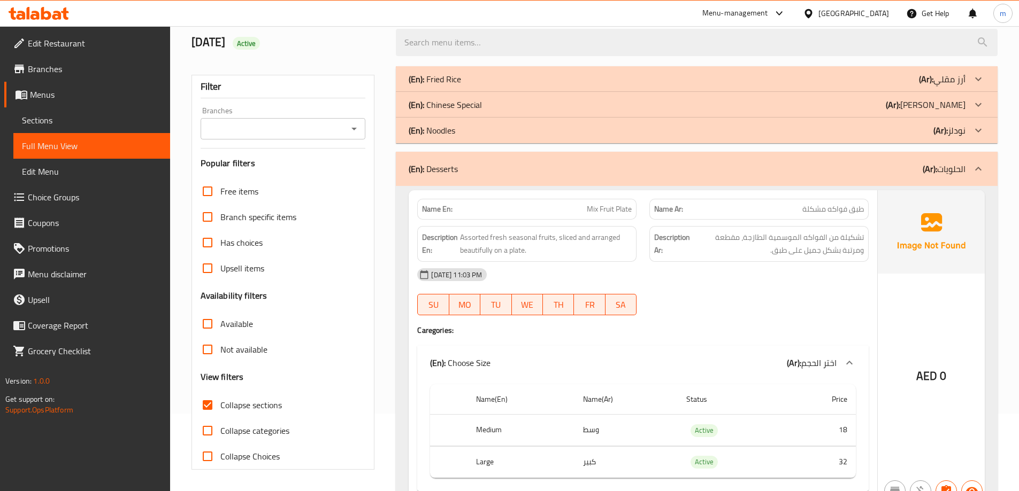
click at [619, 101] on div "(En): Chinese Special (Ar): صيني سبيشيال" at bounding box center [687, 104] width 557 height 13
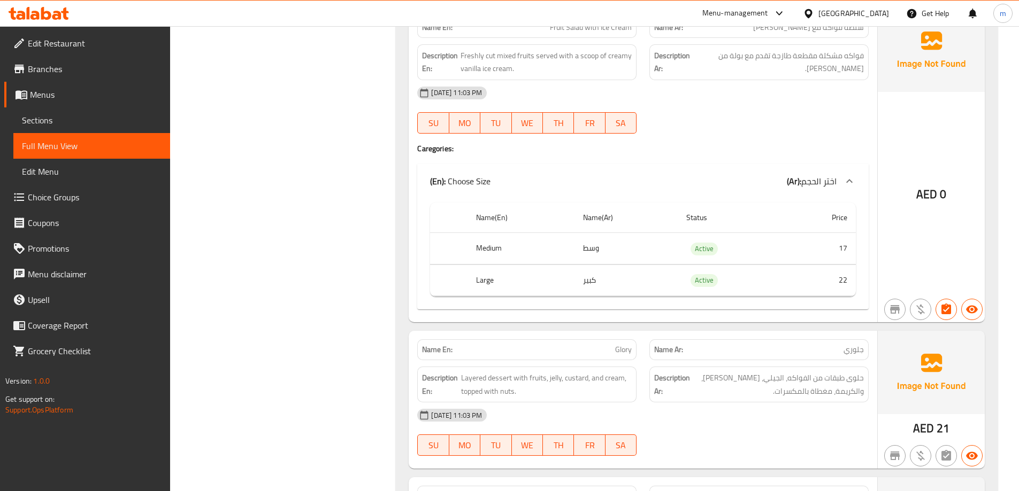
scroll to position [4248, 0]
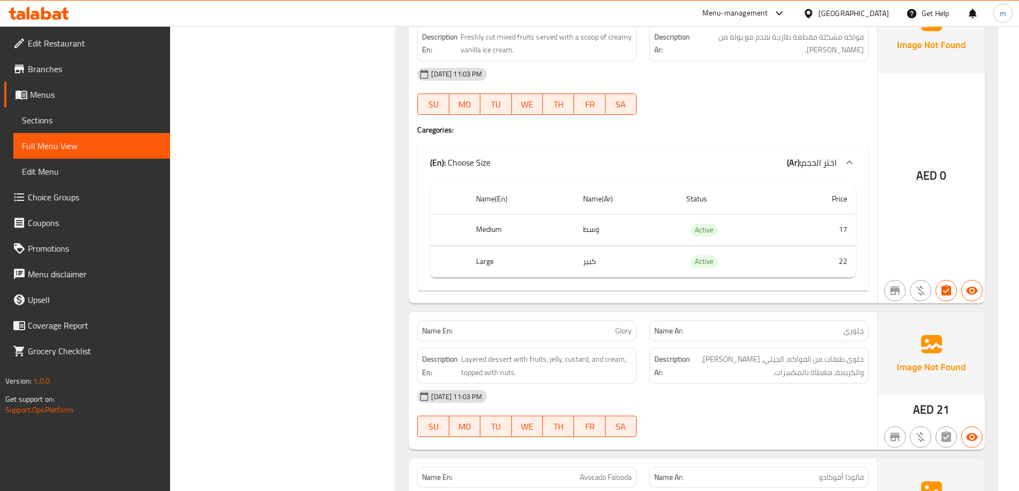
click at [622, 329] on span "Glory" at bounding box center [623, 331] width 17 height 11
copy span "Glory"
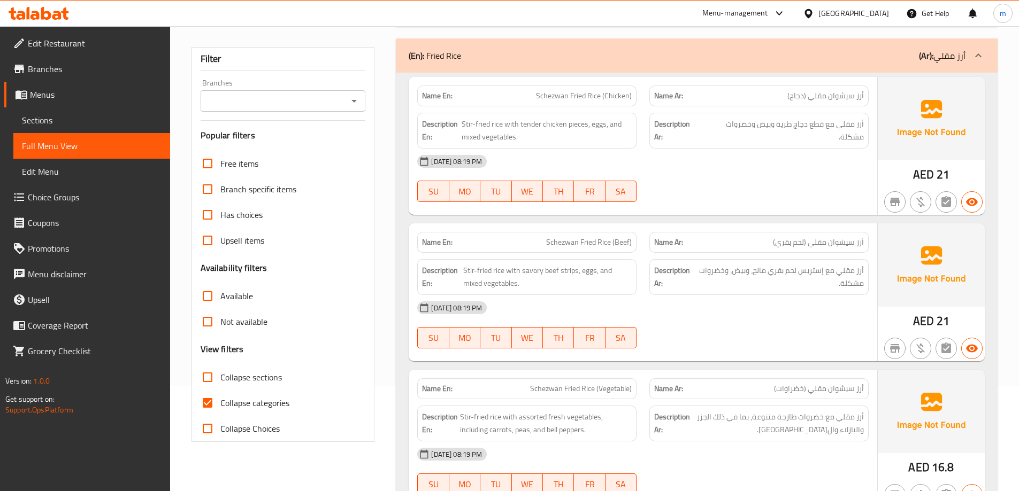
scroll to position [107, 0]
click at [265, 404] on span "Collapse categories" at bounding box center [254, 401] width 69 height 13
click at [220, 404] on input "Collapse categories" at bounding box center [208, 402] width 26 height 26
checkbox input "false"
click at [266, 376] on span "Collapse sections" at bounding box center [250, 375] width 61 height 13
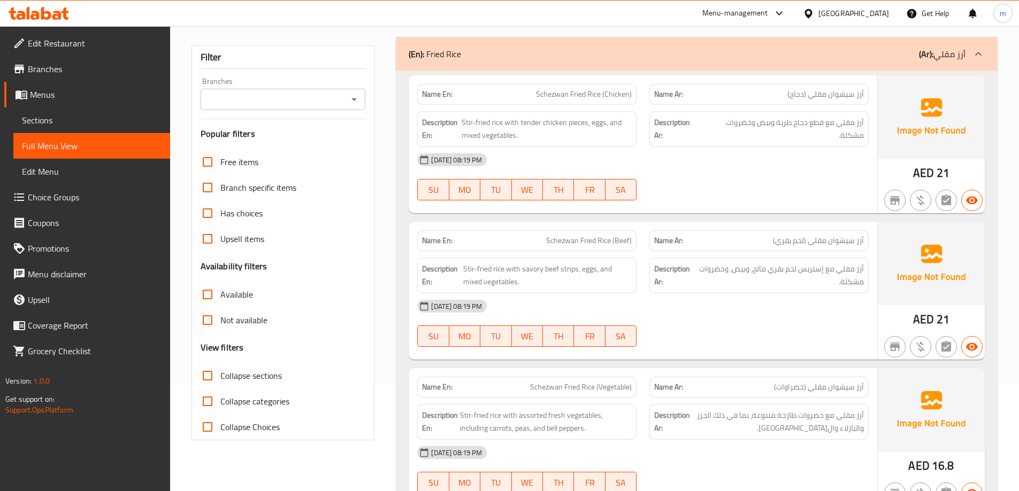
click at [220, 376] on input "Collapse sections" at bounding box center [208, 376] width 26 height 26
checkbox input "true"
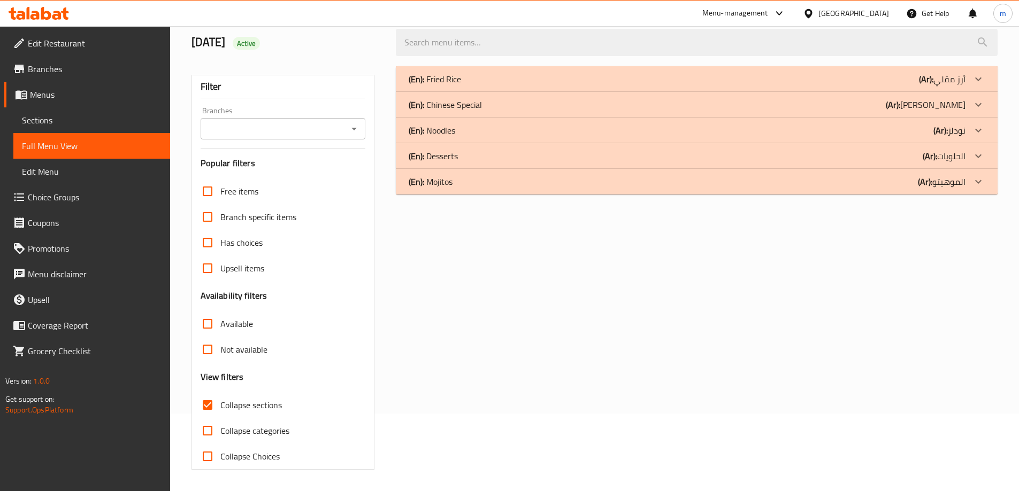
scroll to position [78, 0]
click at [841, 186] on div "(En): Mojitos (Ar): الموهيتو" at bounding box center [687, 181] width 557 height 13
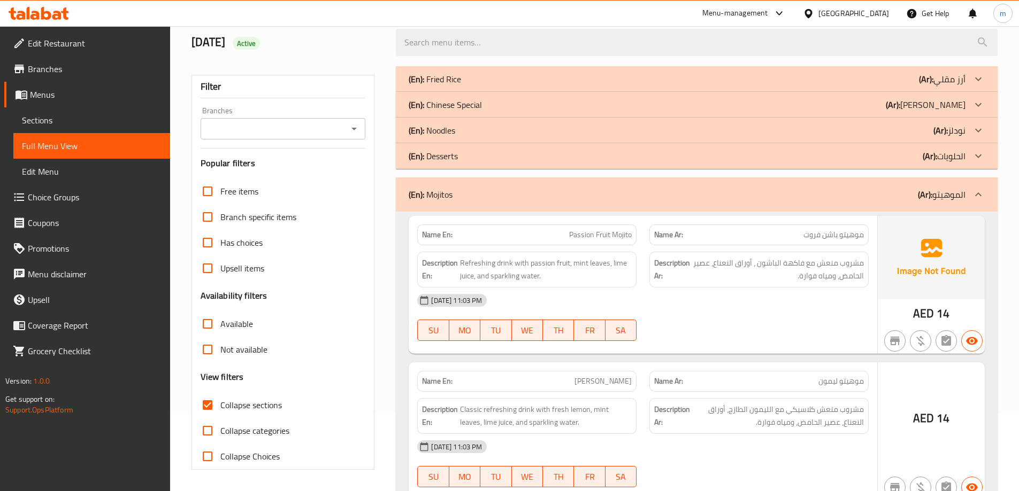
click at [834, 164] on div "(En): Desserts (Ar): الحلويات" at bounding box center [697, 156] width 602 height 26
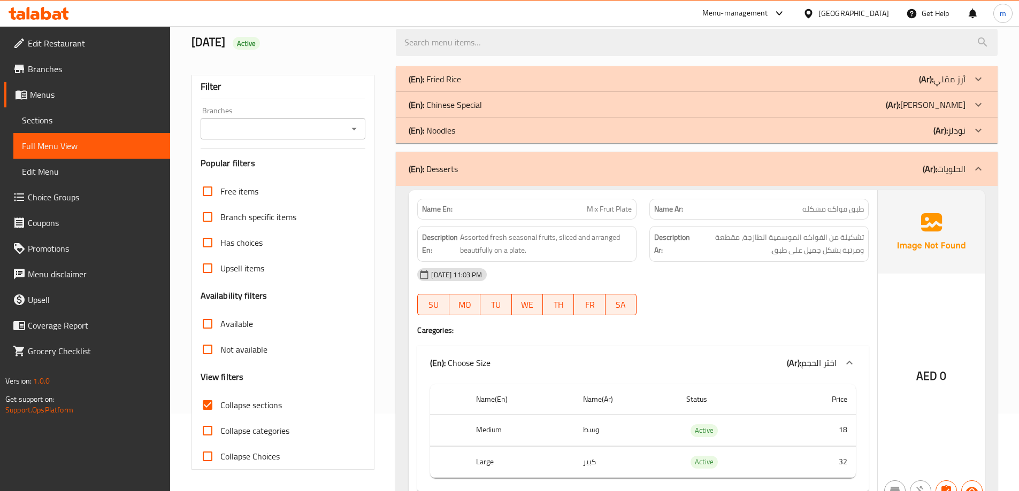
click at [872, 103] on div "(En): Chinese Special (Ar): [PERSON_NAME]" at bounding box center [687, 104] width 557 height 13
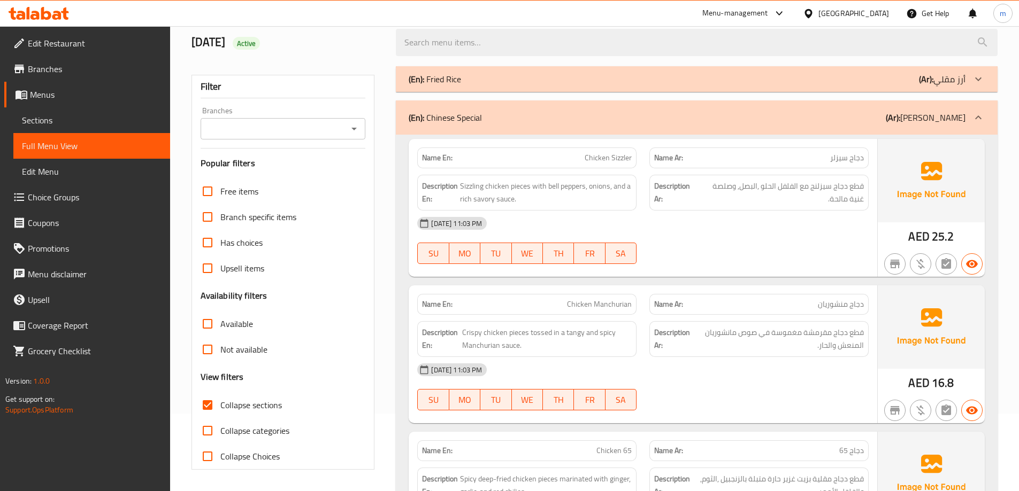
click at [735, 238] on div "[DATE] 11:03 PM SU MO TU WE TH FR SA" at bounding box center [643, 241] width 464 height 60
click at [775, 221] on div "[DATE] 11:03 PM" at bounding box center [643, 224] width 464 height 26
click at [560, 189] on span "Sizzling chicken pieces with bell peppers, onions, and a rich savory sauce." at bounding box center [546, 193] width 172 height 26
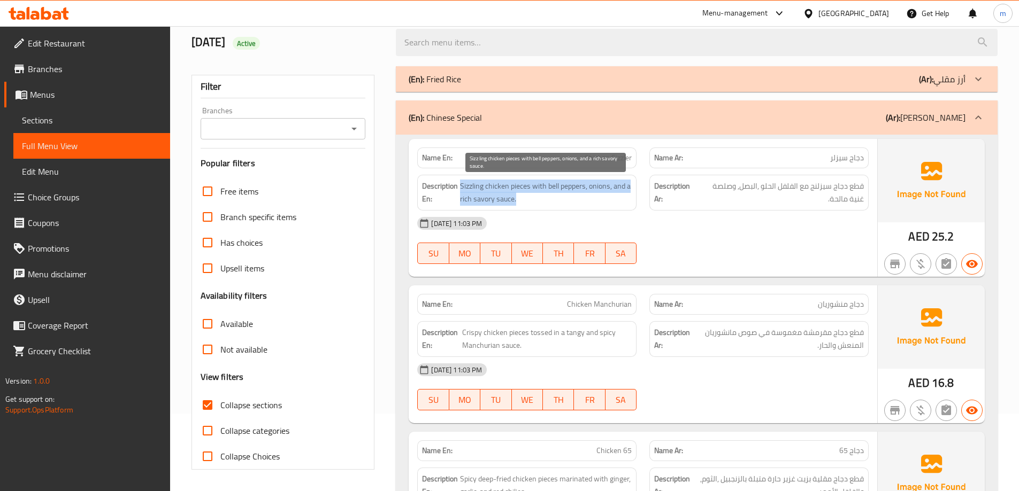
click at [560, 189] on span "Sizzling chicken pieces with bell peppers, onions, and a rich savory sauce." at bounding box center [546, 193] width 172 height 26
copy span "Sizzling chicken pieces with bell peppers, onions, and a rich savory sauce."
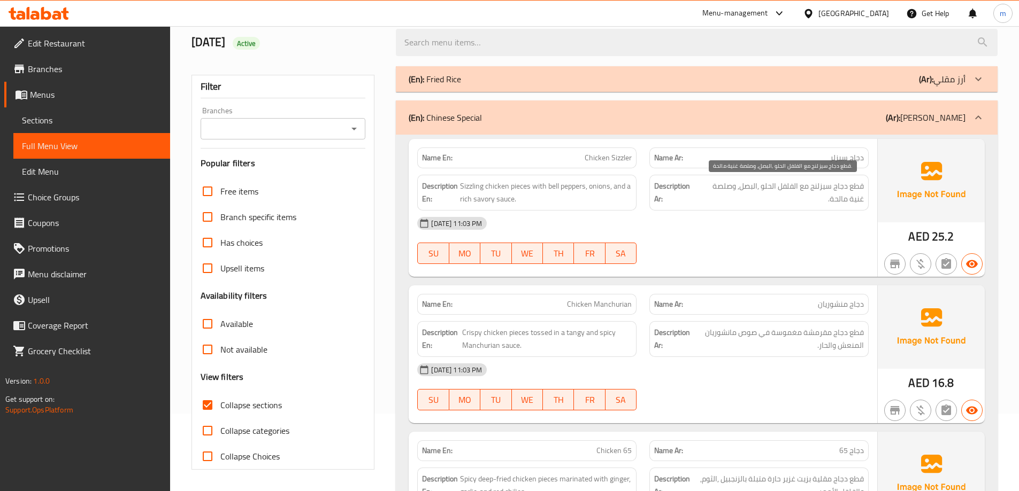
click at [777, 198] on span "قطع دجاج سيزلنج مع الفلفل الحلو ,البصل, وصلصة غنية مالحة." at bounding box center [780, 193] width 167 height 26
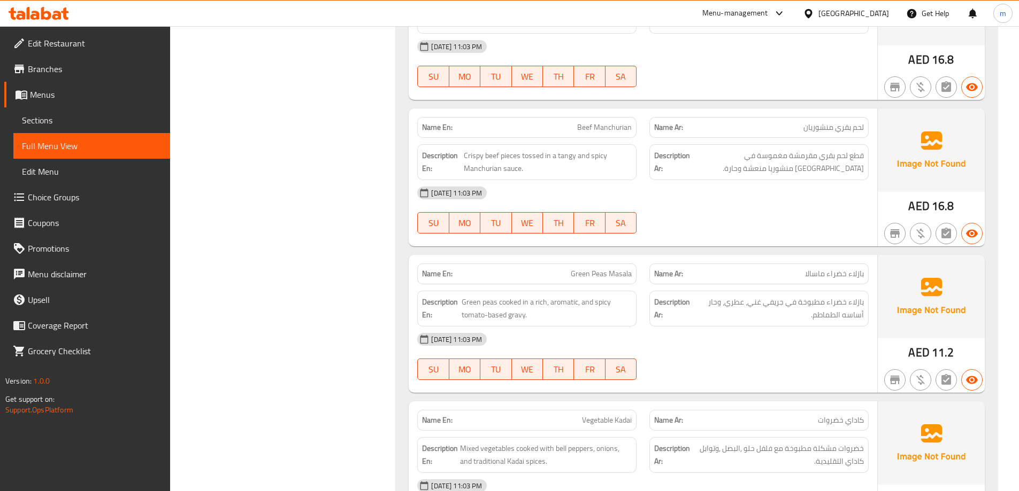
scroll to position [2032, 0]
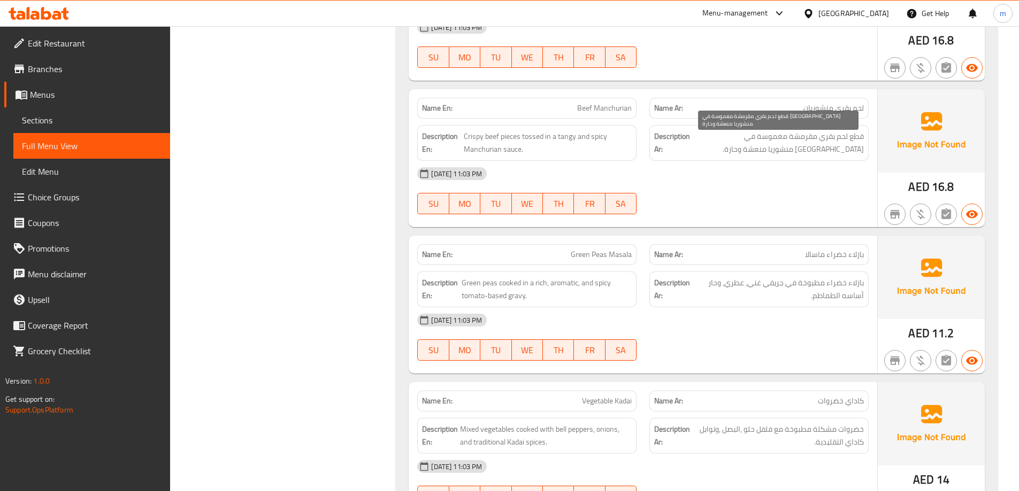
click at [704, 138] on span "قطع لحم بقري مقرمشة مغموسة في [GEOGRAPHIC_DATA] منشوريا منعشة وحارة." at bounding box center [778, 143] width 172 height 26
click at [706, 137] on span "قطع لحم بقري مقرمشة مغموسة في [GEOGRAPHIC_DATA] منشوريا منعشة وحارة." at bounding box center [778, 143] width 172 height 26
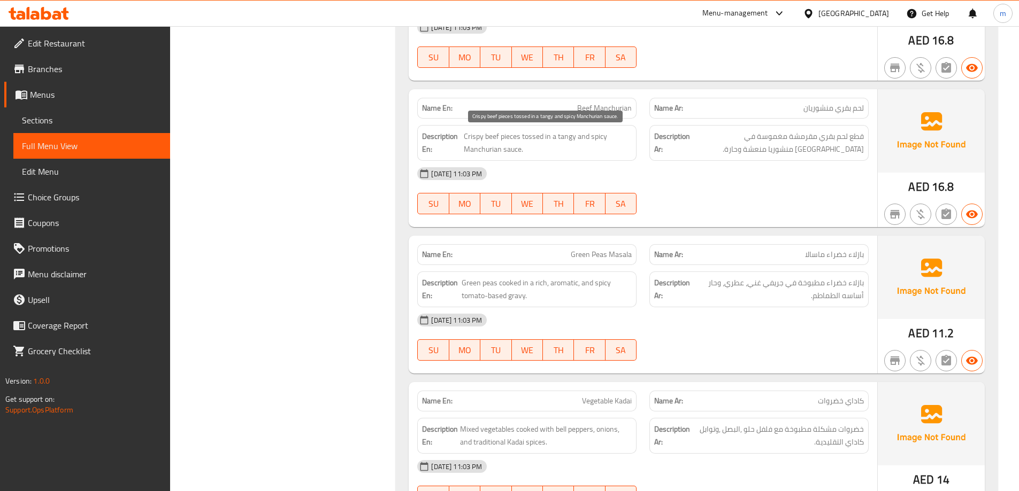
click at [494, 152] on span "Crispy beef pieces tossed in a tangy and spicy Manchurian sauce." at bounding box center [548, 143] width 168 height 26
copy span "Manchurian"
click at [589, 108] on span "Beef Manchurian" at bounding box center [604, 108] width 55 height 11
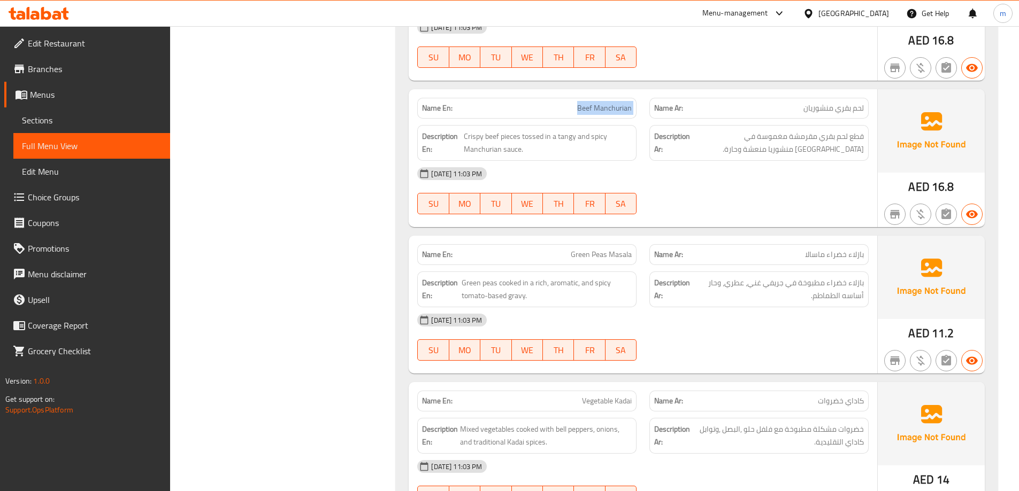
click at [589, 108] on span "Beef Manchurian" at bounding box center [604, 108] width 55 height 11
copy span "Beef Manchurian"
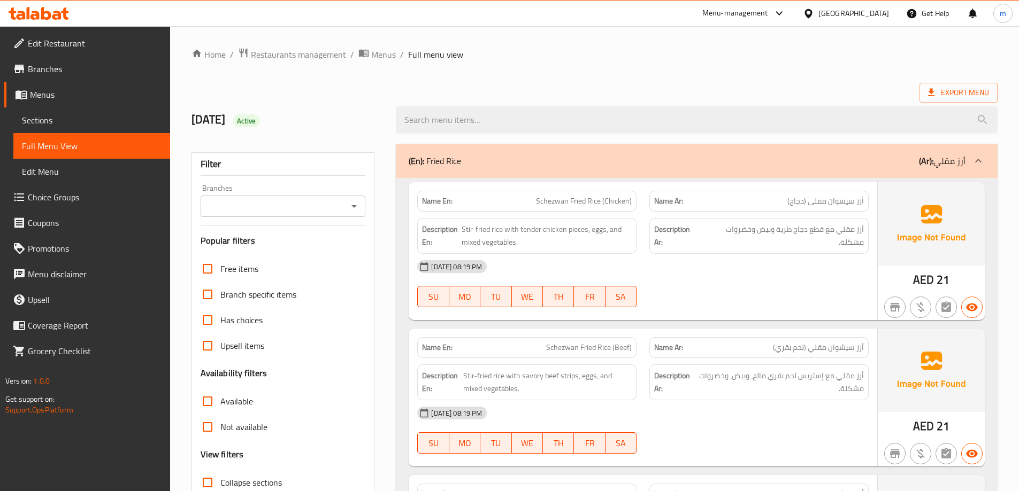
click at [833, 164] on div "(En): Fried Rice (Ar): أرز مقلي" at bounding box center [687, 161] width 557 height 13
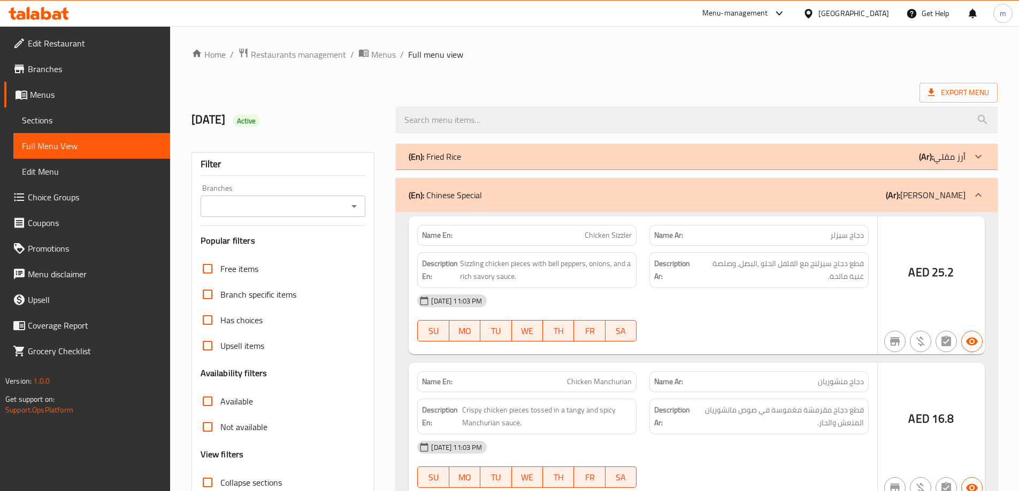
drag, startPoint x: 833, startPoint y: 164, endPoint x: 783, endPoint y: 155, distance: 50.5
click at [783, 155] on div "(En): Fried Rice (Ar): أرز مقلي" at bounding box center [687, 156] width 557 height 13
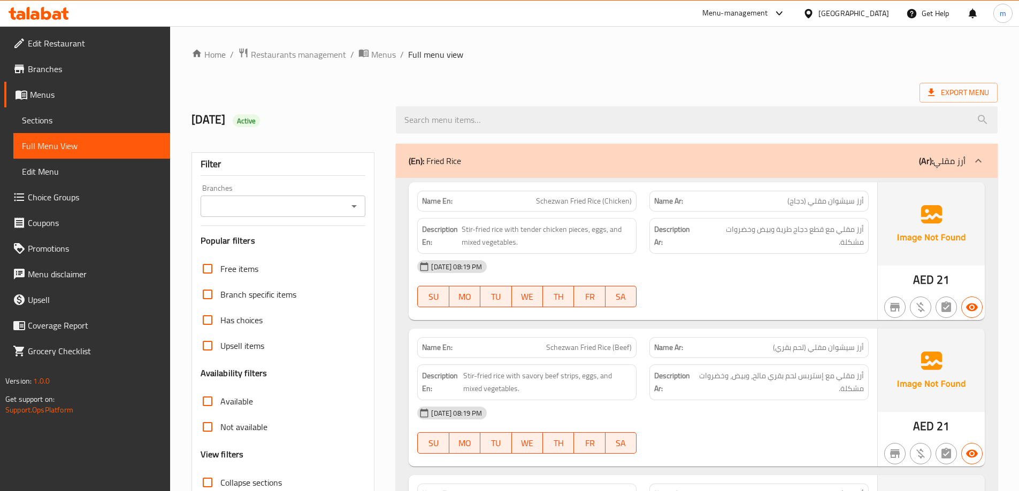
click at [783, 155] on div "(En): Fried Rice (Ar): أرز مقلي" at bounding box center [687, 161] width 557 height 13
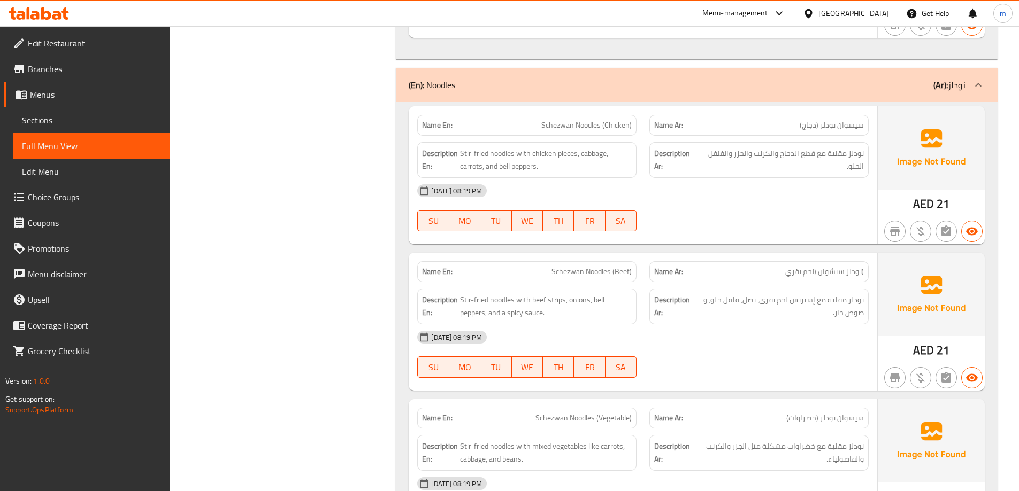
scroll to position [2834, 0]
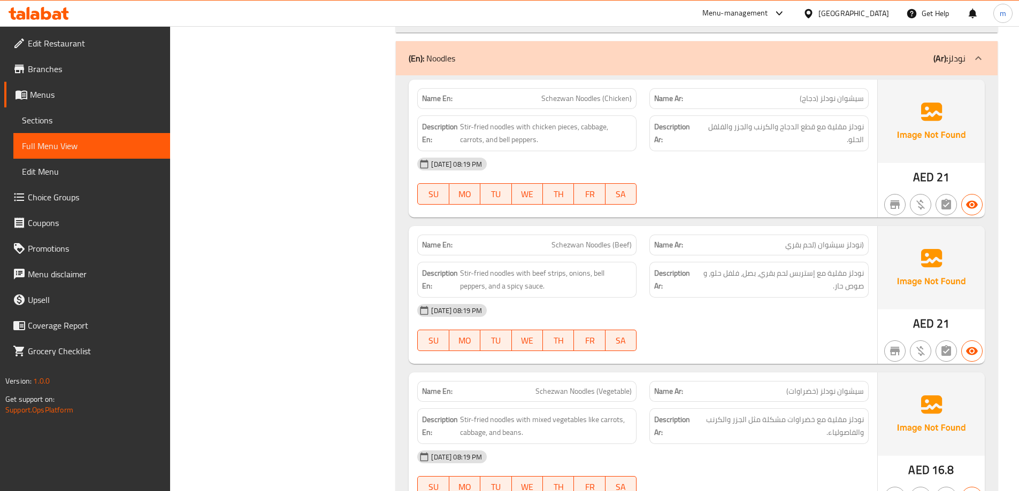
click at [750, 55] on div "(En): Noodles (Ar): نودلز" at bounding box center [687, 58] width 557 height 13
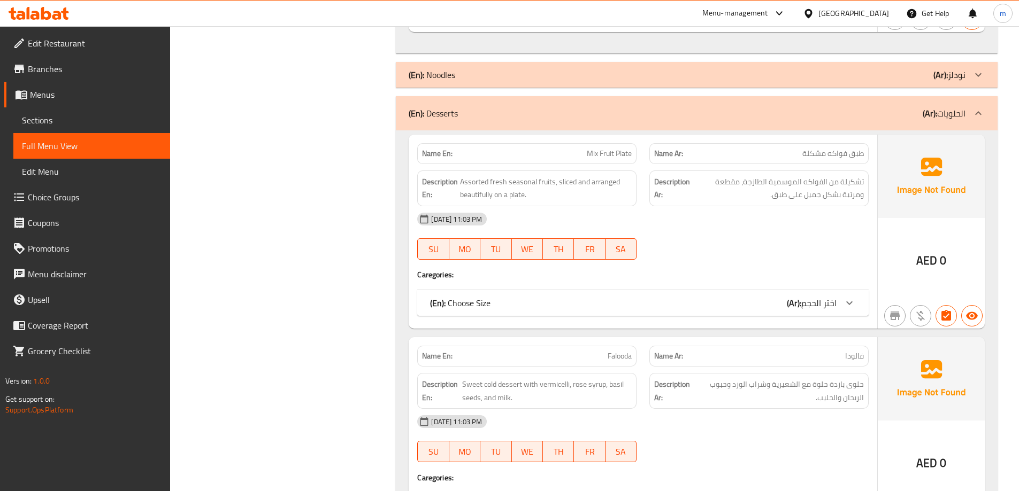
scroll to position [2781, 0]
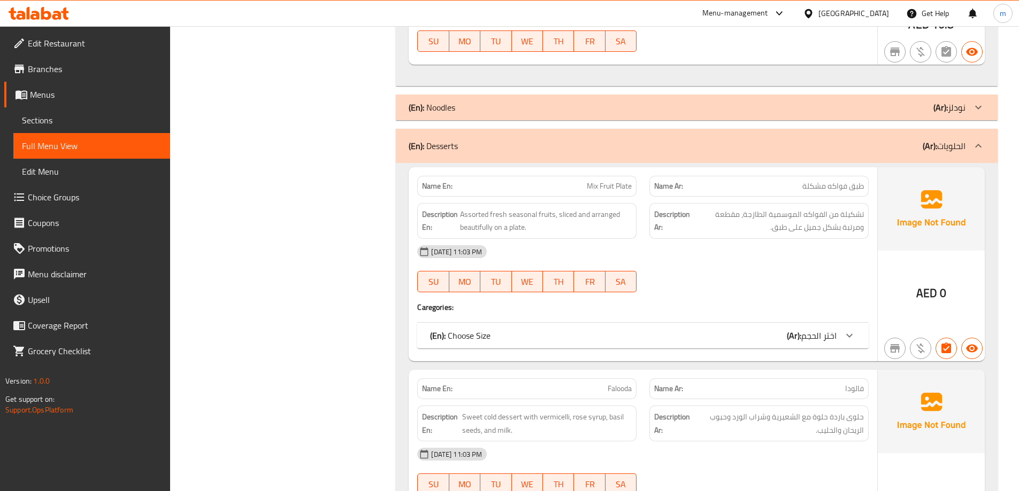
click at [349, 126] on div "Filter Branches Branches Popular filters Free items Branch specific items Has c…" at bounding box center [287, 373] width 205 height 6033
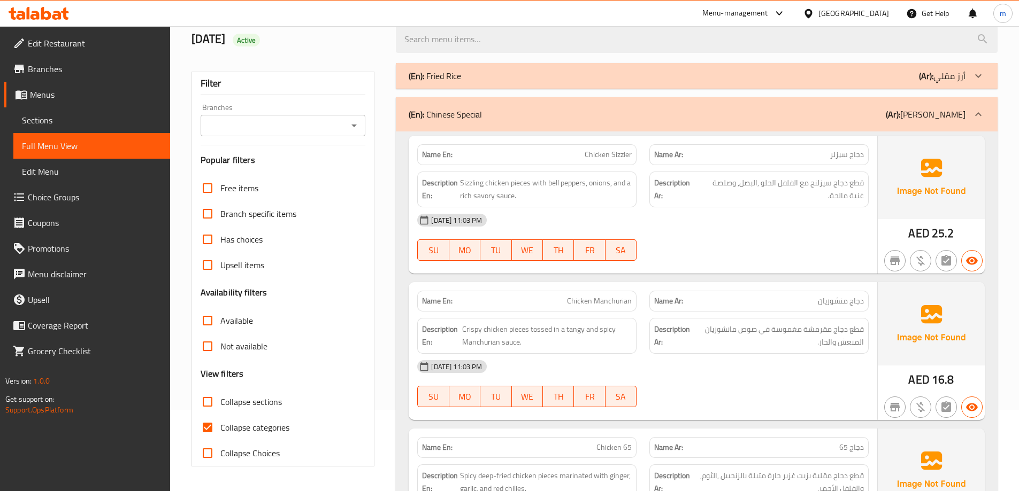
scroll to position [160, 0]
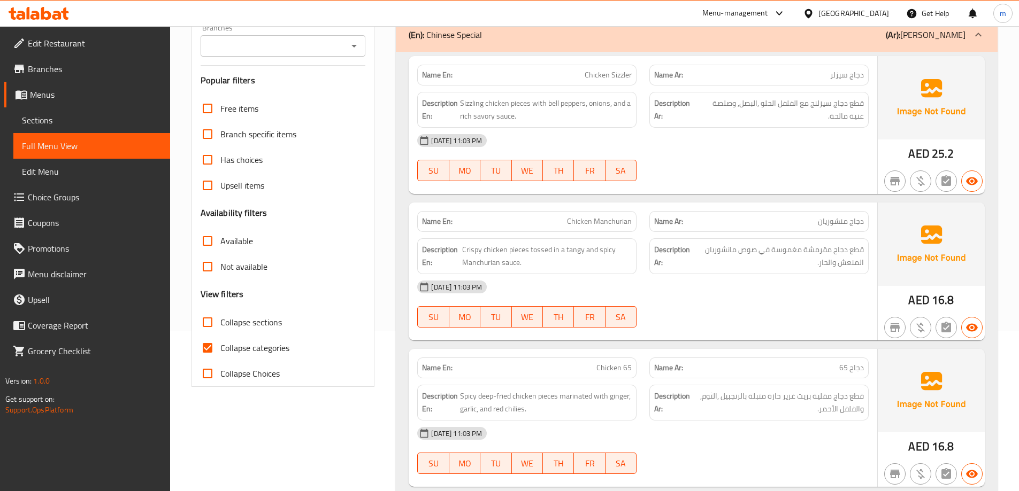
click at [250, 352] on span "Collapse categories" at bounding box center [254, 348] width 69 height 13
click at [220, 352] on input "Collapse categories" at bounding box center [208, 348] width 26 height 26
checkbox input "false"
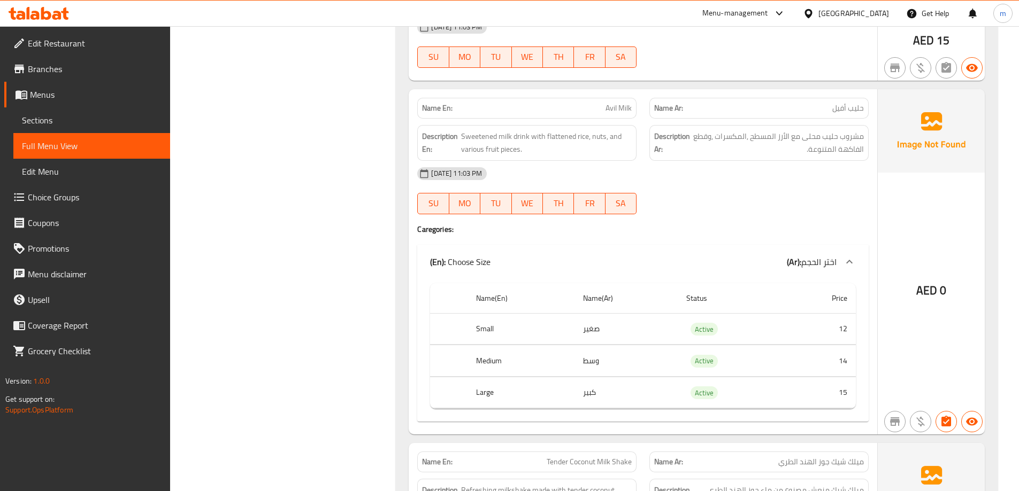
scroll to position [5786, 0]
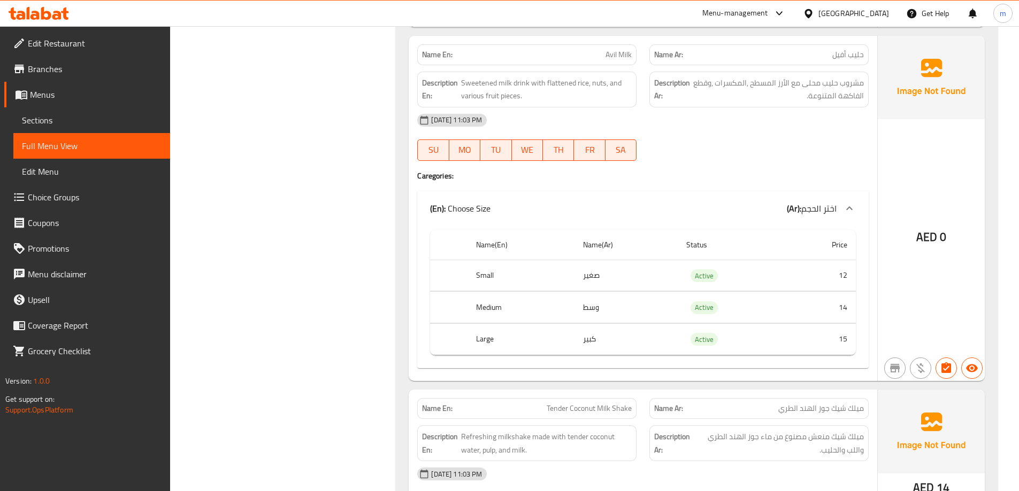
drag, startPoint x: 388, startPoint y: 209, endPoint x: 297, endPoint y: 129, distance: 121.3
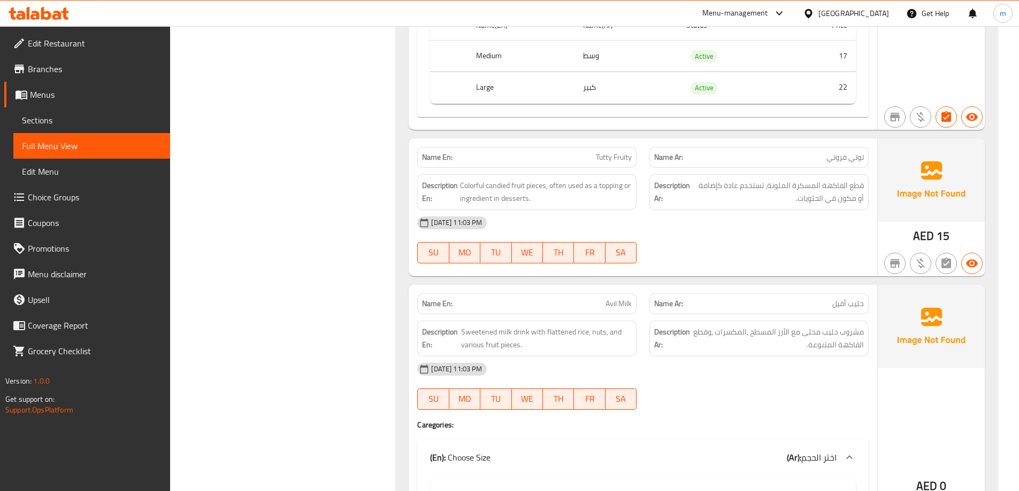
scroll to position [5465, 0]
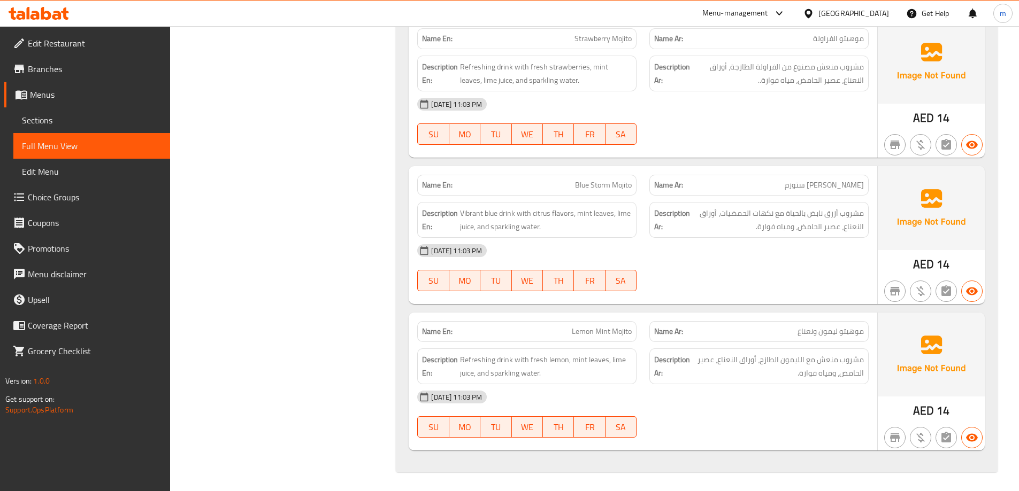
scroll to position [6804, 0]
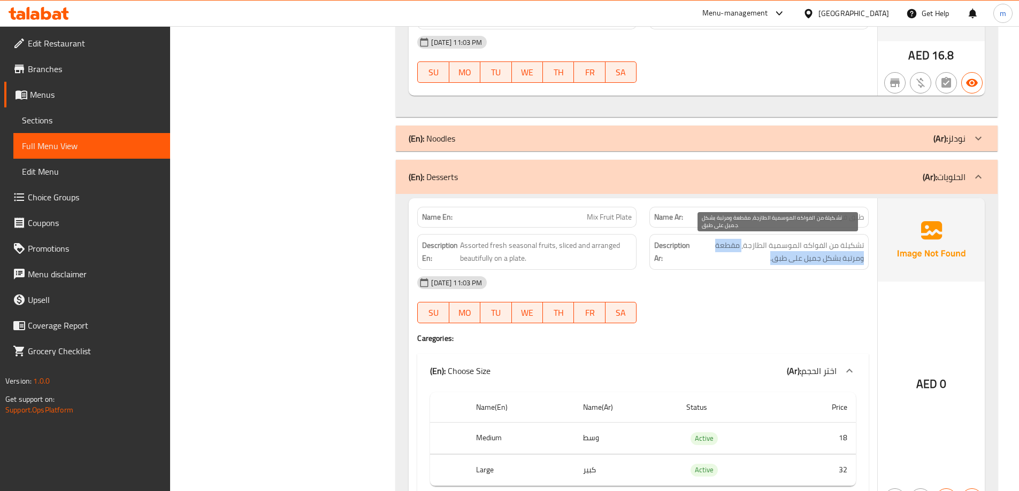
drag, startPoint x: 783, startPoint y: 252, endPoint x: 743, endPoint y: 238, distance: 41.9
click at [743, 239] on span "تشكيلة من الفواكه الموسمية الطازجة، مقطعة ومرتبة بشكل جميل على طبق." at bounding box center [778, 252] width 172 height 26
click at [757, 237] on div "Description Ar: تشكيلة من الفواكه الموسمية الطازجة، مقطعة ومرتبة بشكل جميل على …" at bounding box center [758, 252] width 219 height 36
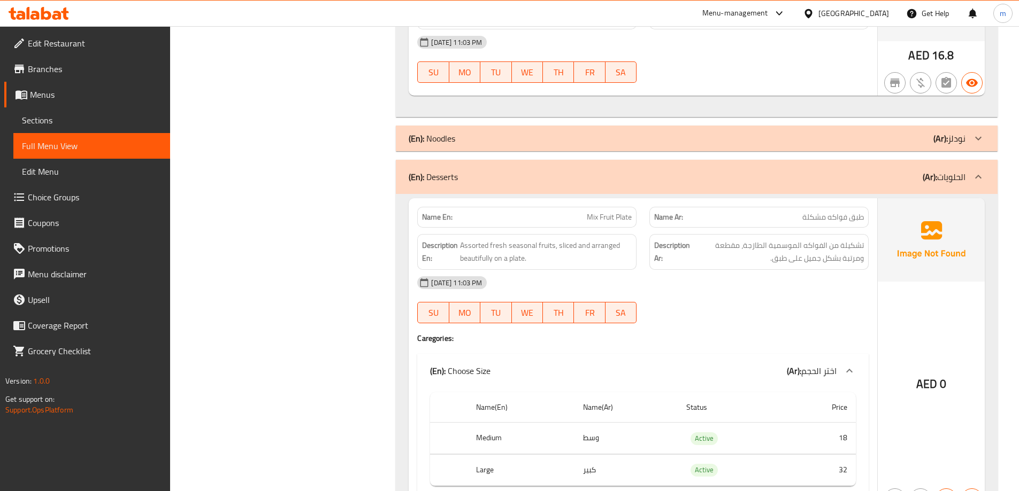
drag, startPoint x: 757, startPoint y: 237, endPoint x: 764, endPoint y: 247, distance: 11.9
click at [764, 247] on span "تشكيلة من الفواكه الموسمية الطازجة، مقطعة ومرتبة بشكل جميل على طبق." at bounding box center [778, 252] width 172 height 26
drag, startPoint x: 775, startPoint y: 241, endPoint x: 725, endPoint y: 242, distance: 50.3
click at [725, 242] on span "تشكيلة من الفواكه الموسمية الطازجة، مقطعة ومرتبة بشكل جميل على طبق." at bounding box center [778, 252] width 172 height 26
click at [723, 244] on span "تشكيلة من الفواكه الموسمية الطازجة، مقطعة ومرتبة بشكل جميل على طبق." at bounding box center [778, 252] width 172 height 26
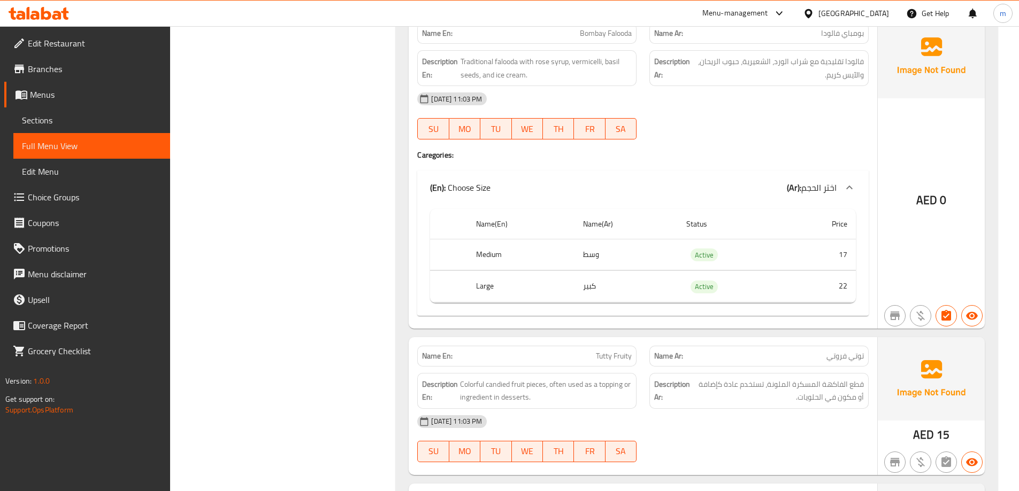
scroll to position [5605, 0]
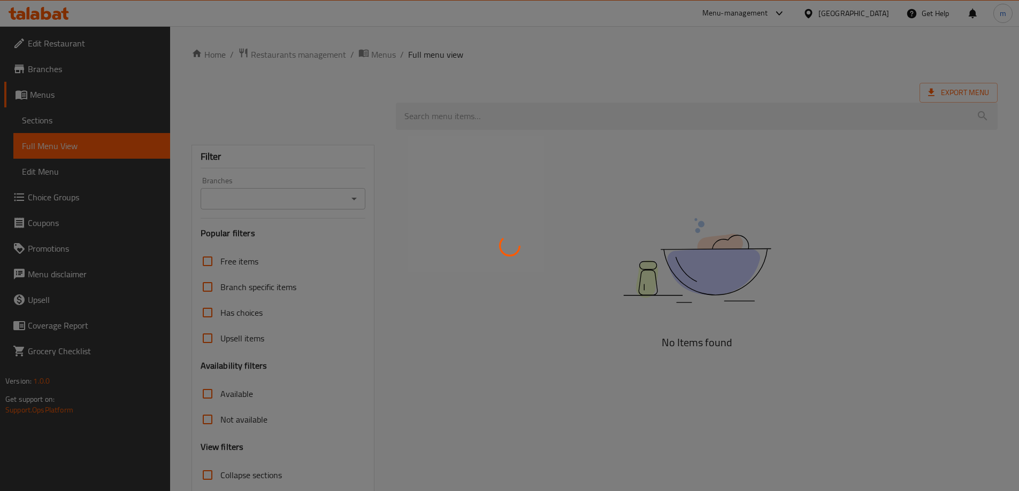
scroll to position [70, 0]
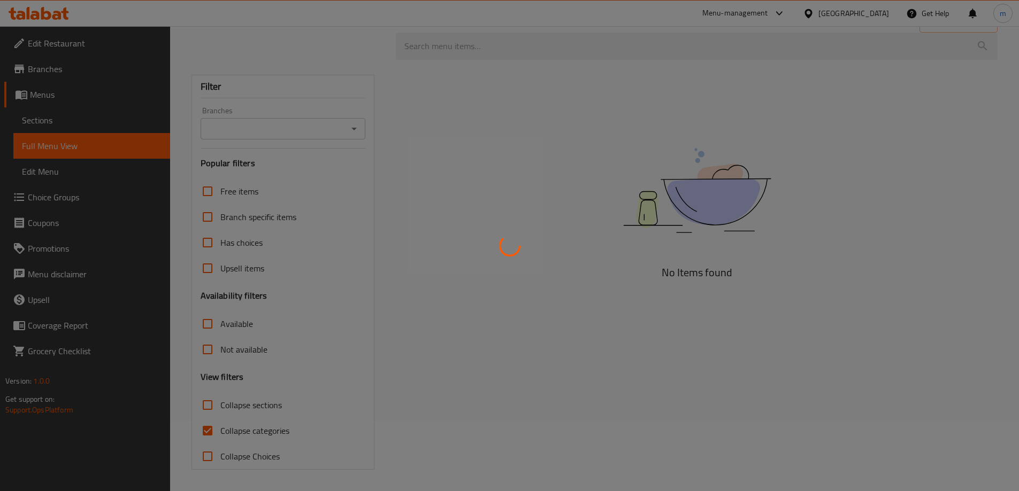
click at [265, 432] on div at bounding box center [509, 245] width 1019 height 491
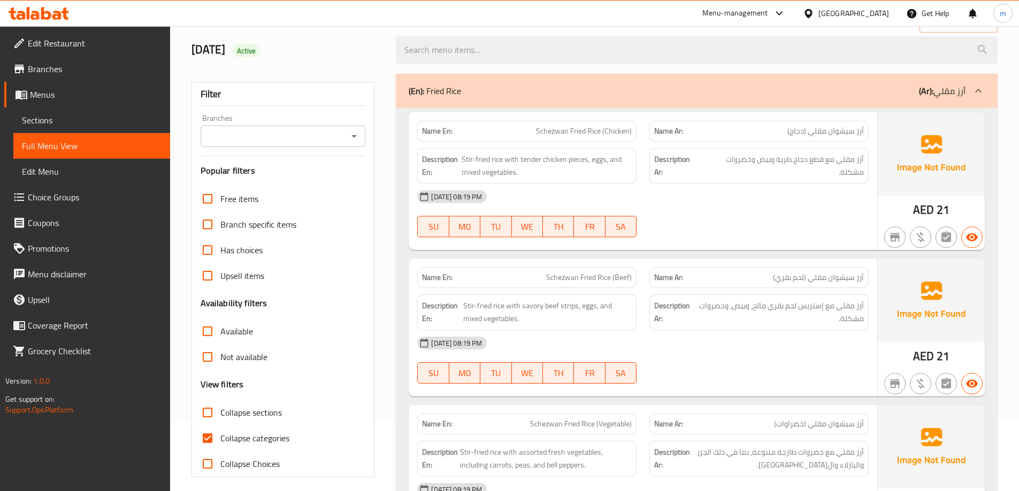
click at [240, 435] on span "Collapse categories" at bounding box center [254, 438] width 69 height 13
click at [220, 435] on input "Collapse categories" at bounding box center [208, 439] width 26 height 26
checkbox input "false"
click at [267, 417] on span "Collapse sections" at bounding box center [250, 412] width 61 height 13
click at [220, 417] on input "Collapse sections" at bounding box center [208, 413] width 26 height 26
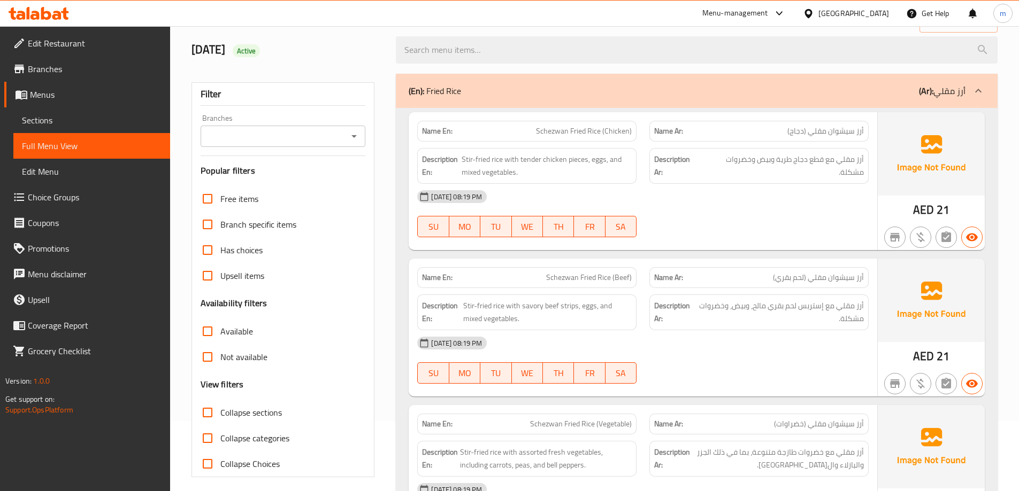
checkbox input "true"
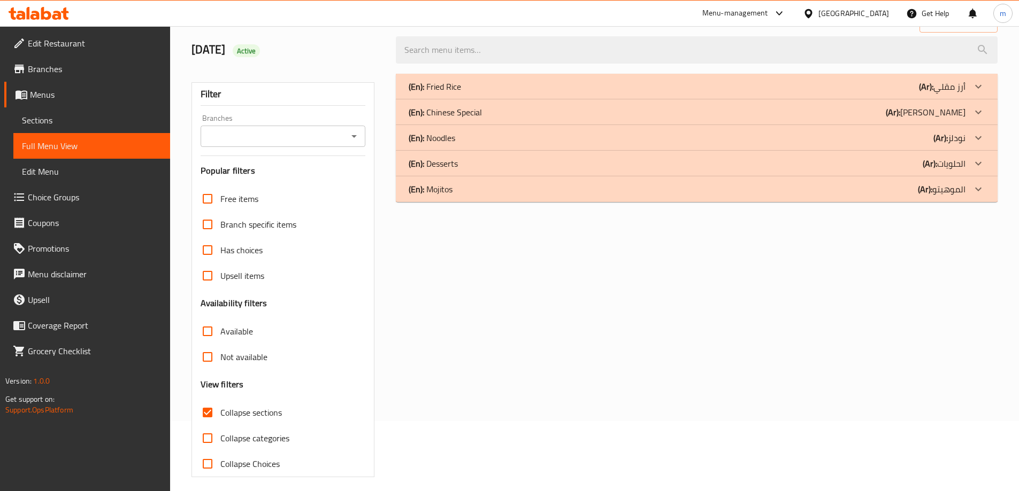
click at [791, 184] on div "(En): Mojitos (Ar): الموهيتو" at bounding box center [687, 189] width 557 height 13
click at [791, 176] on div "(En): Desserts (Ar): الحلويات" at bounding box center [697, 164] width 602 height 26
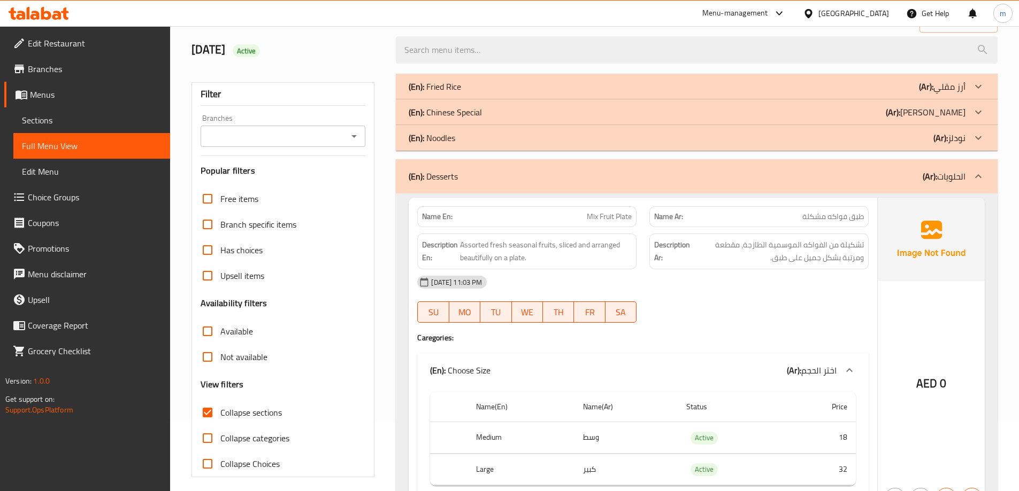
click at [791, 168] on div "(En): Desserts (Ar): الحلويات" at bounding box center [697, 176] width 602 height 34
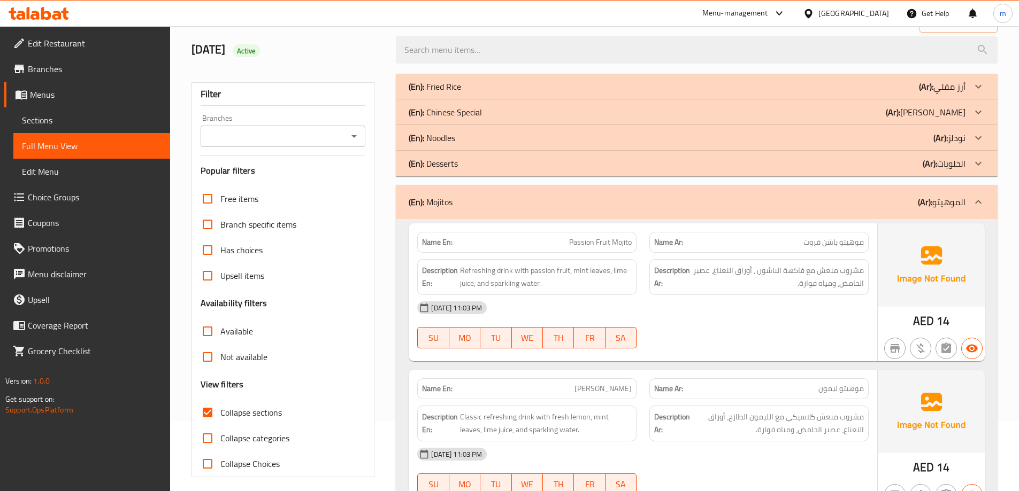
click at [803, 161] on div "(En): Desserts (Ar): الحلويات" at bounding box center [687, 163] width 557 height 13
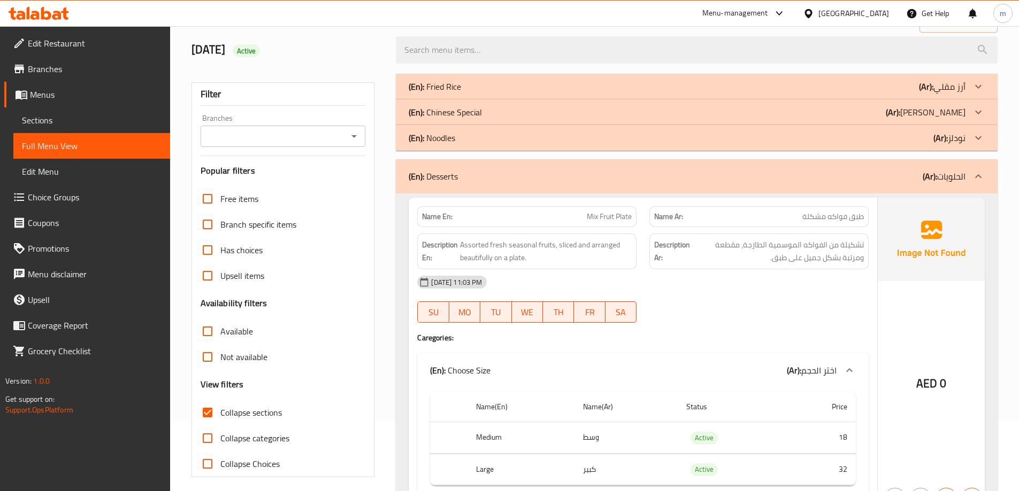
click at [811, 111] on div "(En): Chinese Special (Ar): [PERSON_NAME]" at bounding box center [687, 112] width 557 height 13
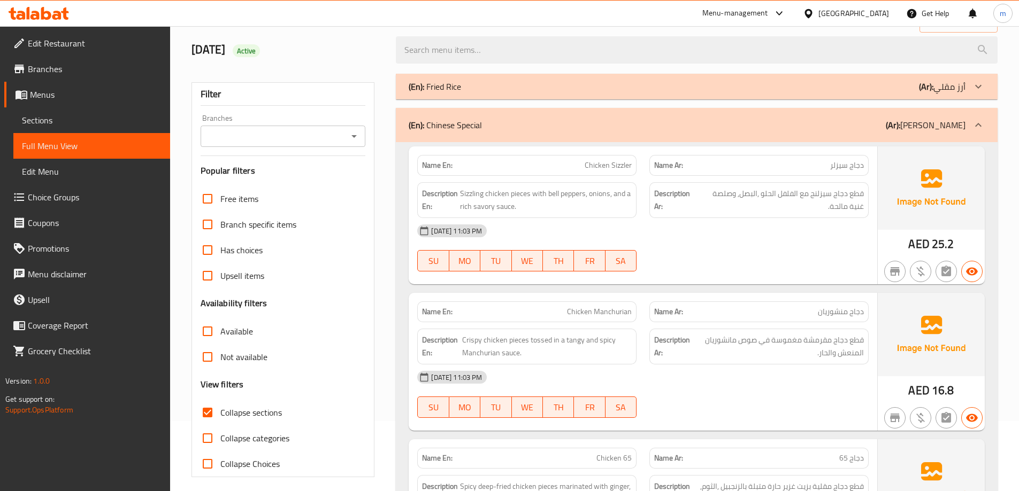
click at [466, 114] on div "(En): Chinese Special (Ar): [PERSON_NAME]" at bounding box center [697, 125] width 602 height 34
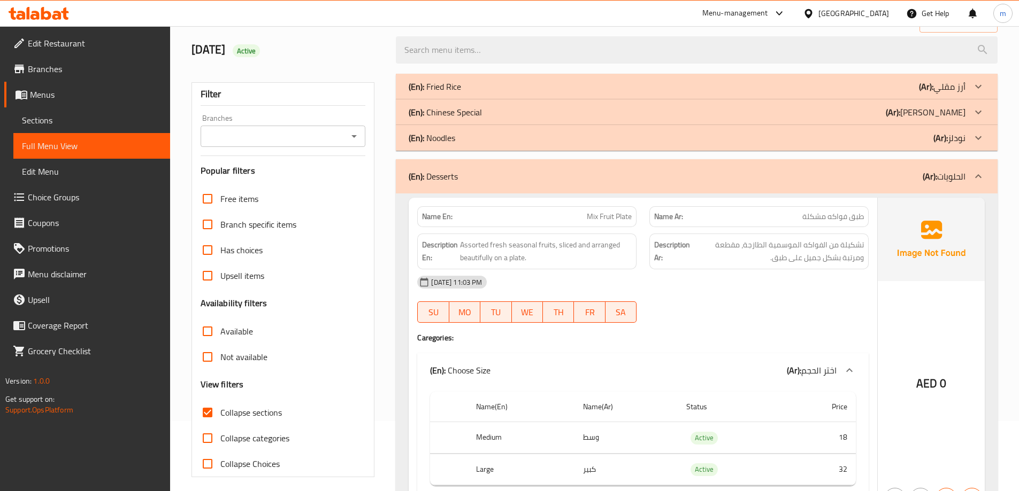
click at [503, 110] on div "(En): Chinese Special (Ar): [PERSON_NAME]" at bounding box center [687, 112] width 557 height 13
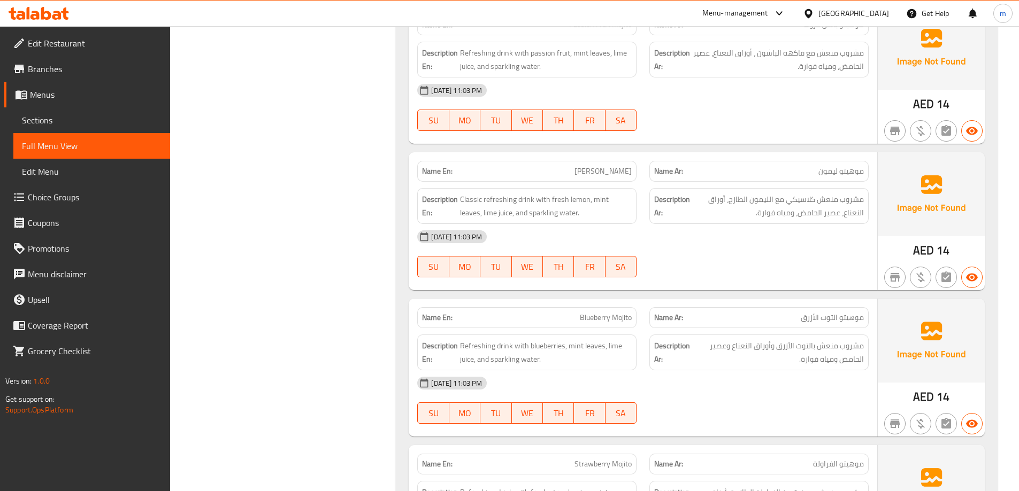
scroll to position [0, 0]
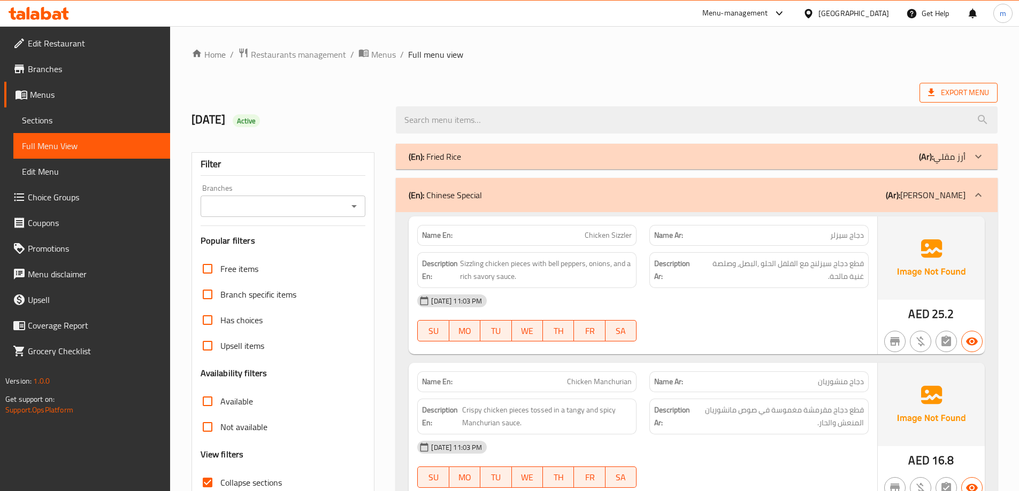
click at [965, 92] on span "Export Menu" at bounding box center [958, 92] width 61 height 13
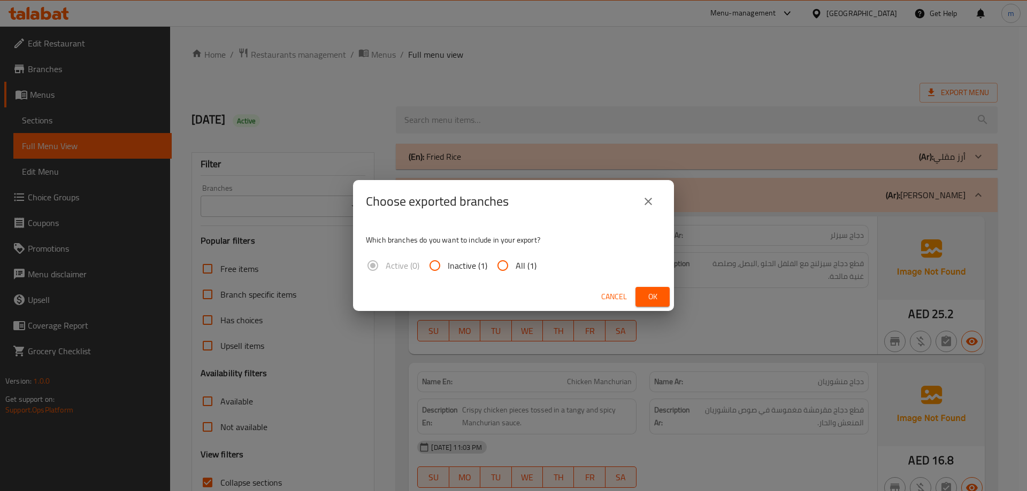
click at [518, 260] on span "All (1)" at bounding box center [525, 265] width 21 height 13
click at [515, 260] on input "All (1)" at bounding box center [503, 266] width 26 height 26
radio input "true"
click at [647, 294] on span "Ok" at bounding box center [652, 296] width 17 height 13
